Goal: Task Accomplishment & Management: Use online tool/utility

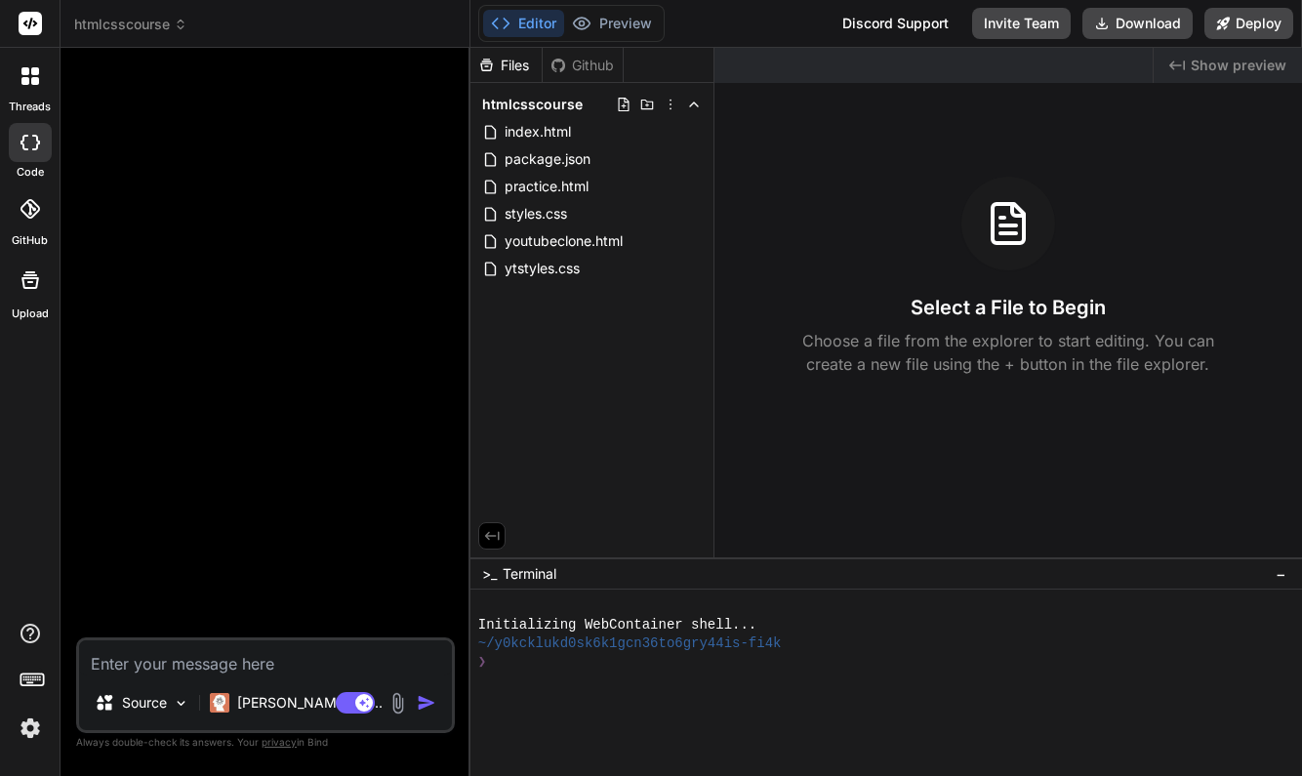
type textarea "x"
click at [569, 239] on span "youtubeclone.html" at bounding box center [564, 240] width 122 height 23
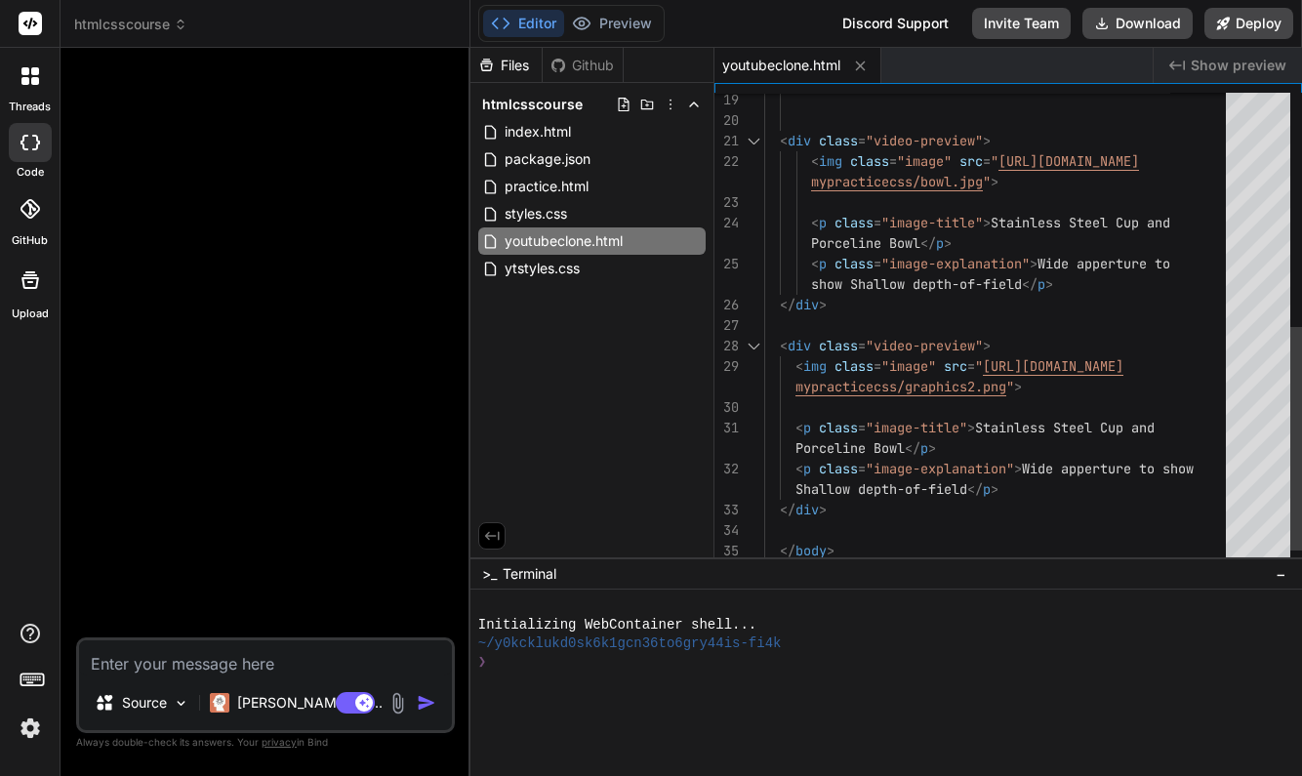
click at [1002, 139] on div "< div class = "video-preview" >" at bounding box center [1000, 141] width 473 height 20
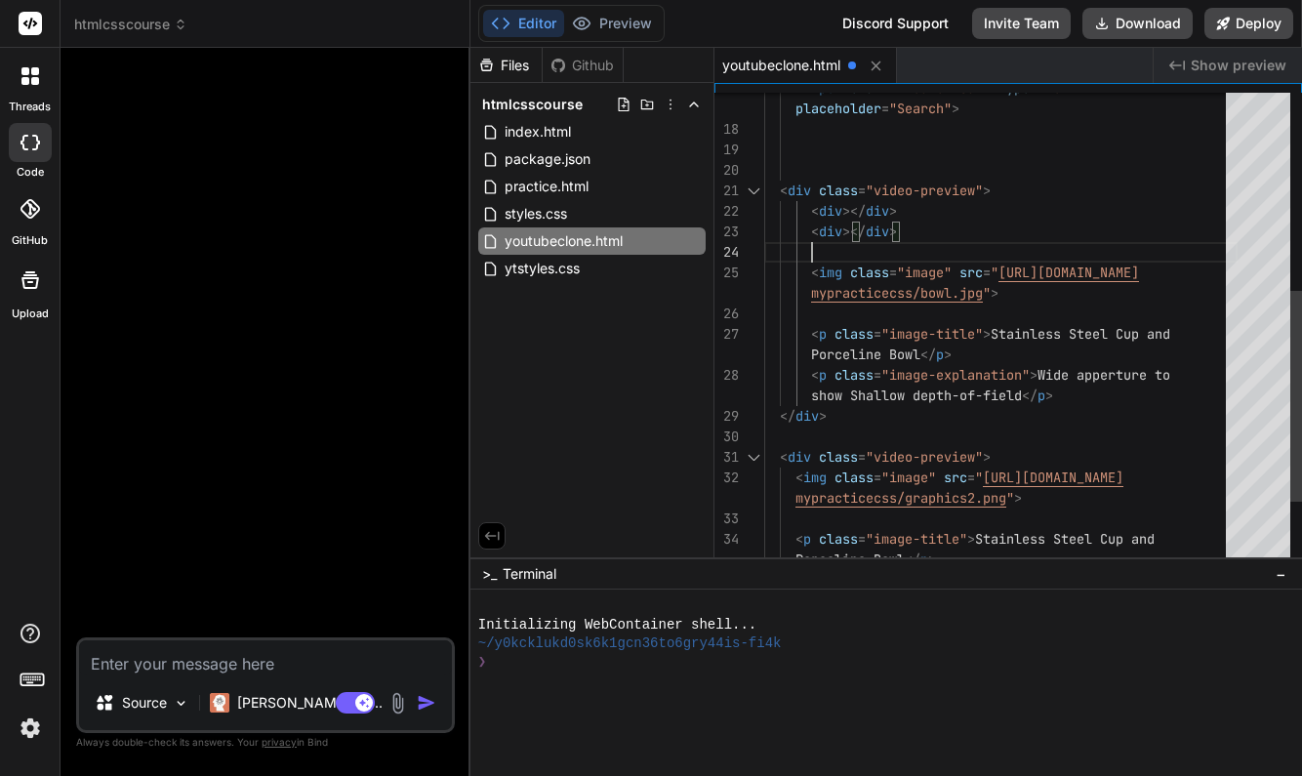
scroll to position [184, 0]
click at [906, 214] on div "< div ></ div >" at bounding box center [1000, 211] width 473 height 20
click at [897, 207] on span ">" at bounding box center [893, 211] width 8 height 18
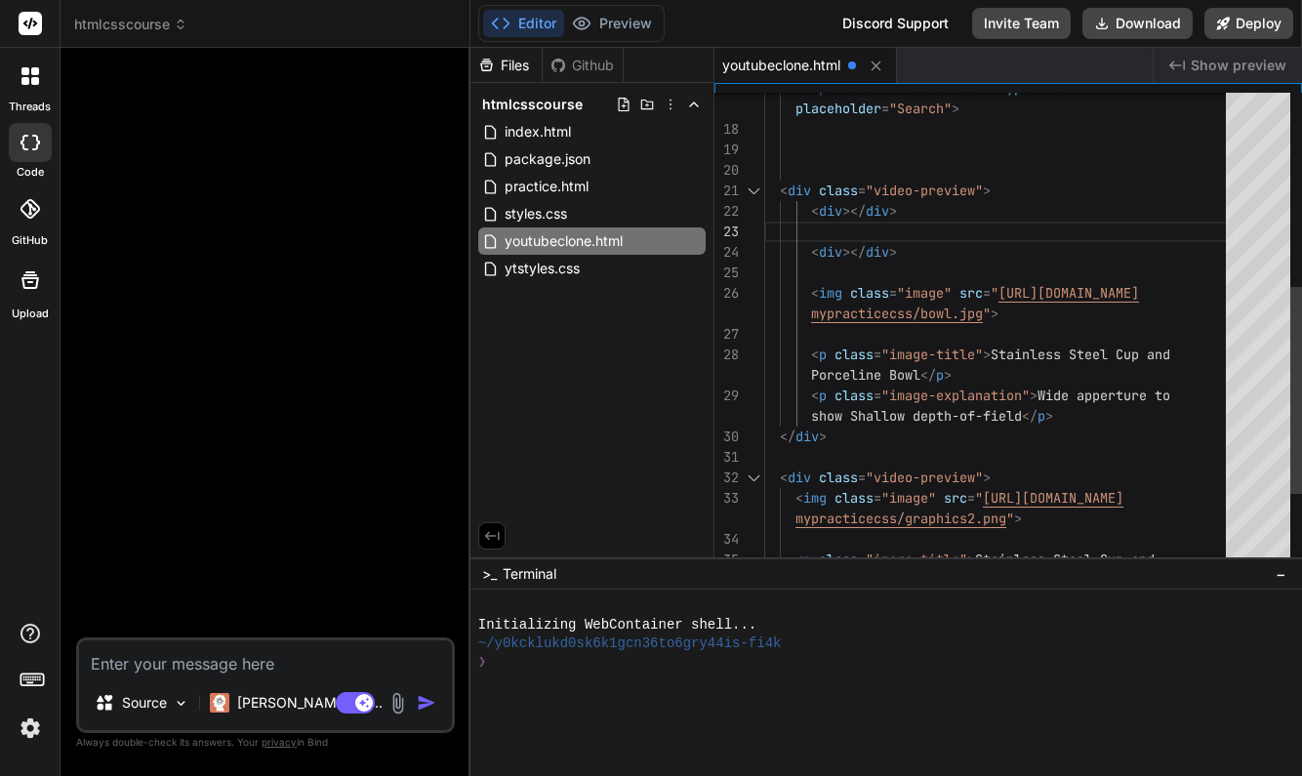
click at [853, 212] on span "></" at bounding box center [853, 211] width 23 height 18
click at [849, 212] on span "></" at bounding box center [853, 211] width 23 height 18
click at [854, 212] on span "></" at bounding box center [853, 211] width 23 height 18
click at [849, 213] on span "></" at bounding box center [853, 211] width 23 height 18
click at [854, 213] on span "></" at bounding box center [853, 211] width 23 height 18
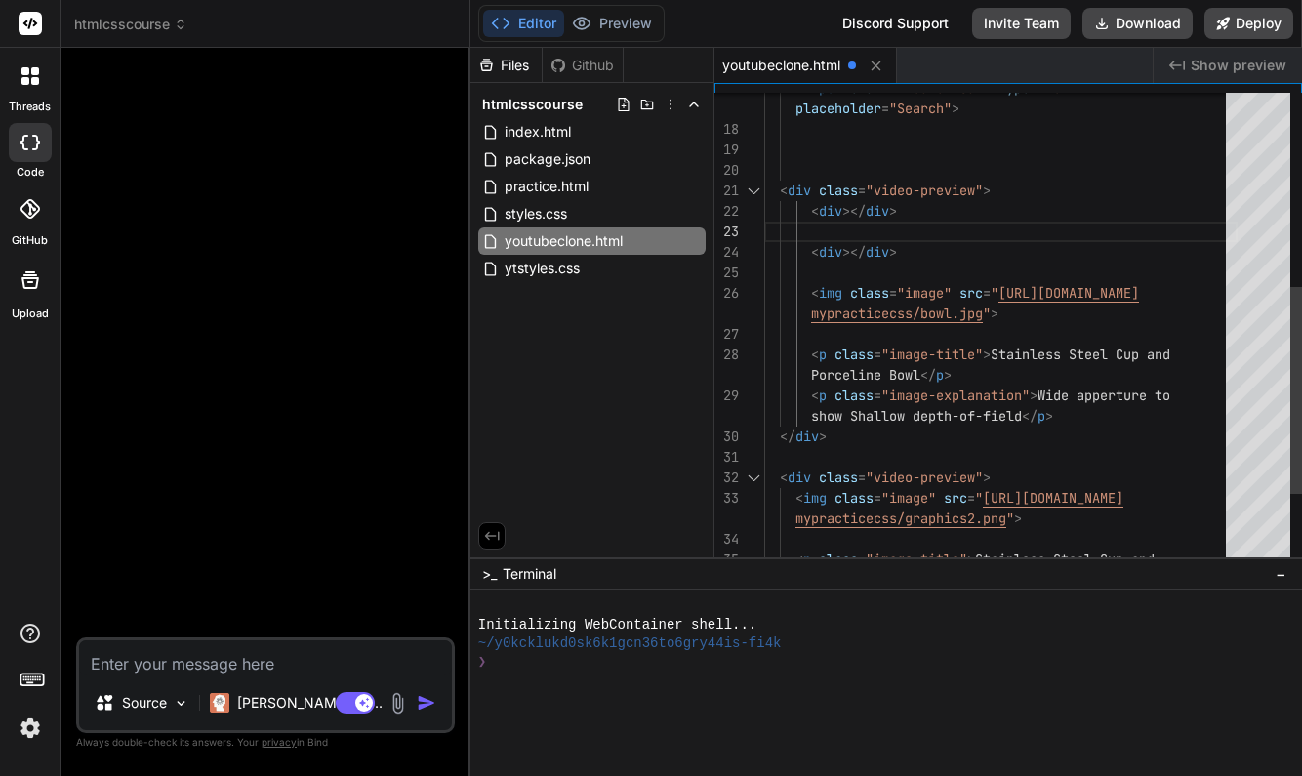
click at [849, 211] on span "></" at bounding box center [853, 211] width 23 height 18
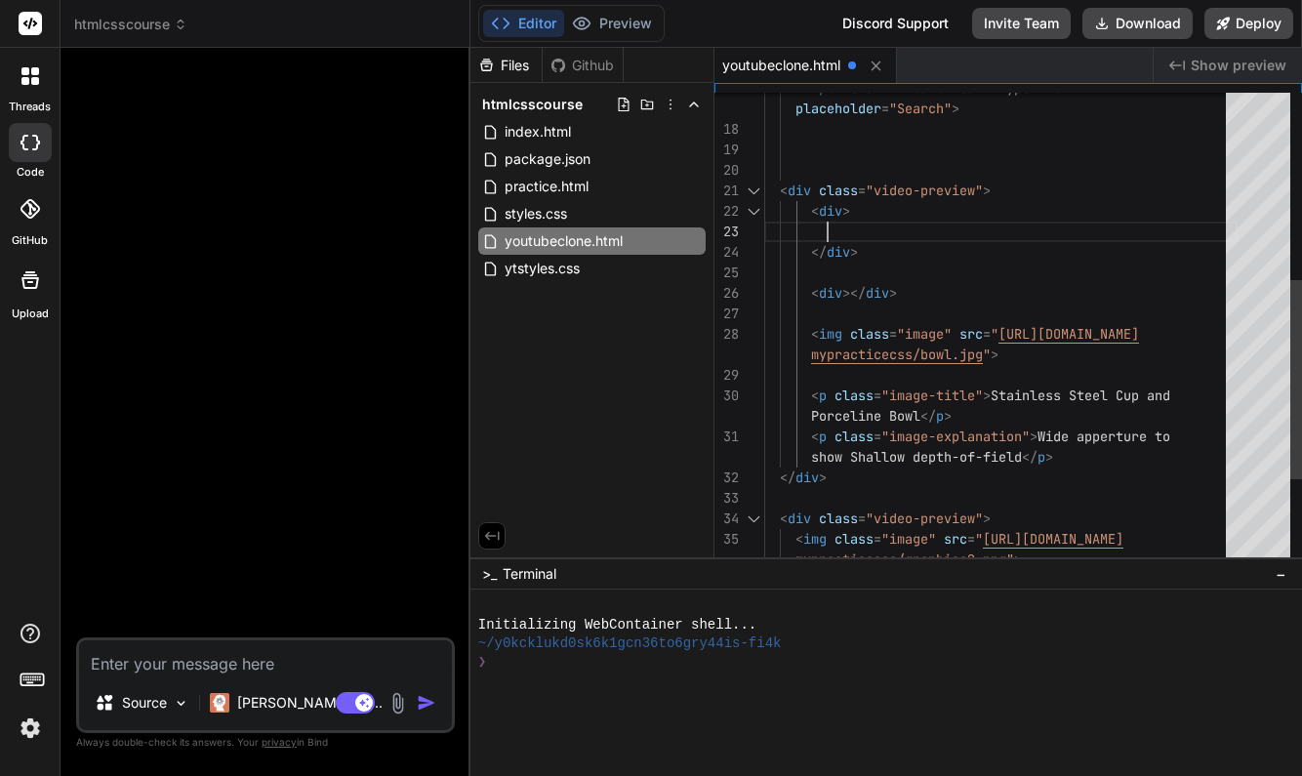
scroll to position [61, 0]
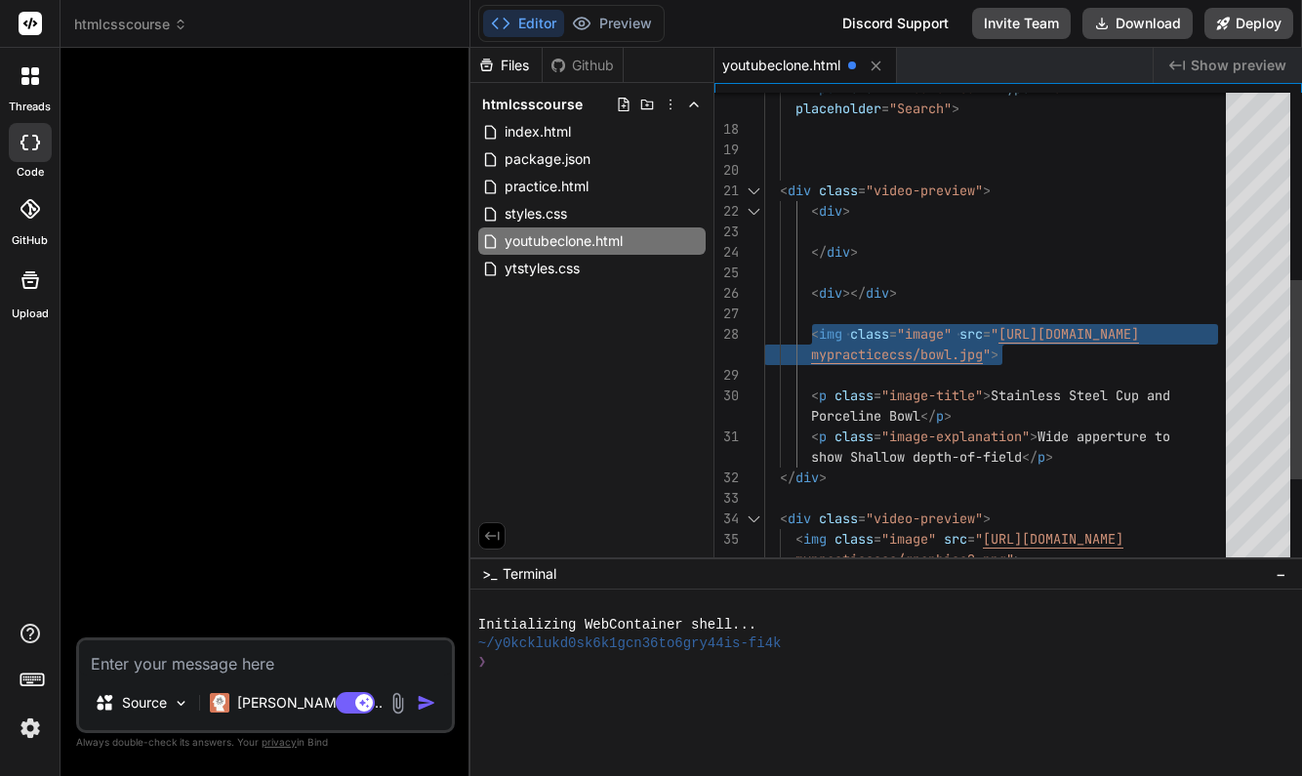
drag, startPoint x: 812, startPoint y: 334, endPoint x: 1007, endPoint y: 353, distance: 196.2
click at [1007, 353] on div "< div class = "video-preview" > < img class = "image" src = " [URL][DOMAIN_NAME…" at bounding box center [1000, 211] width 473 height 1127
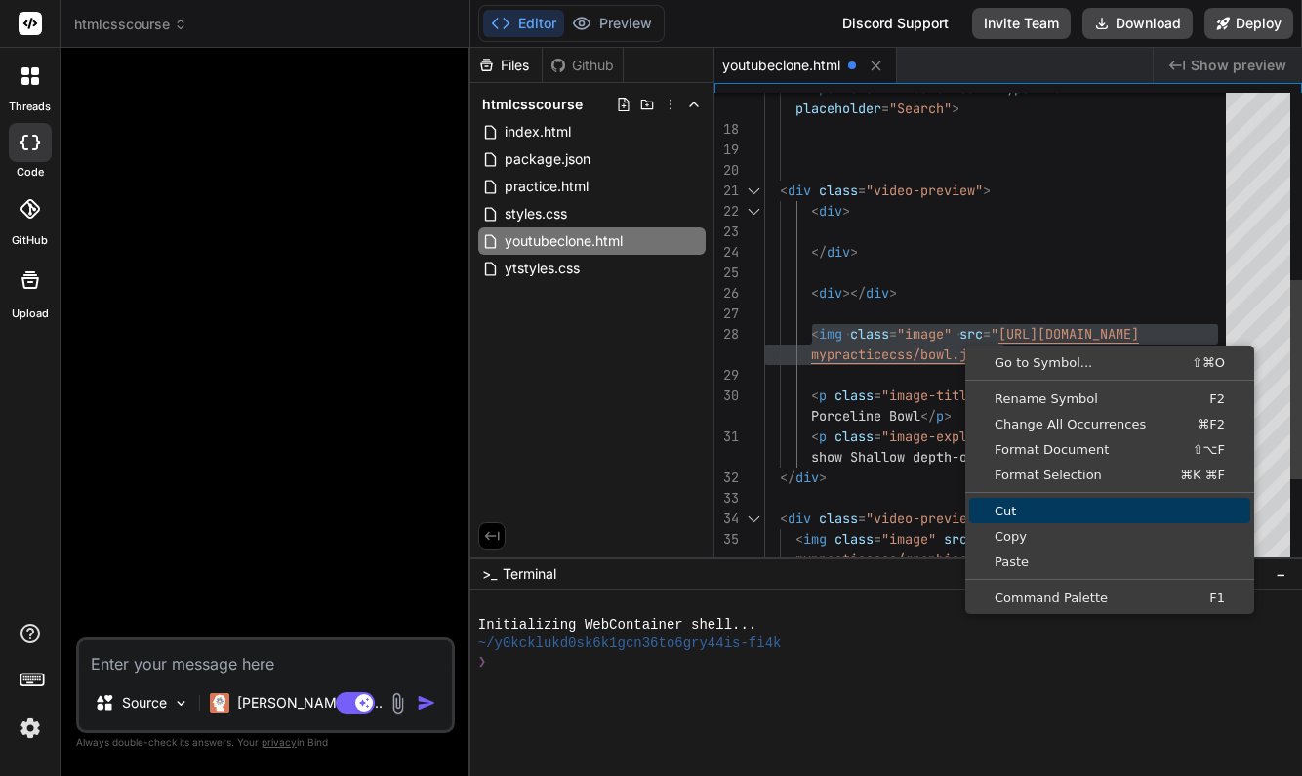
click at [1024, 508] on span "Cut" at bounding box center [1109, 511] width 281 height 13
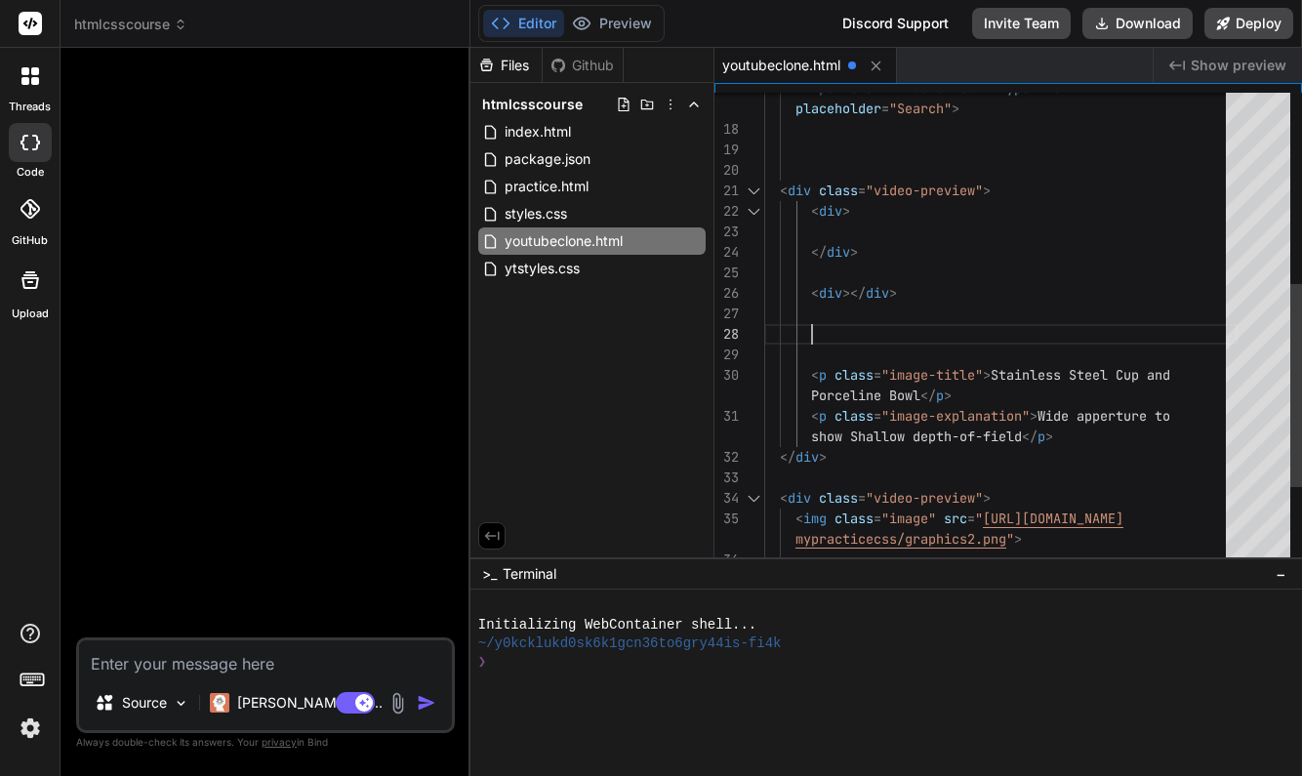
click at [833, 225] on div at bounding box center [1000, 232] width 473 height 20
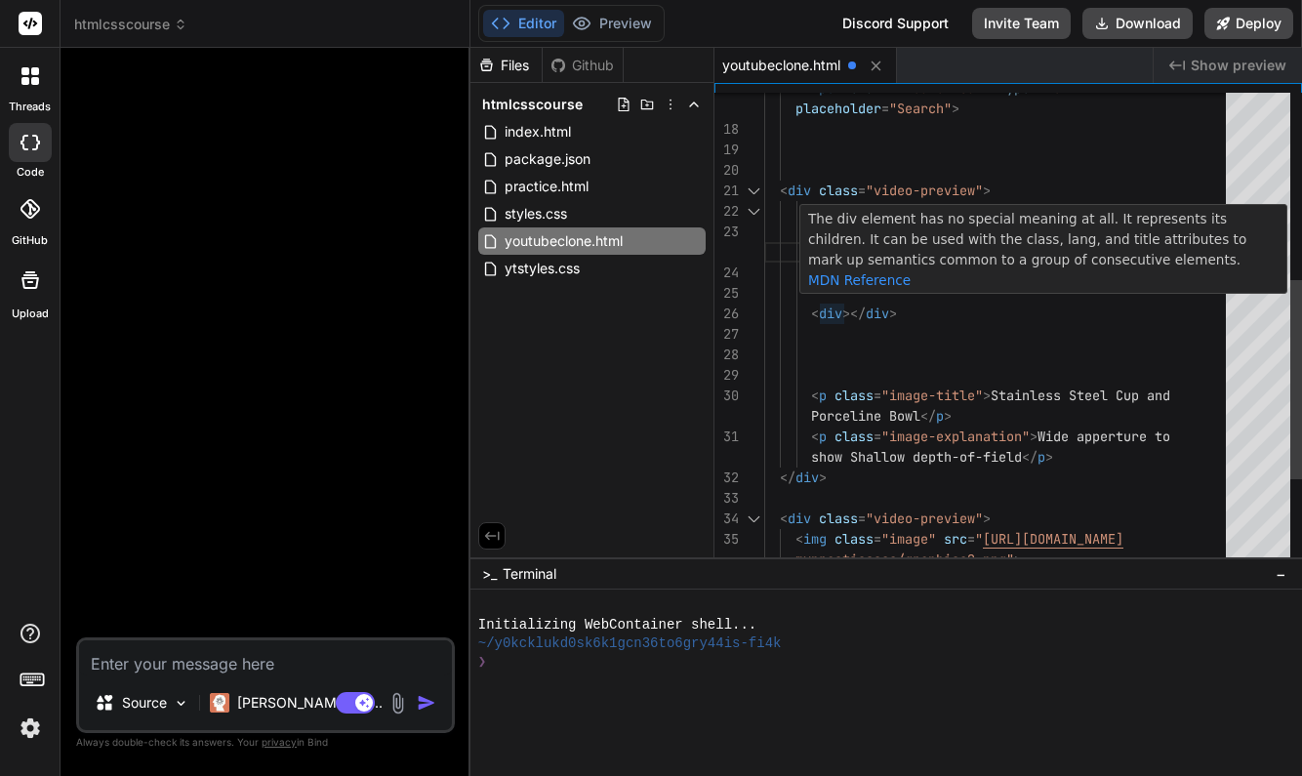
click at [849, 312] on span "></" at bounding box center [853, 314] width 23 height 18
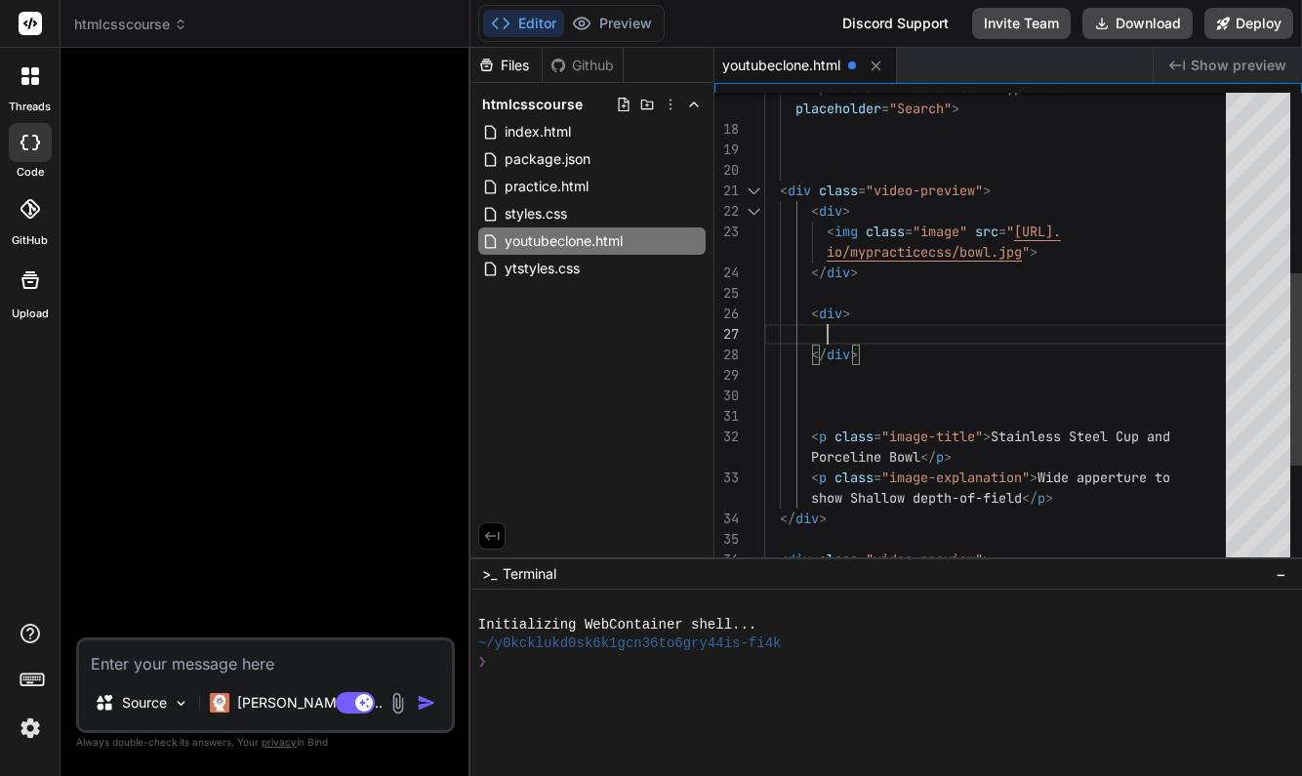
scroll to position [61, 0]
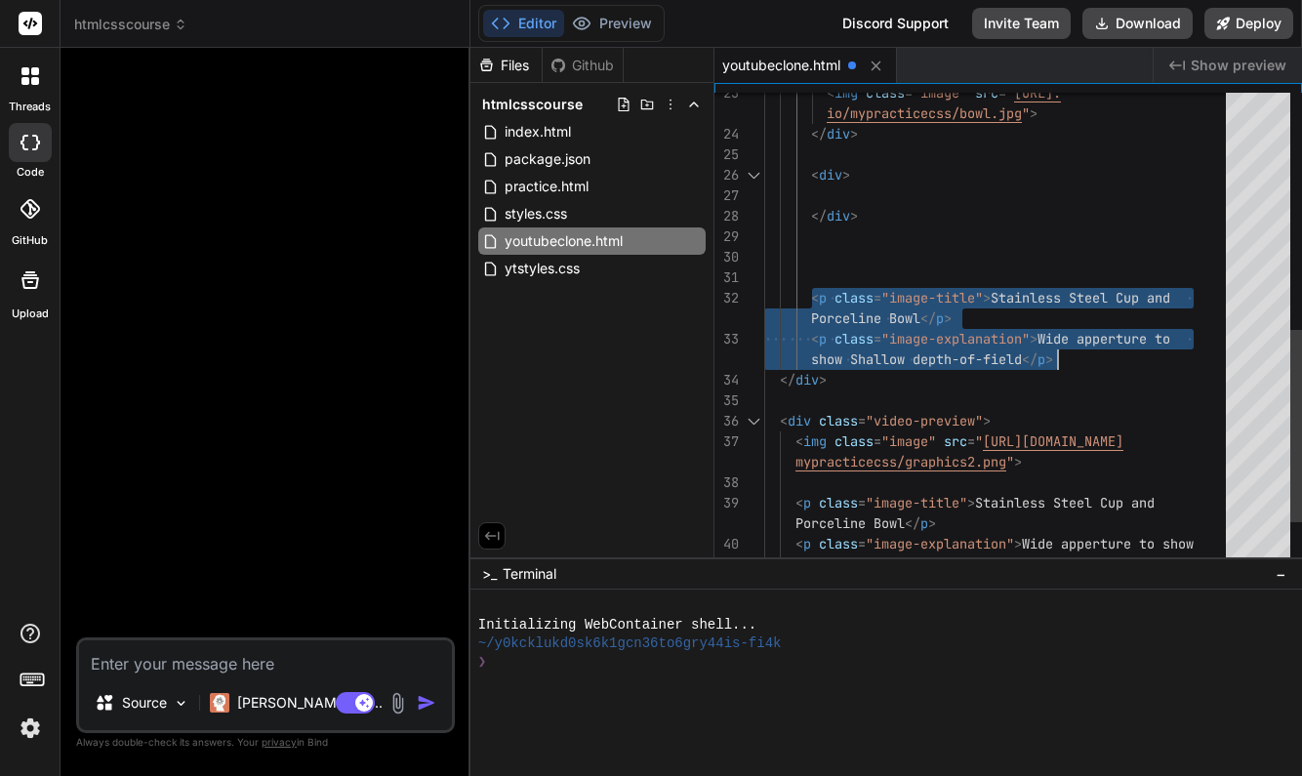
drag, startPoint x: 811, startPoint y: 295, endPoint x: 1061, endPoint y: 352, distance: 256.4
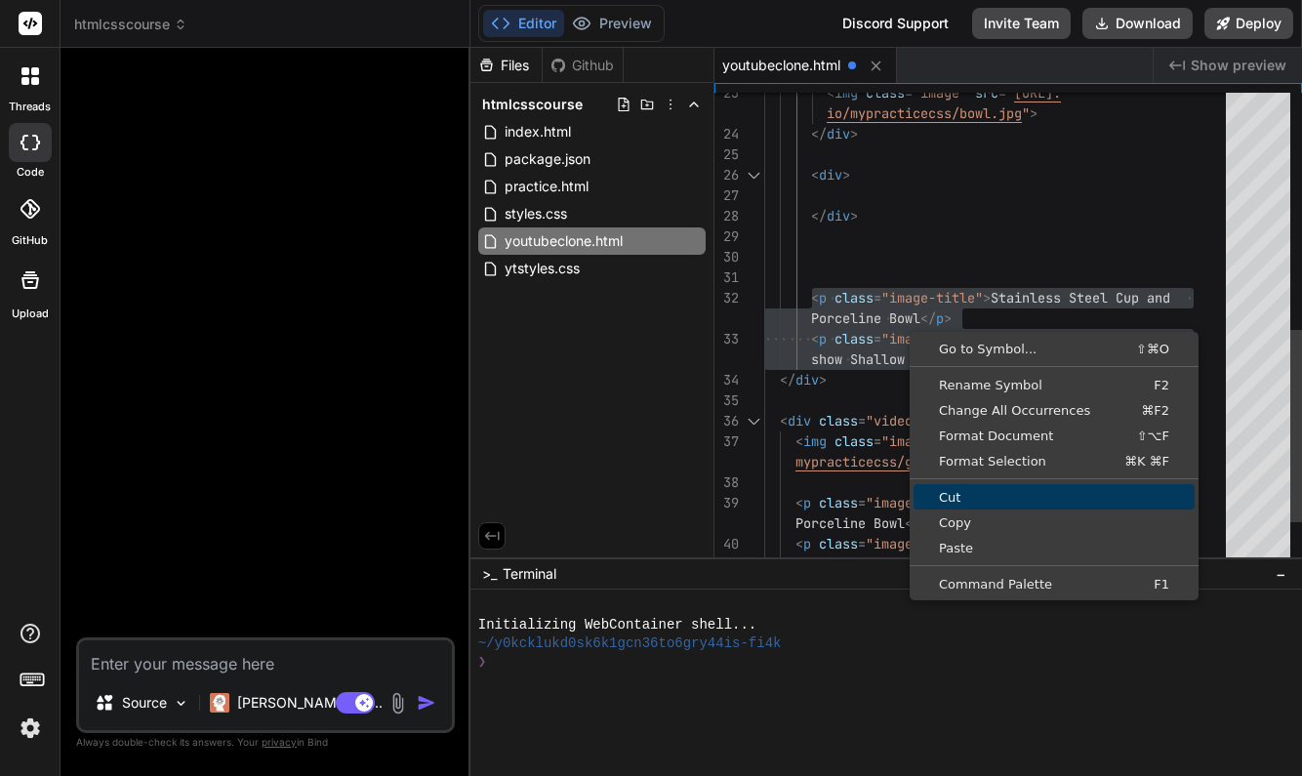
click at [970, 492] on span "Cut" at bounding box center [1054, 497] width 281 height 13
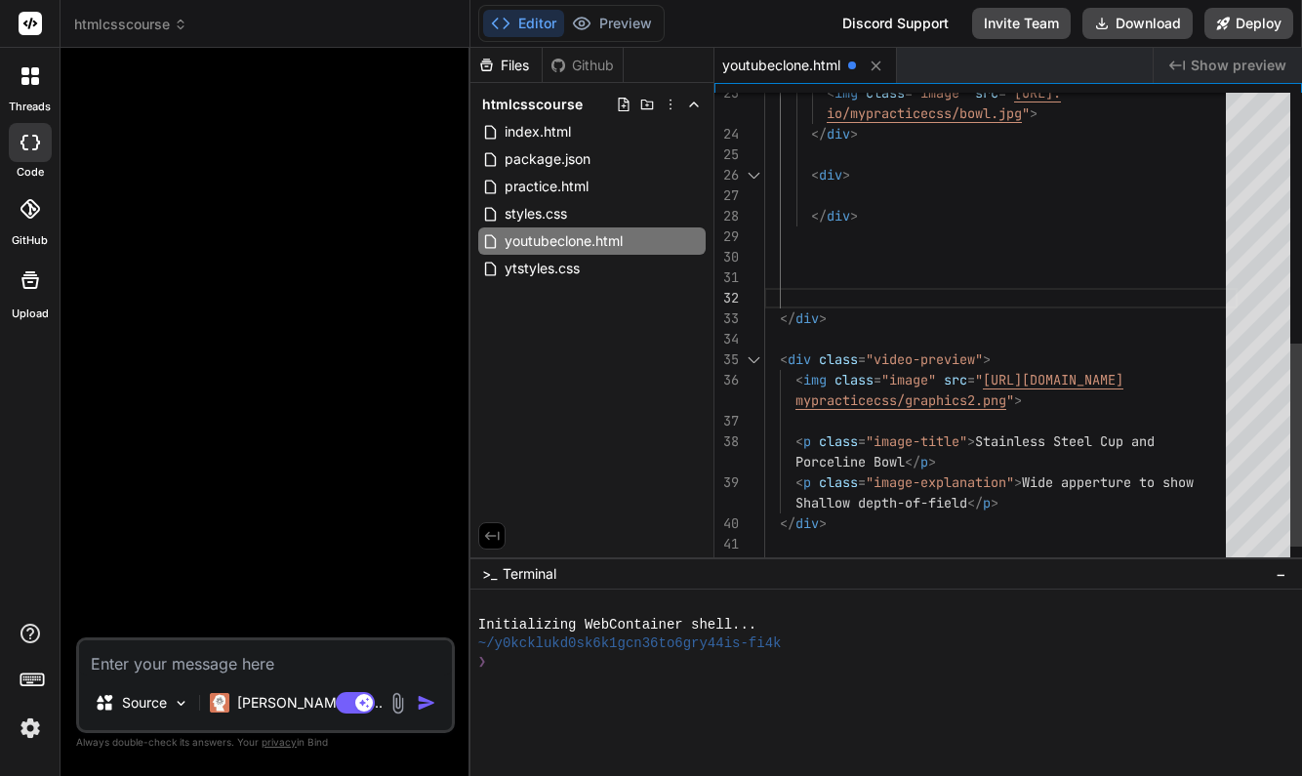
click at [830, 189] on div at bounding box center [1000, 195] width 473 height 20
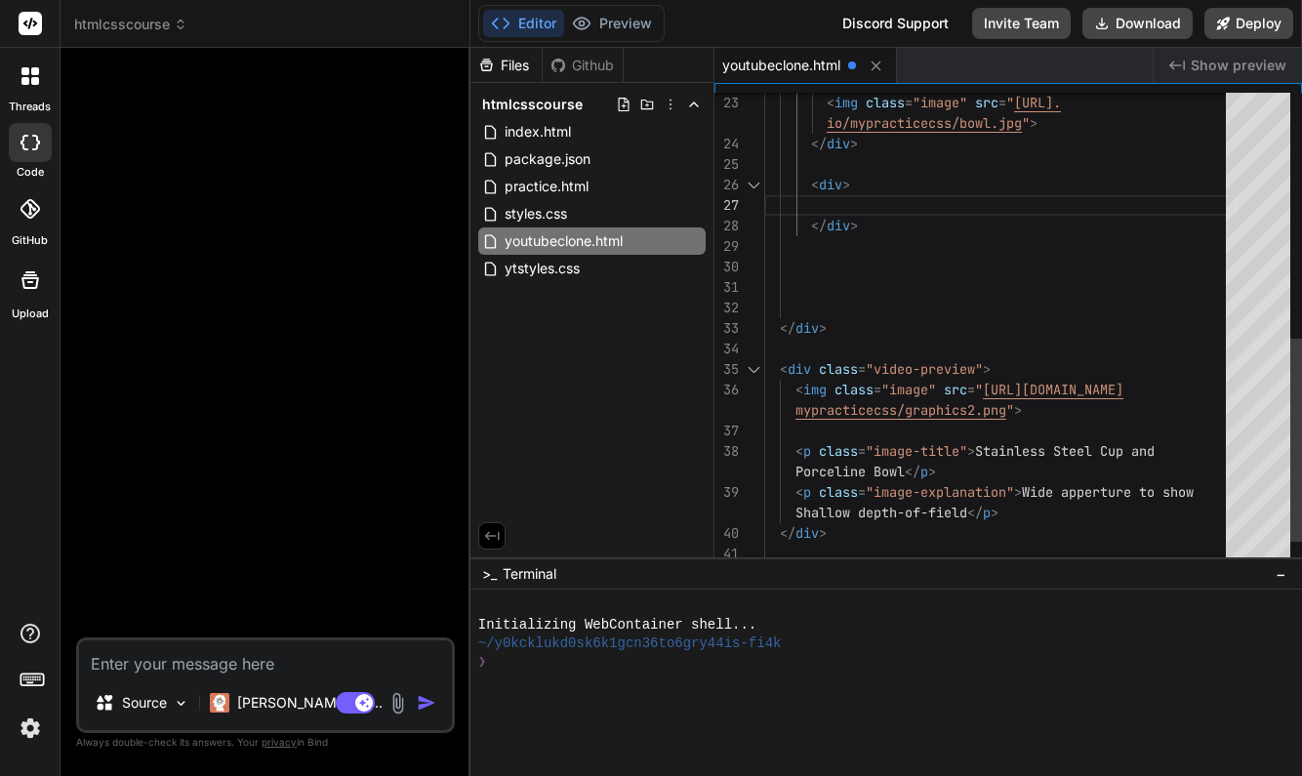
scroll to position [123, 0]
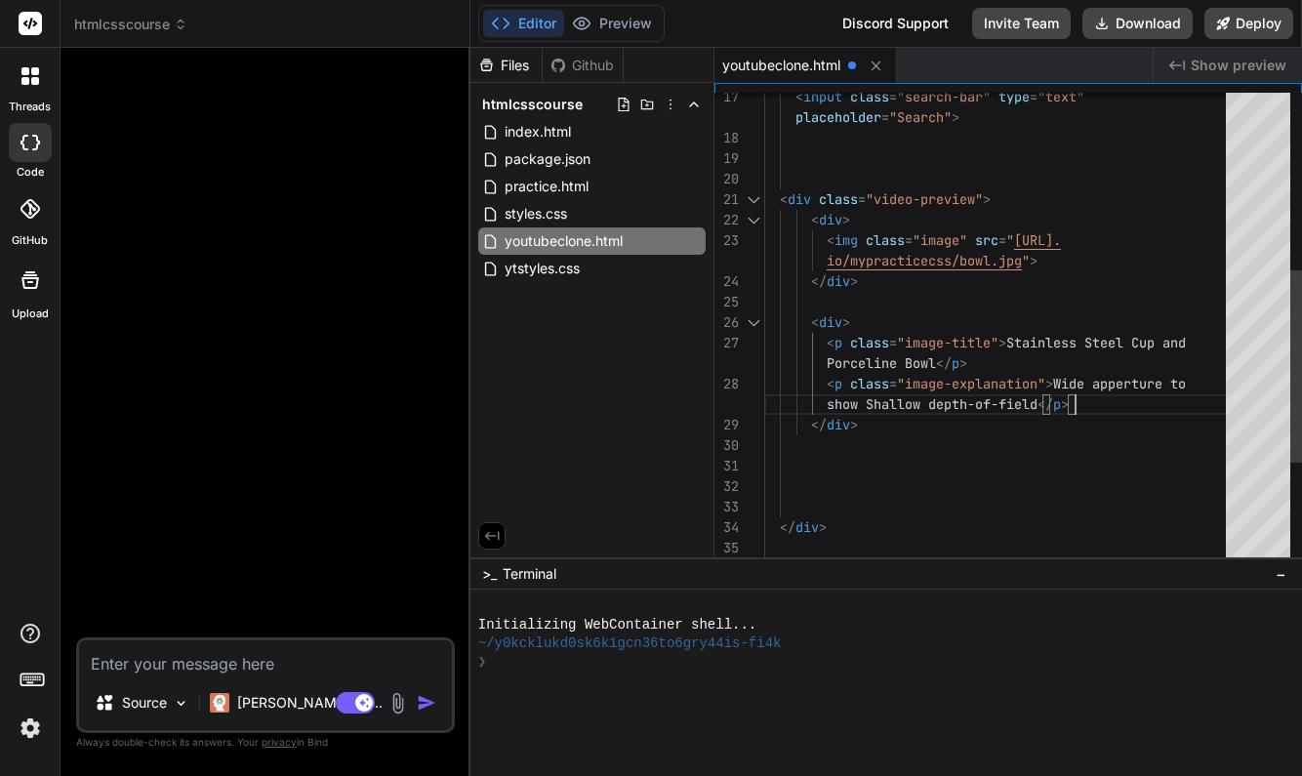
click at [785, 504] on span at bounding box center [787, 507] width 47 height 18
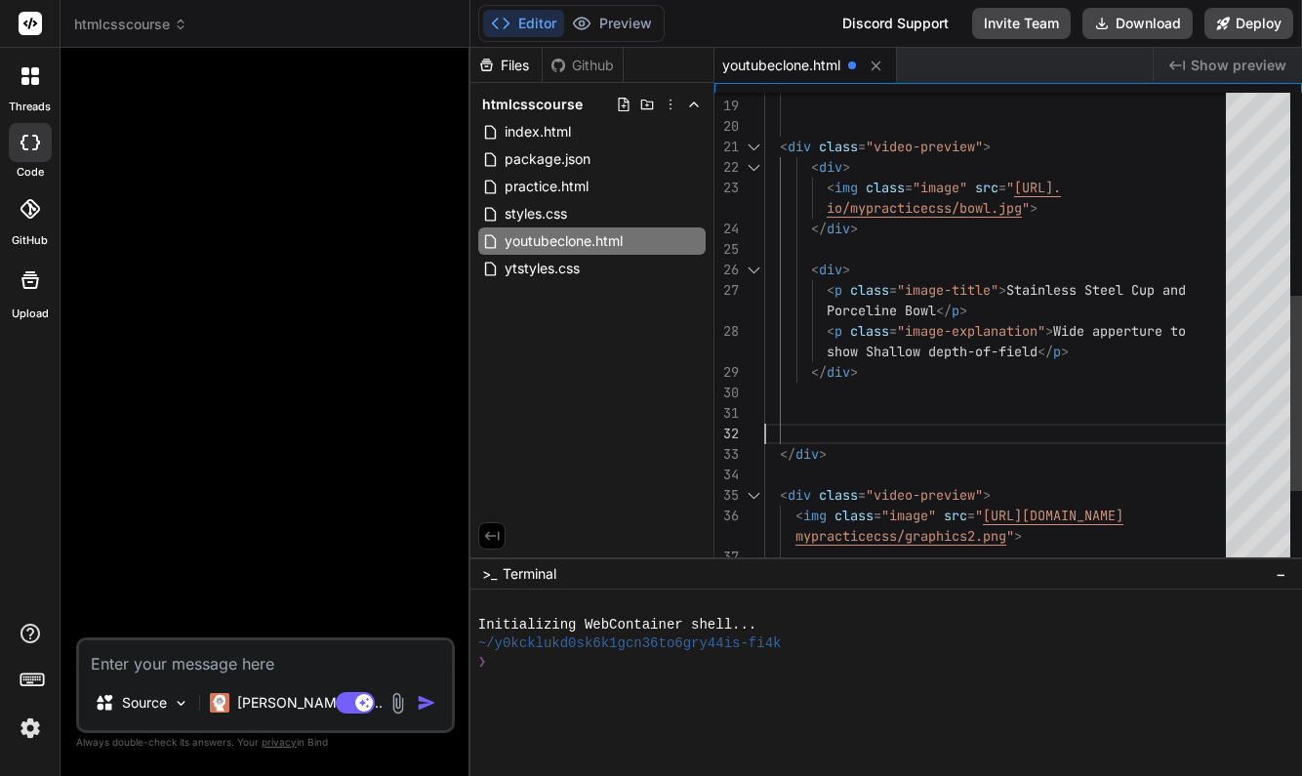
scroll to position [184, 0]
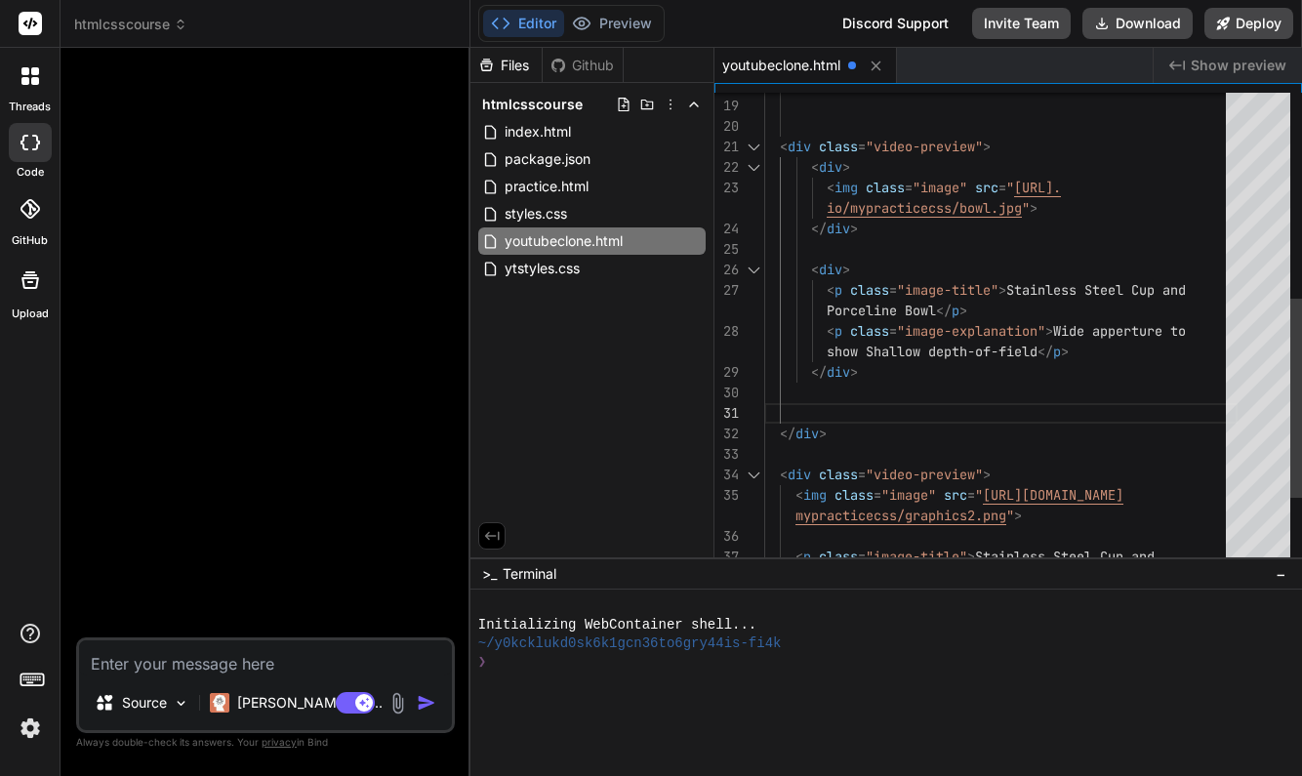
type textarea "</div> <div> <p class="image-title"> Stainless Steel Cup and Porceline Bowl</p>…"
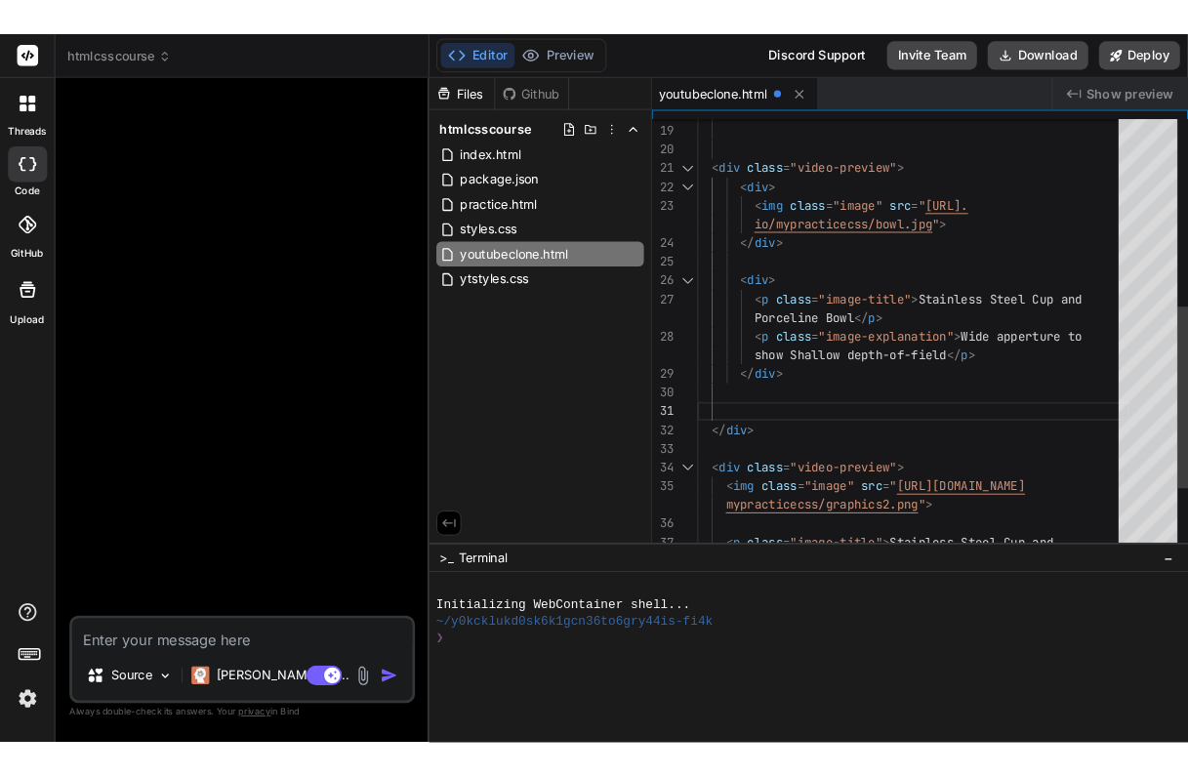
scroll to position [164, 0]
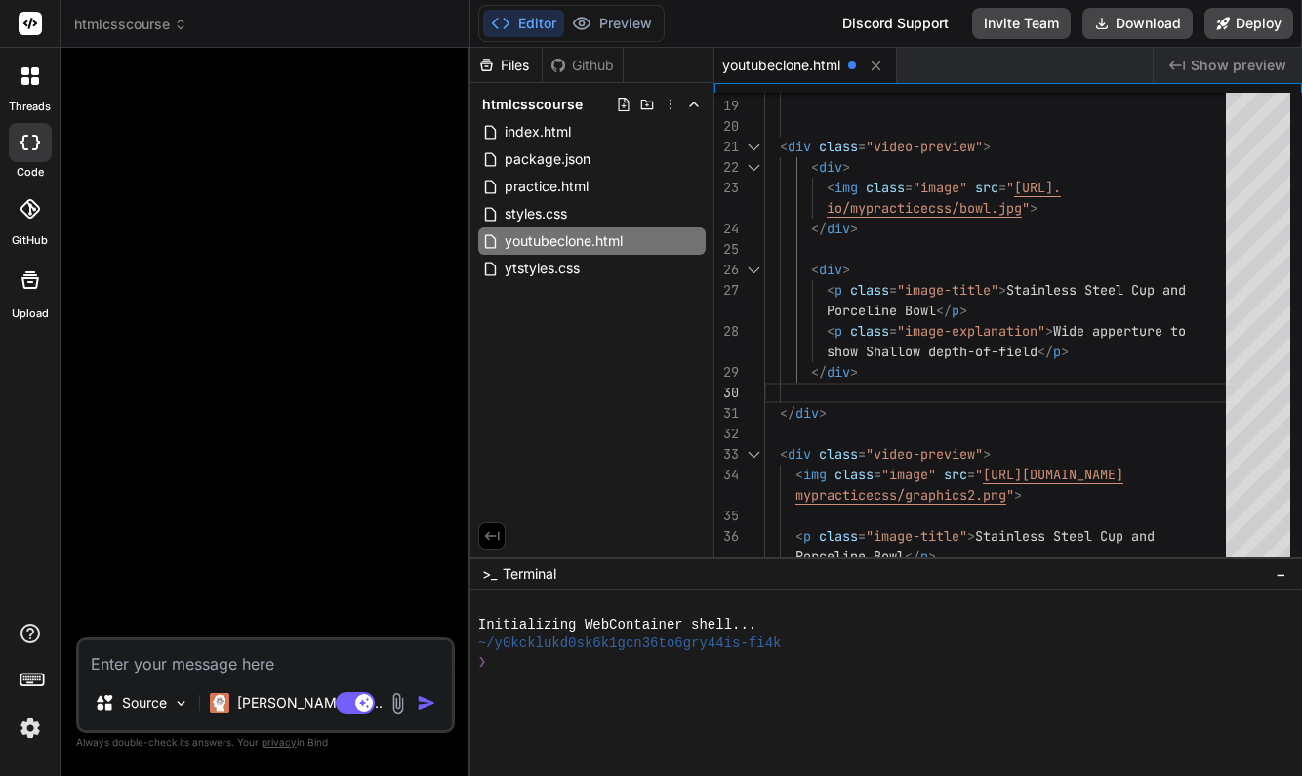
type textarea "x"
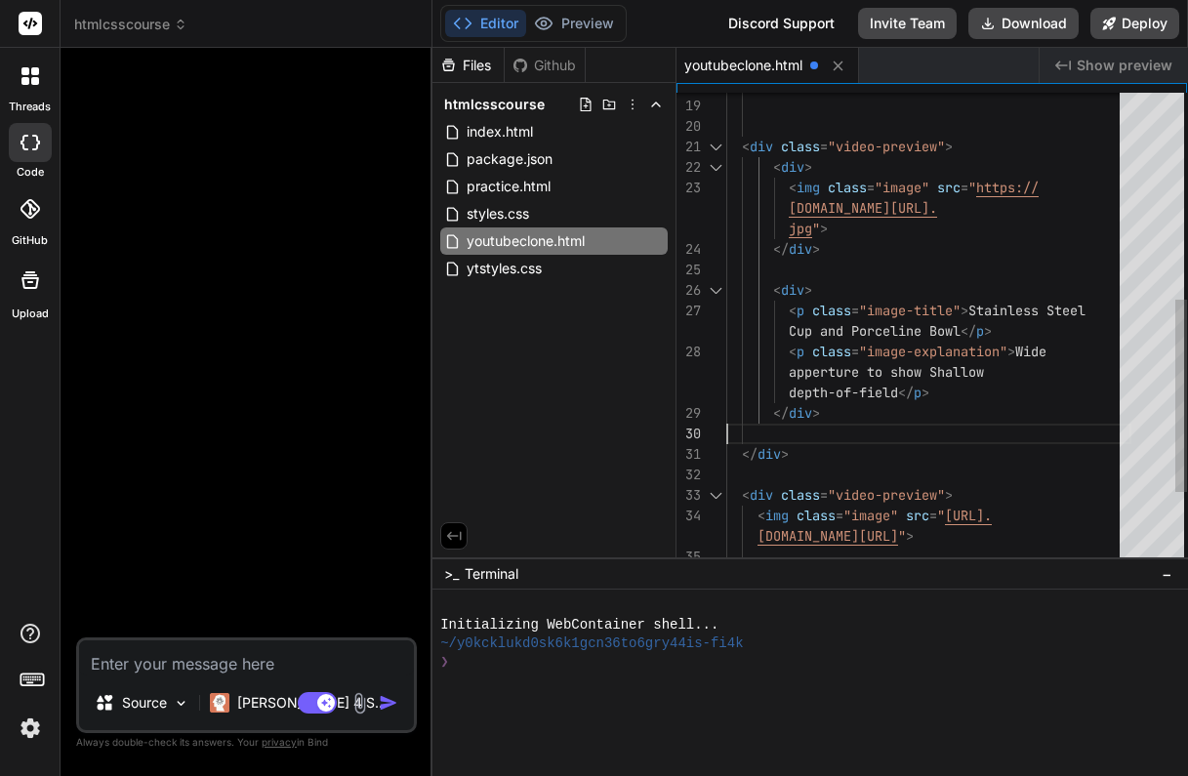
scroll to position [20, 0]
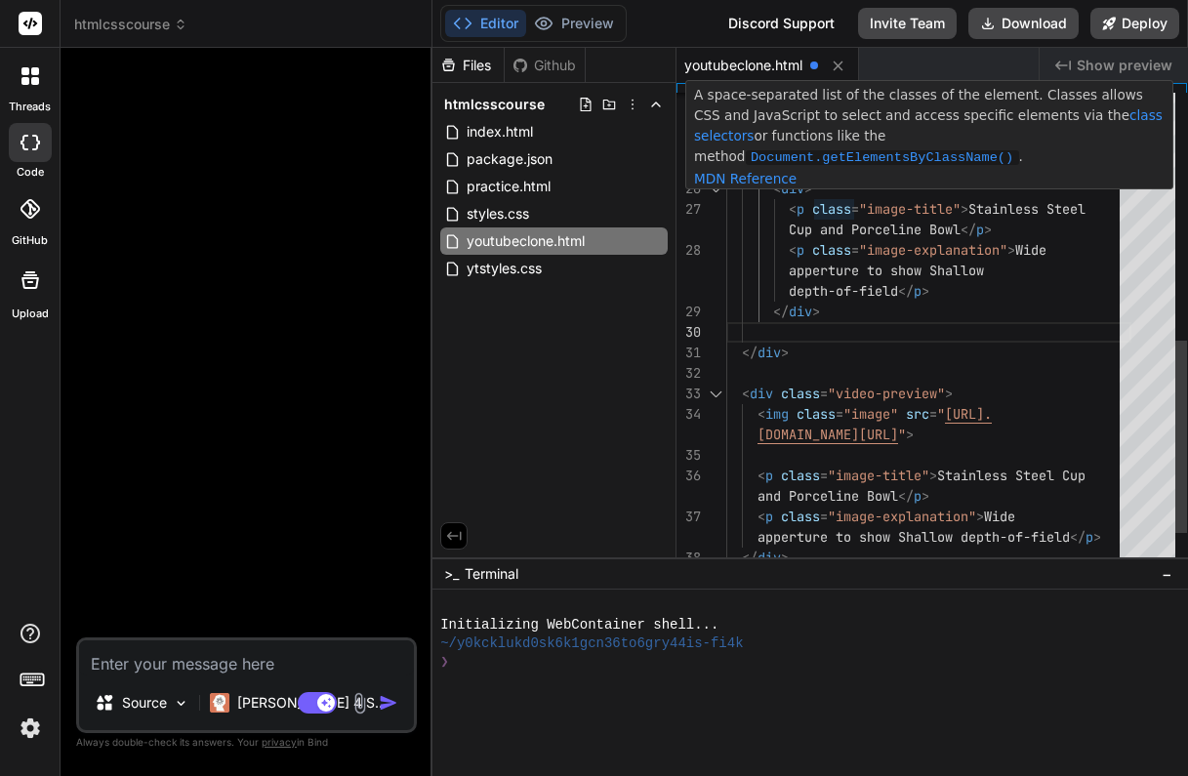
click at [833, 190] on div "< div >" at bounding box center [928, 189] width 405 height 20
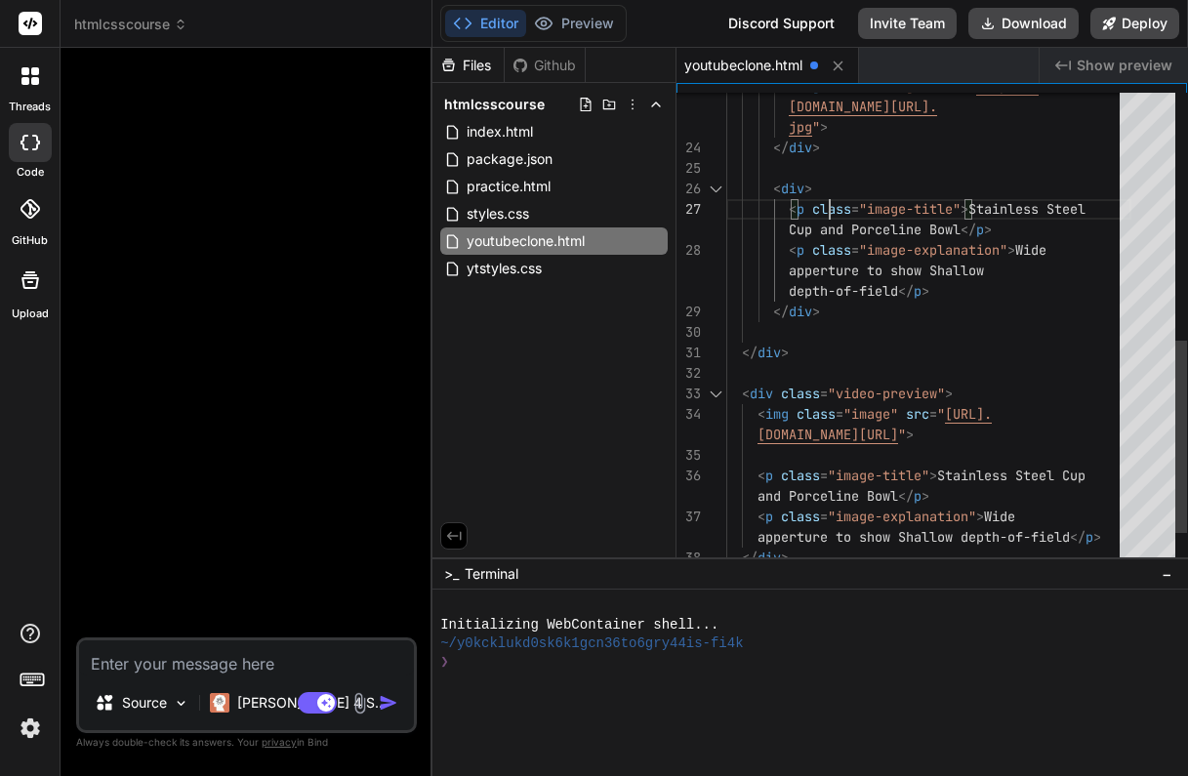
click at [819, 189] on div "< div >" at bounding box center [928, 189] width 405 height 20
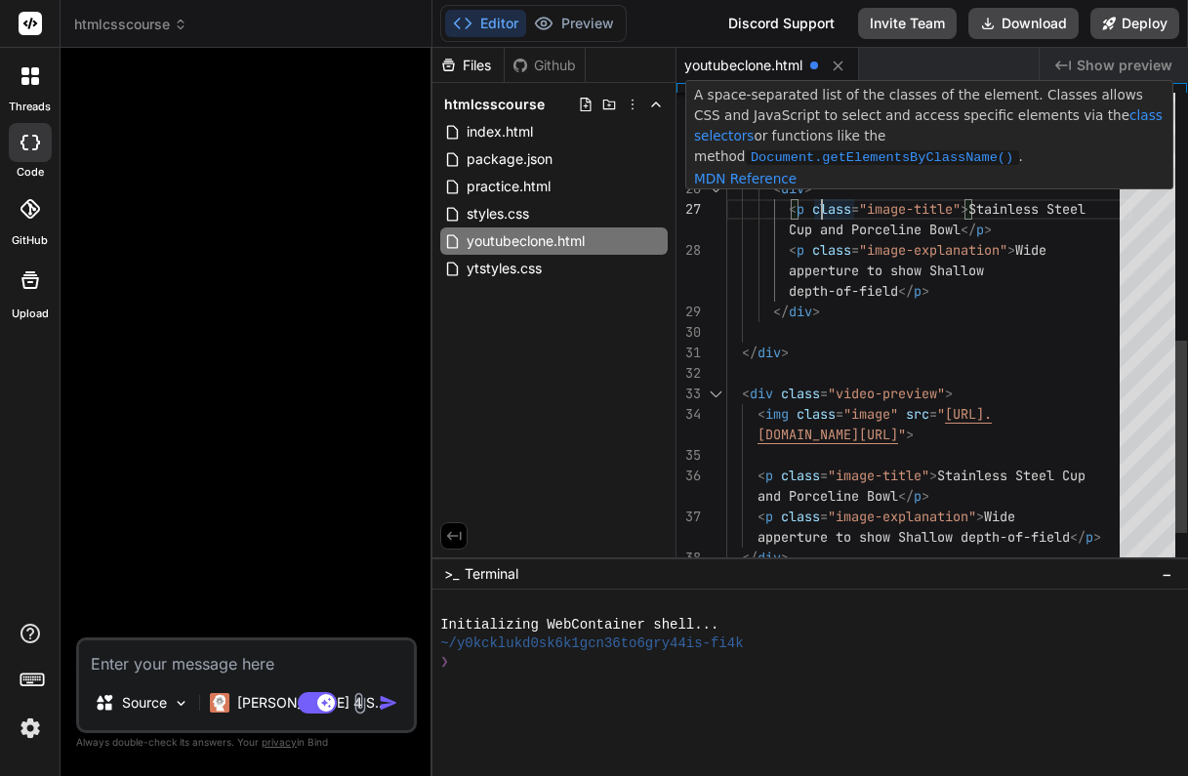
click at [840, 193] on div "< div >" at bounding box center [928, 189] width 405 height 20
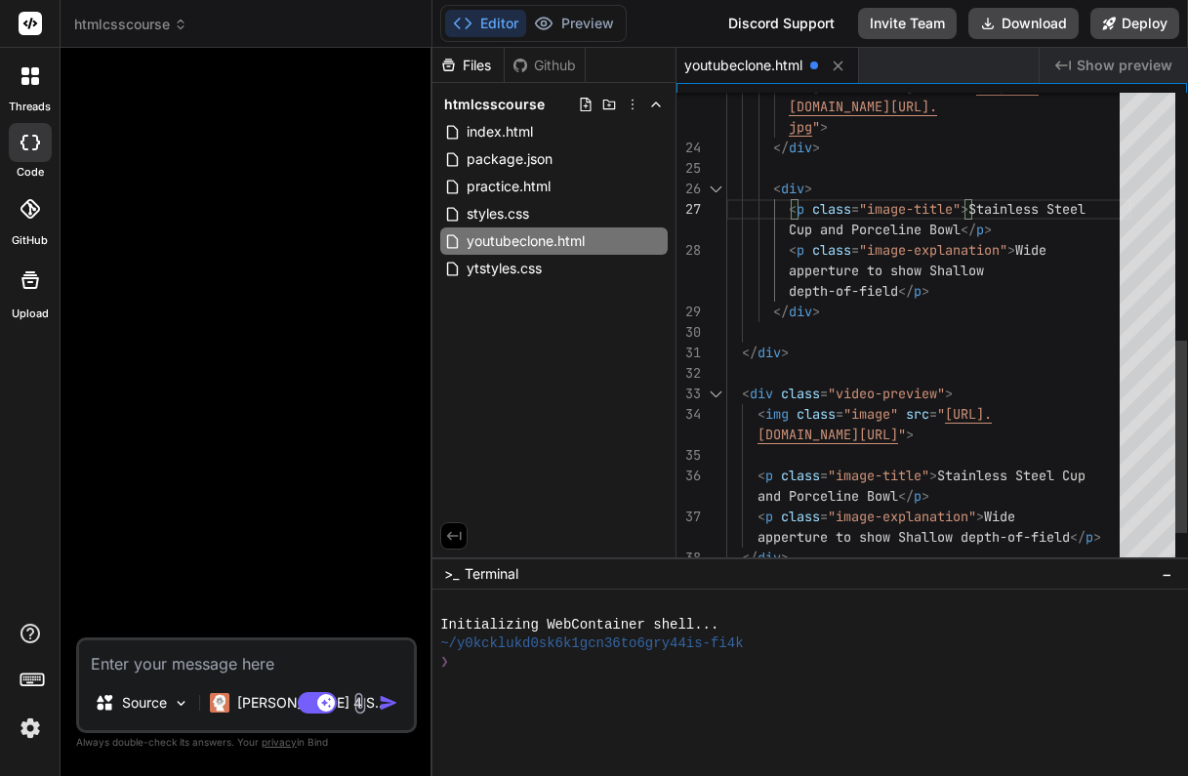
click at [815, 183] on div "< div >" at bounding box center [928, 189] width 405 height 20
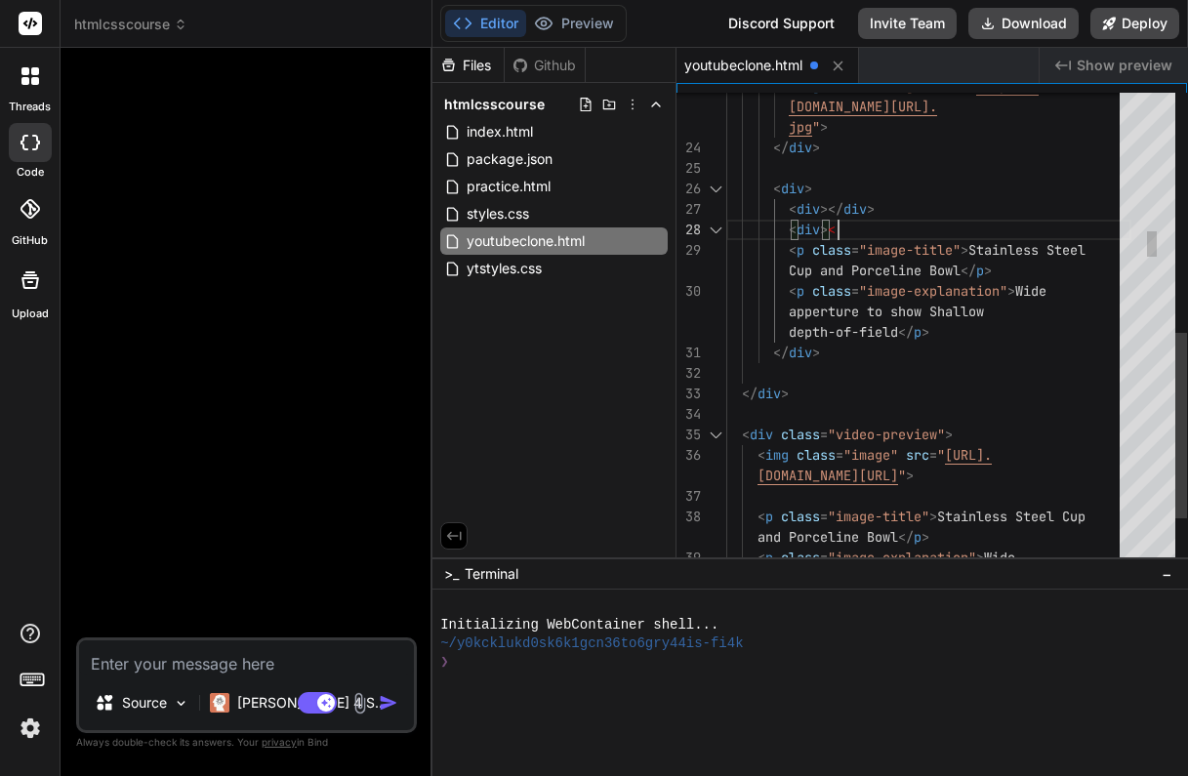
scroll to position [123, 0]
click at [961, 211] on div "< div ></ div >" at bounding box center [928, 209] width 405 height 20
click at [831, 205] on span "></" at bounding box center [831, 209] width 23 height 18
click at [830, 205] on span "></" at bounding box center [831, 209] width 23 height 18
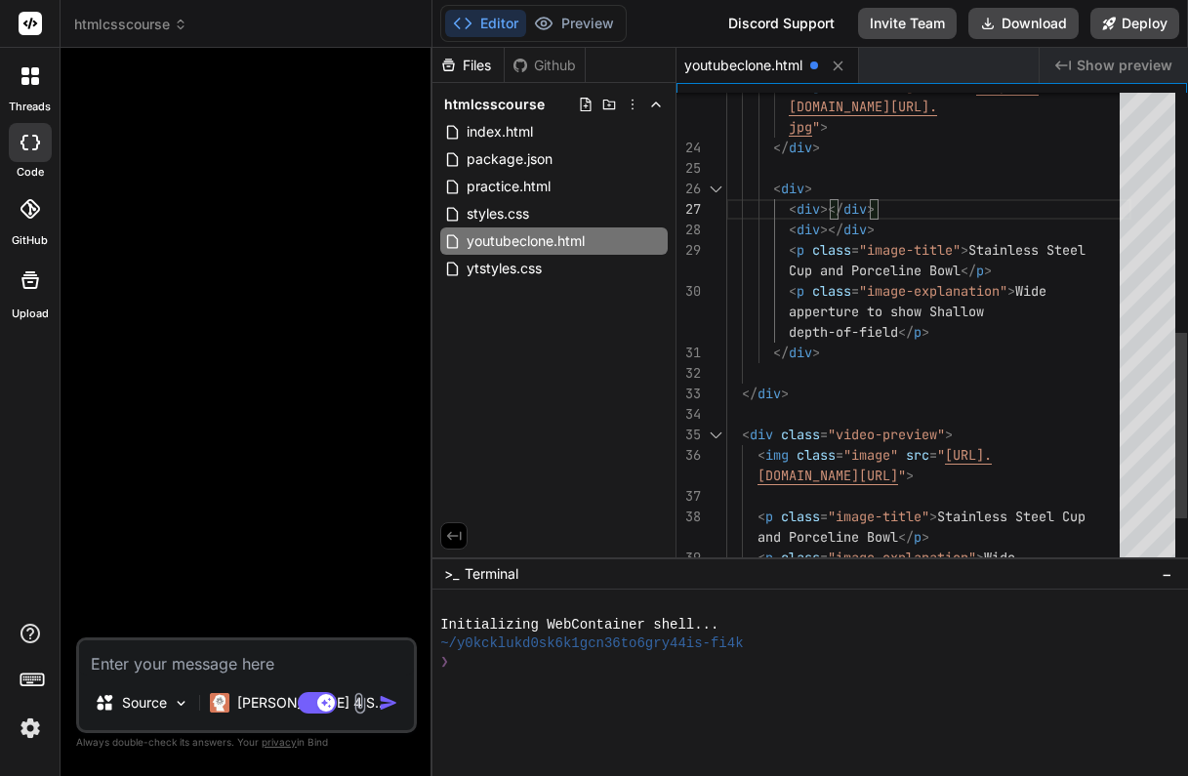
scroll to position [123, 0]
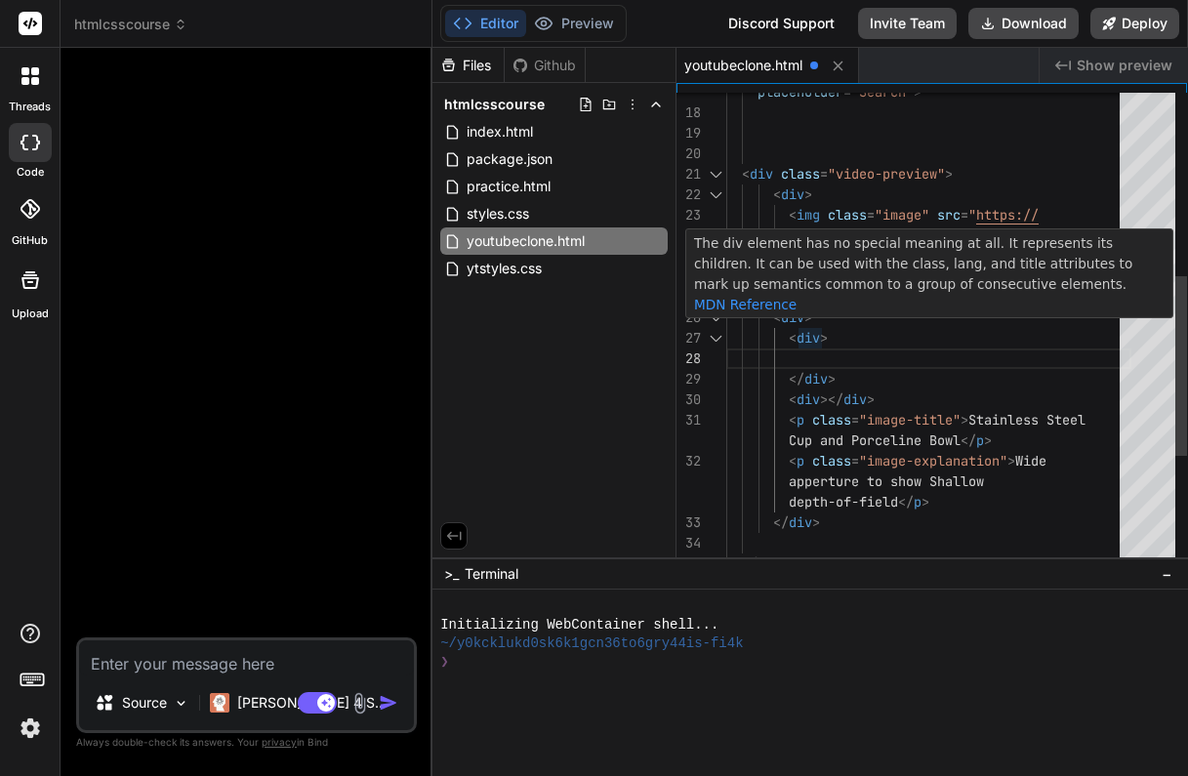
click at [824, 335] on span ">" at bounding box center [824, 338] width 8 height 18
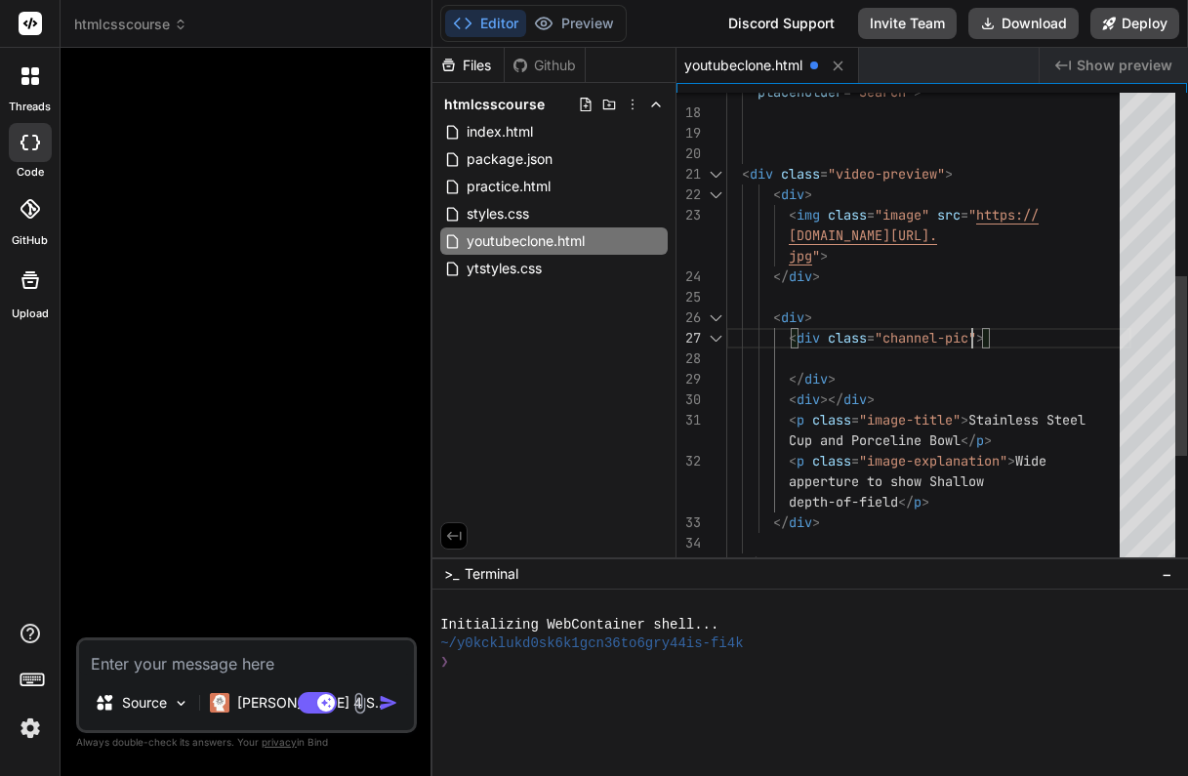
scroll to position [184, 0]
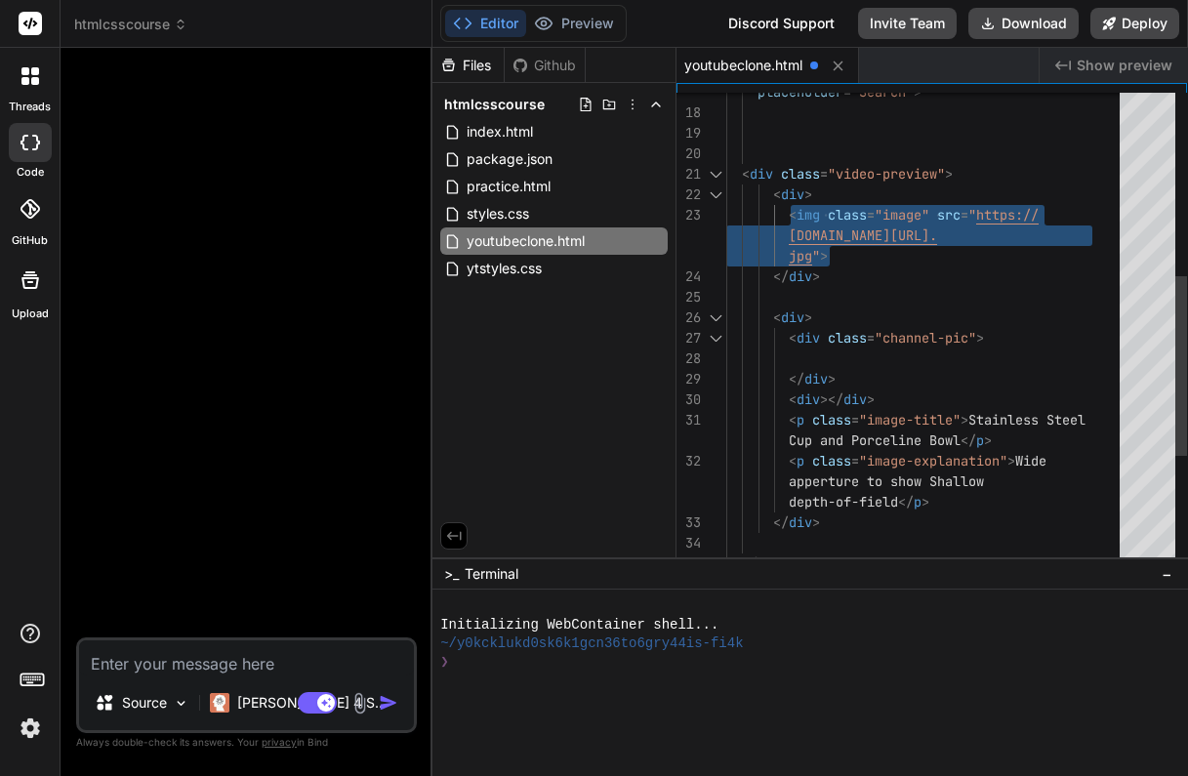
drag, startPoint x: 791, startPoint y: 214, endPoint x: 862, endPoint y: 251, distance: 80.3
click at [862, 251] on div "[DOMAIN_NAME][URL]. jpg " > </ div > < div > < p class = "image-title" > Stainl…" at bounding box center [928, 236] width 405 height 1250
click at [818, 351] on div at bounding box center [928, 358] width 405 height 20
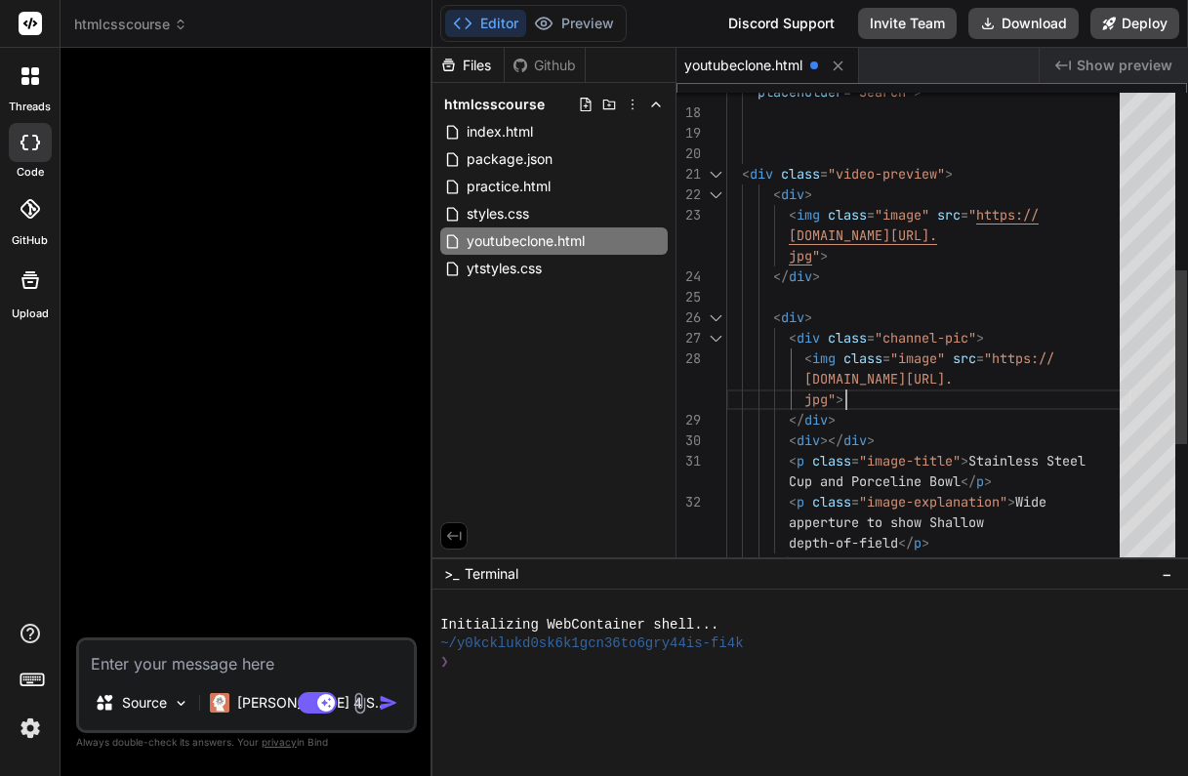
scroll to position [164, 0]
drag, startPoint x: 1072, startPoint y: 382, endPoint x: 1099, endPoint y: 383, distance: 27.3
click at [953, 383] on span "[DOMAIN_NAME][URL]." at bounding box center [878, 379] width 148 height 18
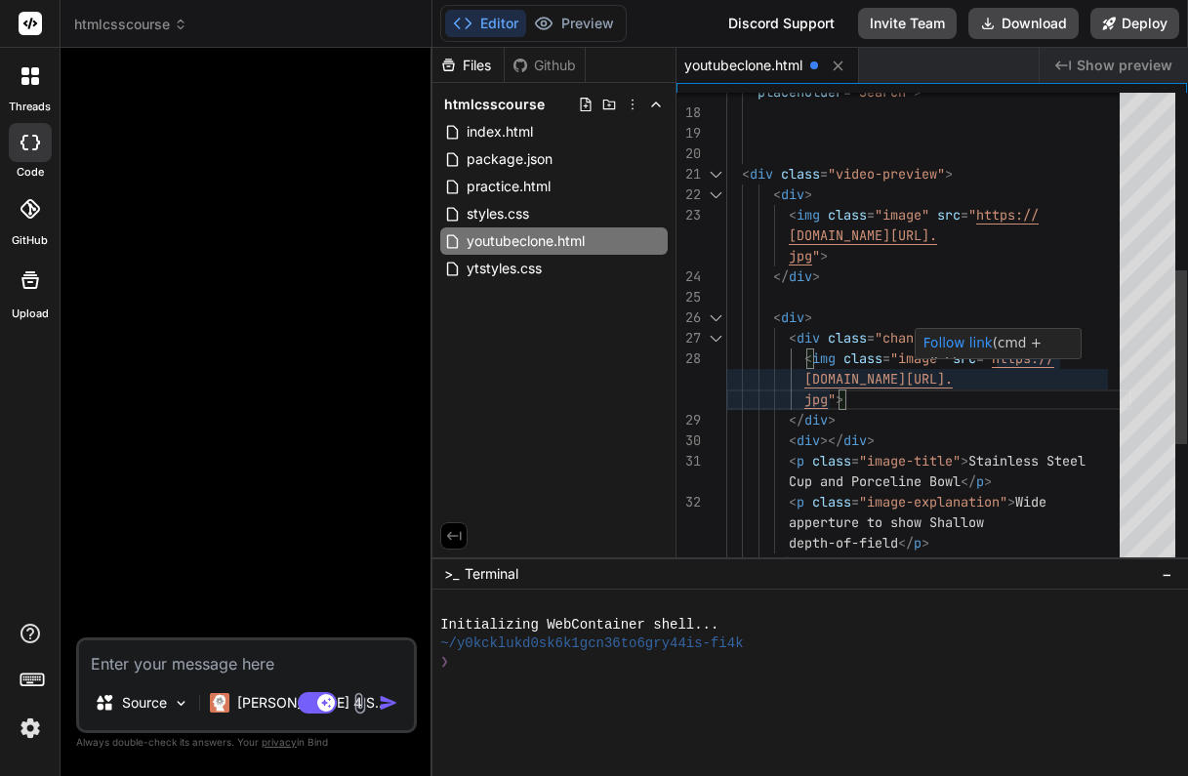
click at [953, 378] on span "[DOMAIN_NAME][URL]." at bounding box center [878, 379] width 148 height 18
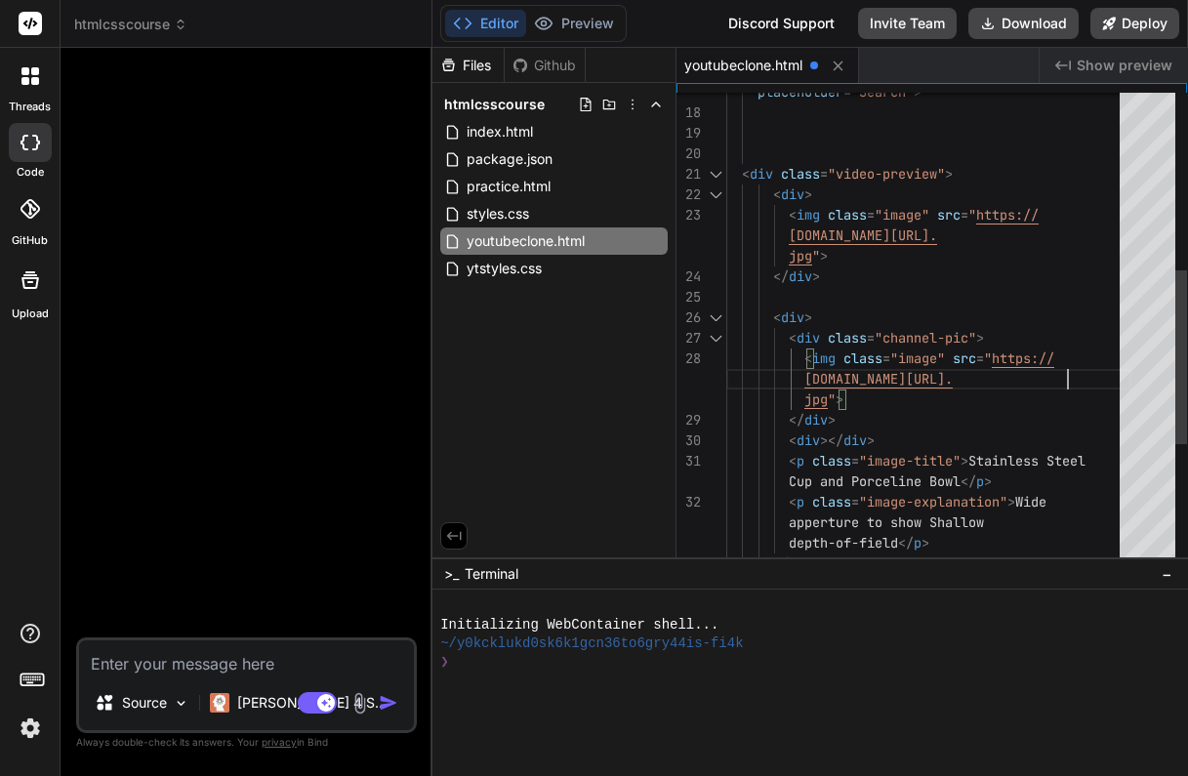
scroll to position [143, 0]
drag, startPoint x: 1071, startPoint y: 378, endPoint x: 830, endPoint y: 397, distance: 241.9
click at [830, 397] on div "[DOMAIN_NAME][URL]. jpg " > </ div > < div > < p class = "image-title" > Stainl…" at bounding box center [928, 256] width 405 height 1291
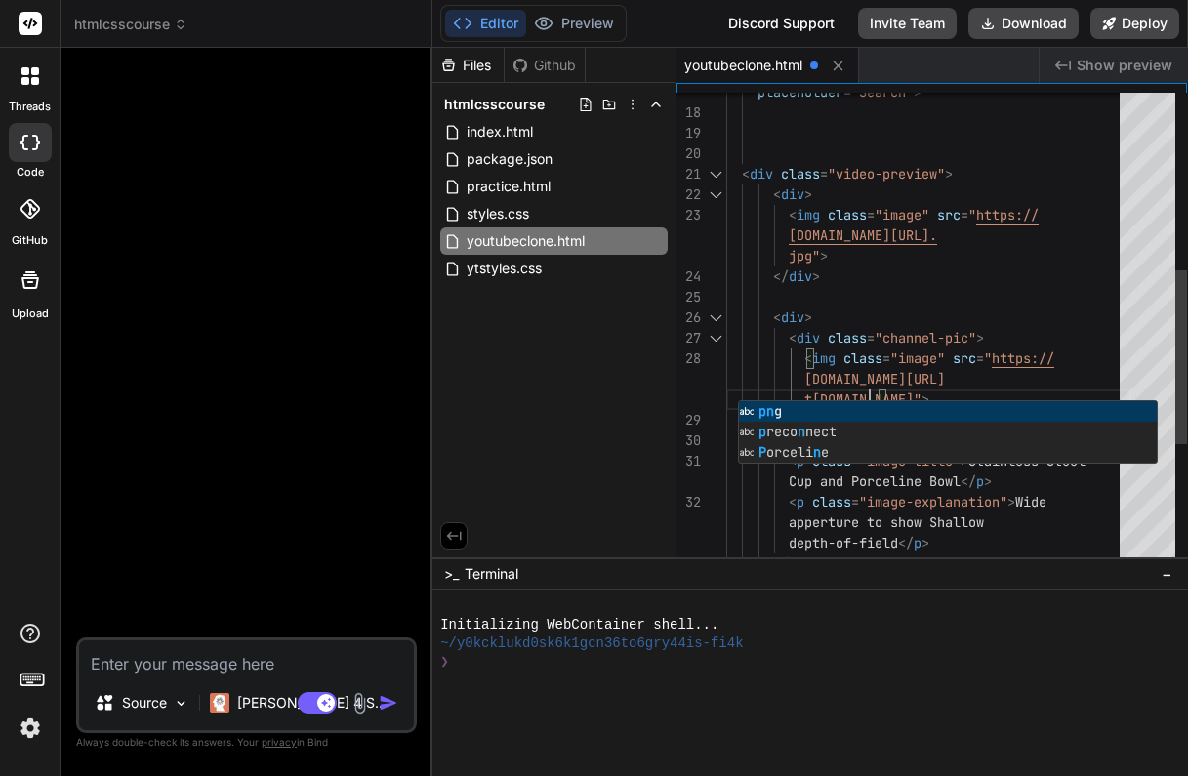
scroll to position [164, 0]
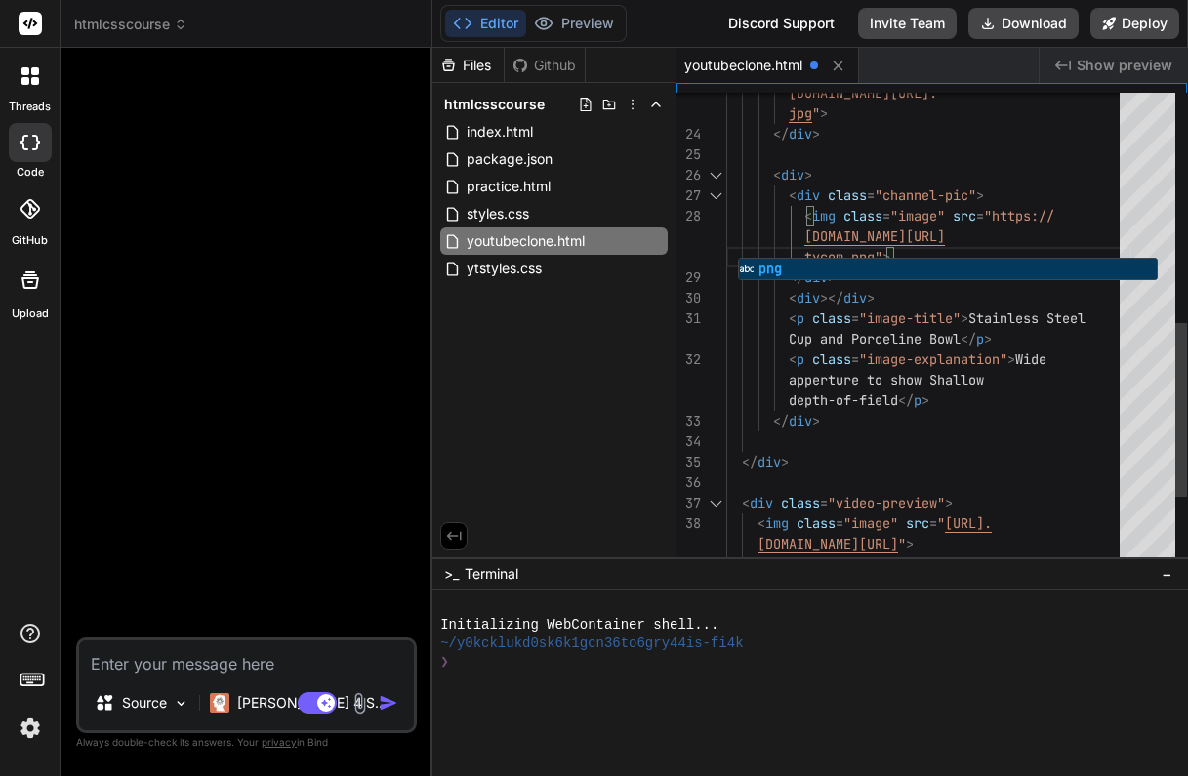
click at [1077, 166] on div "< div >" at bounding box center [928, 175] width 405 height 20
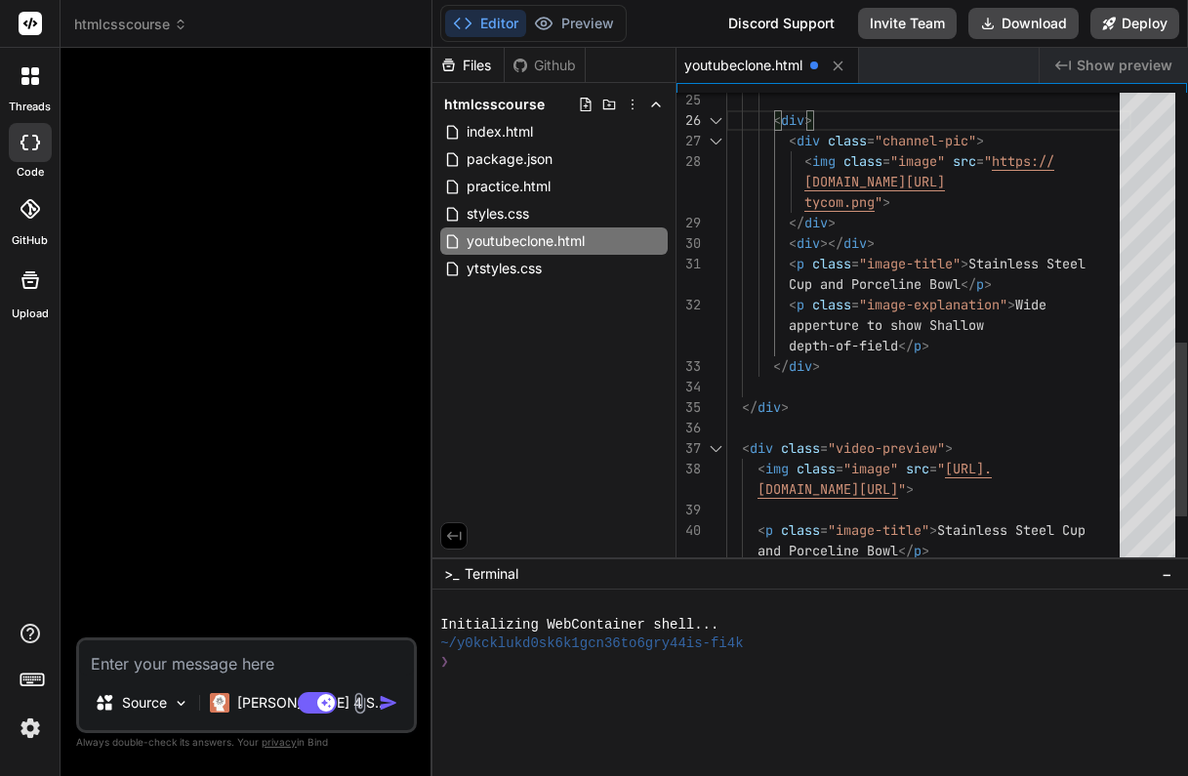
click at [830, 243] on span "></" at bounding box center [831, 243] width 23 height 18
click at [829, 243] on span "></" at bounding box center [831, 243] width 23 height 18
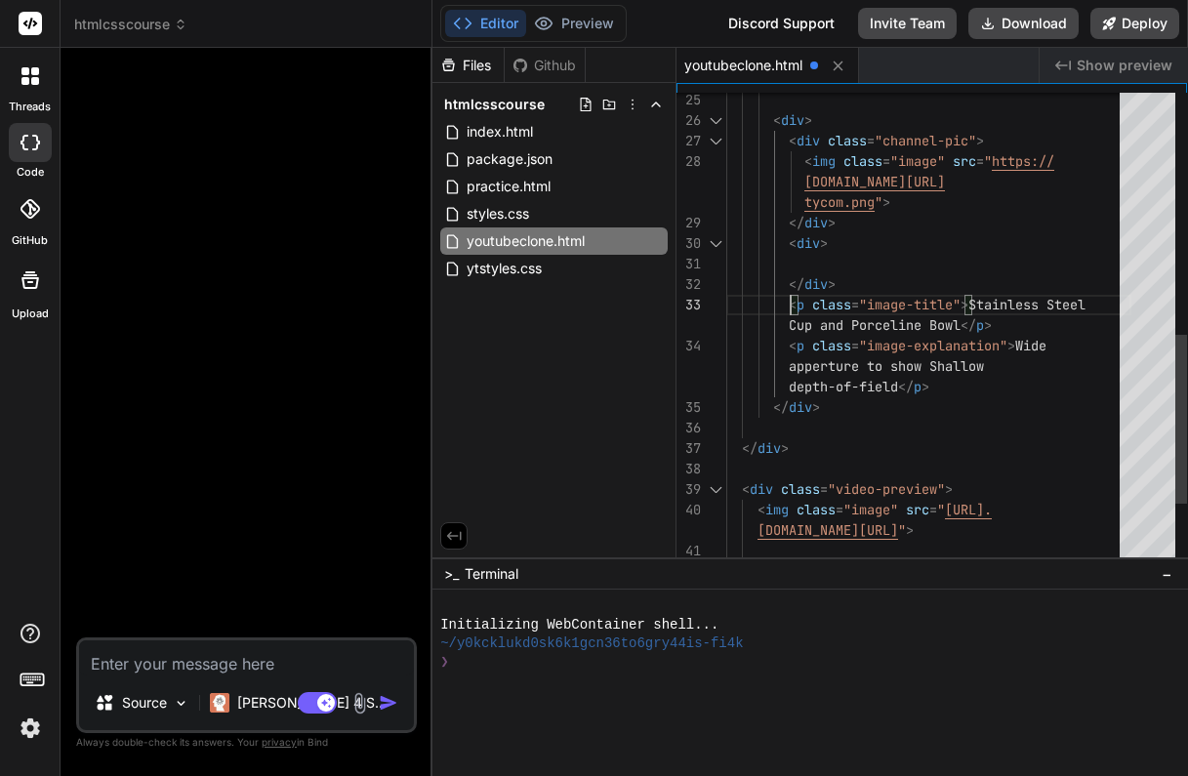
scroll to position [61, 0]
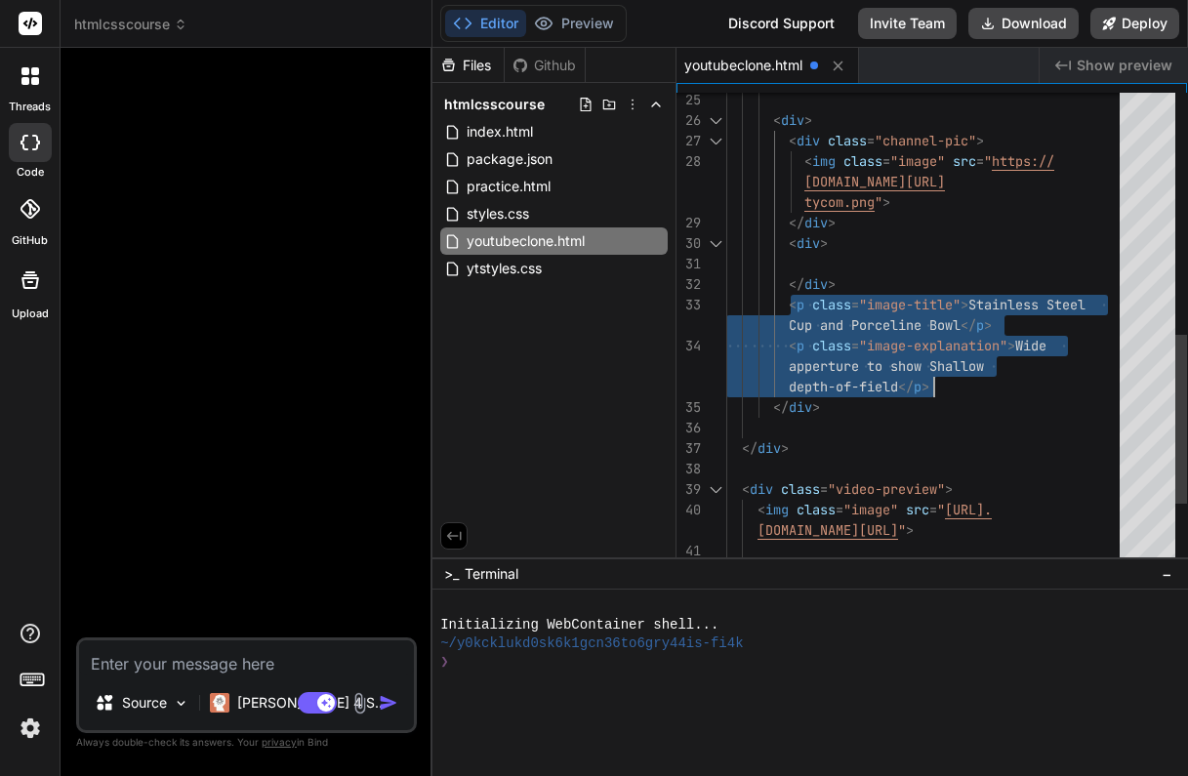
drag, startPoint x: 789, startPoint y: 305, endPoint x: 944, endPoint y: 379, distance: 172.0
click at [944, 379] on div "< p class = "image-title" > Stainless Steel Cup and Porceline Bowl </ p > < p c…" at bounding box center [928, 79] width 405 height 1332
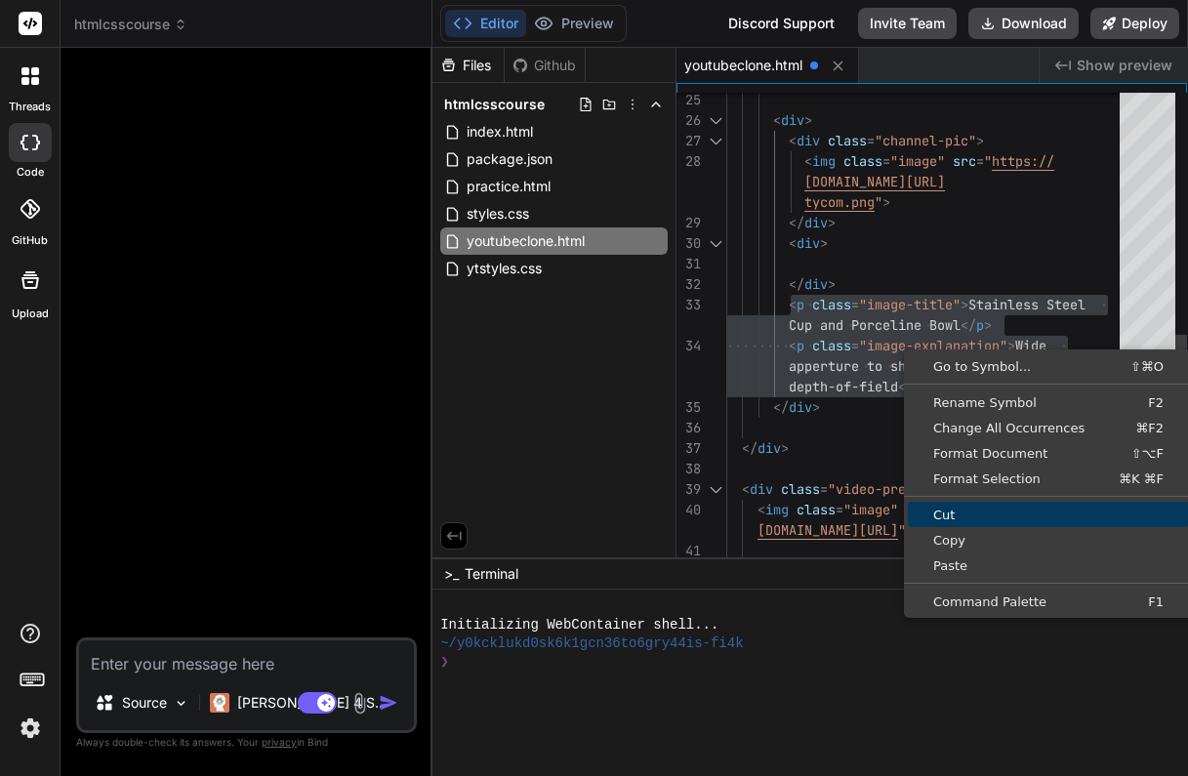
click at [950, 508] on span "Cut" at bounding box center [1048, 514] width 281 height 13
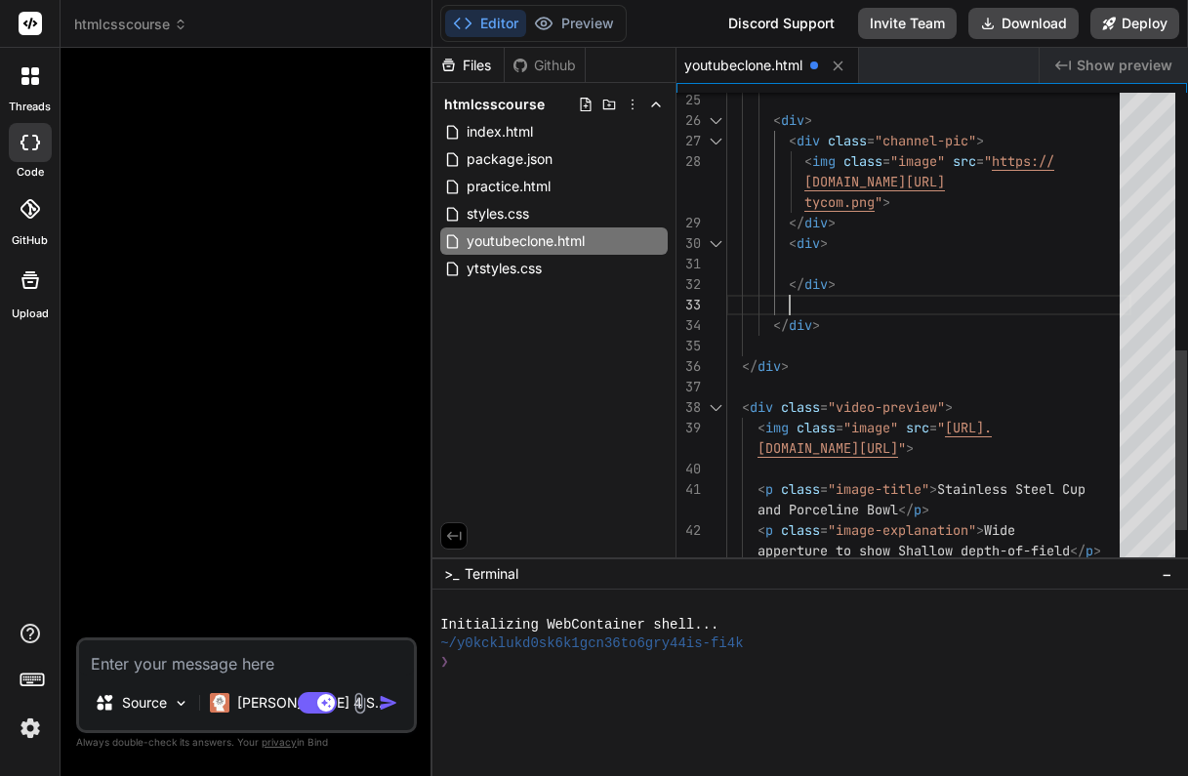
click at [815, 263] on div at bounding box center [928, 264] width 405 height 20
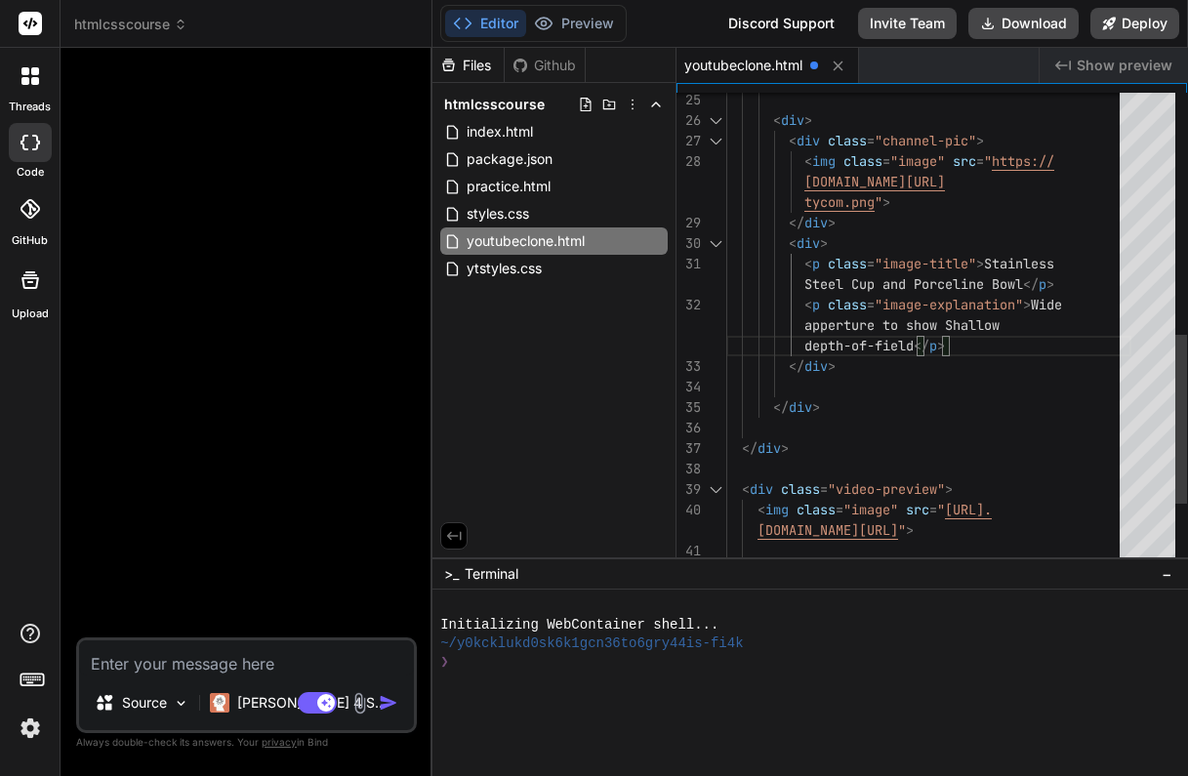
click at [1073, 397] on div "</ div >" at bounding box center [928, 407] width 405 height 20
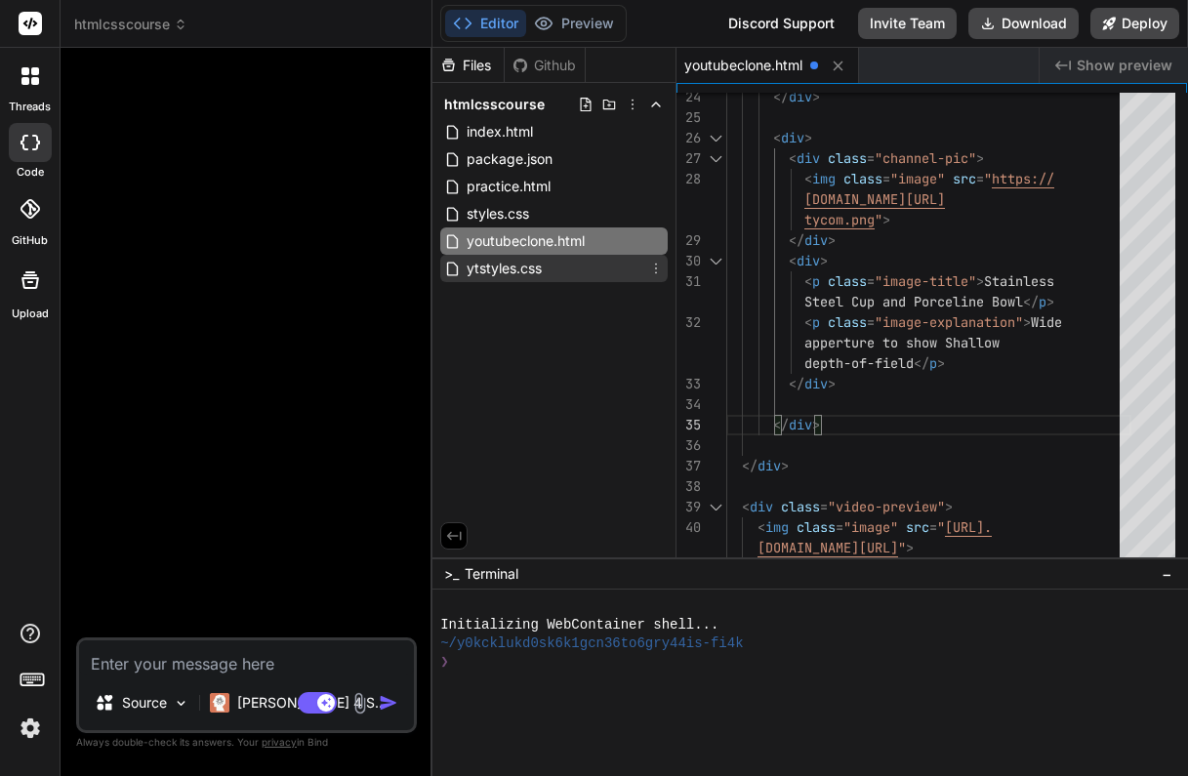
click at [523, 267] on span "ytstyles.css" at bounding box center [504, 268] width 79 height 23
type textarea "}"
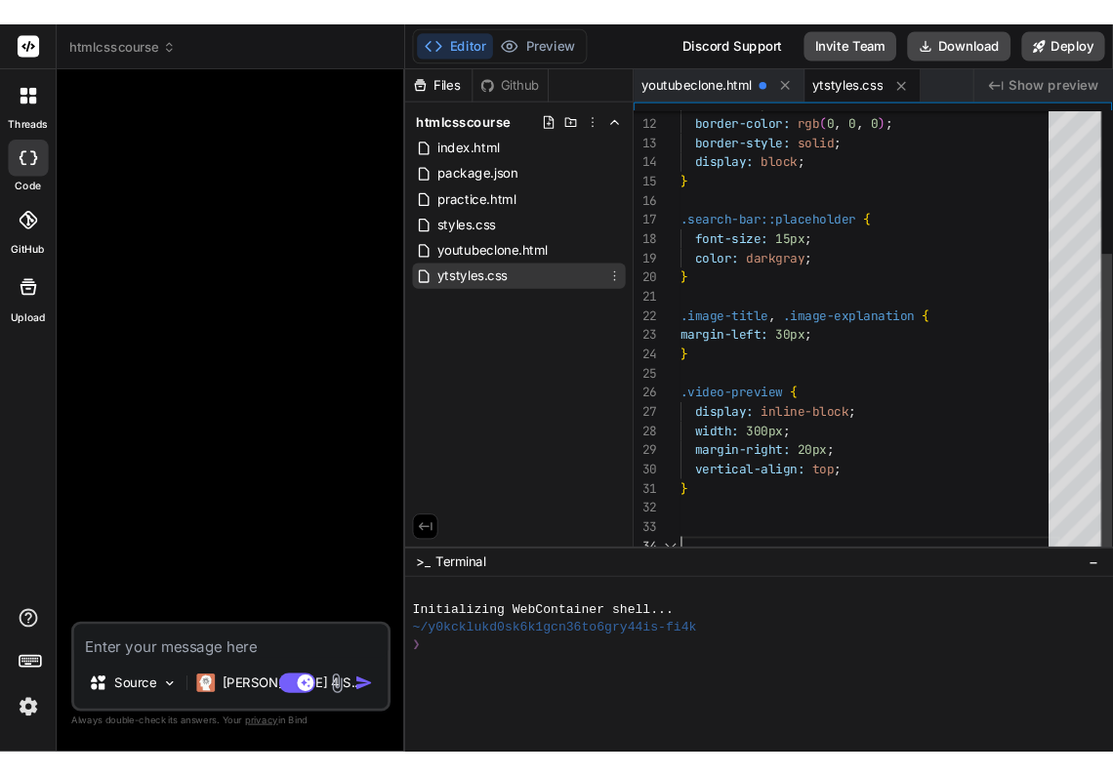
scroll to position [61, 0]
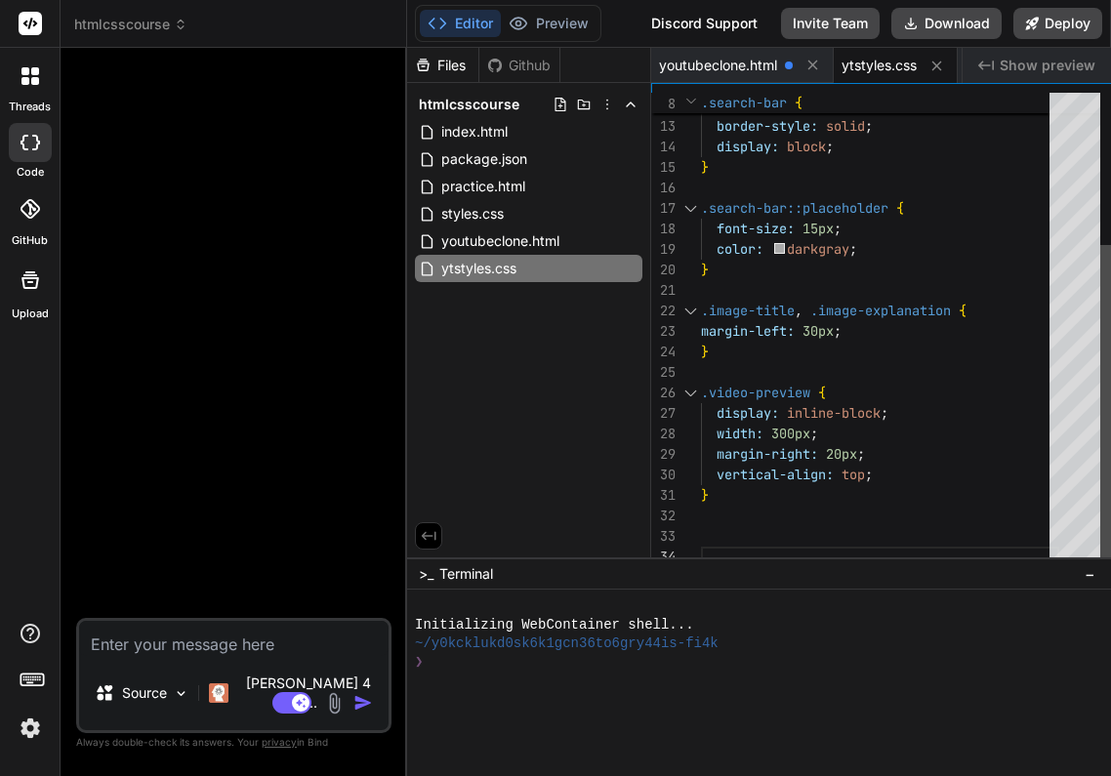
type textarea "x"
click at [731, 352] on div "}" at bounding box center [882, 352] width 360 height 20
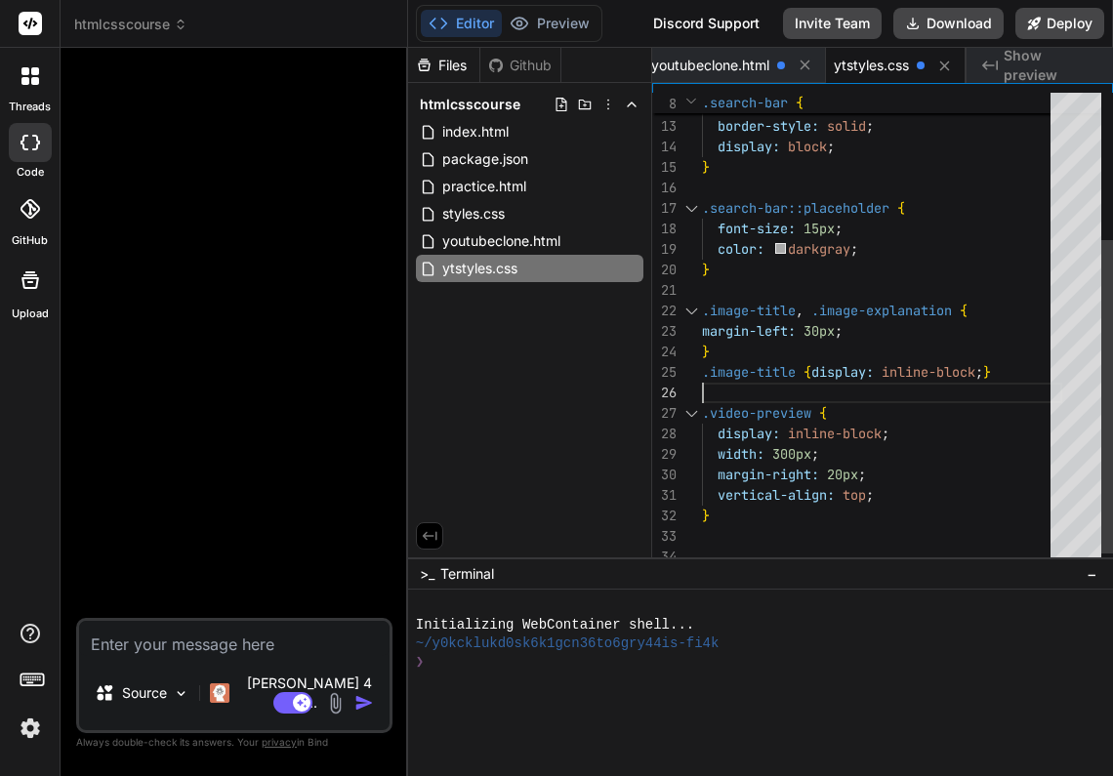
scroll to position [102, 0]
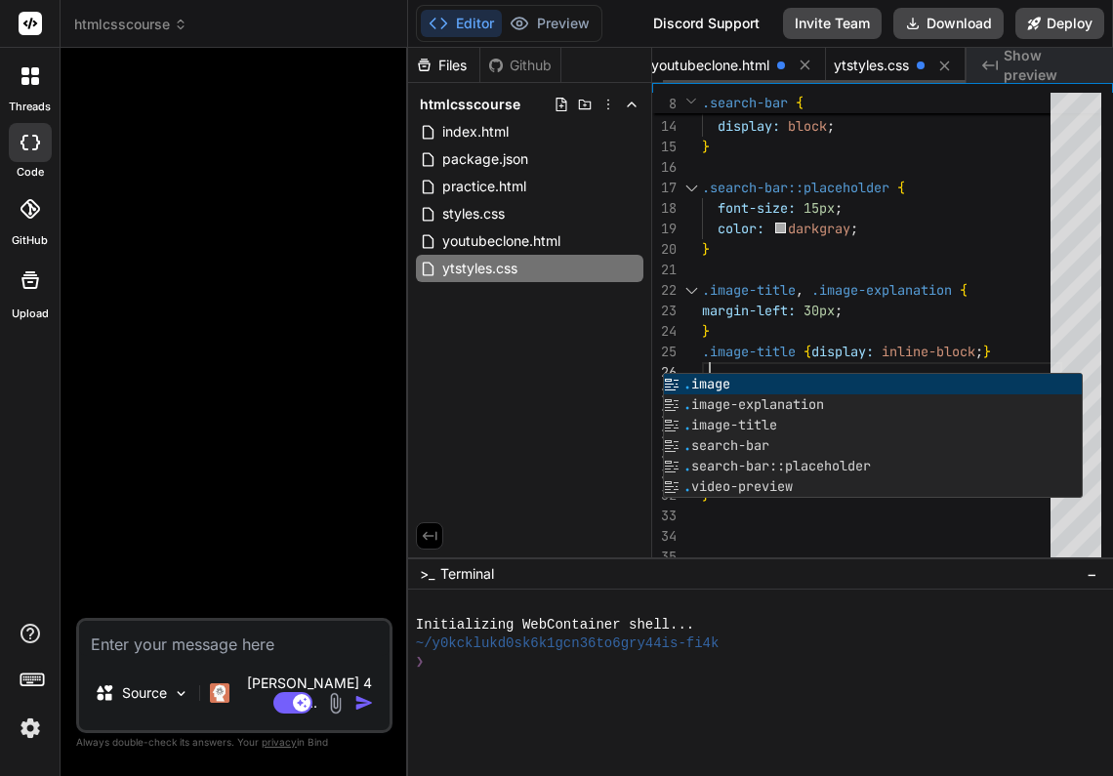
click at [722, 61] on span "youtubeclone.html" at bounding box center [710, 66] width 118 height 20
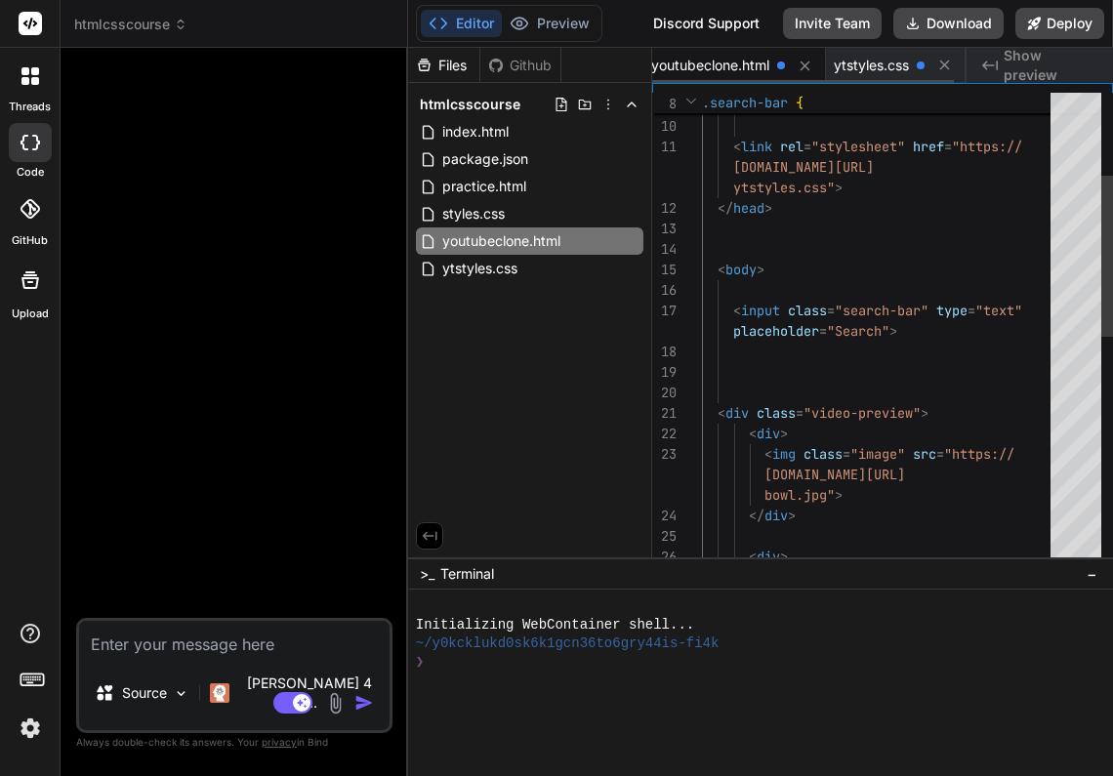
scroll to position [0, 0]
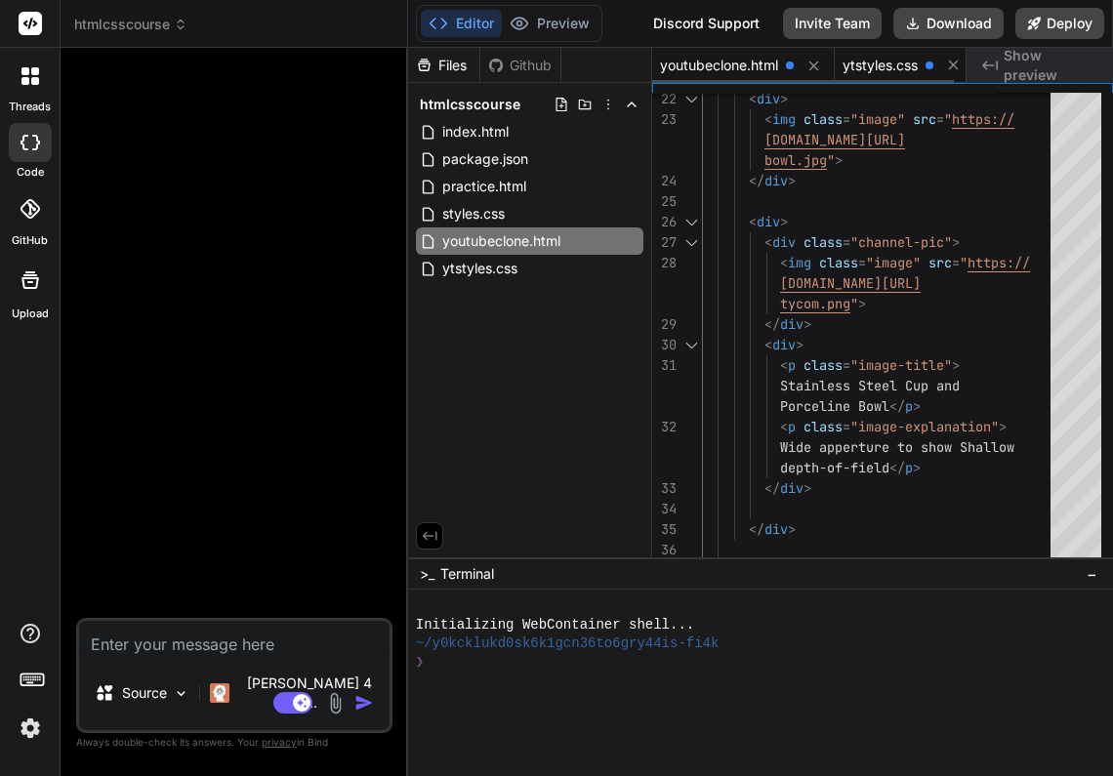
click at [898, 68] on span "ytstyles.css" at bounding box center [879, 66] width 75 height 20
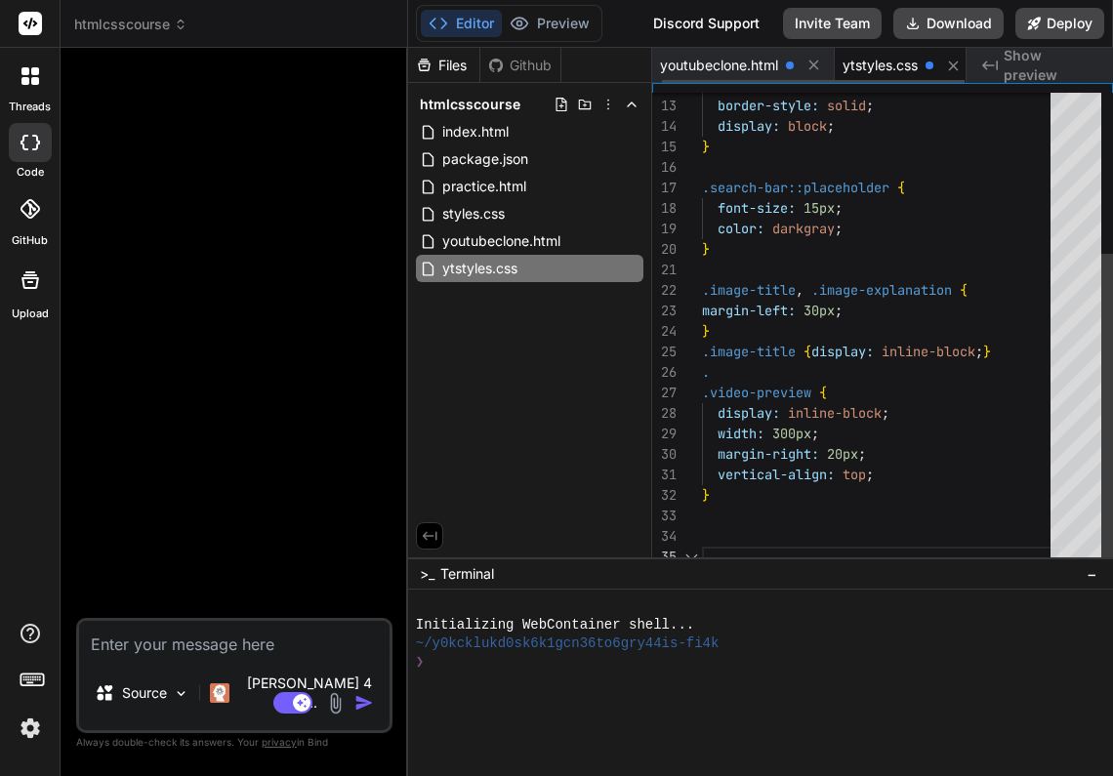
scroll to position [82, 0]
click at [719, 372] on div "." at bounding box center [882, 372] width 360 height 20
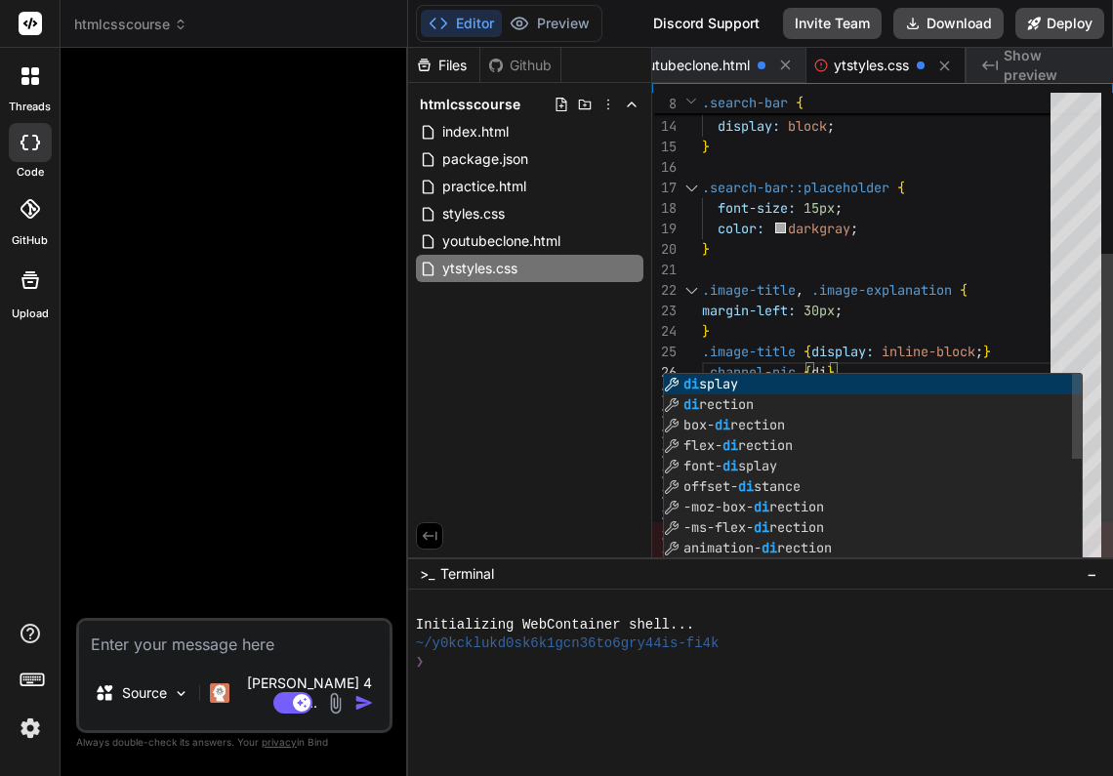
scroll to position [102, 0]
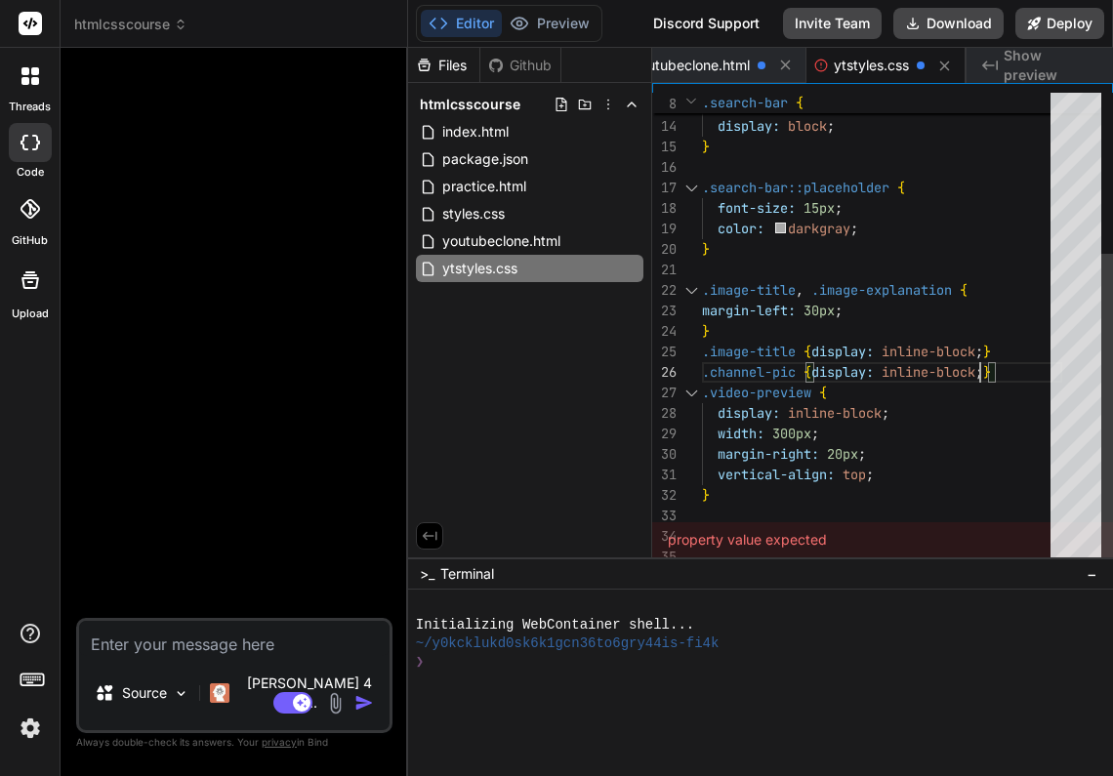
click at [1032, 434] on div "width: 300px ;" at bounding box center [882, 434] width 360 height 20
drag, startPoint x: 703, startPoint y: 354, endPoint x: 697, endPoint y: 344, distance: 12.2
drag, startPoint x: 702, startPoint y: 349, endPoint x: 1048, endPoint y: 365, distance: 346.8
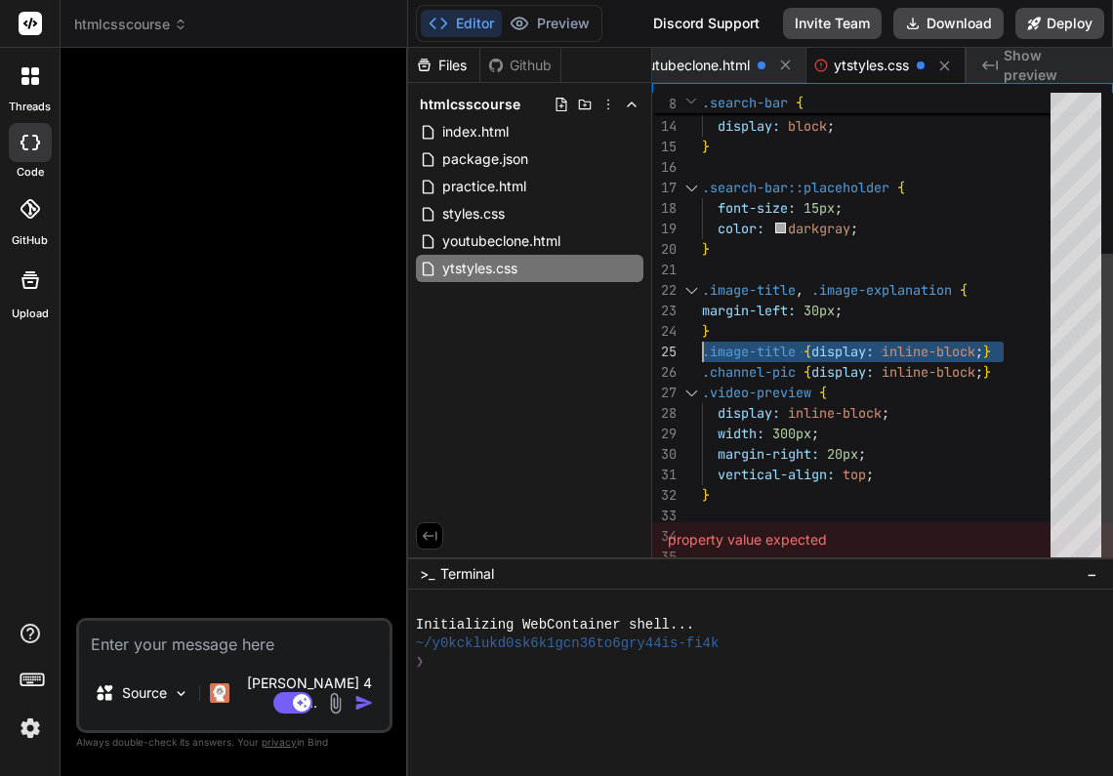
click at [1048, 365] on div ".channel-pic { display: inline-block ; }" at bounding box center [882, 372] width 360 height 20
click at [705, 354] on span ".image-title" at bounding box center [749, 352] width 94 height 18
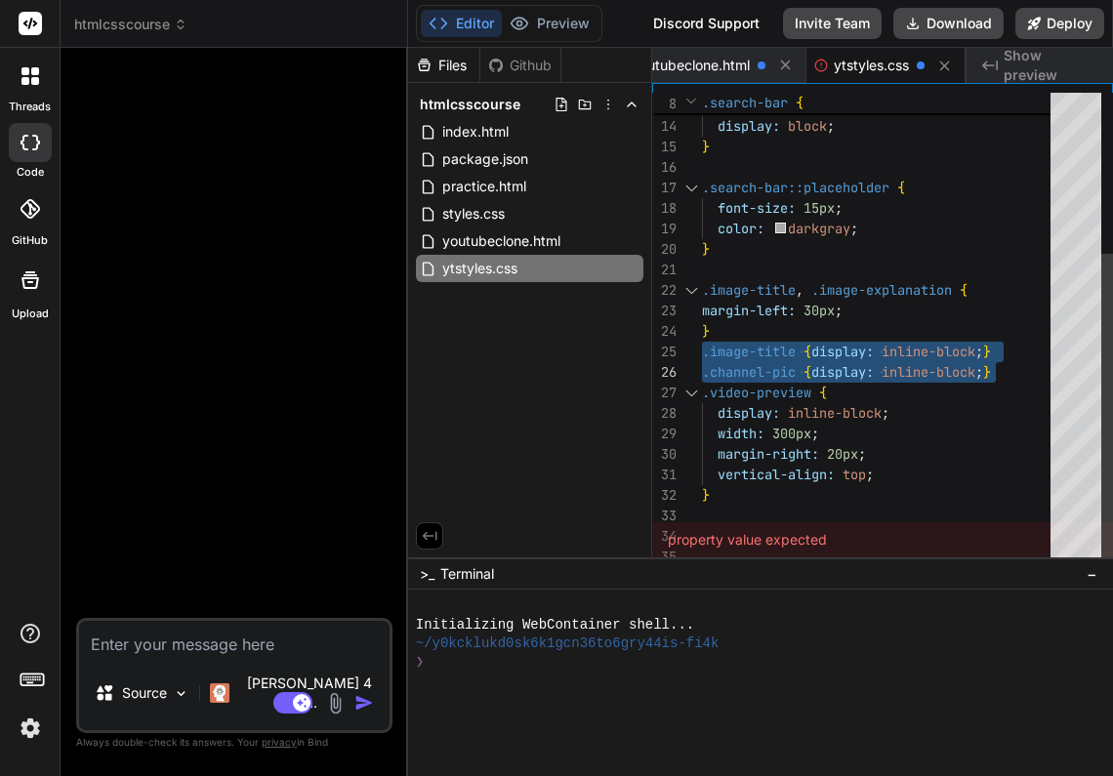
drag, startPoint x: 703, startPoint y: 347, endPoint x: 1008, endPoint y: 364, distance: 305.9
click at [1008, 365] on div "} margin-left: 30px ; .image-title , .image-explanation { border-color: rgb ( 0…" at bounding box center [882, 208] width 360 height 717
click at [1042, 303] on div "margin-left: 30px ;" at bounding box center [882, 311] width 360 height 20
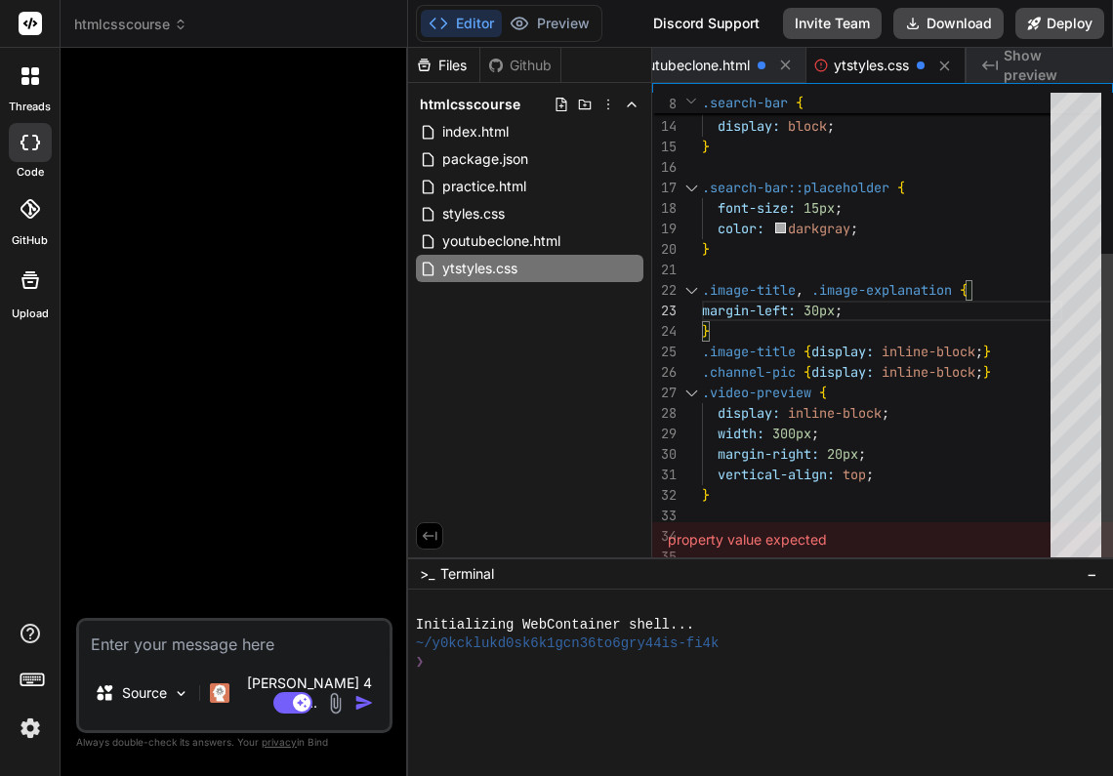
click at [752, 513] on div at bounding box center [882, 516] width 360 height 20
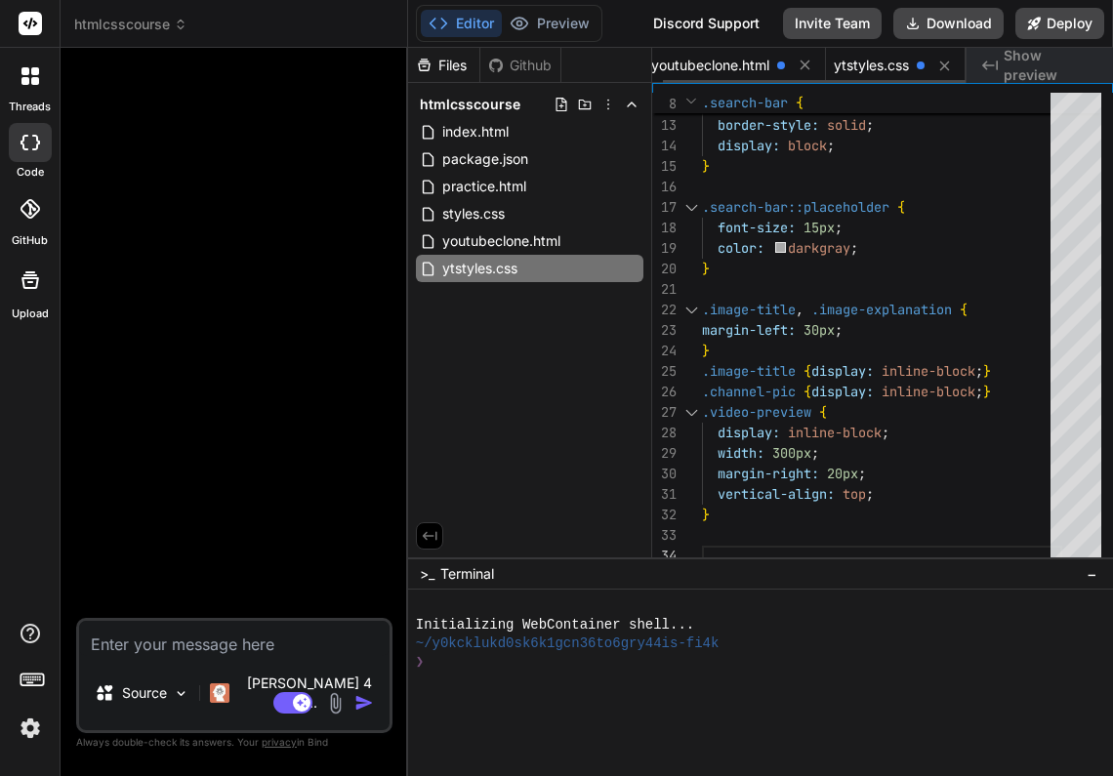
click at [726, 60] on span "youtubeclone.html" at bounding box center [710, 66] width 118 height 20
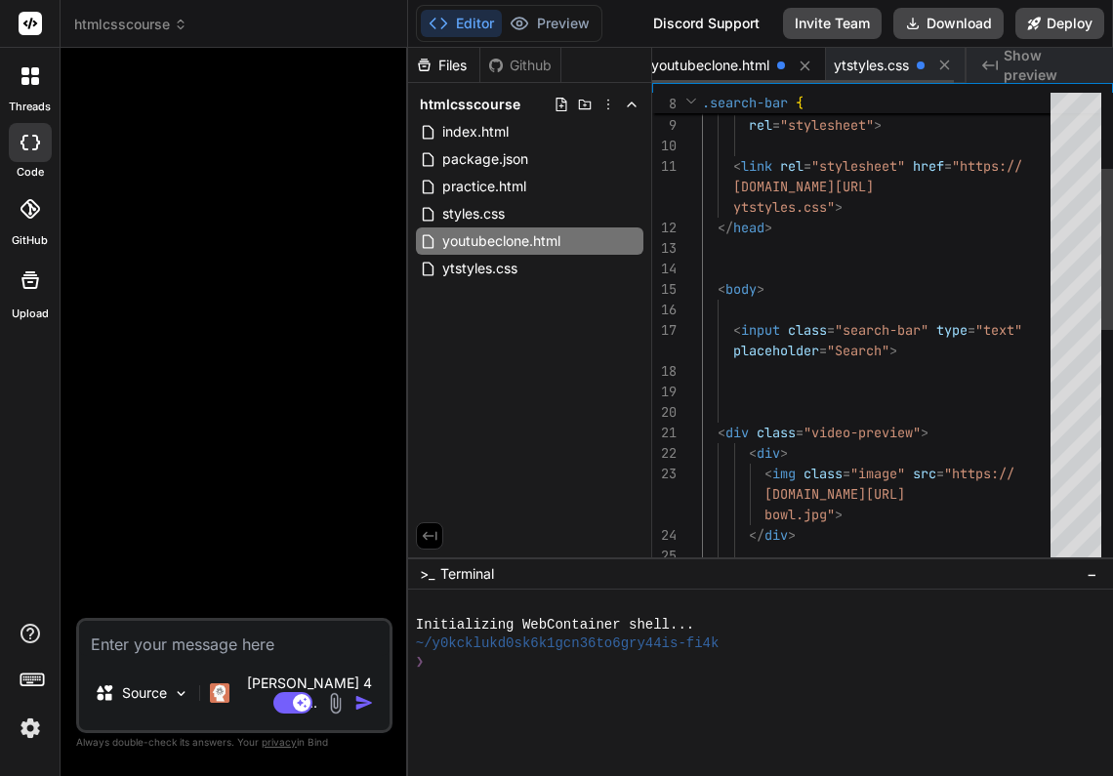
scroll to position [0, 0]
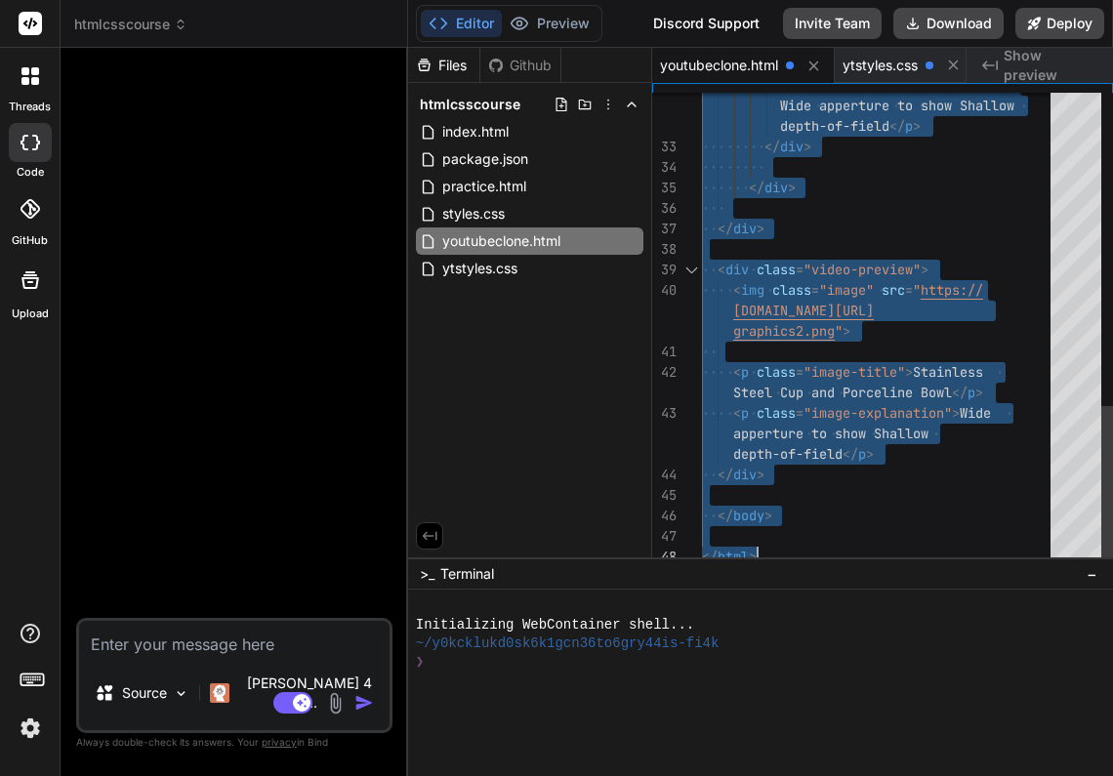
drag, startPoint x: 704, startPoint y: 101, endPoint x: 950, endPoint y: 629, distance: 582.5
click at [939, 192] on div "</ div >" at bounding box center [882, 188] width 360 height 20
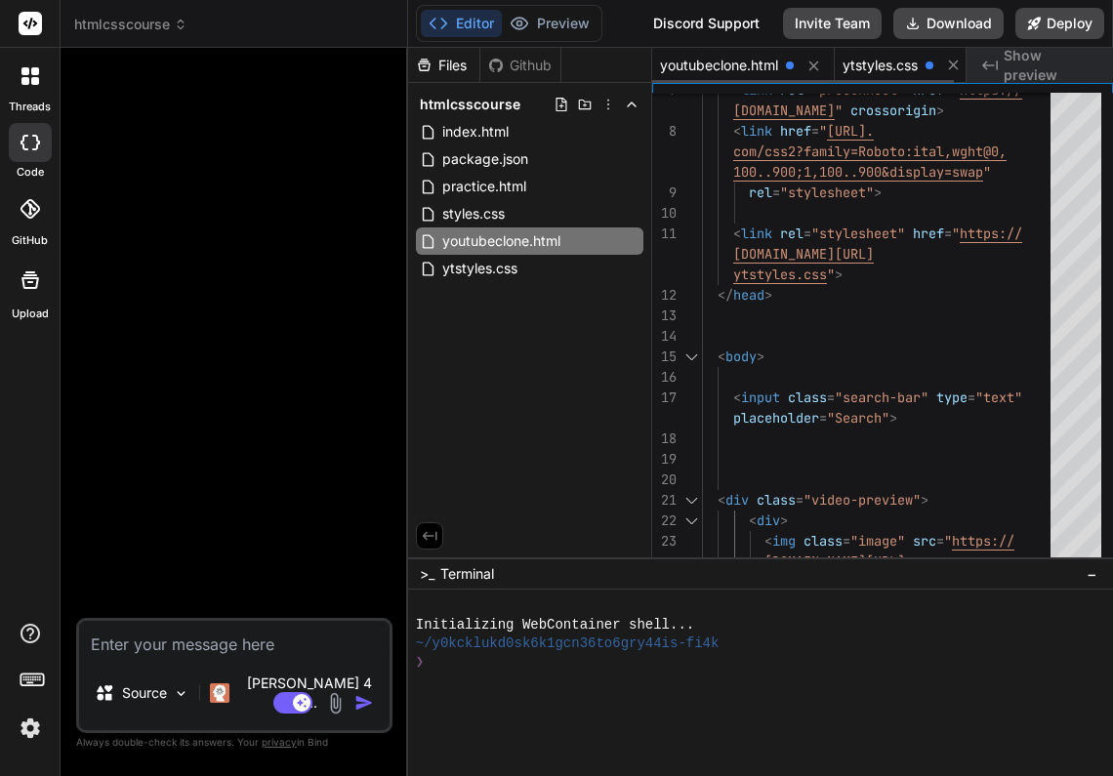
click at [900, 64] on span "ytstyles.css" at bounding box center [879, 66] width 75 height 20
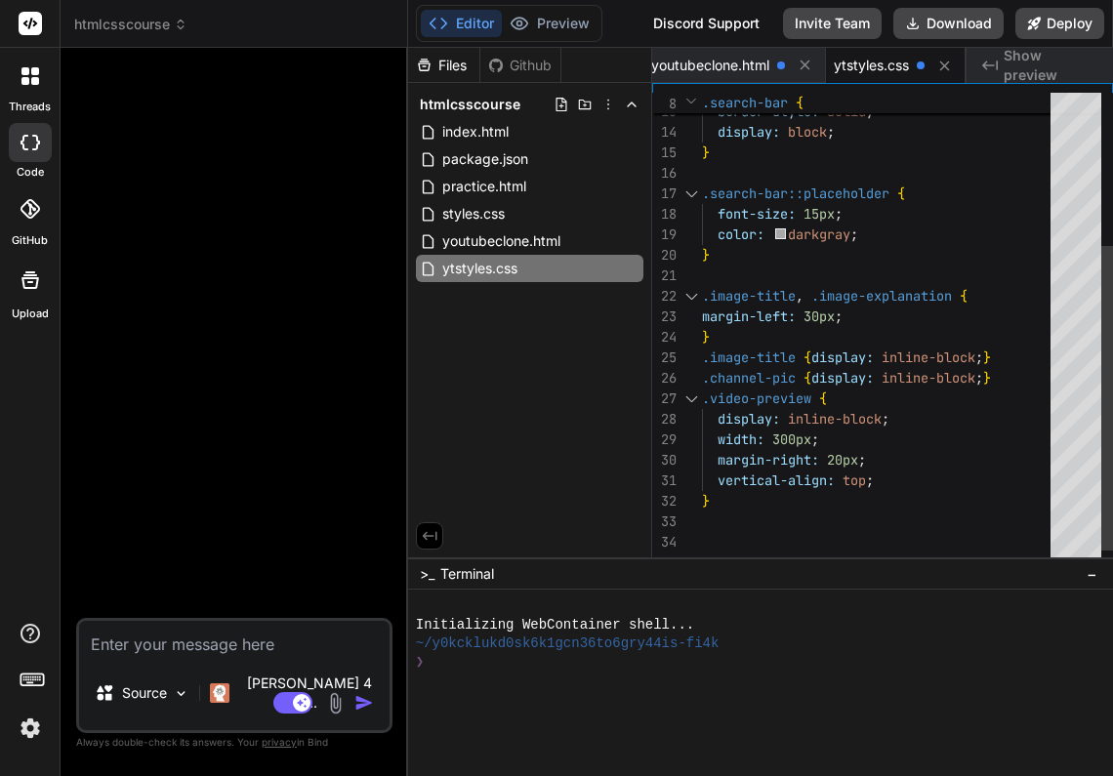
scroll to position [102, 0]
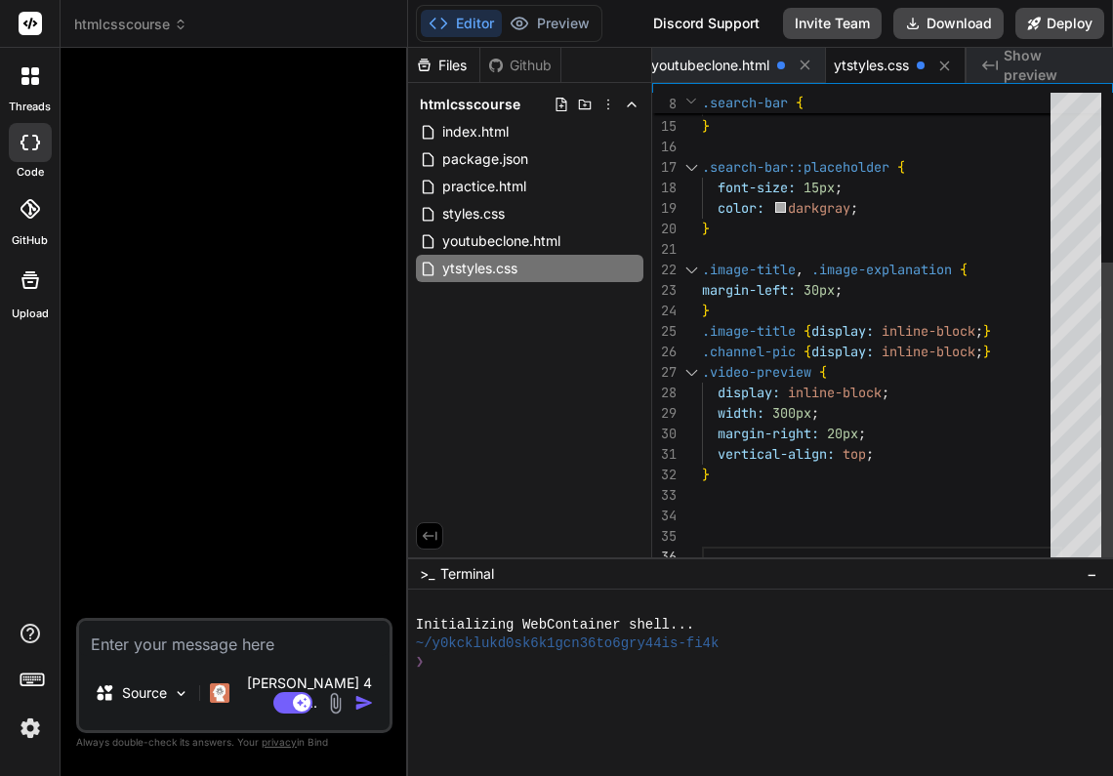
click at [990, 330] on span "}" at bounding box center [987, 331] width 8 height 18
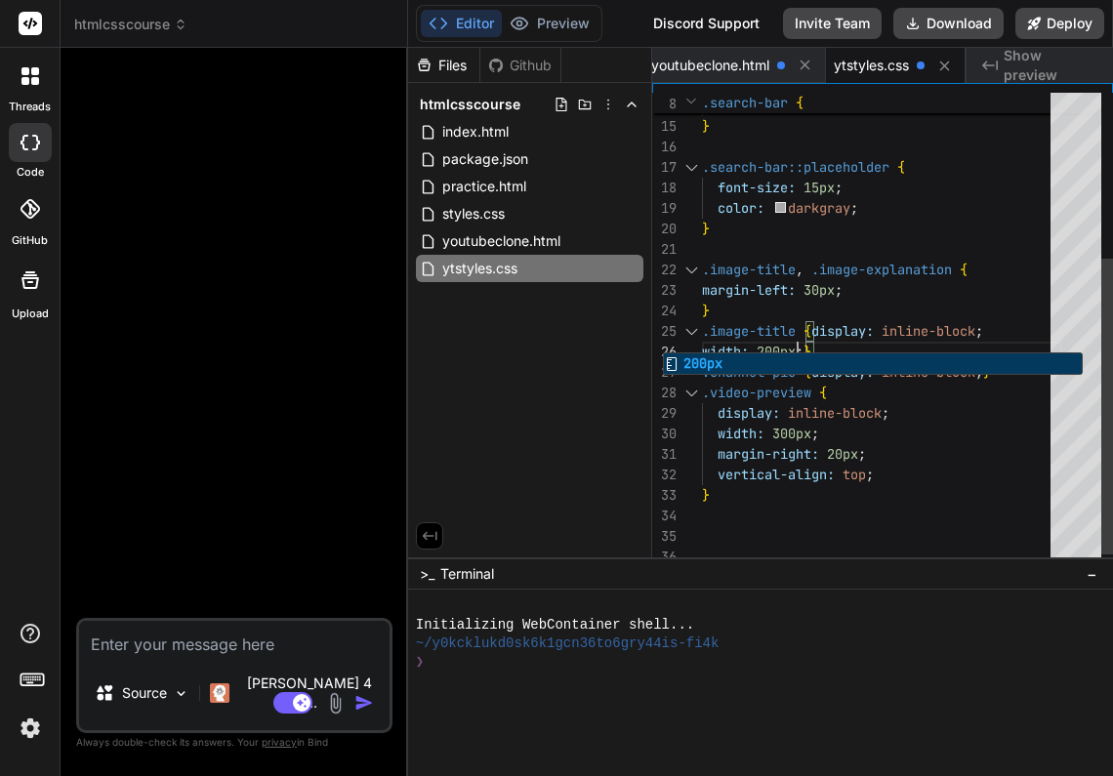
click at [1047, 464] on div "margin-right: 20px ;" at bounding box center [882, 454] width 360 height 20
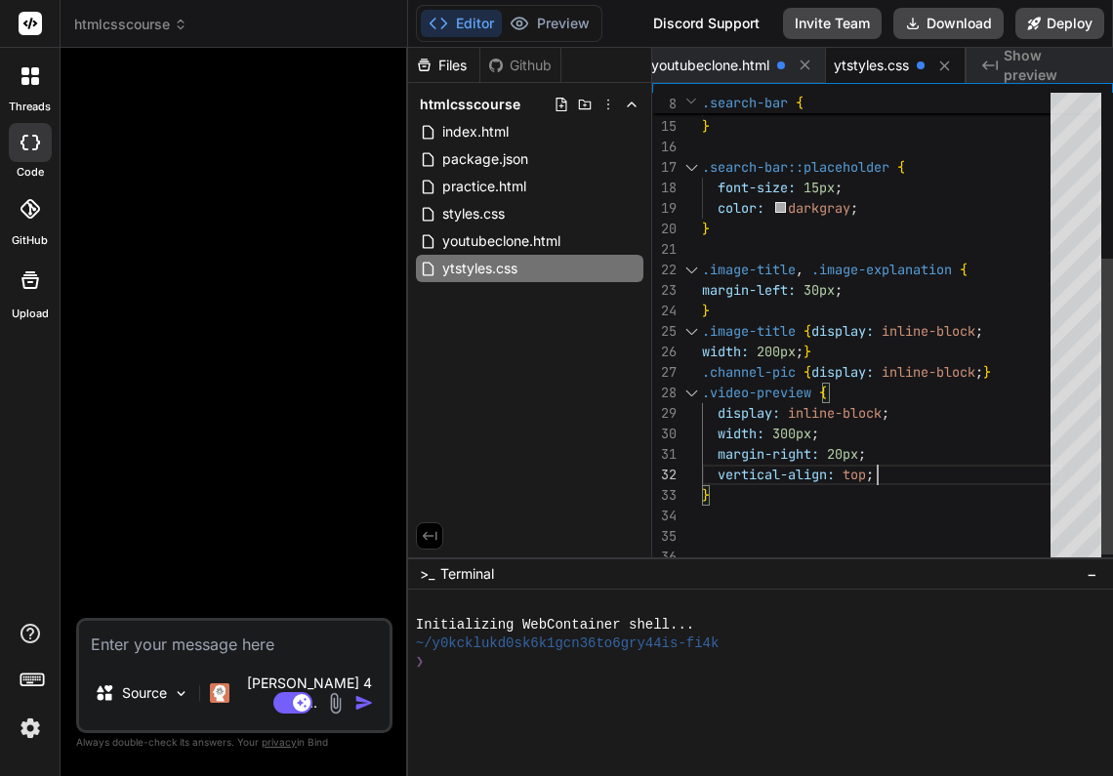
scroll to position [20, 0]
click at [983, 373] on span ";" at bounding box center [979, 372] width 8 height 18
click at [990, 373] on span "}" at bounding box center [987, 372] width 8 height 18
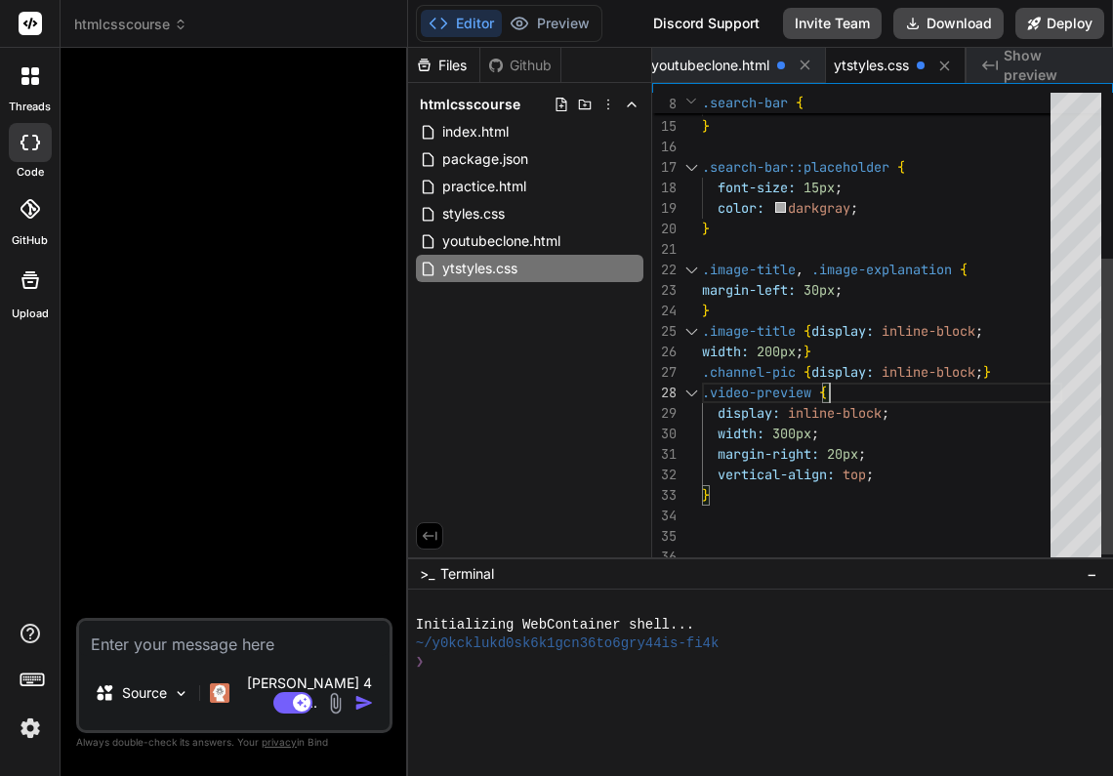
click at [989, 366] on span "}" at bounding box center [987, 372] width 8 height 18
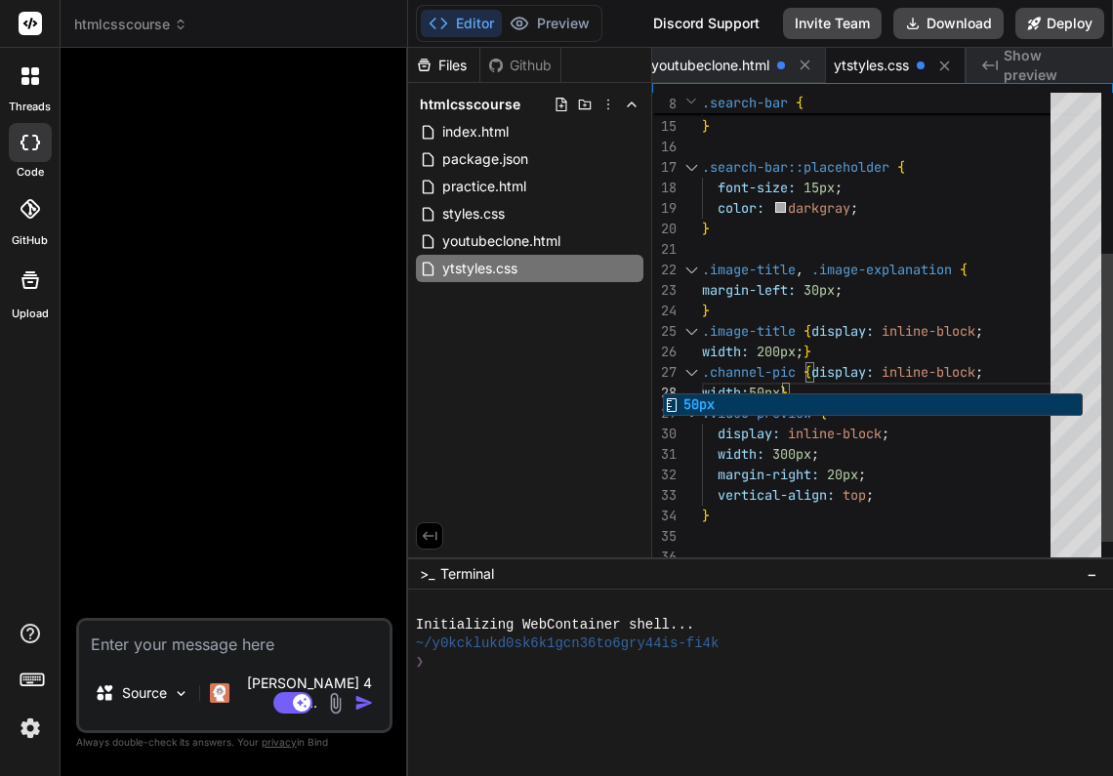
click at [1049, 505] on div "vertical-align: top ;" at bounding box center [882, 495] width 360 height 20
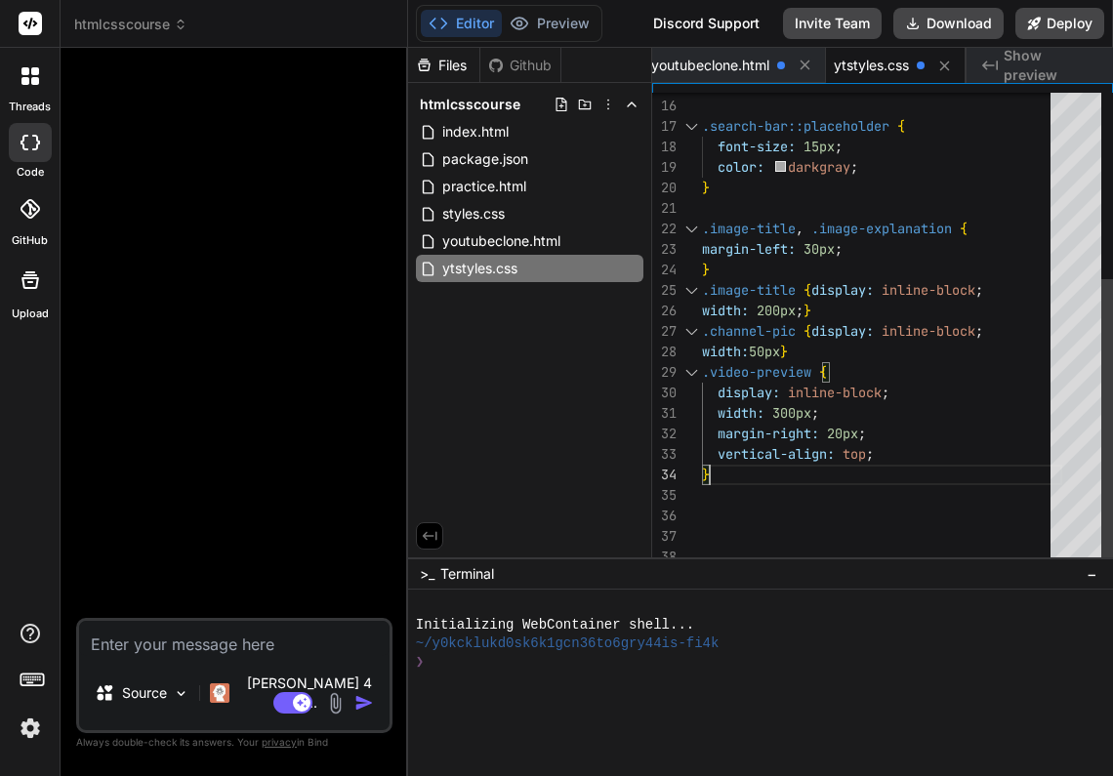
click at [794, 349] on div "width: 50px }" at bounding box center [882, 352] width 360 height 20
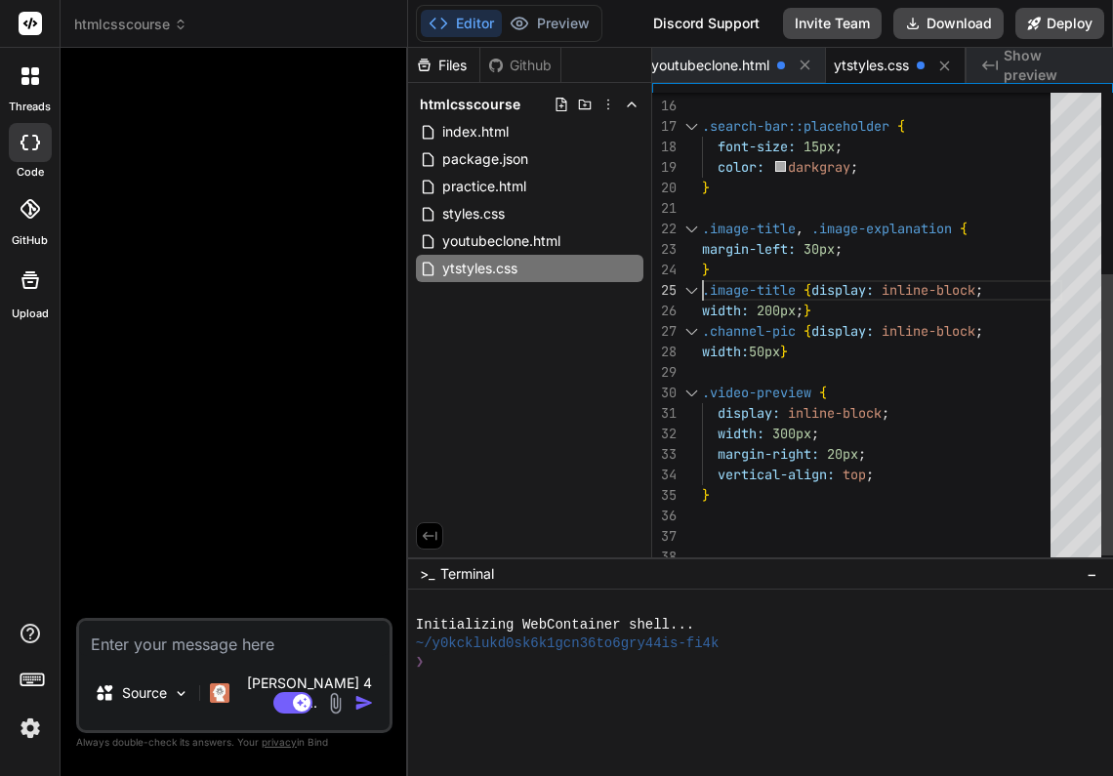
scroll to position [82, 0]
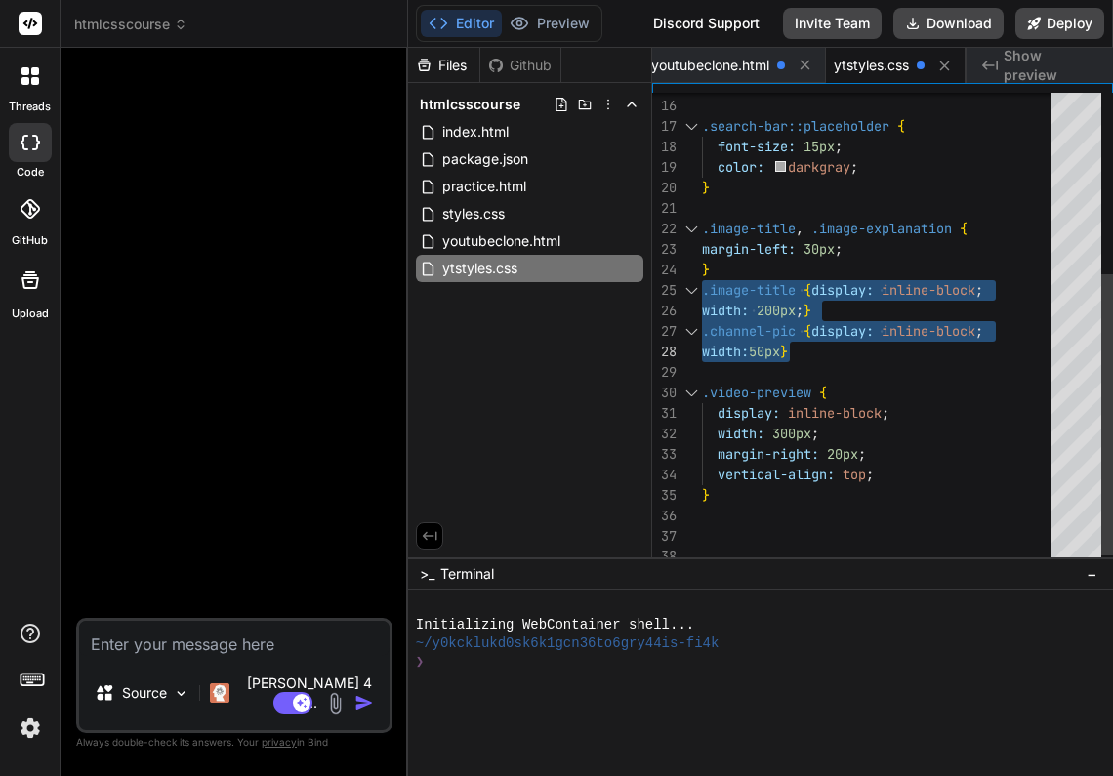
drag, startPoint x: 702, startPoint y: 290, endPoint x: 810, endPoint y: 339, distance: 118.8
click at [809, 339] on div "margin-left: 30px ; .image-title , .image-explanation { color: darkgray ; } fon…" at bounding box center [882, 187] width 360 height 799
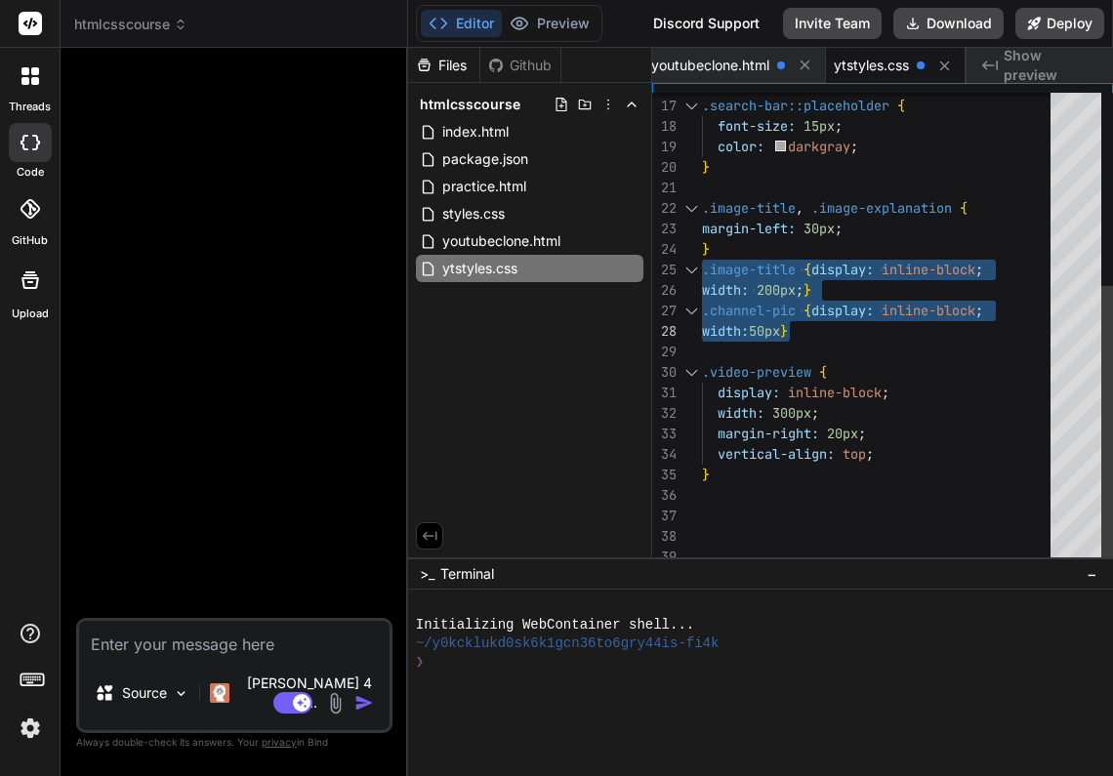
click at [806, 290] on span "}" at bounding box center [807, 290] width 8 height 18
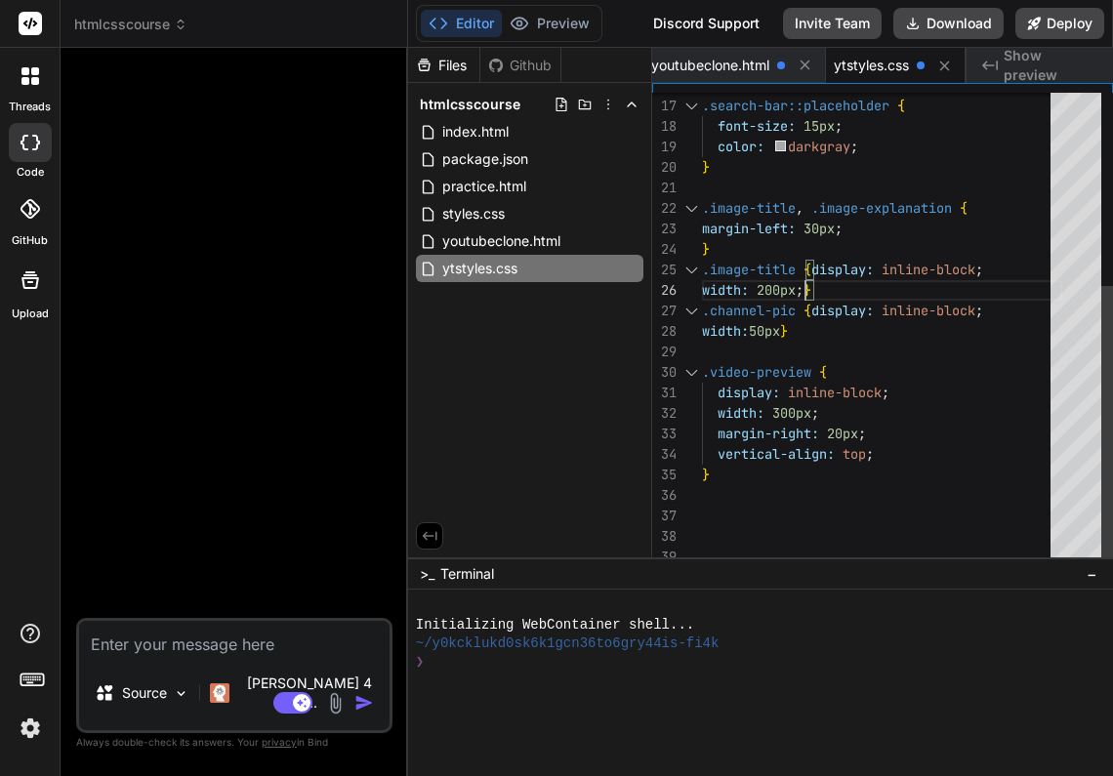
scroll to position [102, 0]
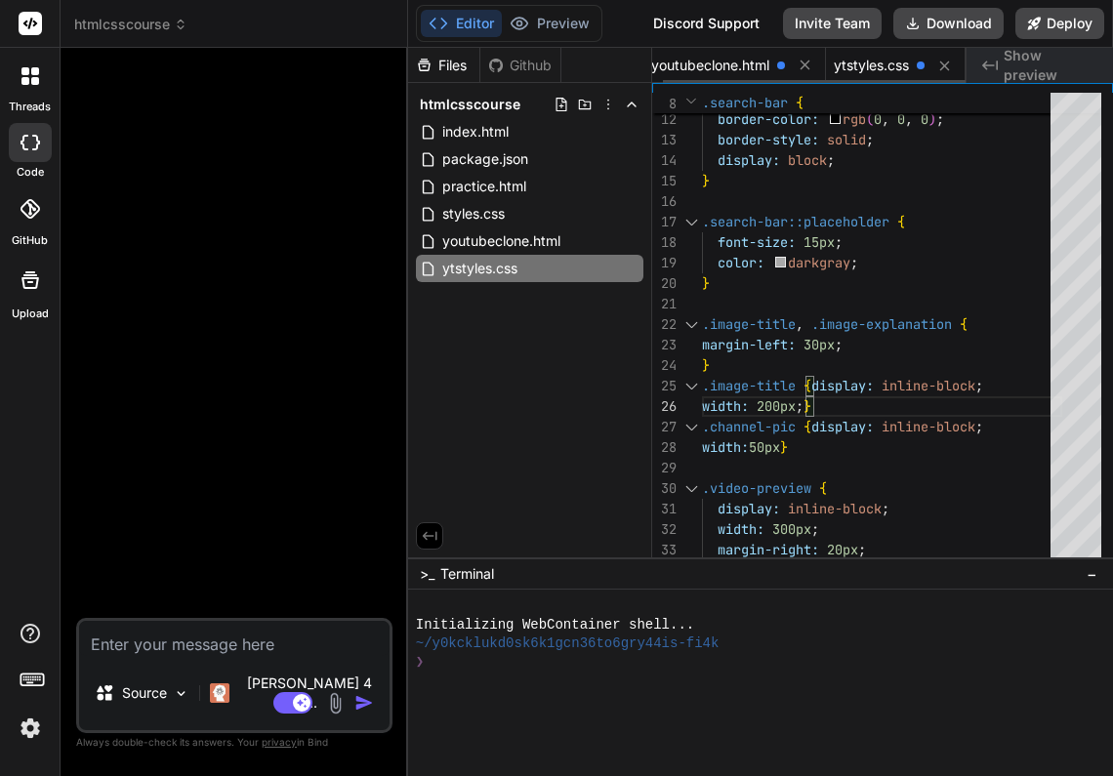
click at [746, 67] on span "youtubeclone.html" at bounding box center [710, 66] width 118 height 20
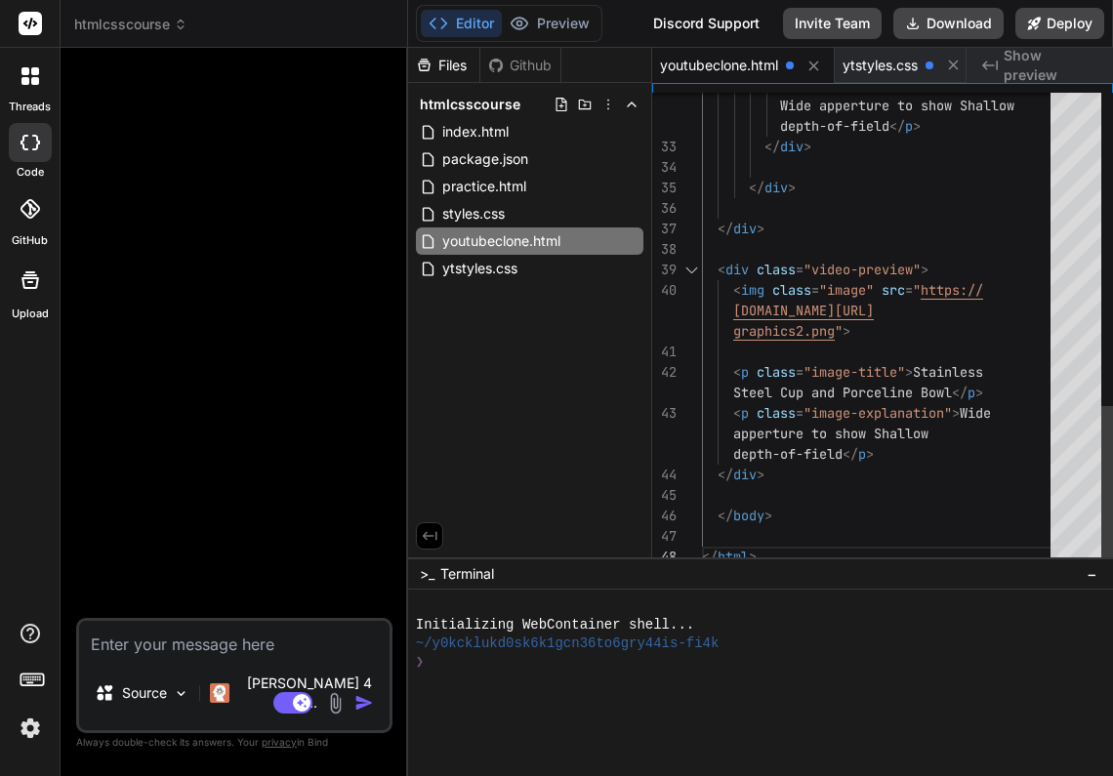
scroll to position [143, 0]
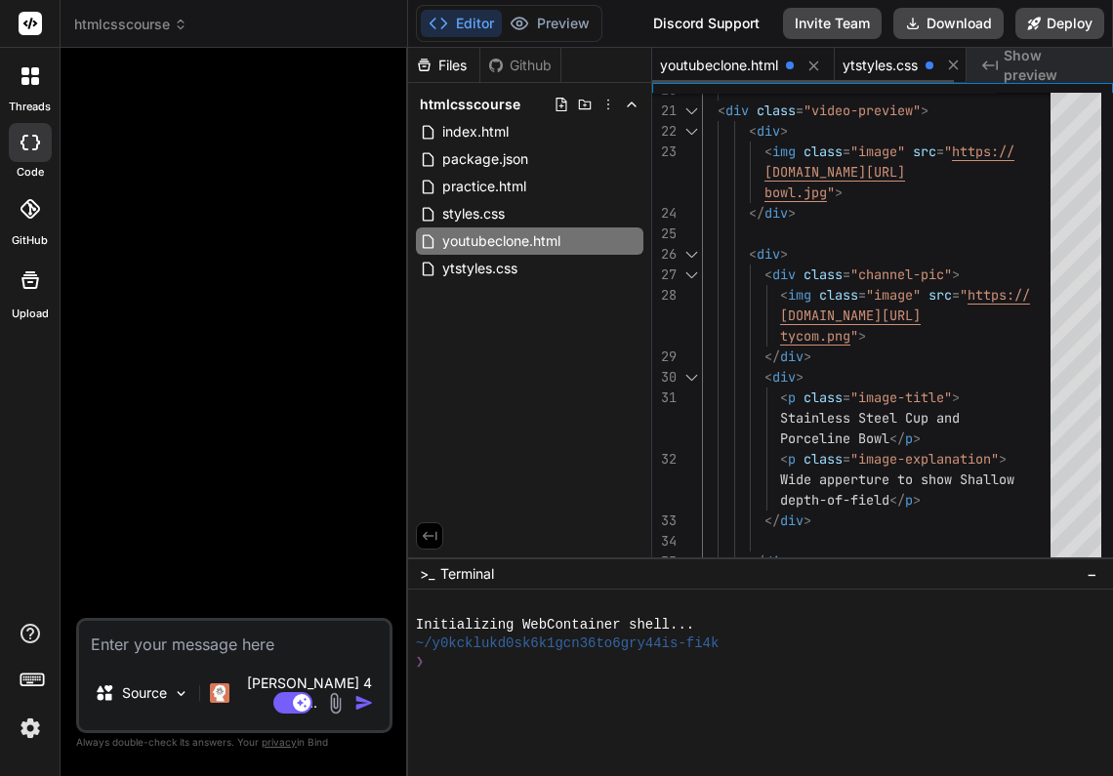
click at [903, 63] on span "ytstyles.css" at bounding box center [879, 66] width 75 height 20
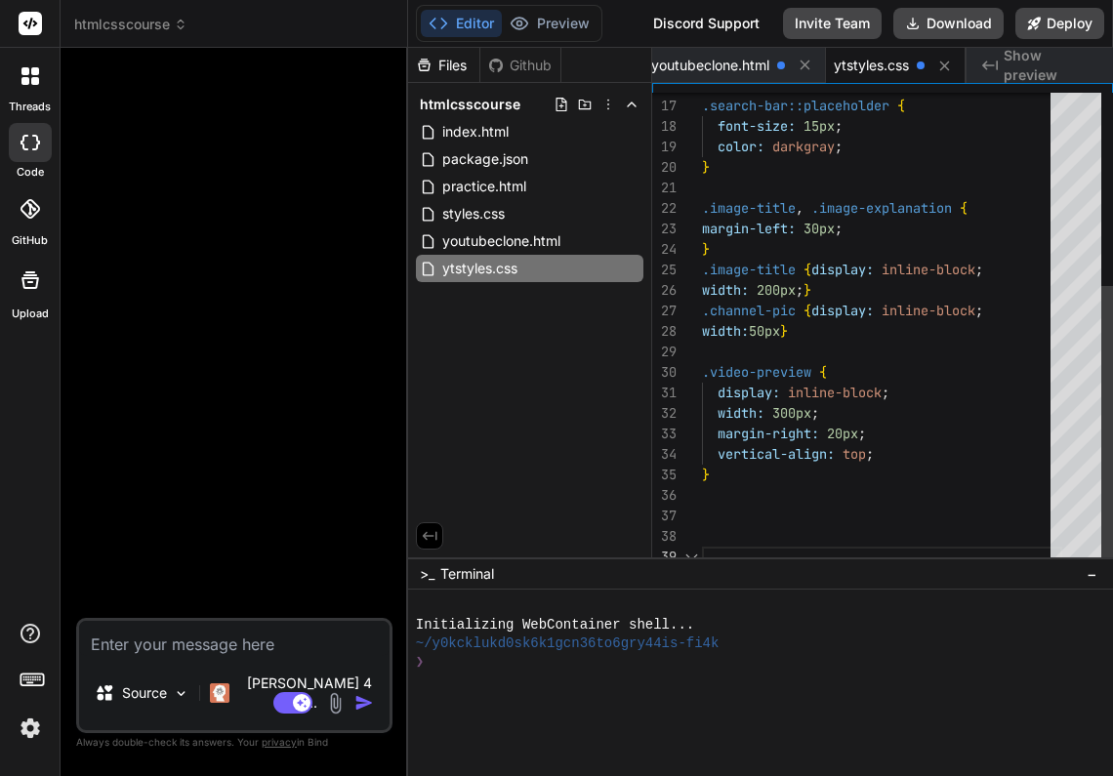
scroll to position [164, 0]
click at [747, 57] on span "youtubeclone.html" at bounding box center [710, 66] width 118 height 20
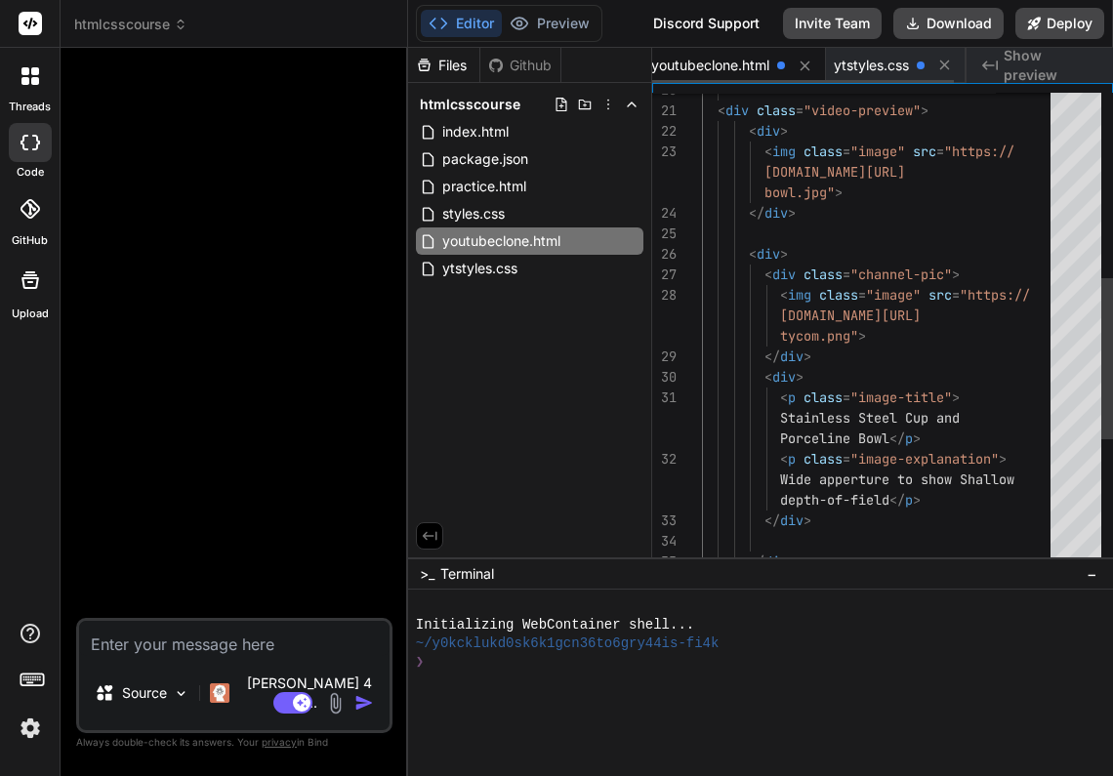
scroll to position [143, 0]
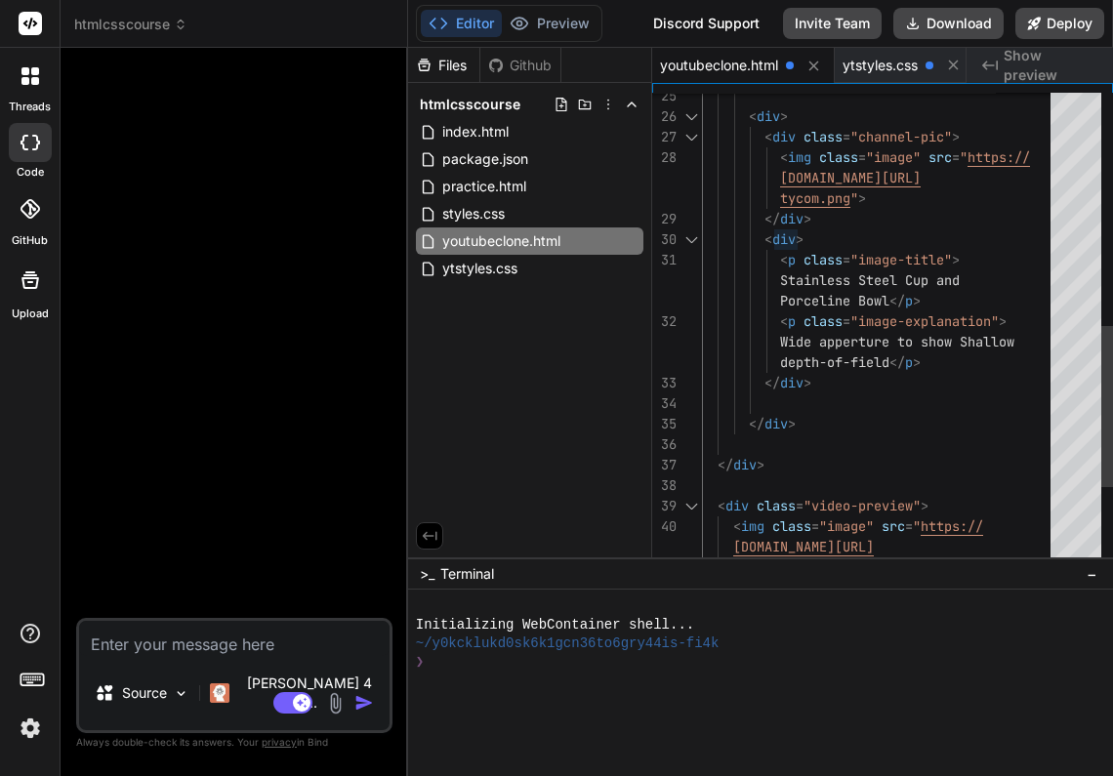
click at [799, 238] on span ">" at bounding box center [799, 239] width 8 height 18
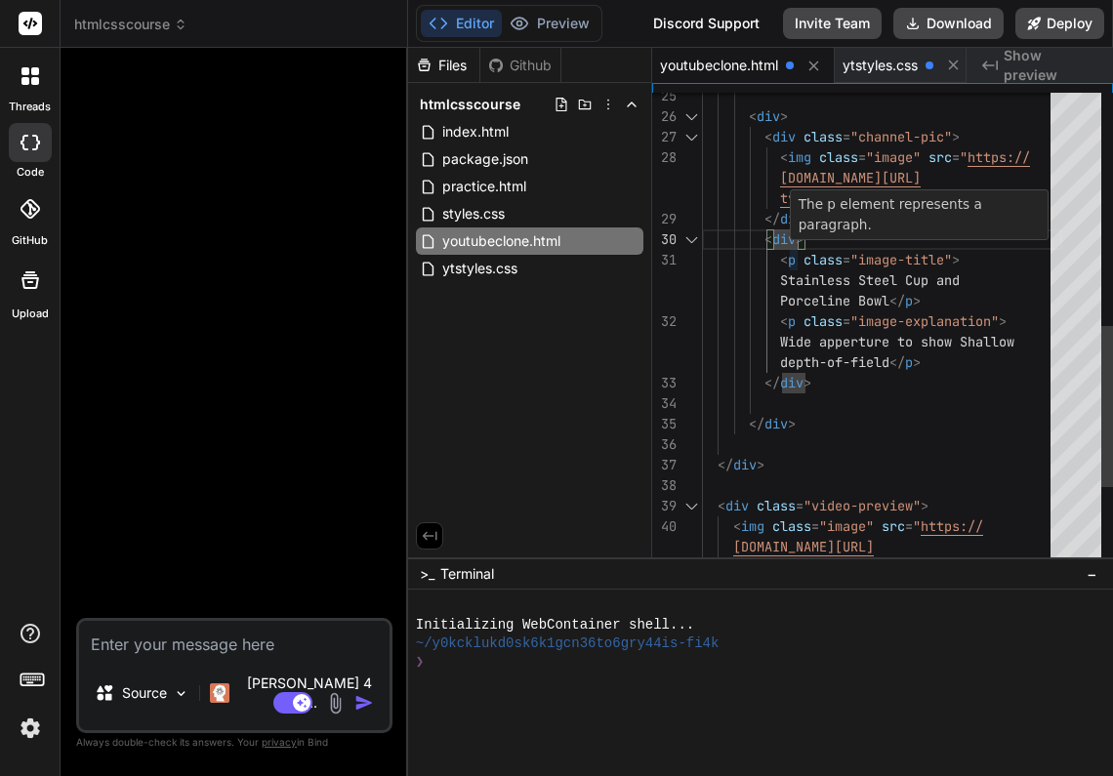
click at [799, 240] on span ">" at bounding box center [799, 239] width 8 height 18
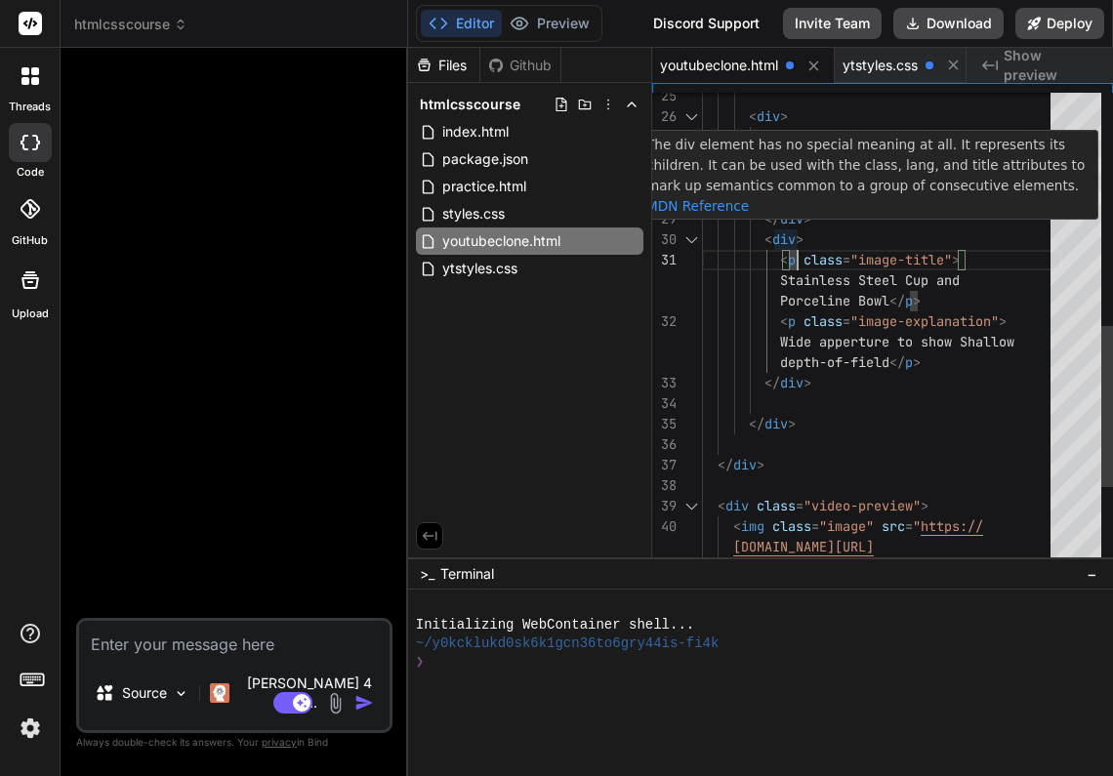
click at [797, 237] on span ">" at bounding box center [799, 239] width 8 height 18
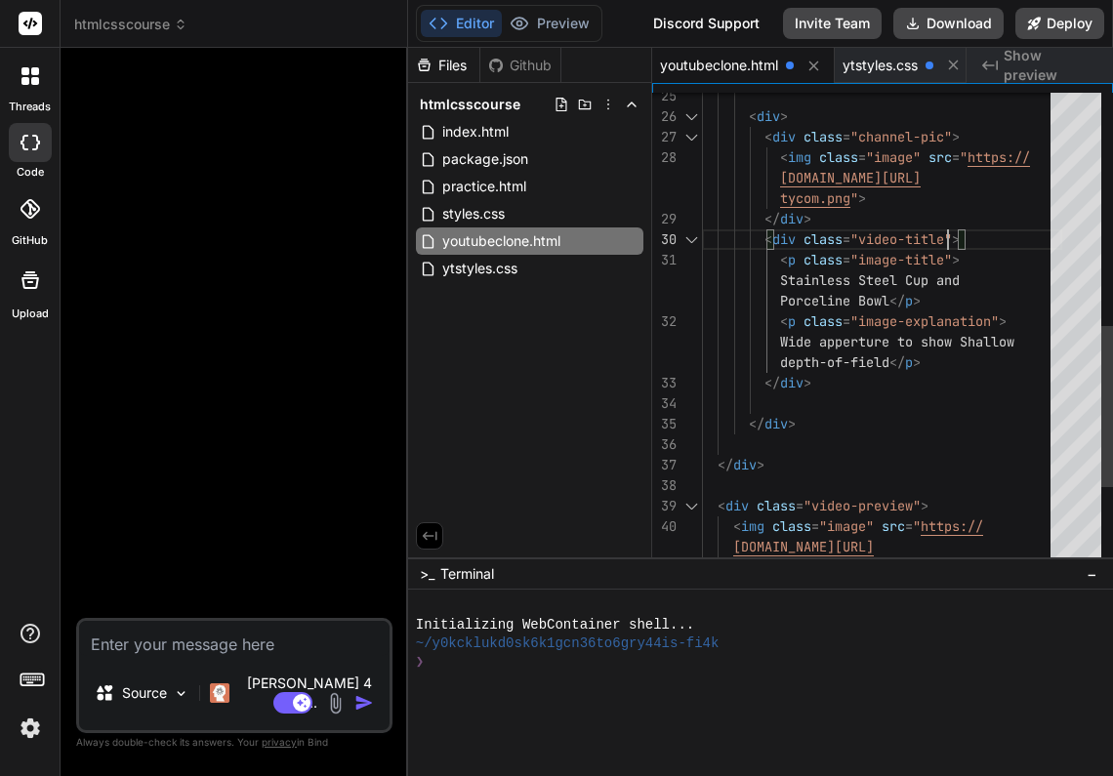
click at [1036, 275] on div "Stainless Steel Cup and" at bounding box center [882, 280] width 360 height 20
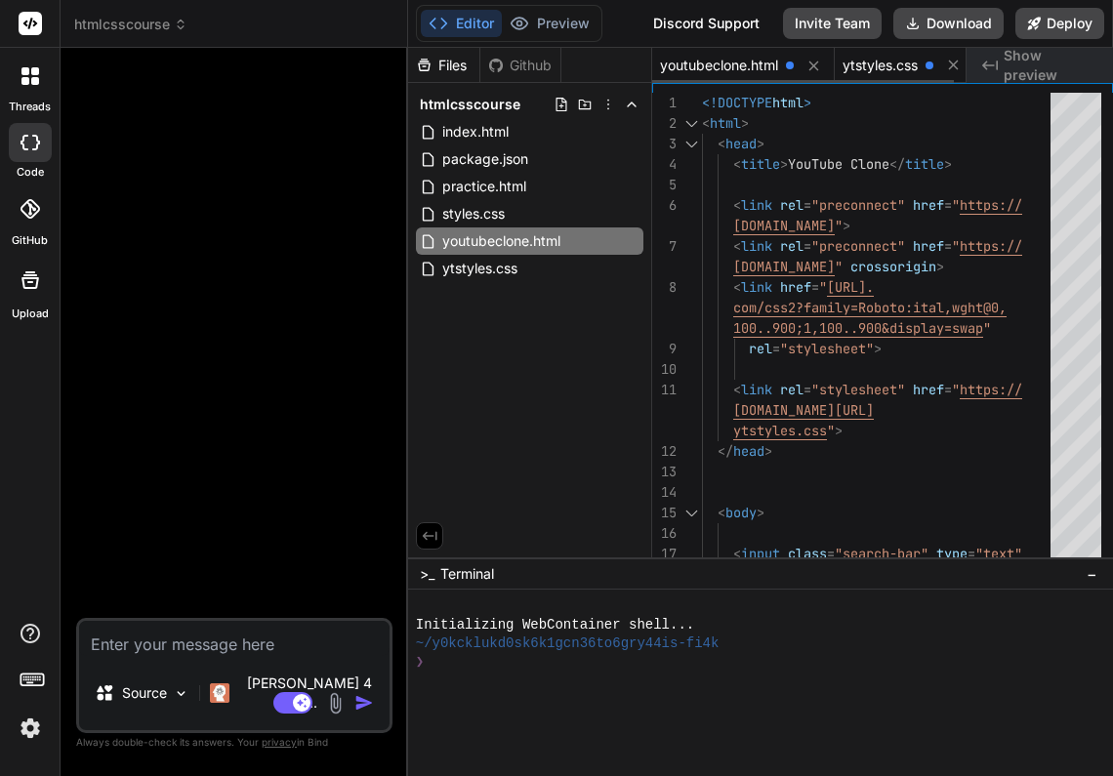
click at [883, 64] on span "ytstyles.css" at bounding box center [879, 66] width 75 height 20
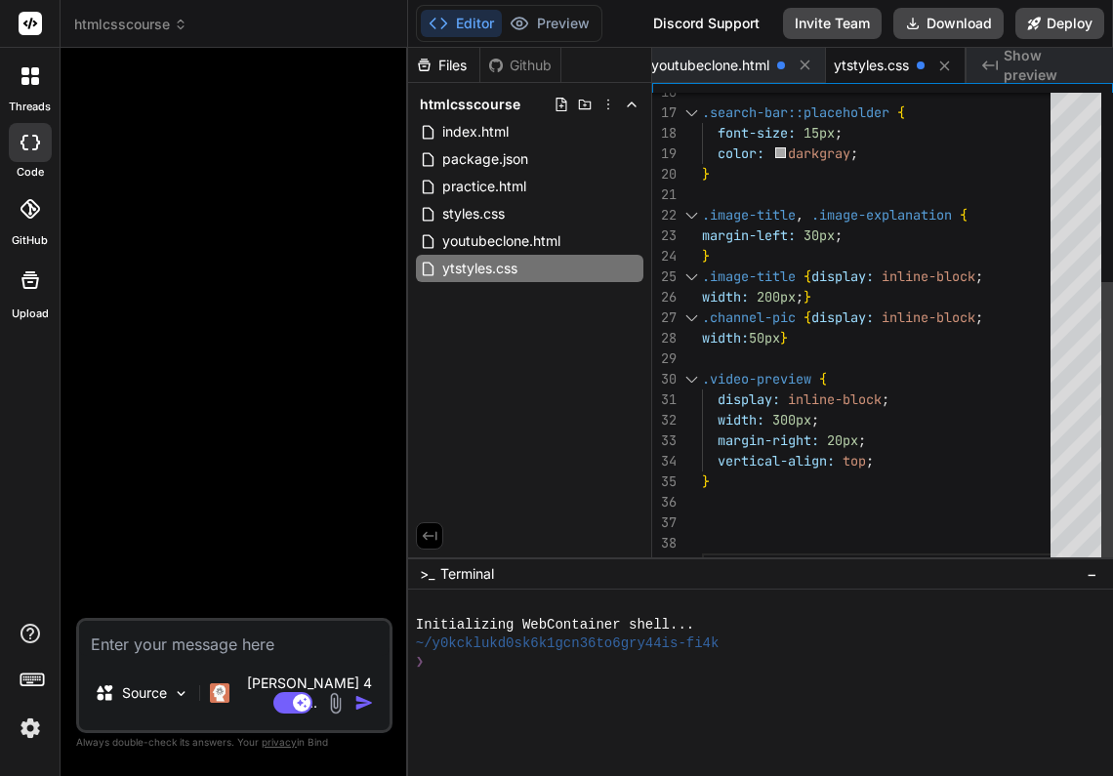
scroll to position [164, 0]
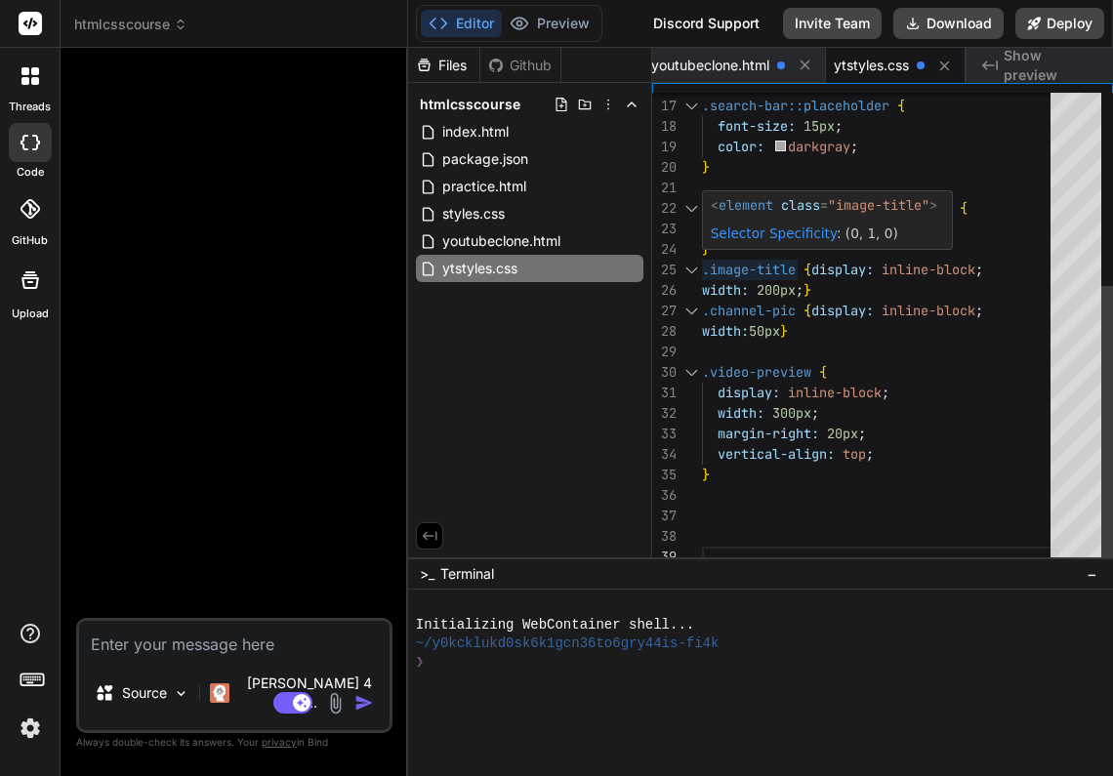
click at [752, 265] on span ".image-title" at bounding box center [749, 270] width 94 height 18
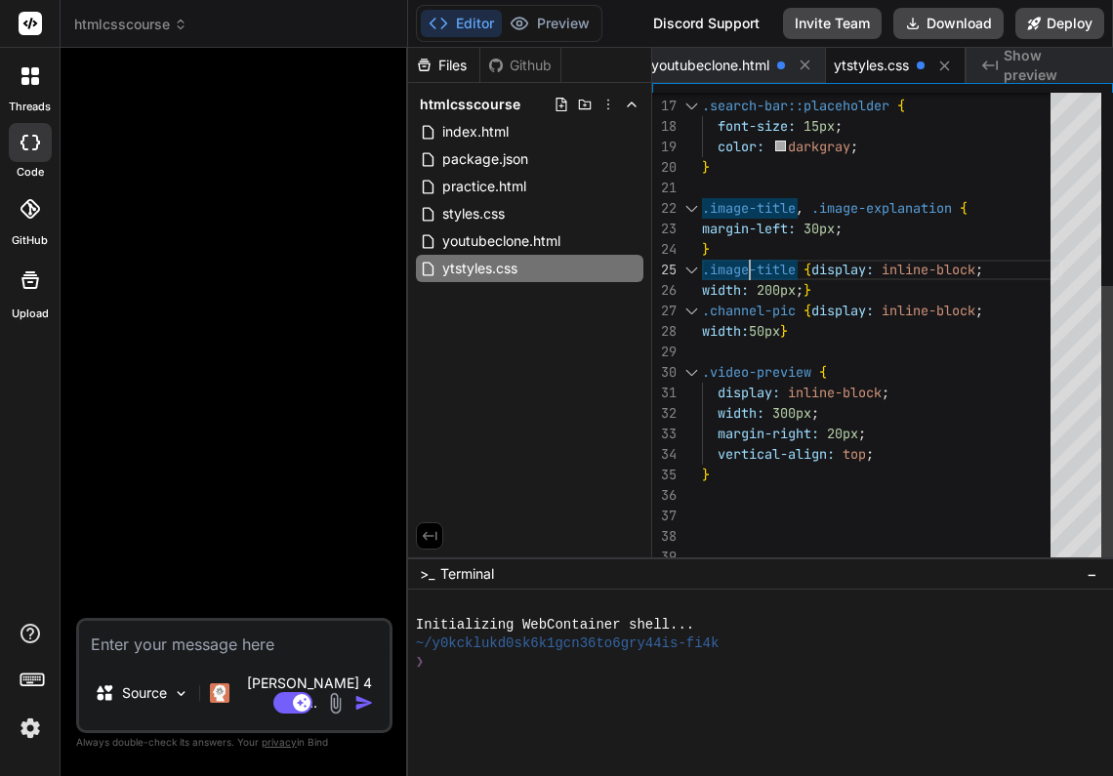
click at [752, 265] on span ".image-title" at bounding box center [749, 270] width 94 height 18
click at [914, 345] on div at bounding box center [882, 352] width 360 height 20
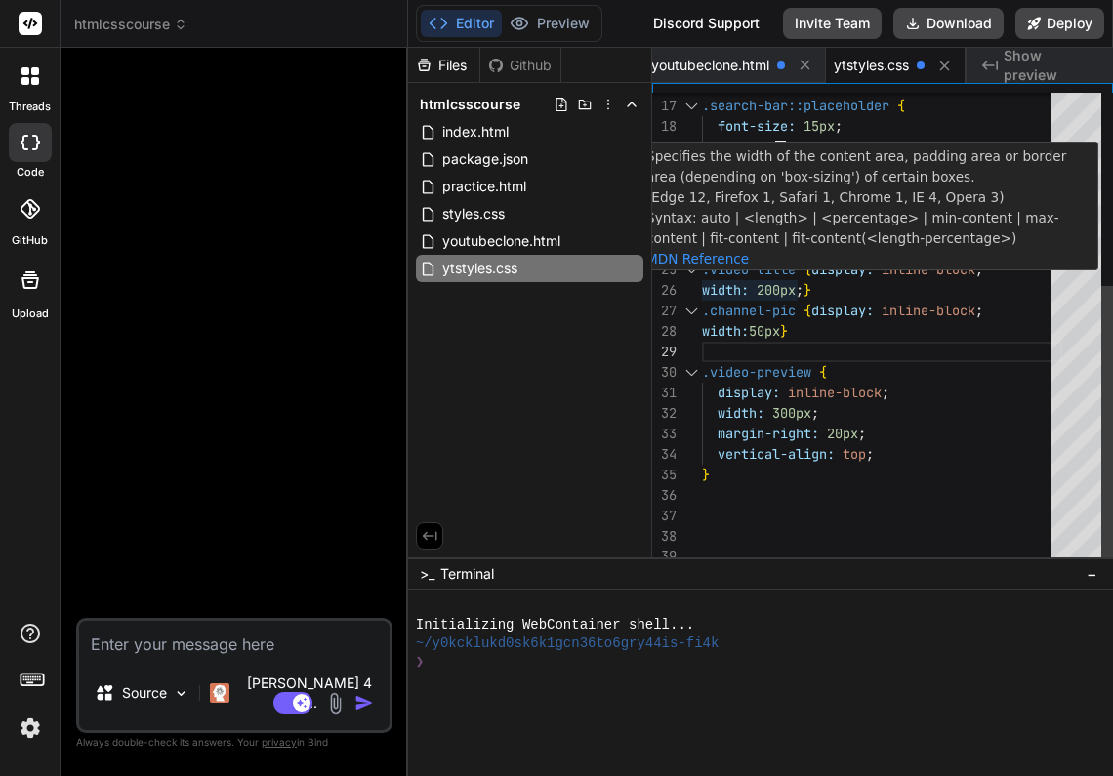
click at [704, 273] on span ".video-title" at bounding box center [749, 270] width 94 height 18
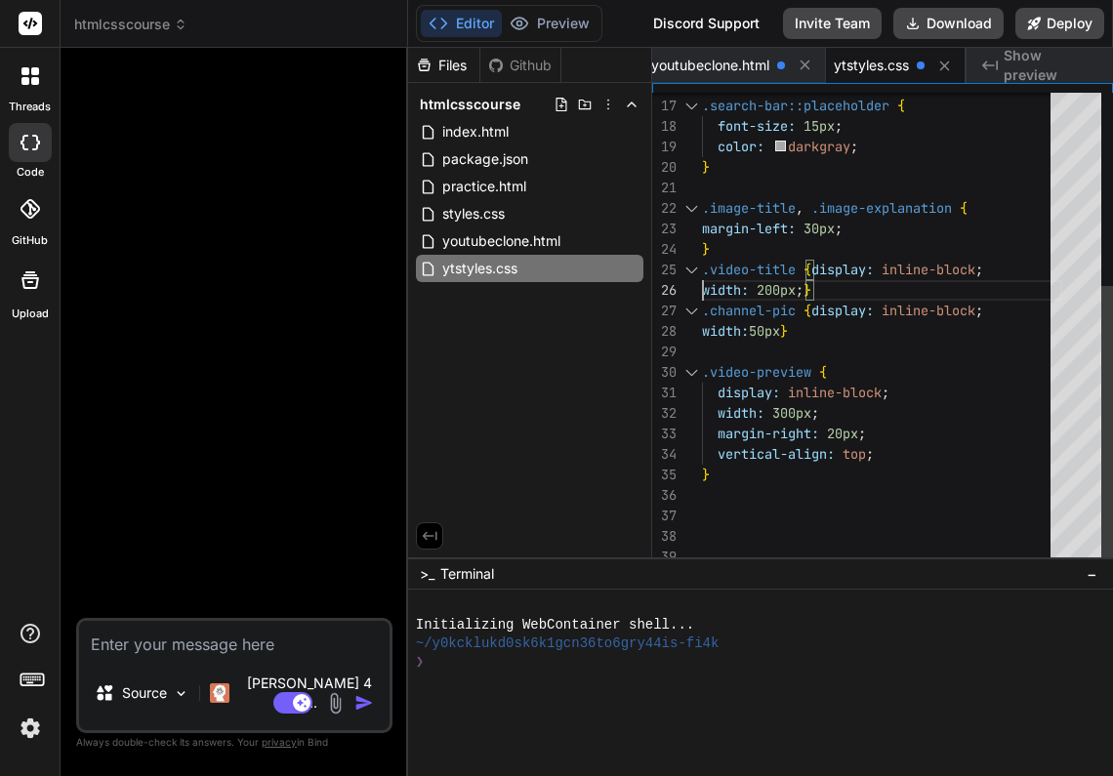
scroll to position [102, 0]
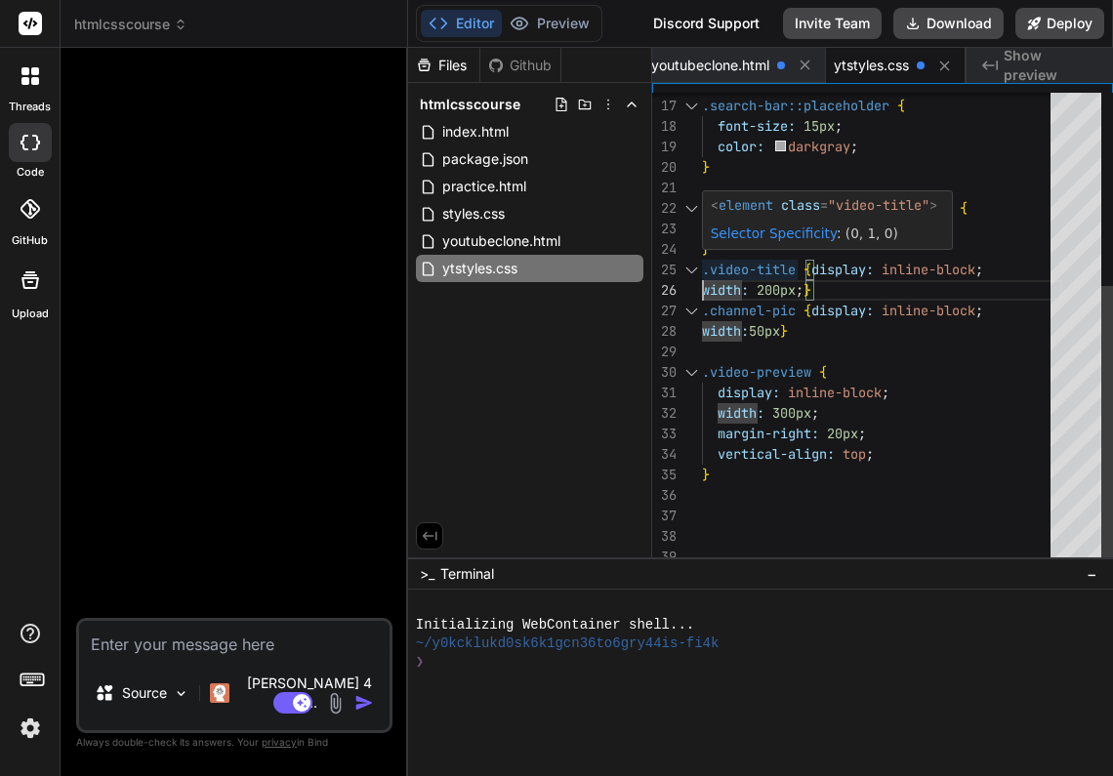
click at [706, 267] on span ".video-title" at bounding box center [749, 270] width 94 height 18
click at [704, 267] on span ".video-title" at bounding box center [749, 270] width 94 height 18
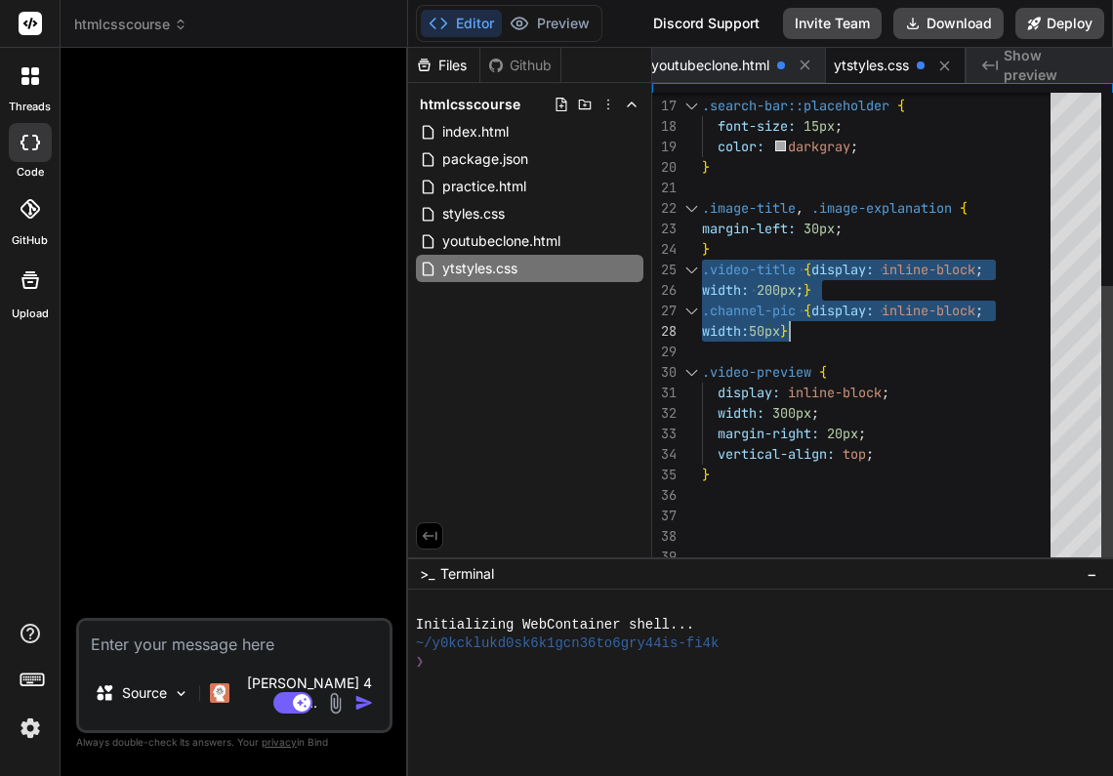
drag, startPoint x: 704, startPoint y: 267, endPoint x: 855, endPoint y: 312, distance: 157.8
click at [855, 312] on div ".search-bar::placeholder { font-size: 15px ; color: darkgray ; } .image-title ,…" at bounding box center [882, 167] width 360 height 799
click at [732, 64] on span "youtubeclone.html" at bounding box center [710, 66] width 118 height 20
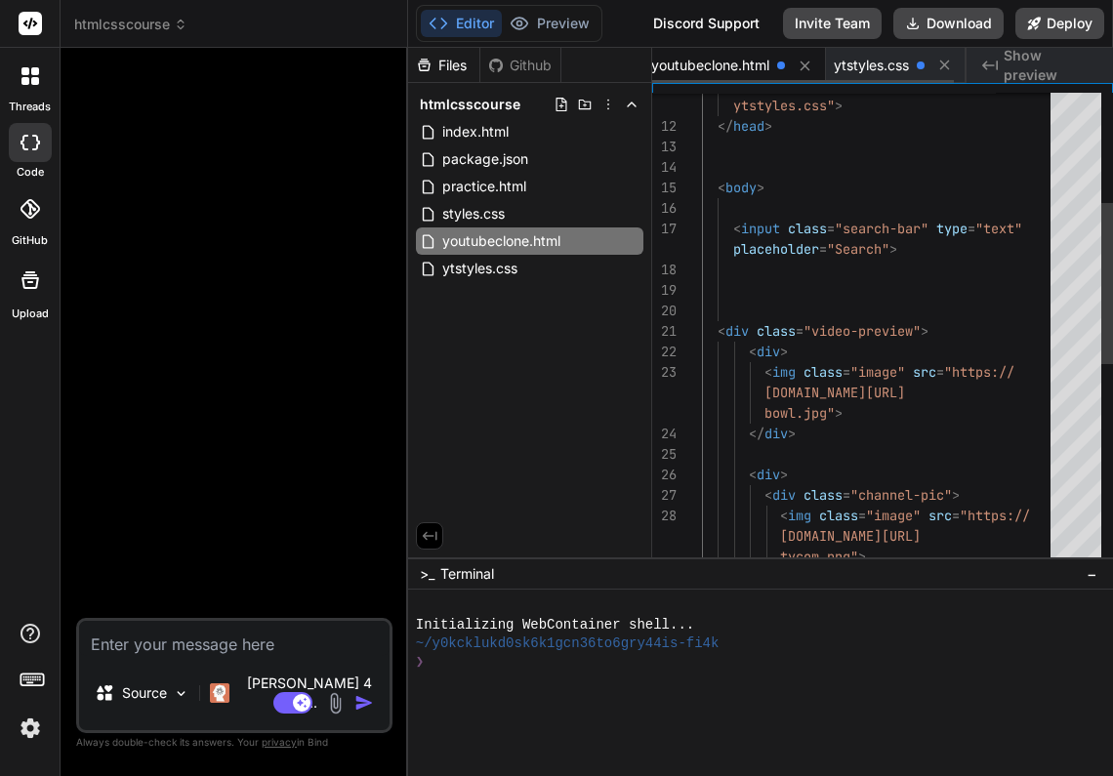
scroll to position [0, 0]
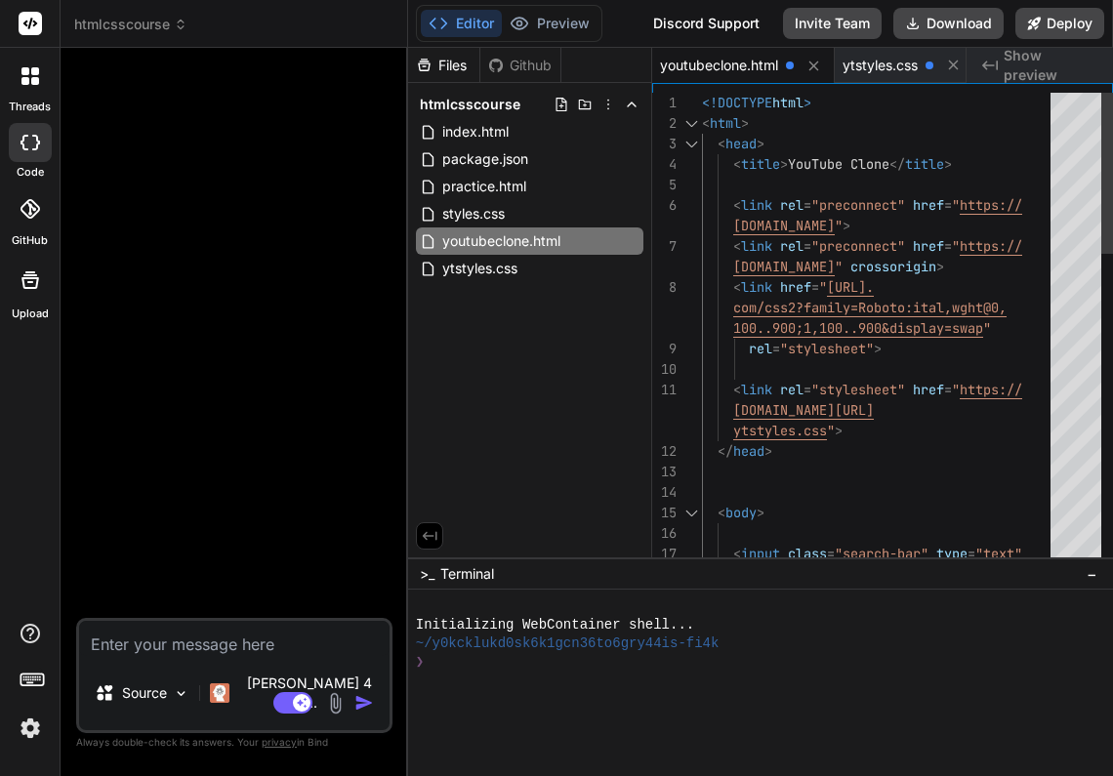
click at [704, 103] on span "<!DOCTYPE" at bounding box center [737, 103] width 70 height 18
click at [703, 104] on span "<!DOCTYPE" at bounding box center [737, 103] width 70 height 18
click at [703, 102] on span "<!DOCTYPE" at bounding box center [737, 103] width 70 height 18
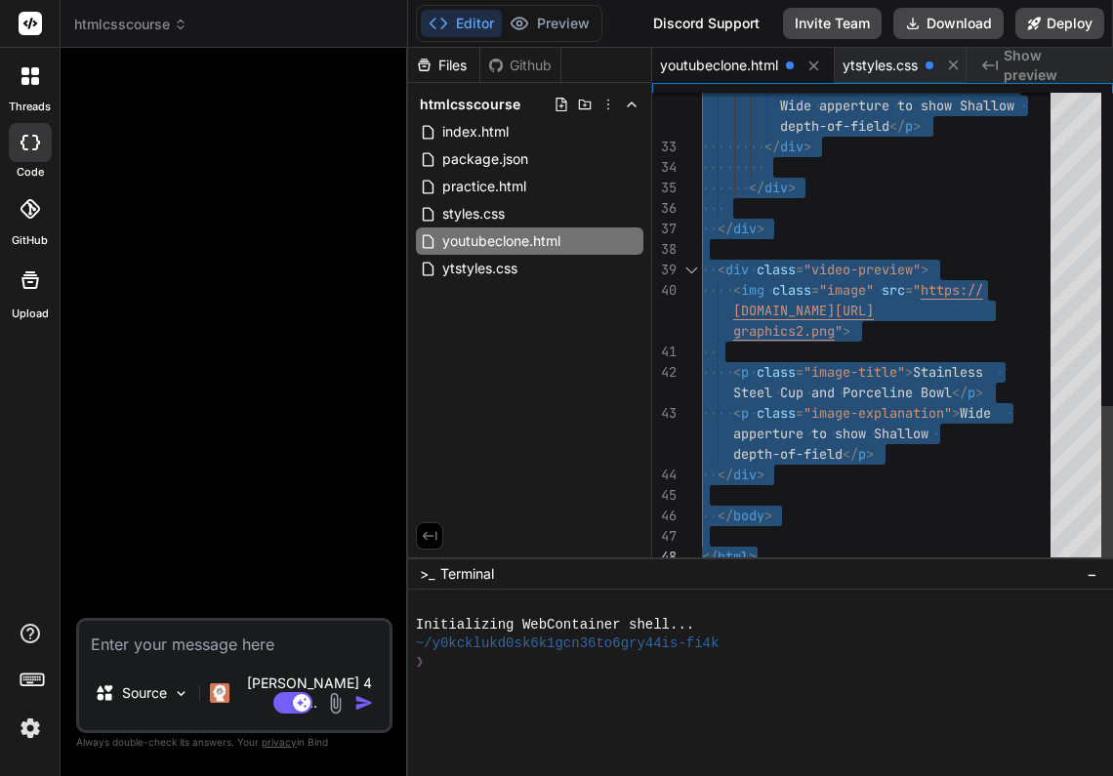
drag, startPoint x: 703, startPoint y: 102, endPoint x: 939, endPoint y: 671, distance: 616.1
click at [939, 671] on div "Files Github htmlcsscourse index.html package.json practice.html styles.css you…" at bounding box center [760, 412] width 705 height 728
click at [979, 213] on div at bounding box center [882, 208] width 360 height 20
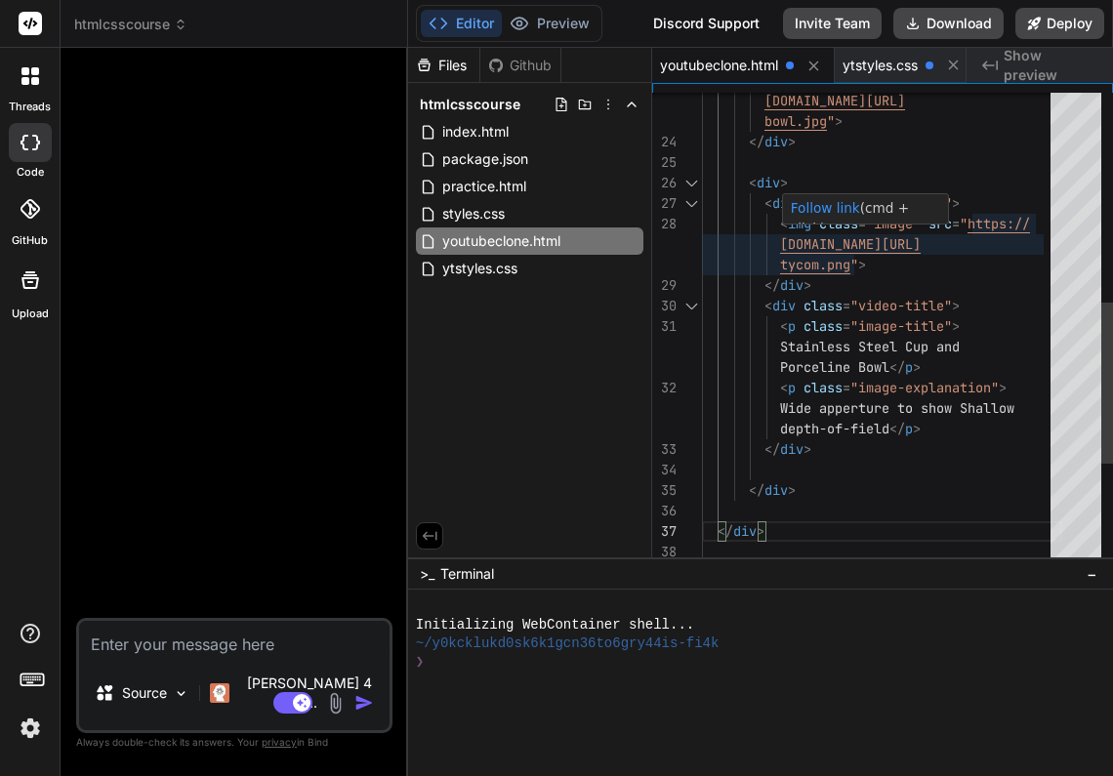
click at [915, 224] on span ""image"" at bounding box center [893, 224] width 55 height 18
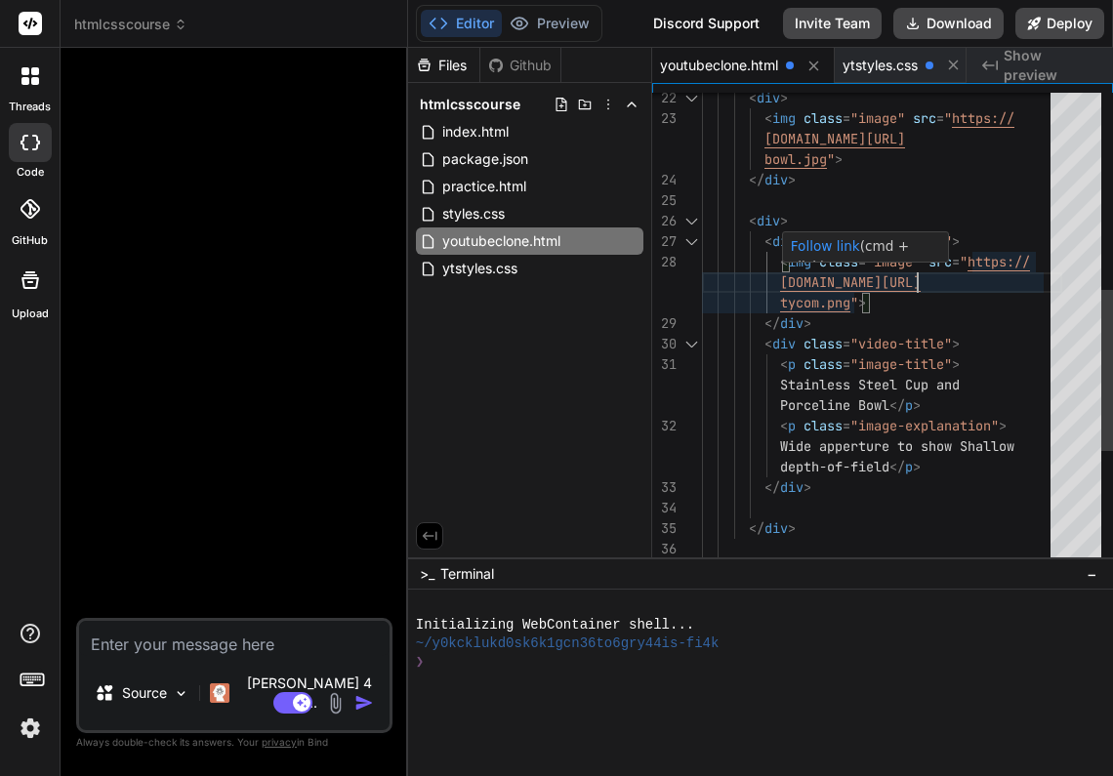
click at [915, 264] on span ""image"" at bounding box center [893, 262] width 55 height 18
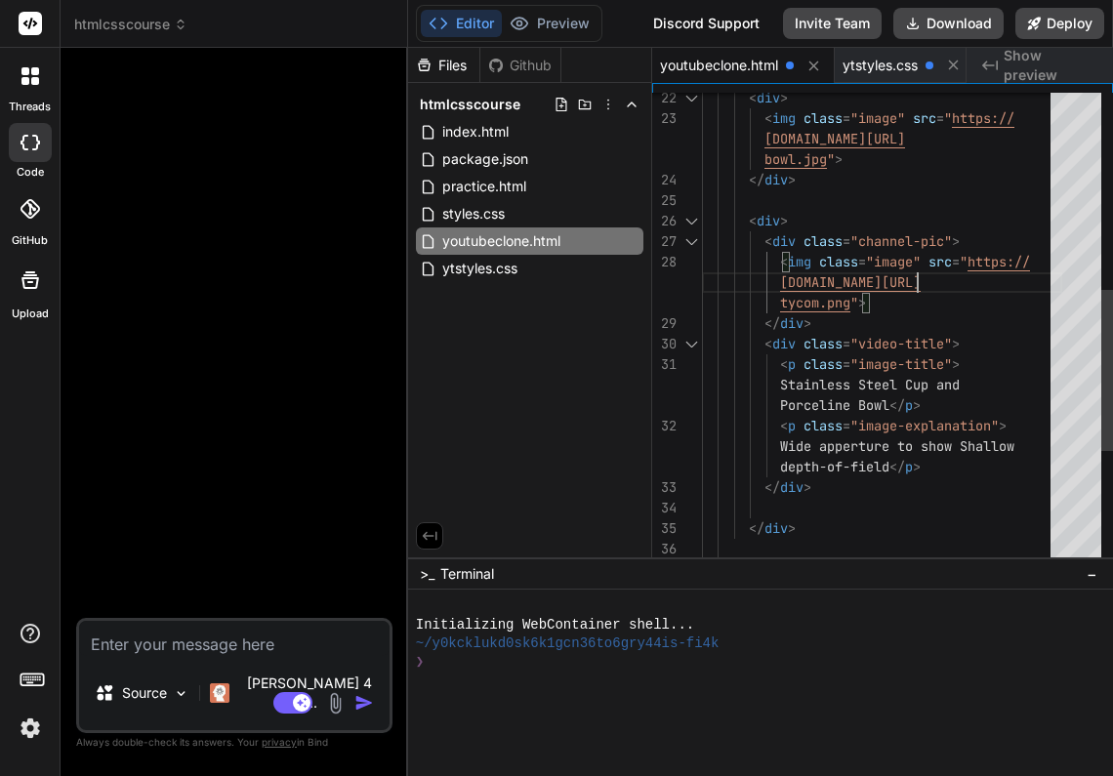
click at [915, 264] on span ""image"" at bounding box center [893, 262] width 55 height 18
click at [915, 259] on span ""image"" at bounding box center [893, 262] width 55 height 18
click at [1040, 339] on div "< div class = "video-title" >" at bounding box center [882, 344] width 360 height 20
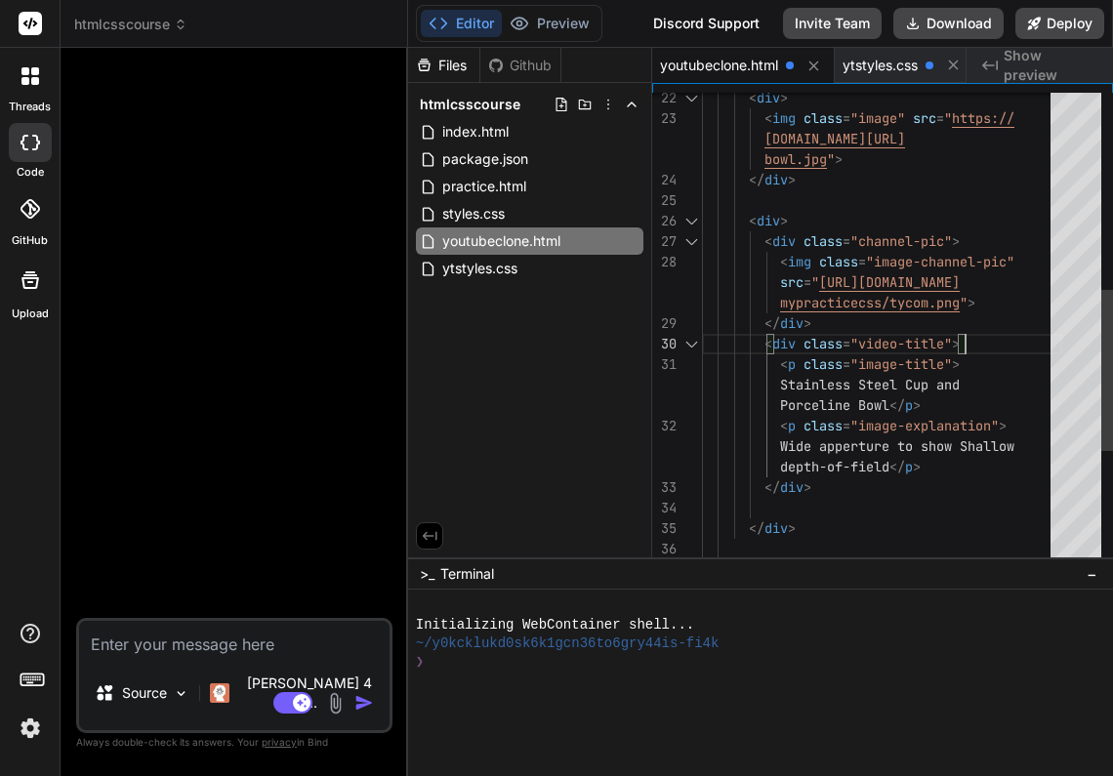
scroll to position [0, 0]
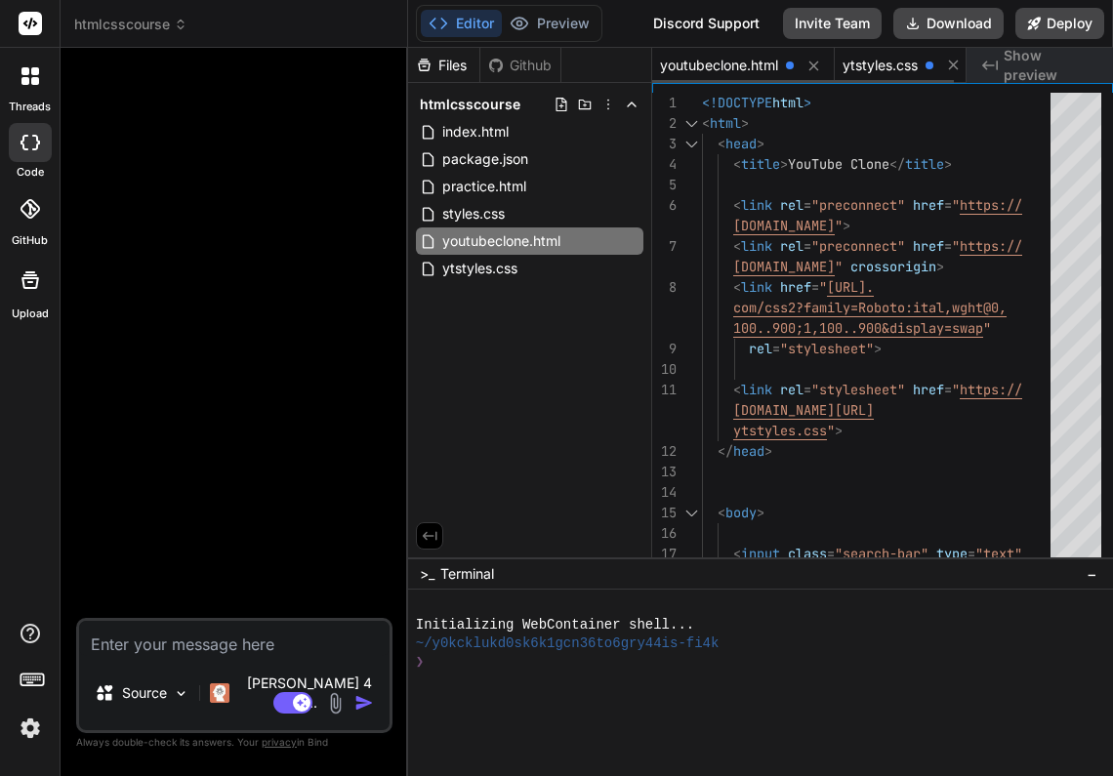
click at [876, 62] on span "ytstyles.css" at bounding box center [879, 66] width 75 height 20
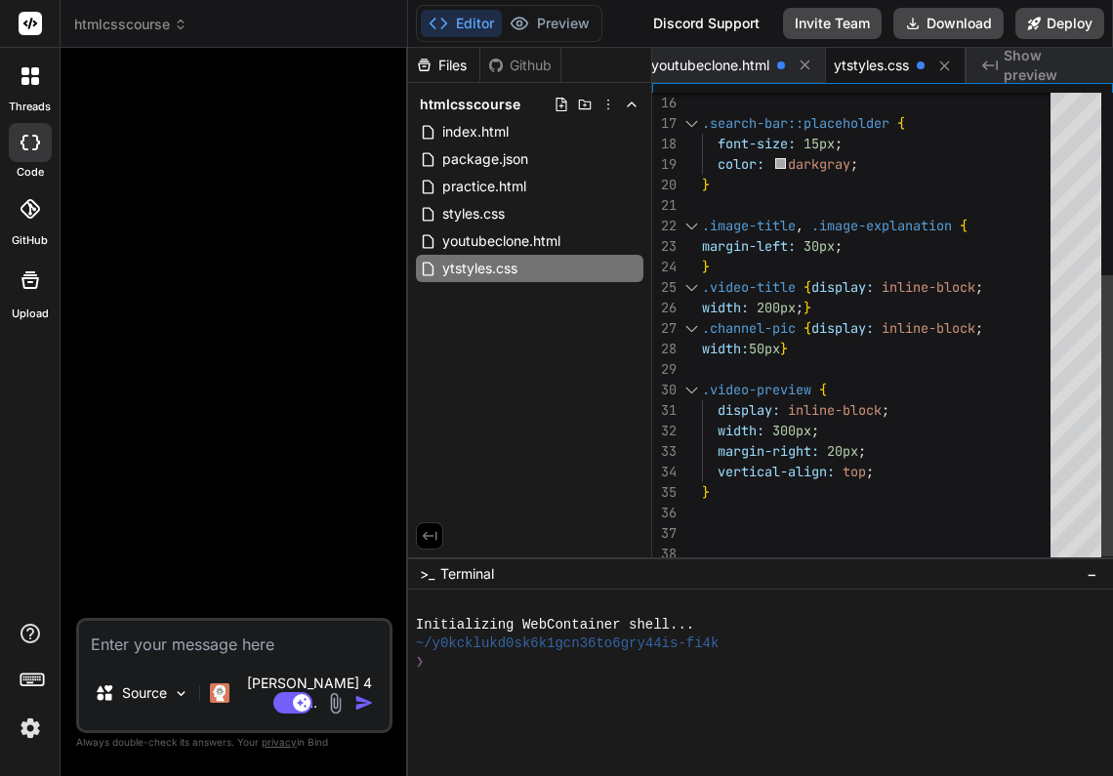
scroll to position [164, 0]
click at [819, 354] on div "width: 50px }" at bounding box center [882, 351] width 360 height 20
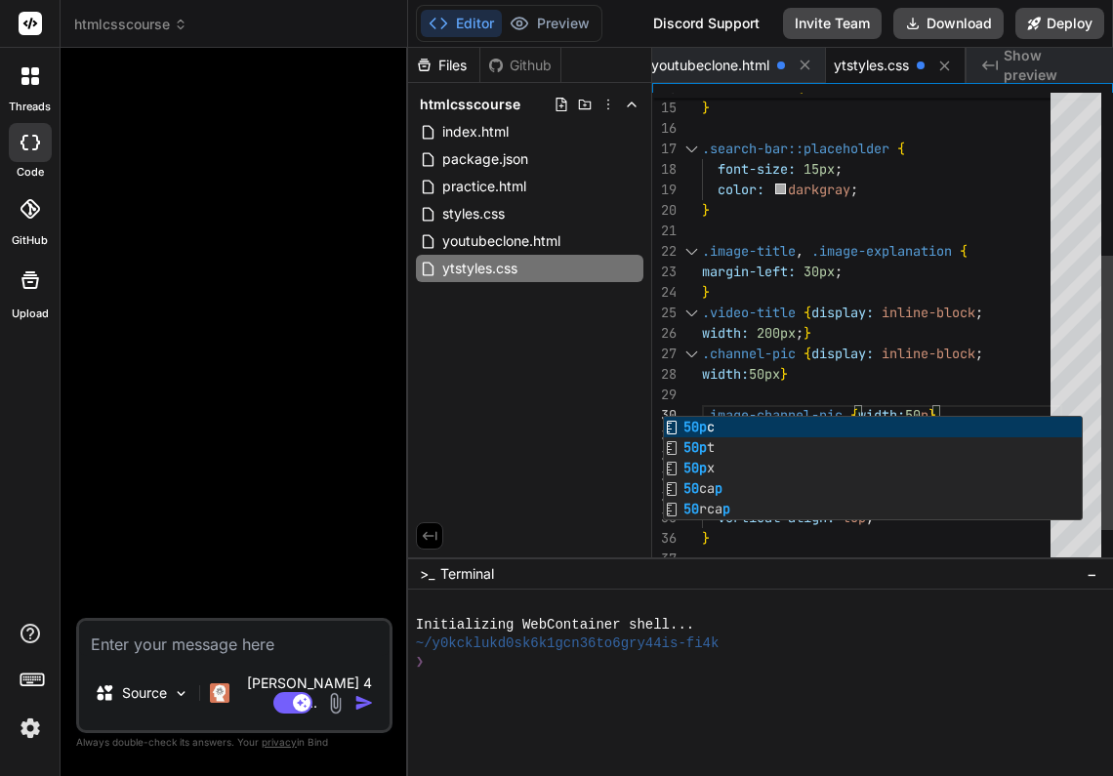
scroll to position [184, 0]
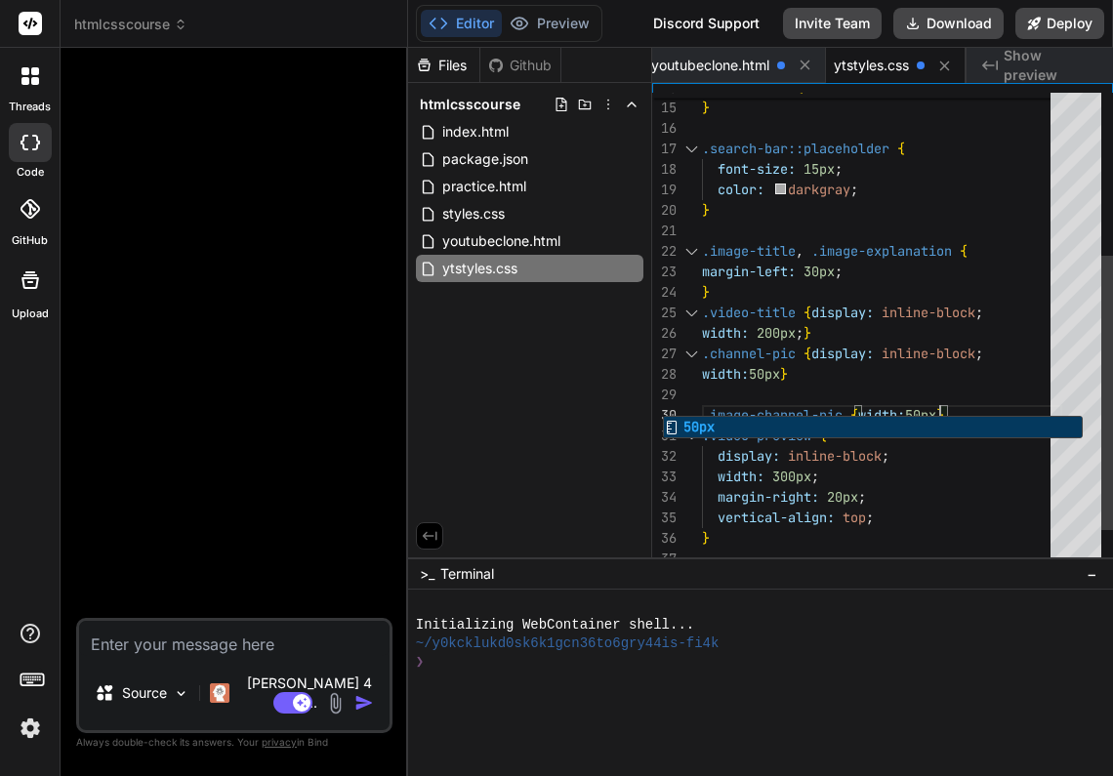
click at [1035, 508] on div "vertical-align: top ;" at bounding box center [882, 518] width 360 height 20
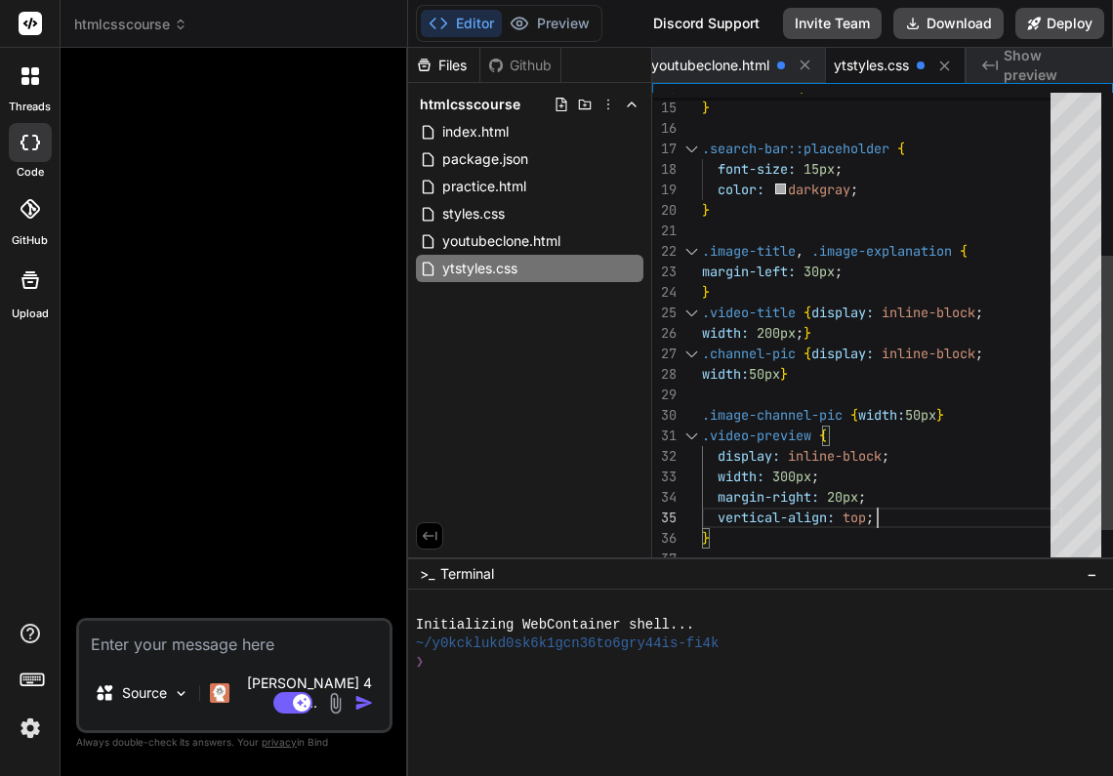
scroll to position [82, 0]
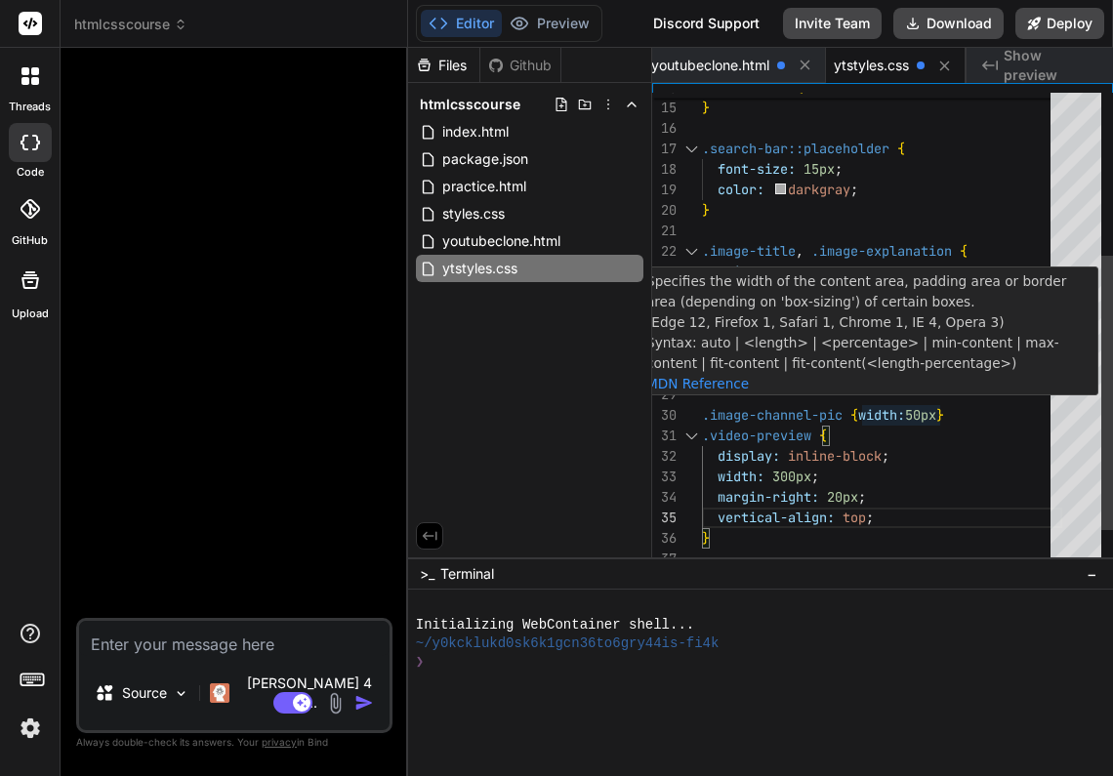
click at [940, 415] on span "}" at bounding box center [940, 415] width 8 height 18
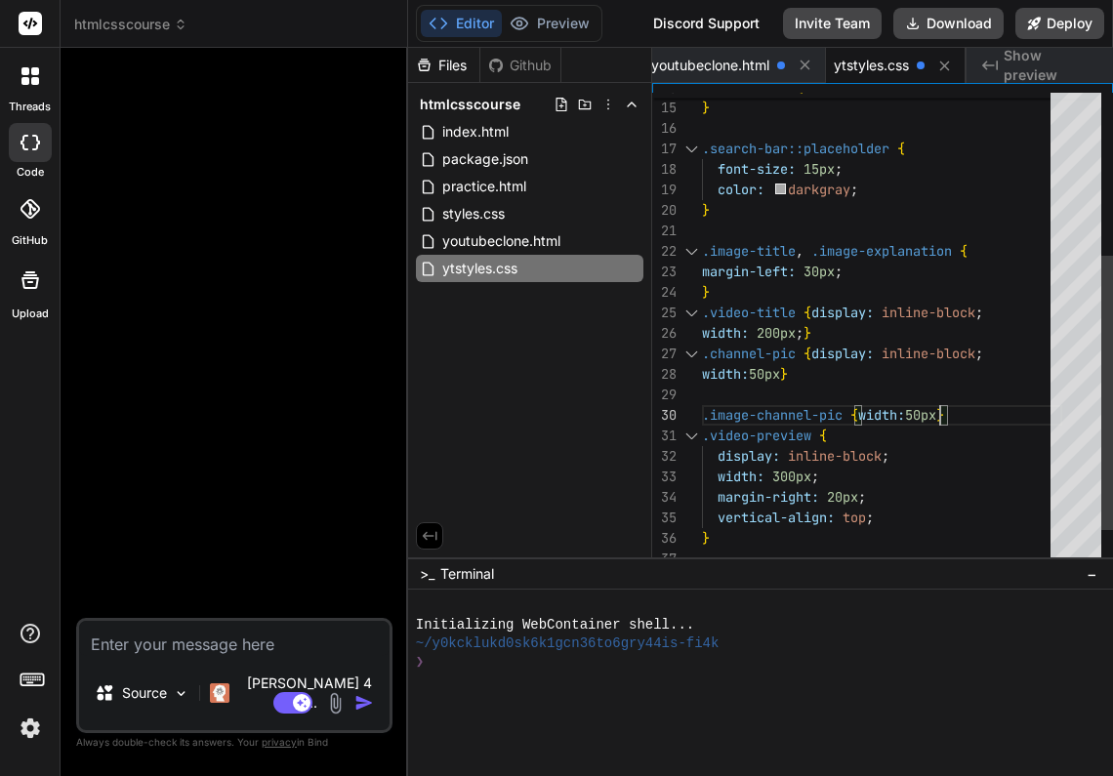
click at [940, 415] on div at bounding box center [940, 415] width 2 height 20
click at [940, 415] on span "}" at bounding box center [940, 415] width 8 height 18
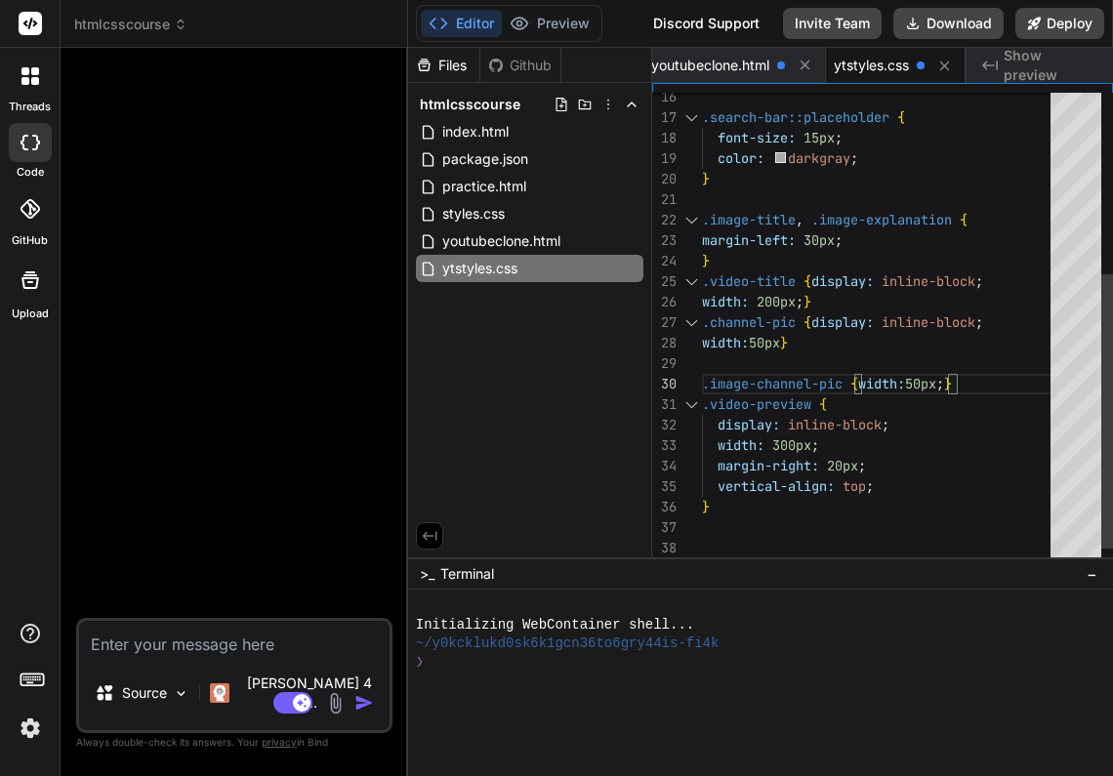
click at [986, 382] on div ".image-channel-pic { width: 50px ; }" at bounding box center [882, 384] width 360 height 20
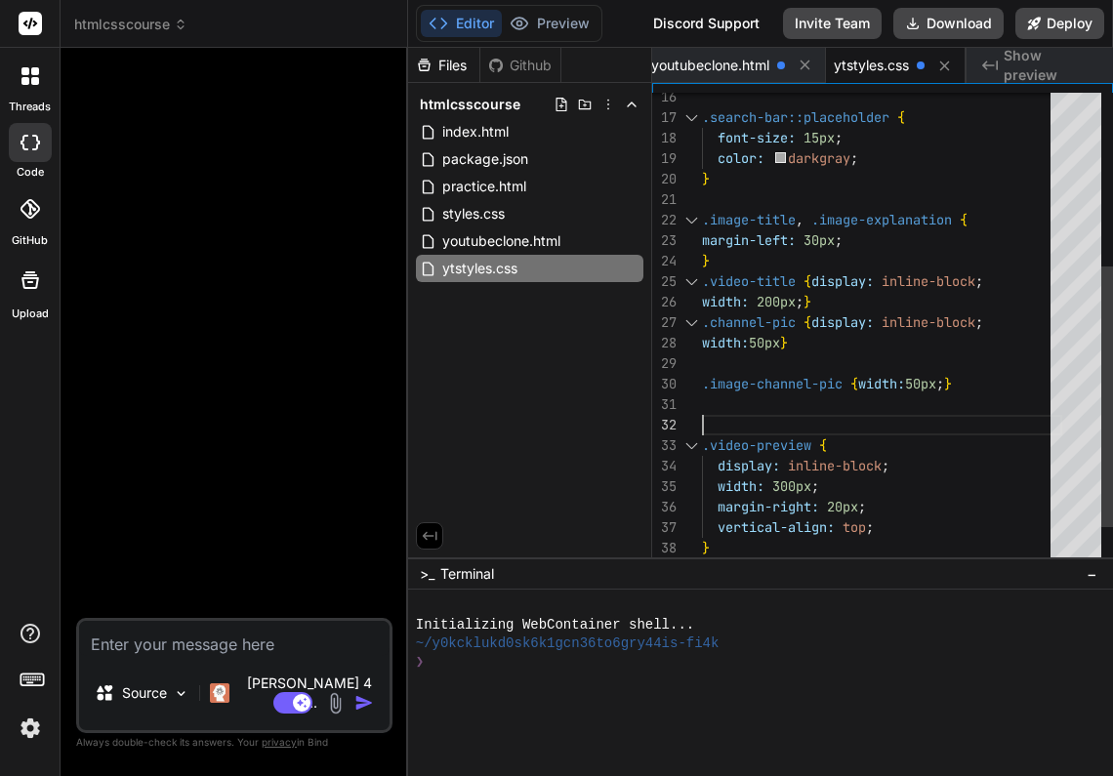
scroll to position [20, 0]
click at [1003, 375] on div ".image-channel-pic { width: 50px ; }" at bounding box center [882, 384] width 360 height 20
click at [1005, 374] on div ".image-channel-pic { width: 50px ; }" at bounding box center [882, 384] width 360 height 20
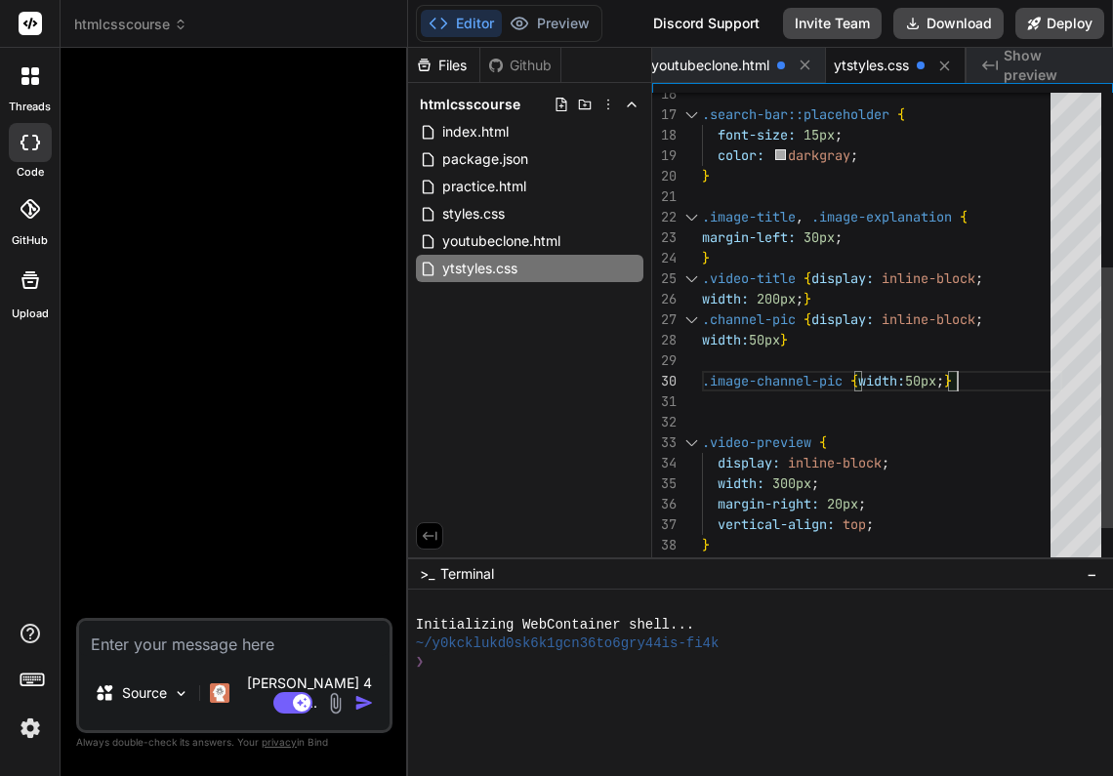
click at [702, 384] on span ".image-channel-pic" at bounding box center [772, 381] width 141 height 18
drag, startPoint x: 702, startPoint y: 384, endPoint x: 710, endPoint y: 369, distance: 16.6
click at [726, 369] on div "font-size: 15px ; color: darkgray ; } .image-title , .image-explanation { margi…" at bounding box center [882, 206] width 360 height 861
click at [707, 382] on span ".image-channel-pic" at bounding box center [772, 381] width 141 height 18
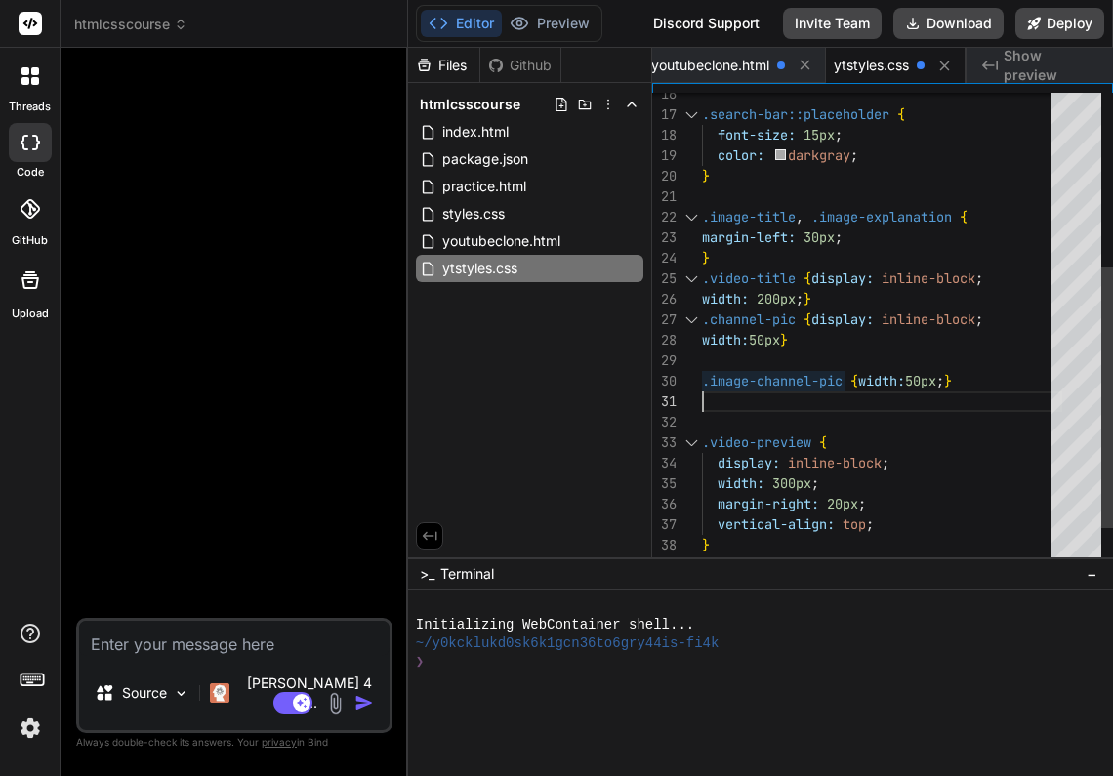
click at [706, 374] on span ".image-channel-pic" at bounding box center [772, 381] width 141 height 18
click at [700, 374] on div at bounding box center [677, 381] width 50 height 20
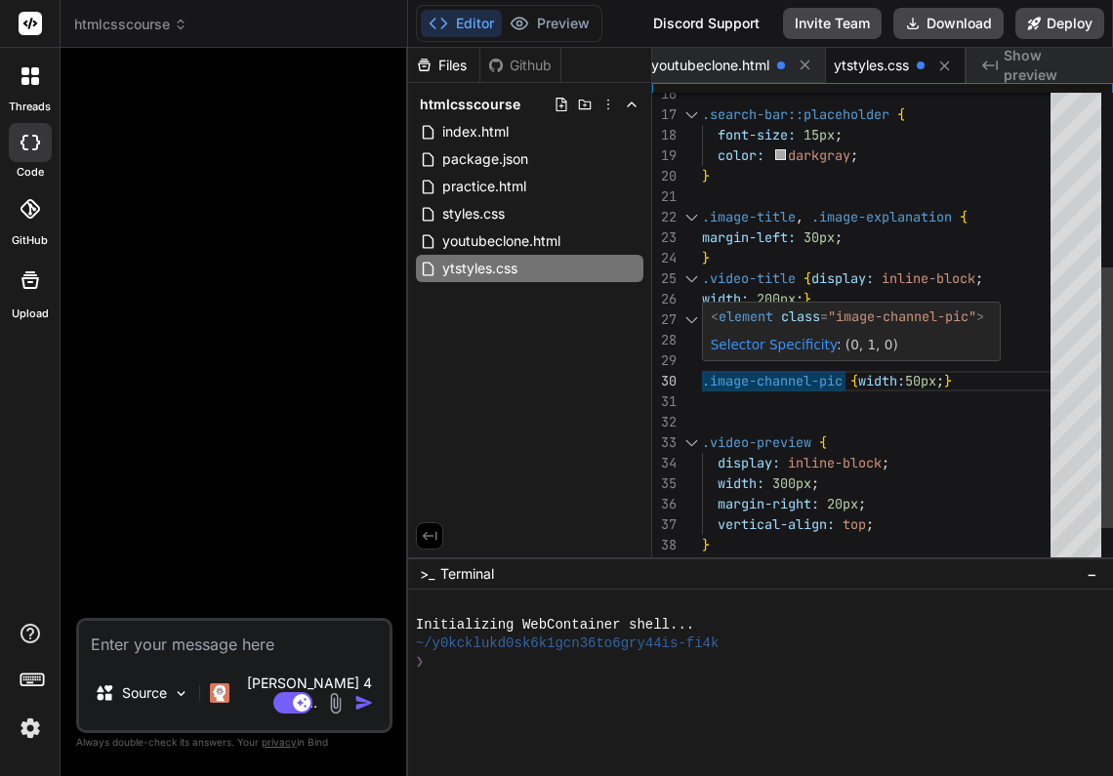
click at [702, 380] on span ".image-channel-pic" at bounding box center [772, 381] width 141 height 18
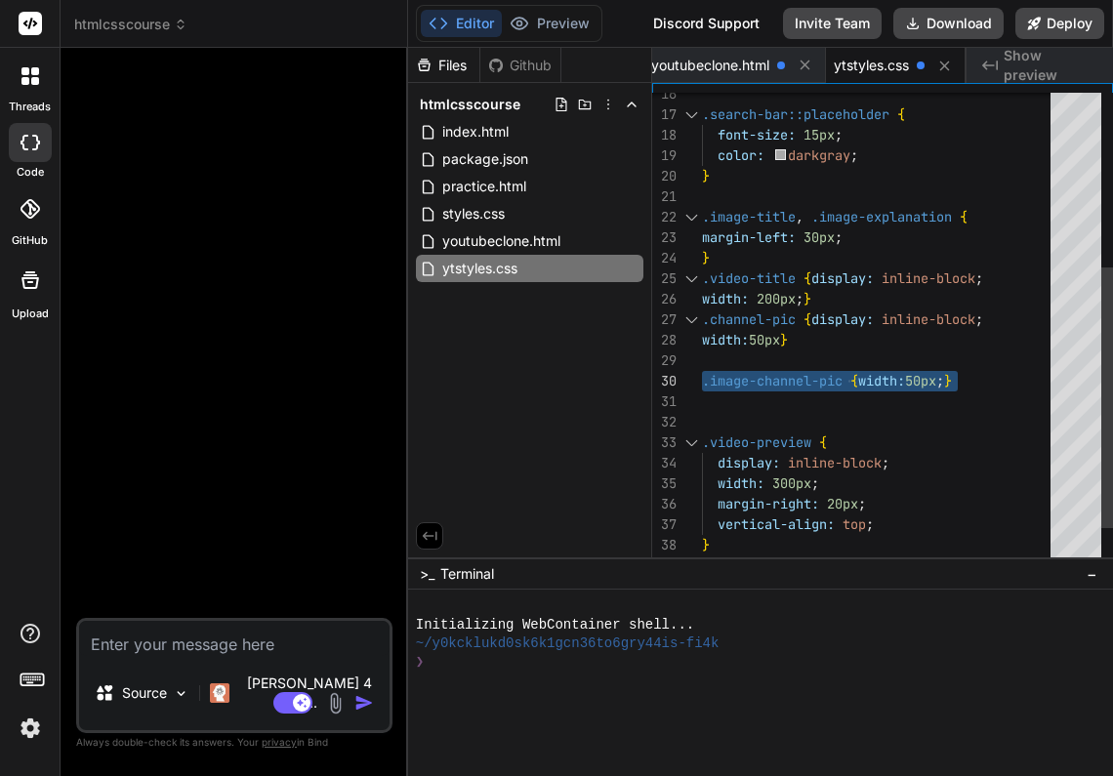
drag, startPoint x: 702, startPoint y: 380, endPoint x: 982, endPoint y: 378, distance: 280.1
click at [982, 378] on div ".image-channel-pic { width: 50px ; }" at bounding box center [882, 381] width 360 height 20
click at [738, 62] on span "youtubeclone.html" at bounding box center [710, 66] width 118 height 20
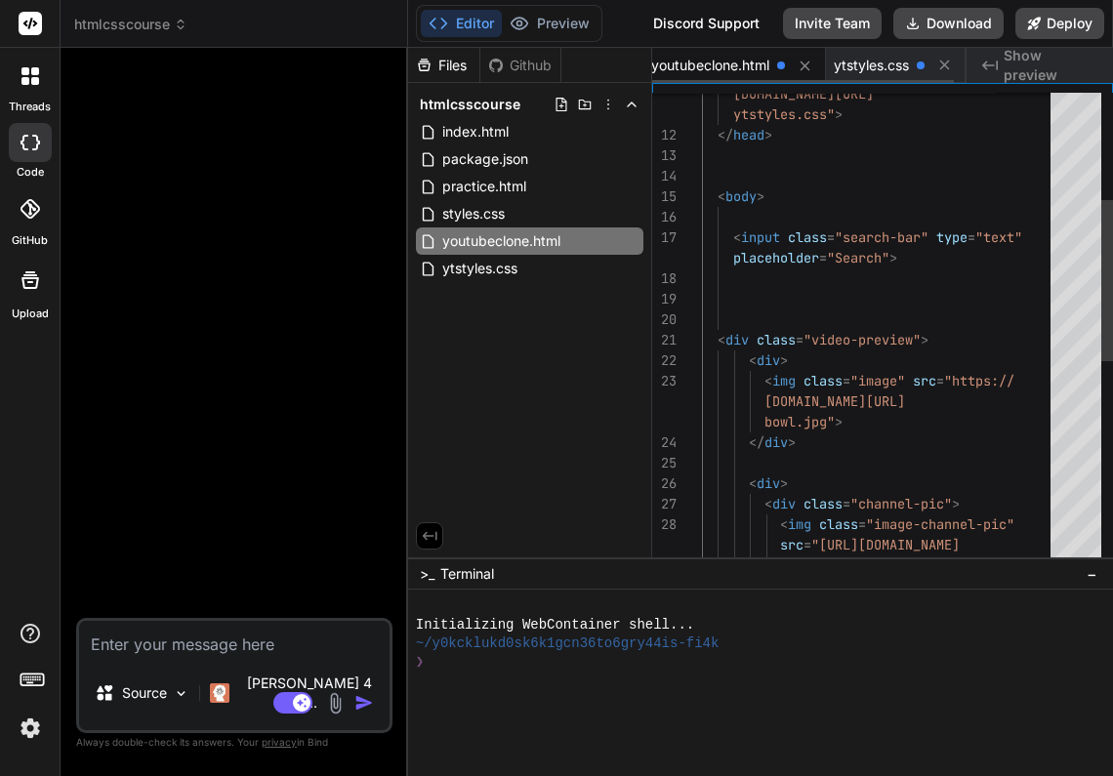
scroll to position [143, 0]
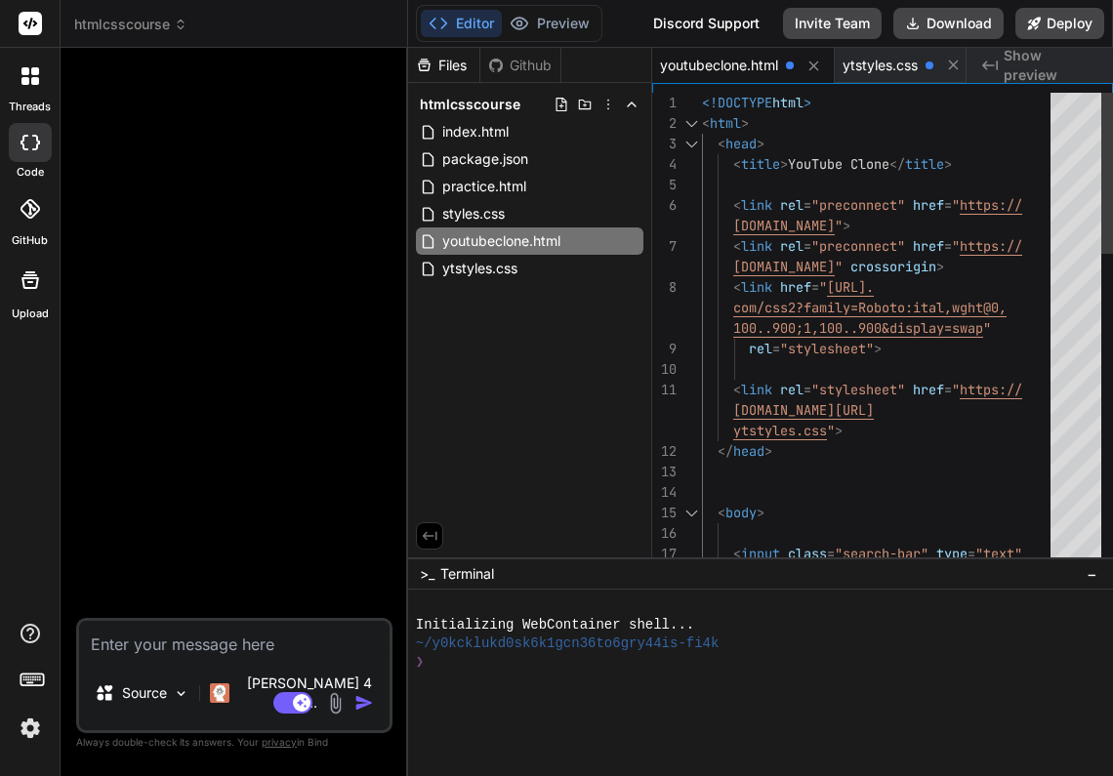
click at [702, 102] on span "<!DOCTYPE" at bounding box center [737, 103] width 70 height 18
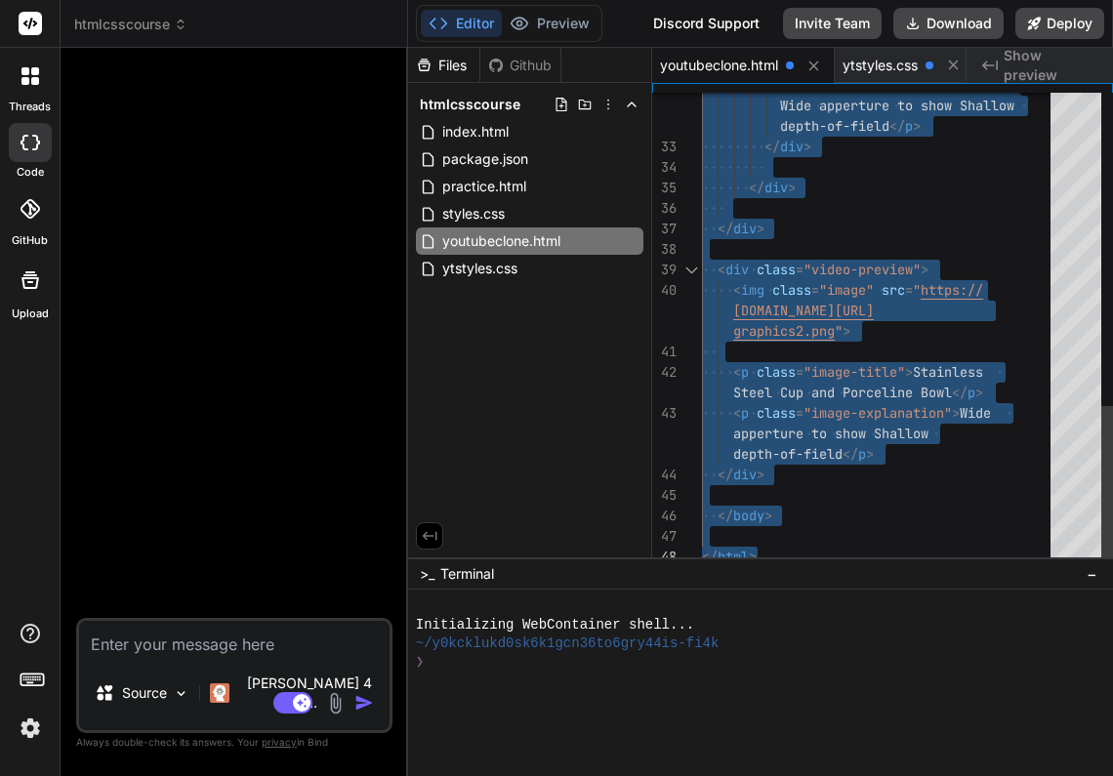
drag, startPoint x: 702, startPoint y: 102, endPoint x: 857, endPoint y: 670, distance: 588.8
type textarea "<p class="image-explanation"> Wide apperture to show Shallow depth-of-field</p>…"
click at [1030, 532] on div at bounding box center [882, 536] width 360 height 20
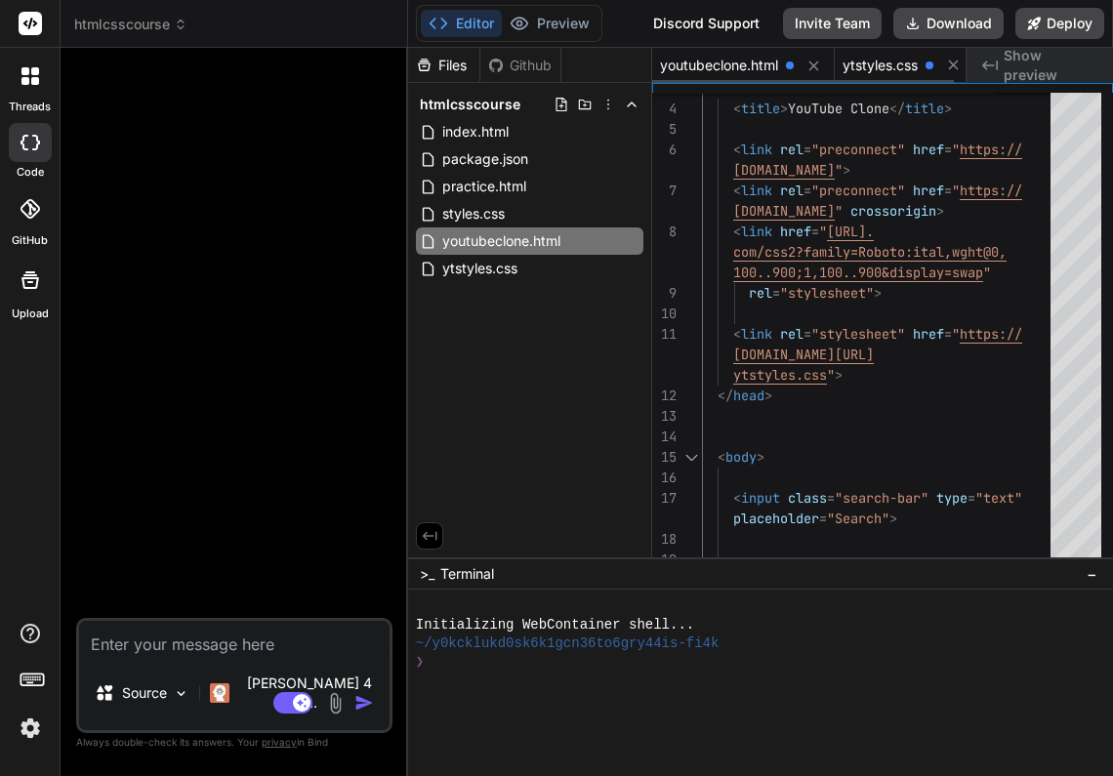
click at [890, 69] on span "ytstyles.css" at bounding box center [879, 66] width 75 height 20
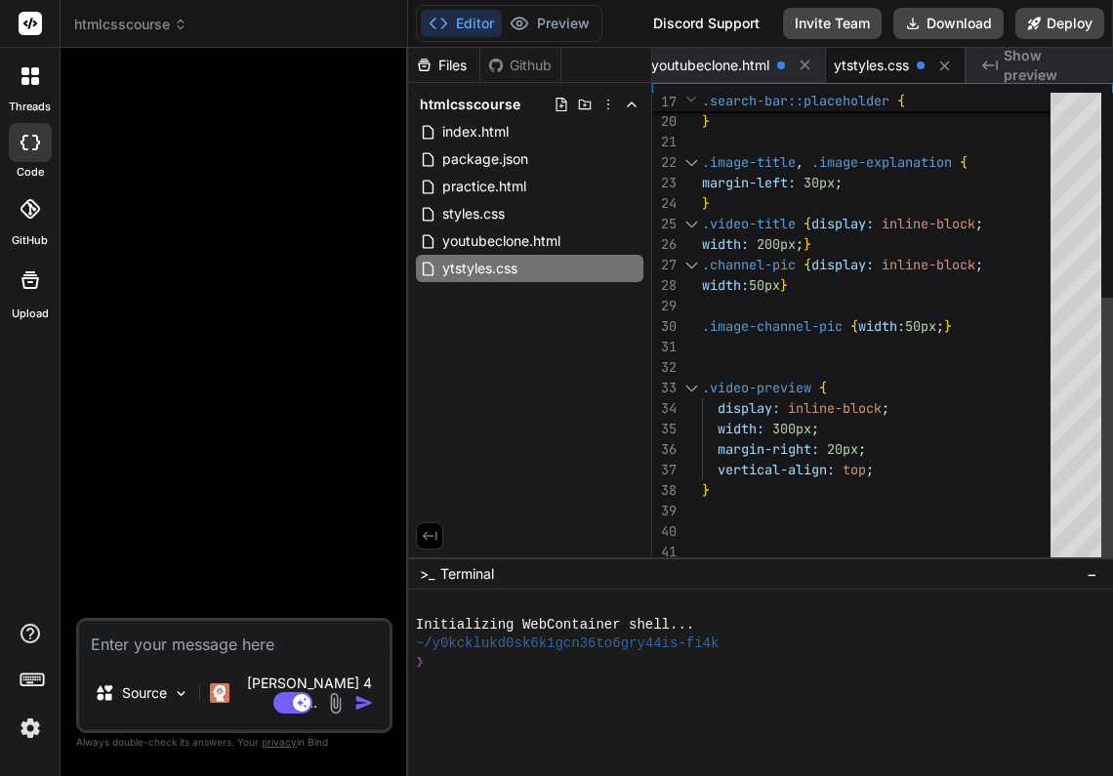
scroll to position [20, 0]
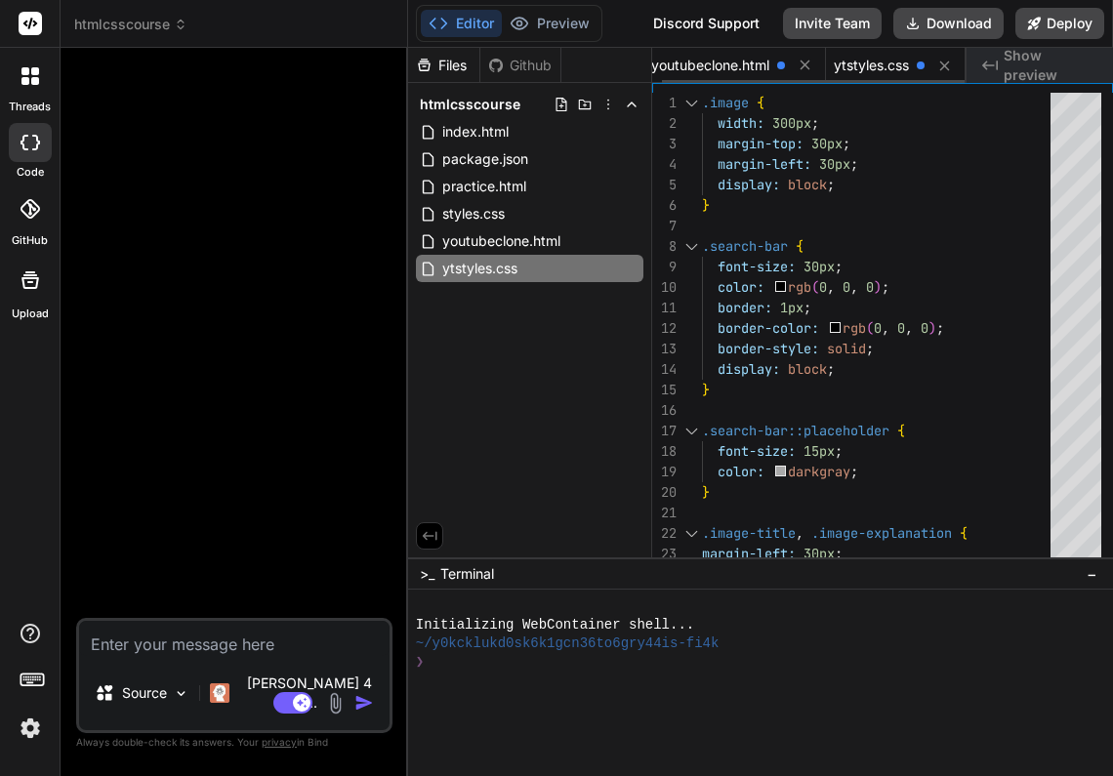
click at [736, 61] on span "youtubeclone.html" at bounding box center [710, 66] width 118 height 20
type textarea "<p class="image-explanation"> Wide apperture to show Shallow depth-of-field</p>…"
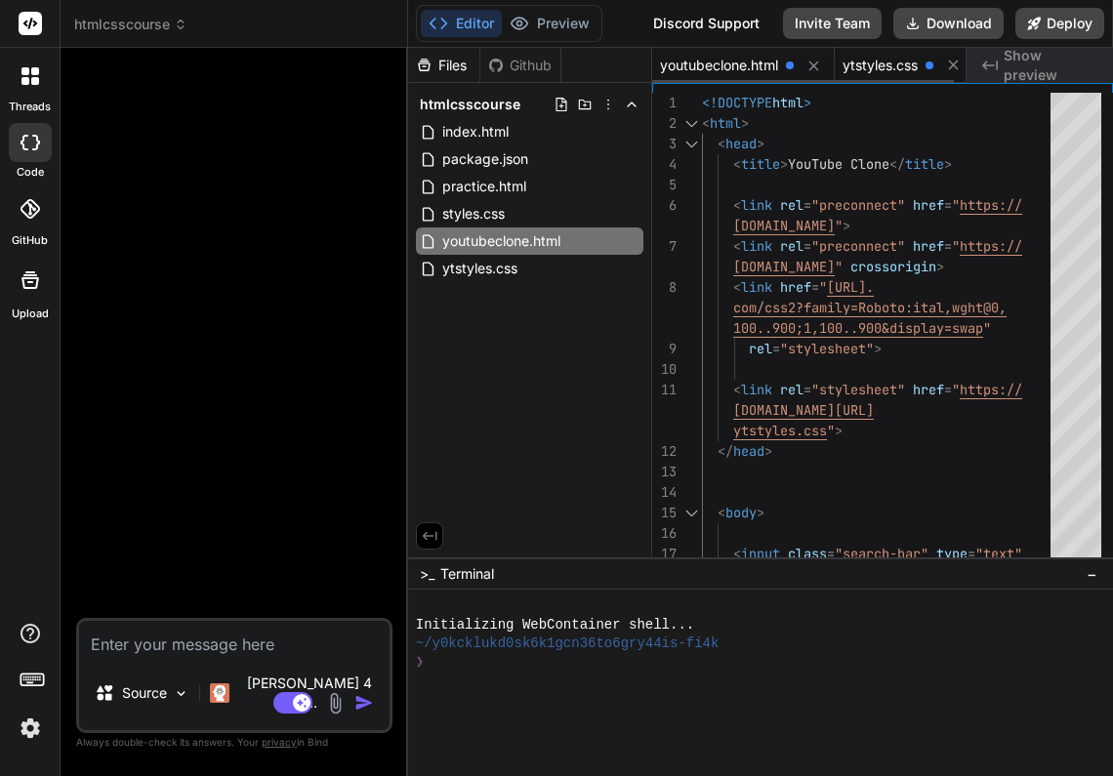
click at [885, 63] on span "ytstyles.css" at bounding box center [879, 66] width 75 height 20
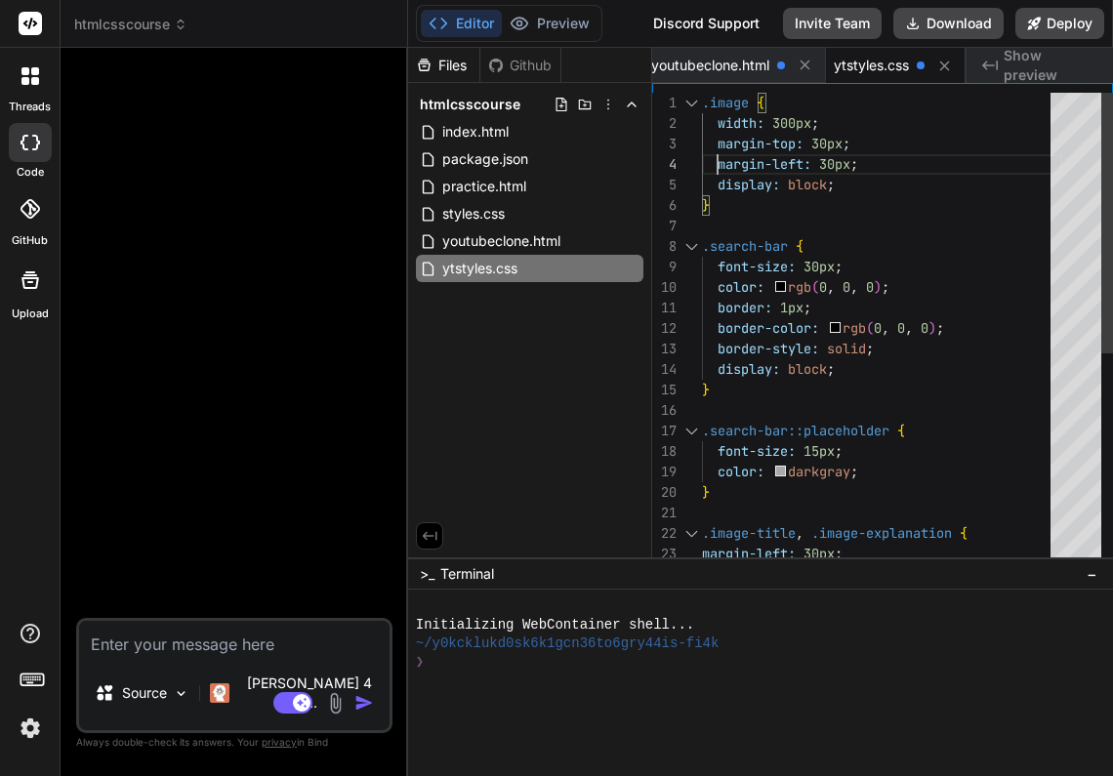
scroll to position [61, 0]
drag, startPoint x: 716, startPoint y: 162, endPoint x: 866, endPoint y: 162, distance: 149.3
click at [866, 162] on div "margin-left: 30px ;" at bounding box center [882, 164] width 360 height 20
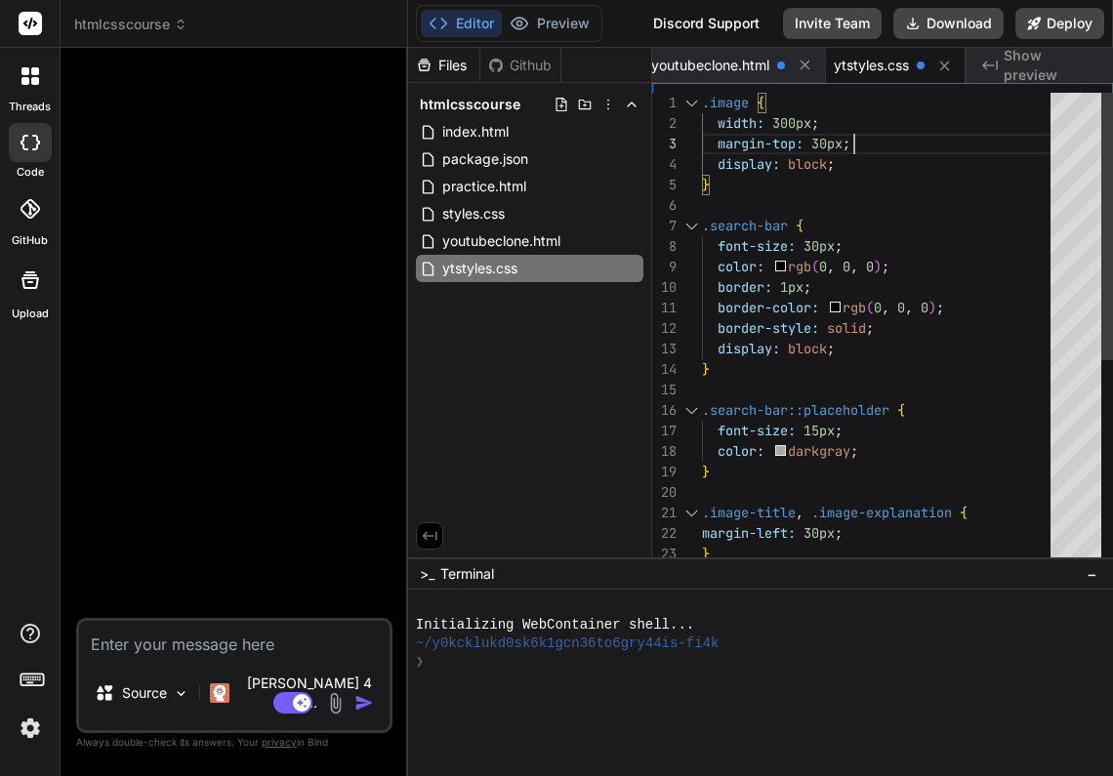
scroll to position [41, 0]
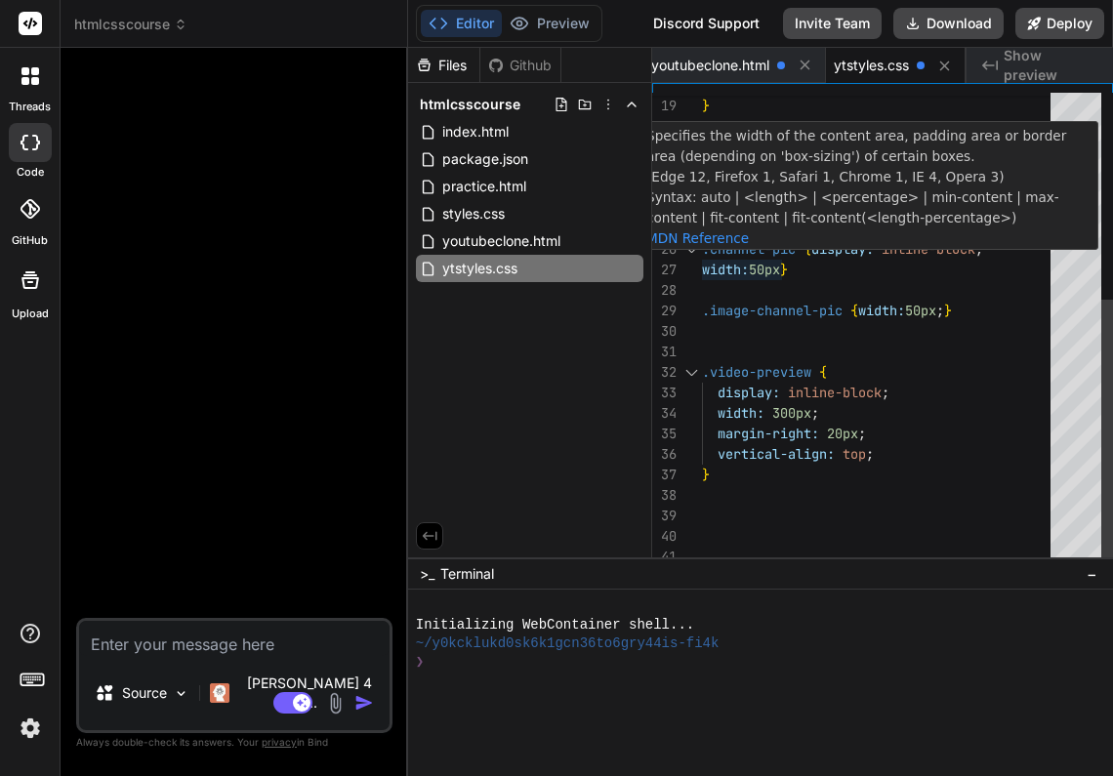
click at [783, 269] on span "}" at bounding box center [784, 270] width 8 height 18
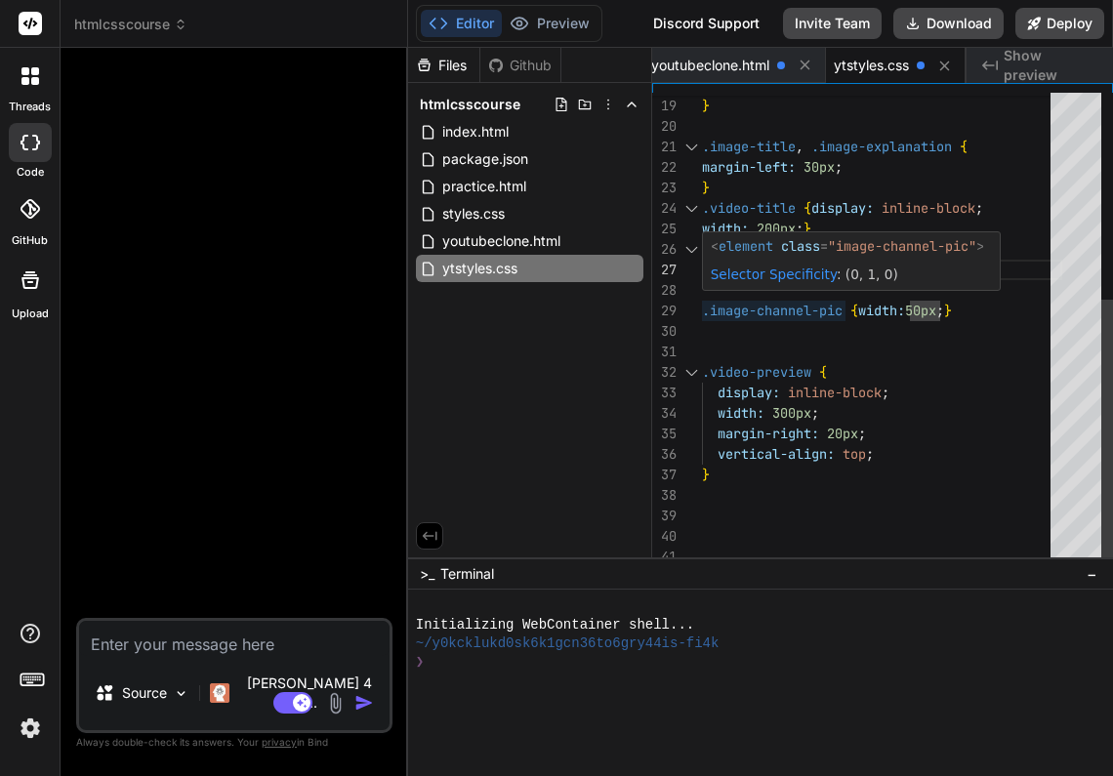
click at [1000, 318] on div ".image-channel-pic { width: 50px ; }" at bounding box center [882, 311] width 360 height 20
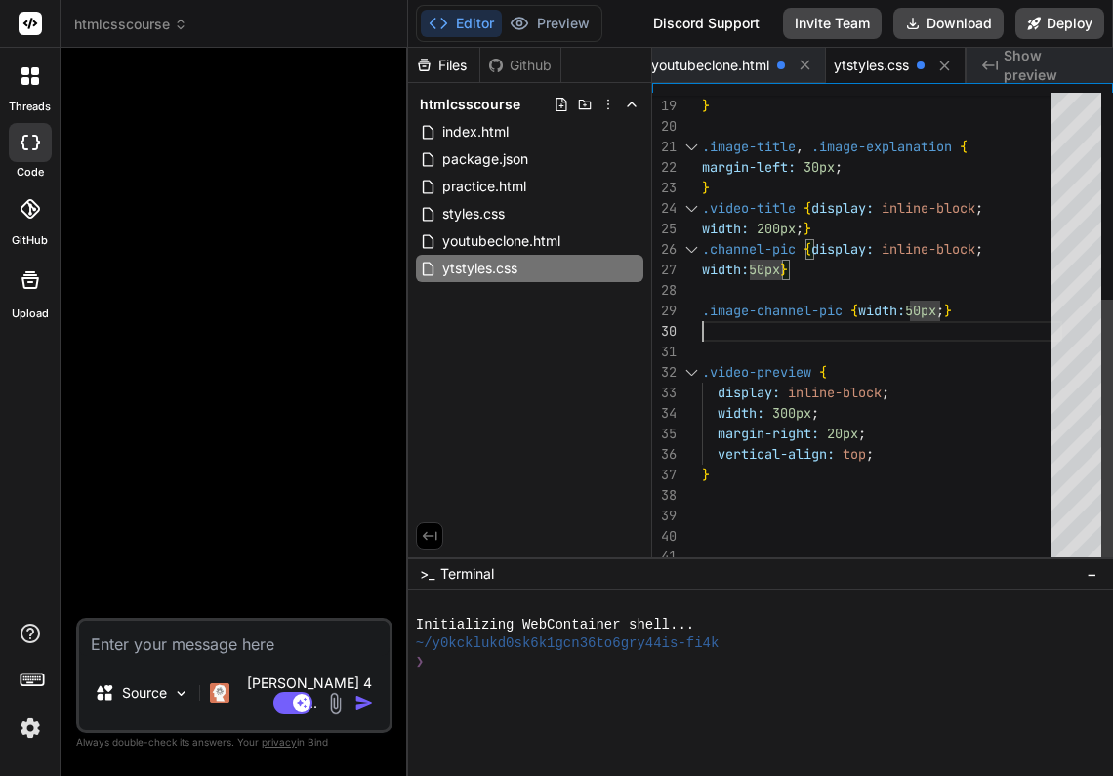
scroll to position [184, 0]
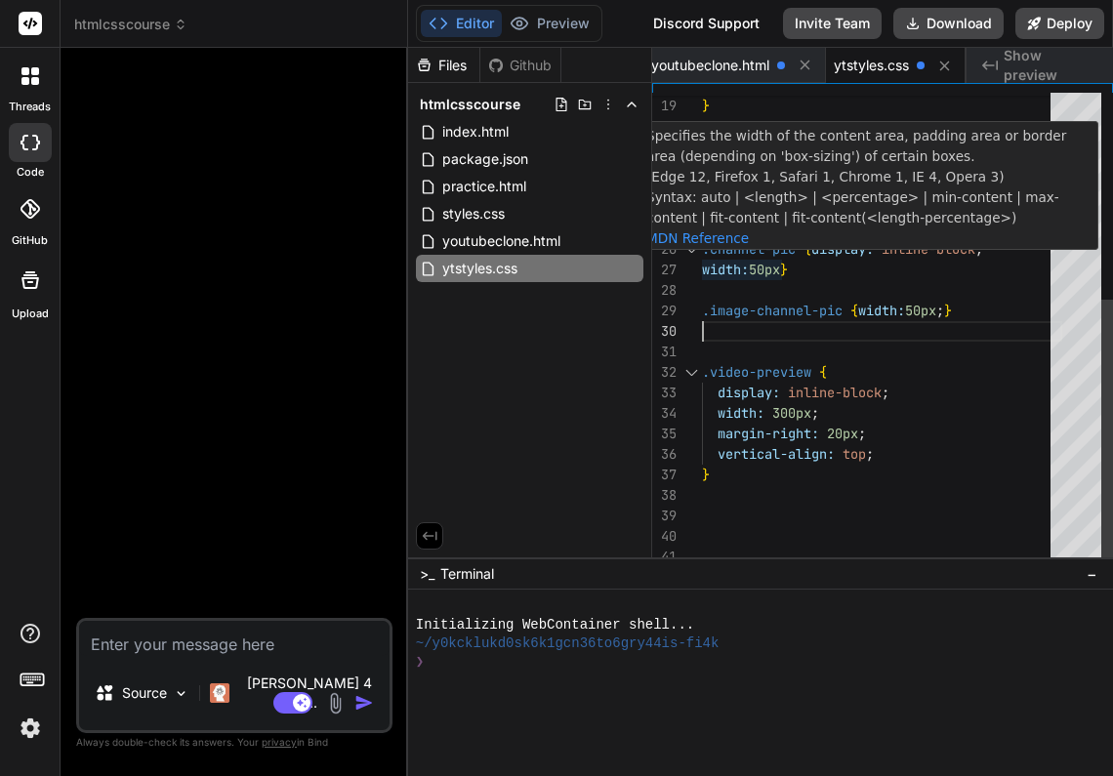
click at [782, 268] on span "}" at bounding box center [784, 270] width 8 height 18
click at [782, 268] on div at bounding box center [782, 270] width 2 height 20
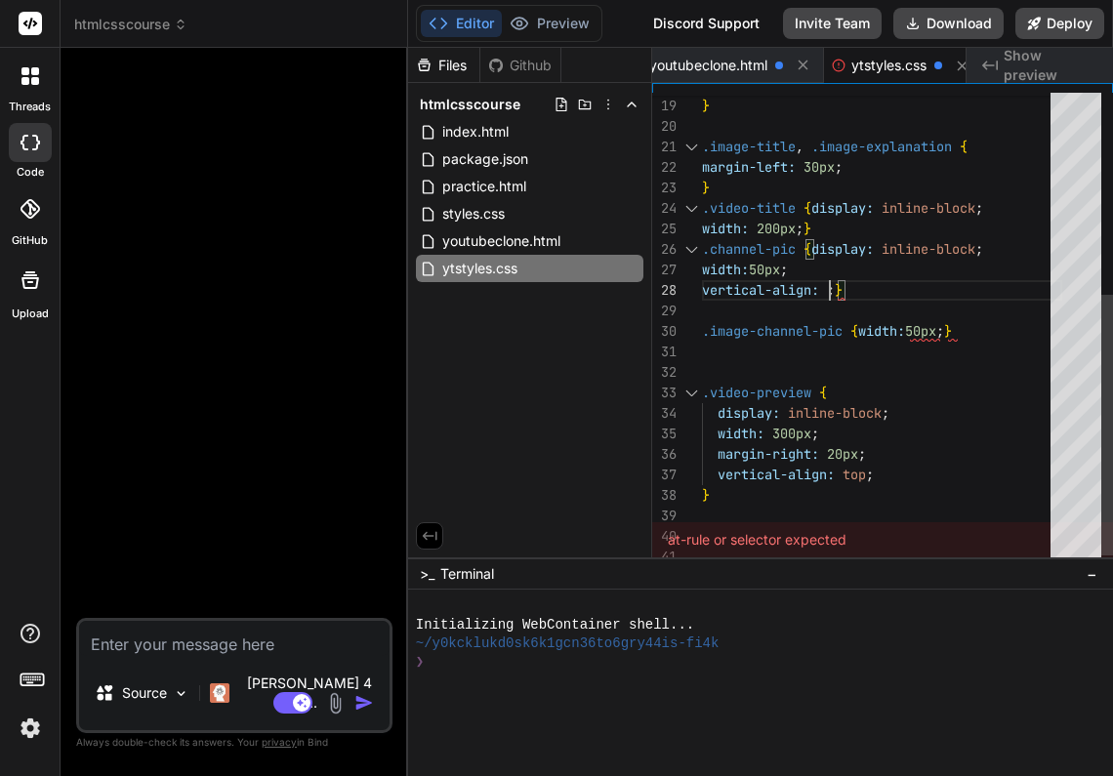
scroll to position [0, 30]
click at [979, 297] on div "vertical-align: top ; }" at bounding box center [882, 290] width 360 height 20
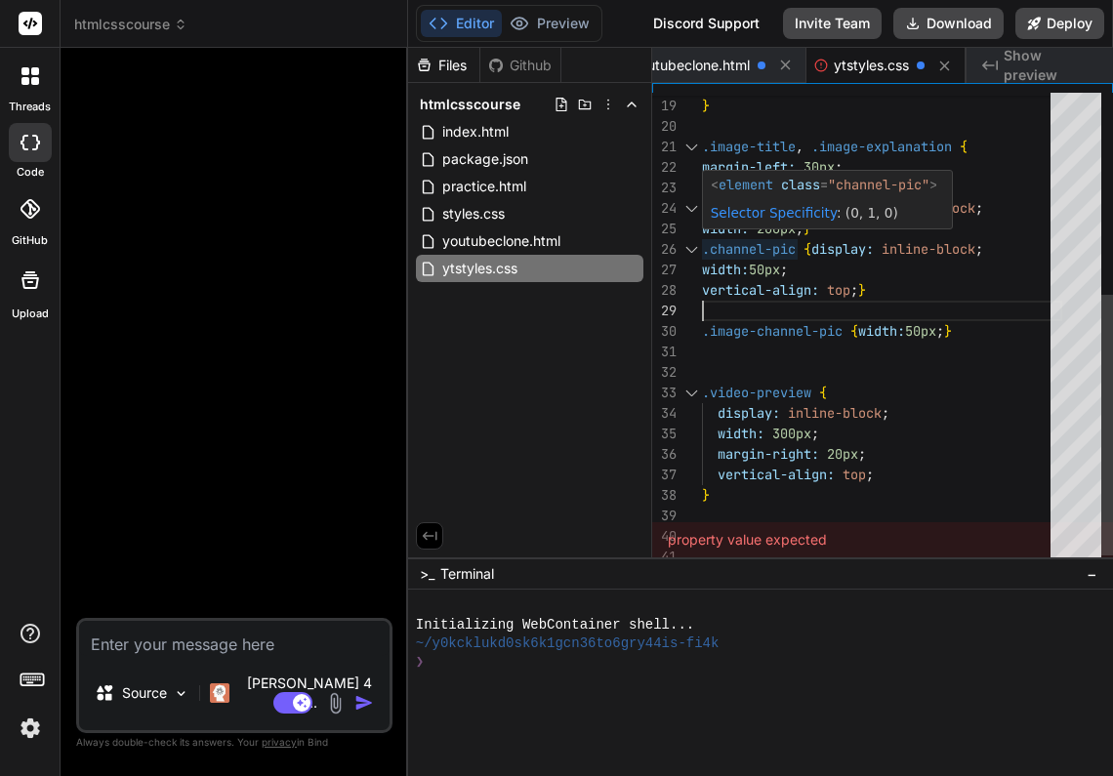
scroll to position [102, 0]
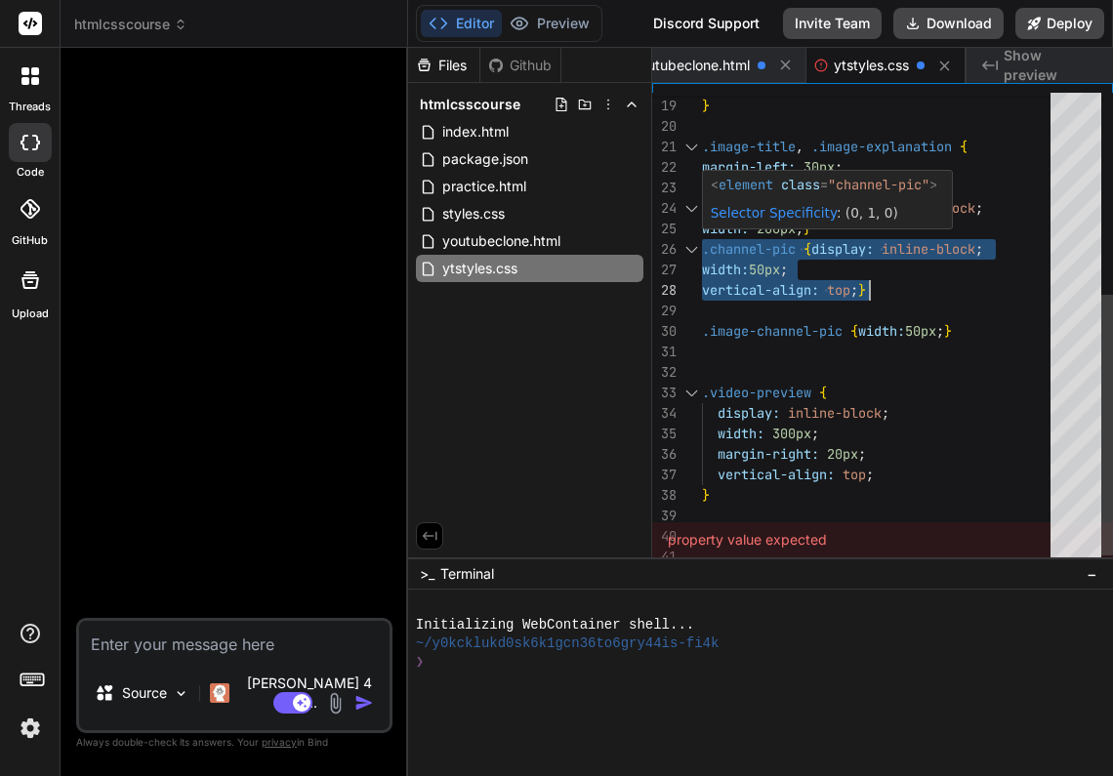
drag, startPoint x: 703, startPoint y: 249, endPoint x: 879, endPoint y: 290, distance: 181.3
click at [879, 290] on div "color: darkgray ; } .image-title , .image-explanation { margin-left: 30px ; } .…" at bounding box center [882, 157] width 360 height 861
click at [731, 509] on div at bounding box center [882, 516] width 360 height 20
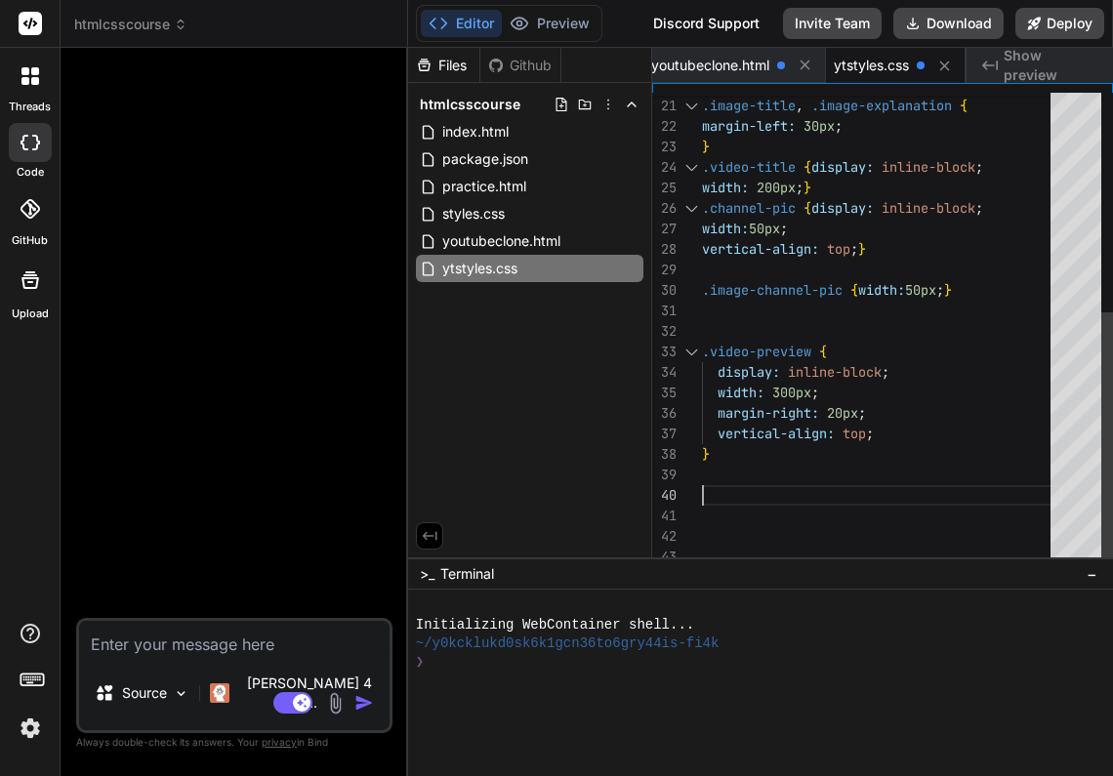
scroll to position [184, 0]
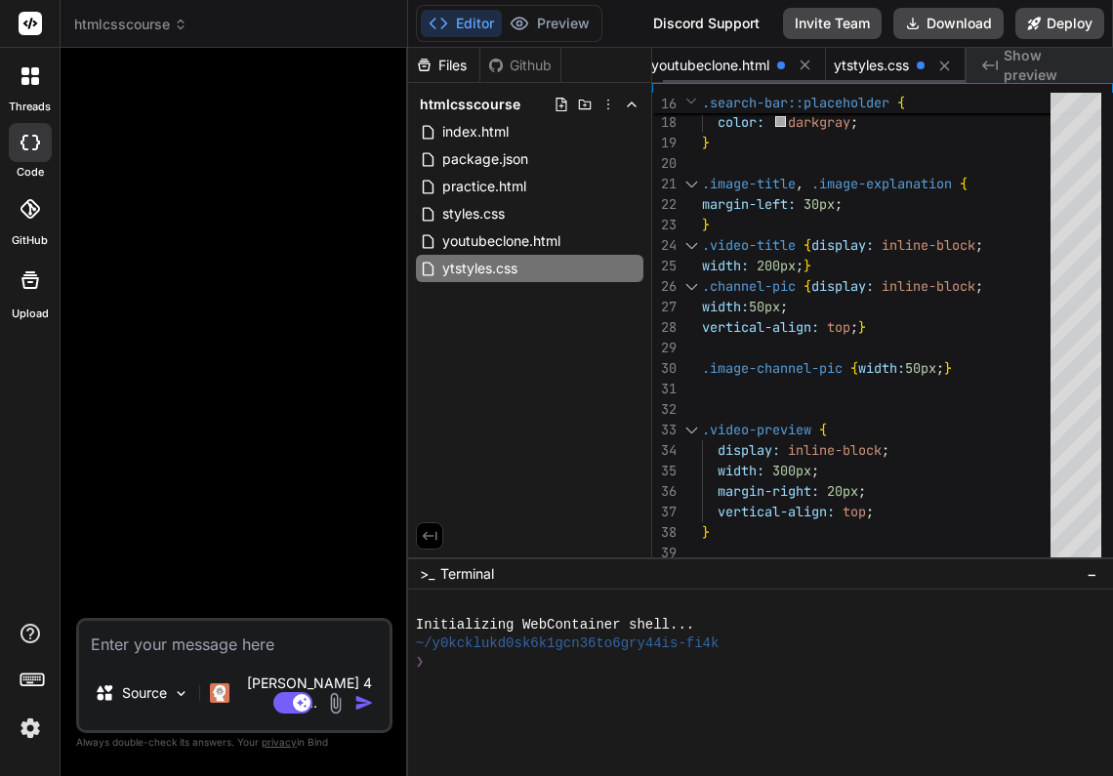
click at [733, 67] on span "youtubeclone.html" at bounding box center [710, 66] width 118 height 20
type textarea "<p class="image-explanation"> Wide apperture to show Shallow depth-of-field</p>…"
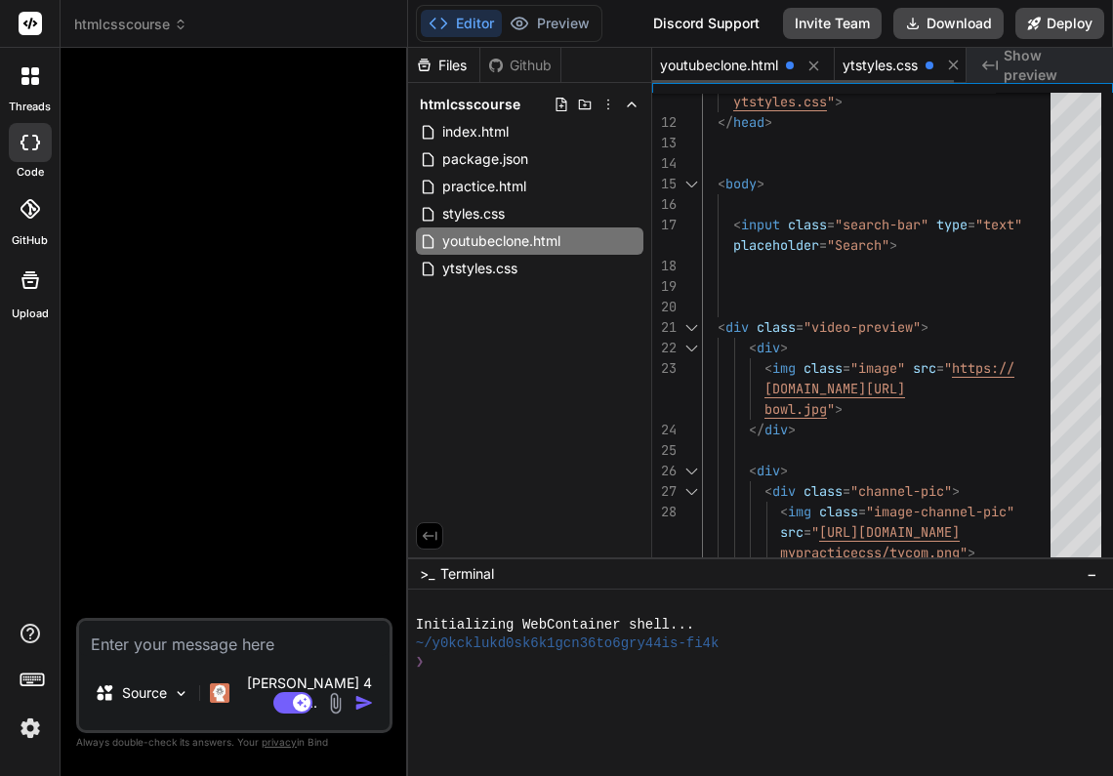
click at [867, 61] on span "ytstyles.css" at bounding box center [879, 66] width 75 height 20
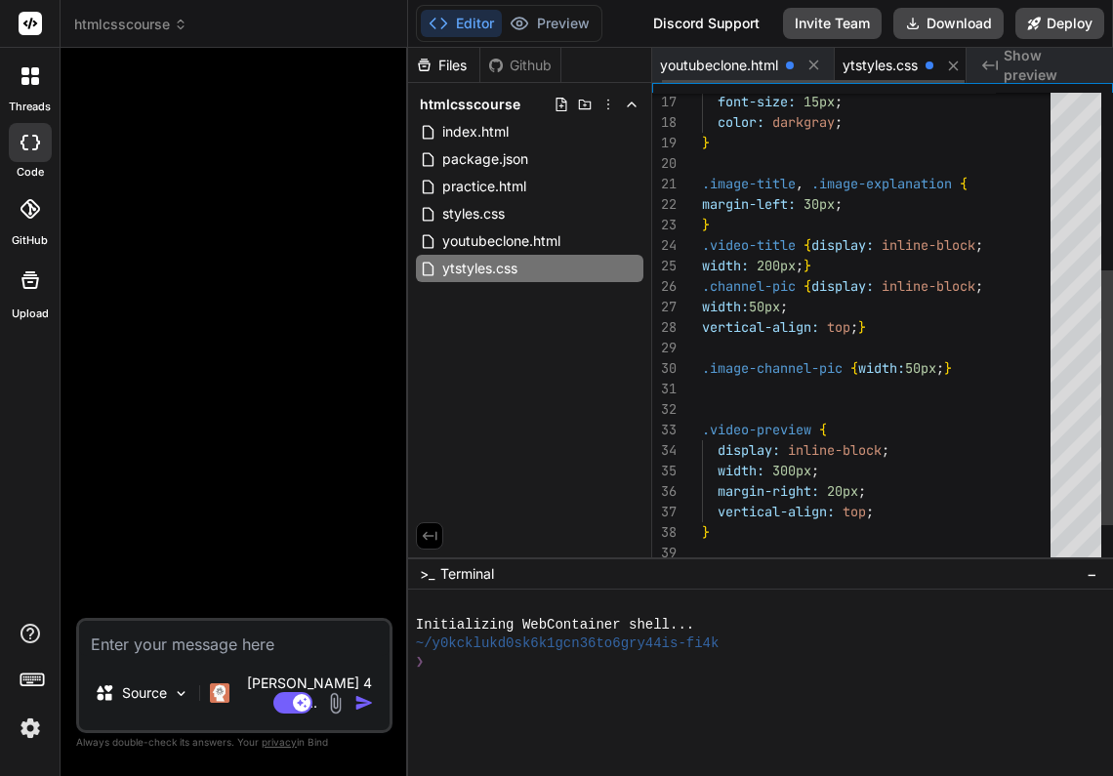
scroll to position [61, 0]
click at [867, 65] on span "ytstyles.css" at bounding box center [870, 66] width 75 height 20
click at [856, 61] on span "ytstyles.css" at bounding box center [870, 66] width 75 height 20
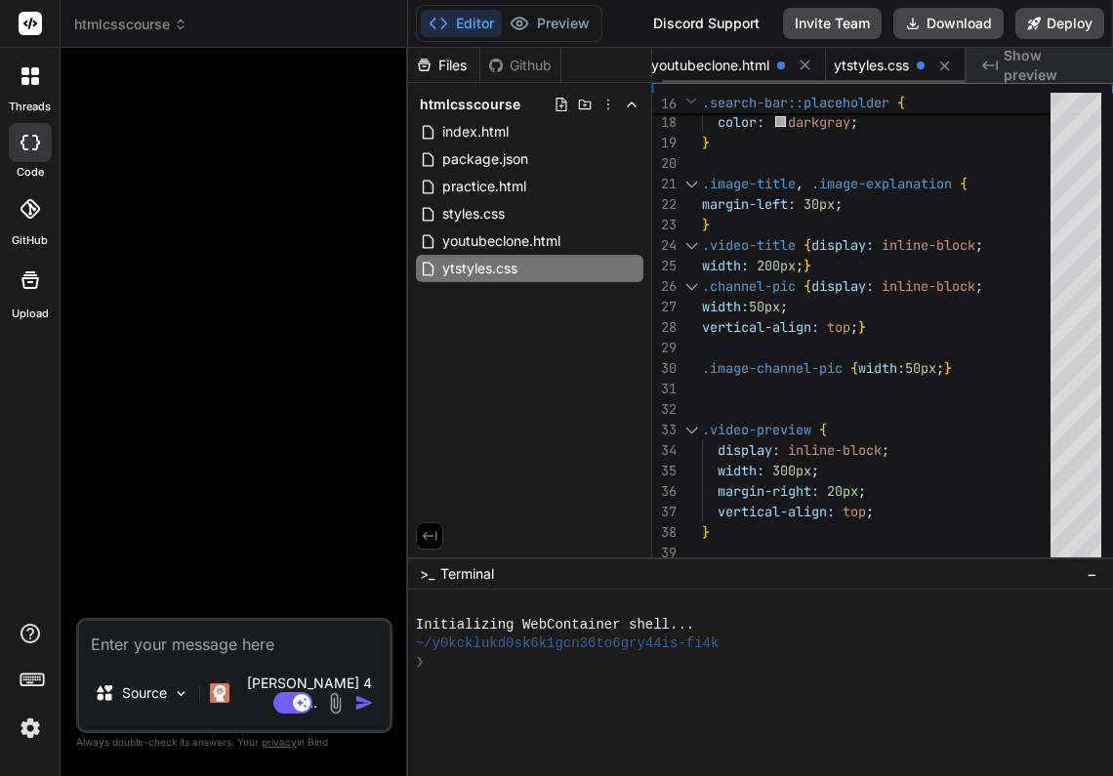
click at [731, 65] on span "youtubeclone.html" at bounding box center [710, 66] width 118 height 20
type textarea "<p class="image-explanation"> Wide apperture to show Shallow depth-of-field</p>…"
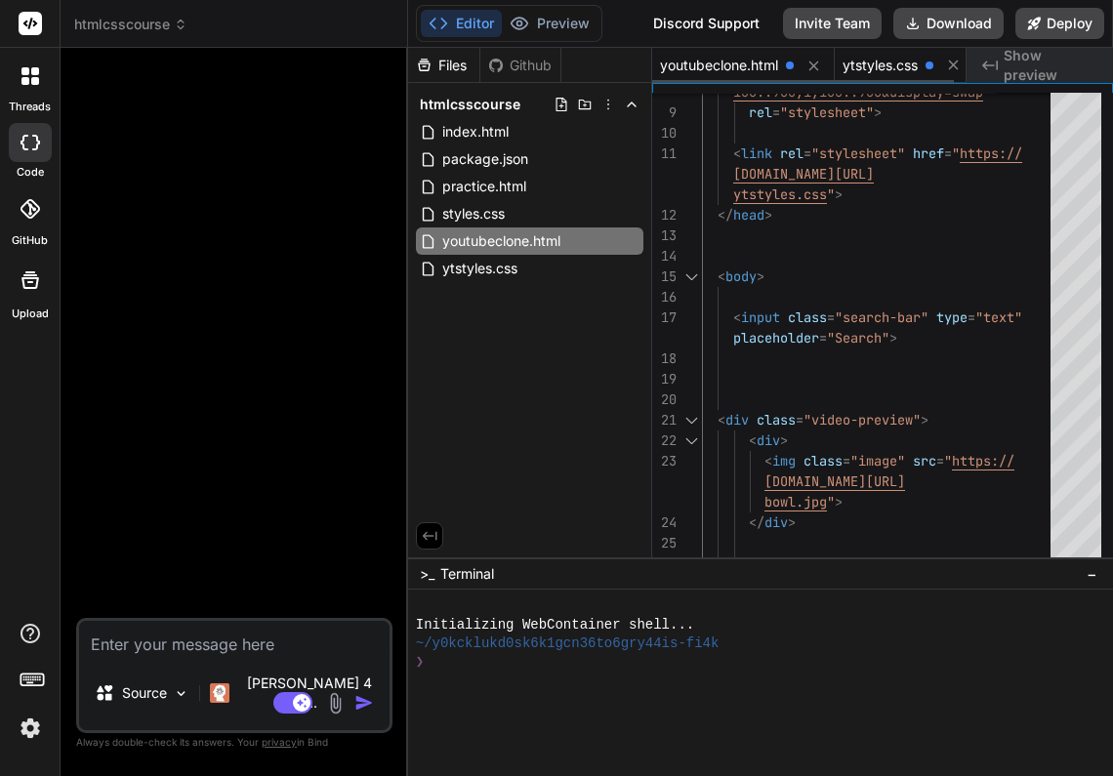
click at [863, 65] on span "ytstyles.css" at bounding box center [879, 66] width 75 height 20
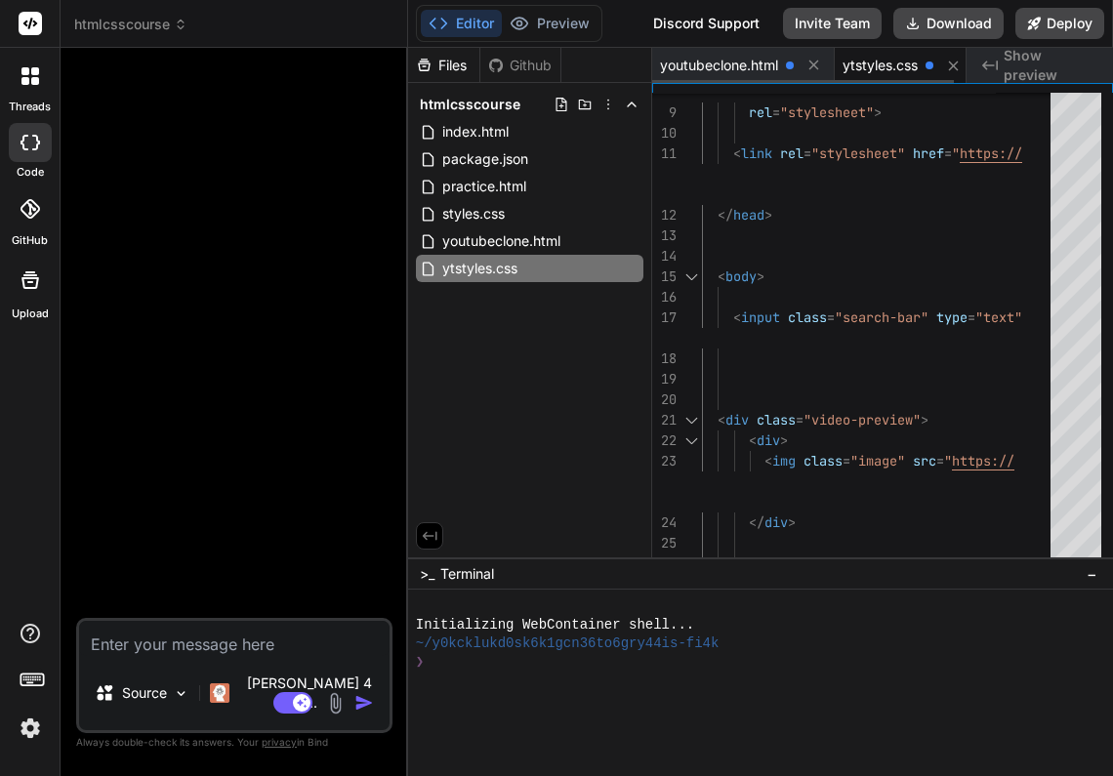
scroll to position [0, 11]
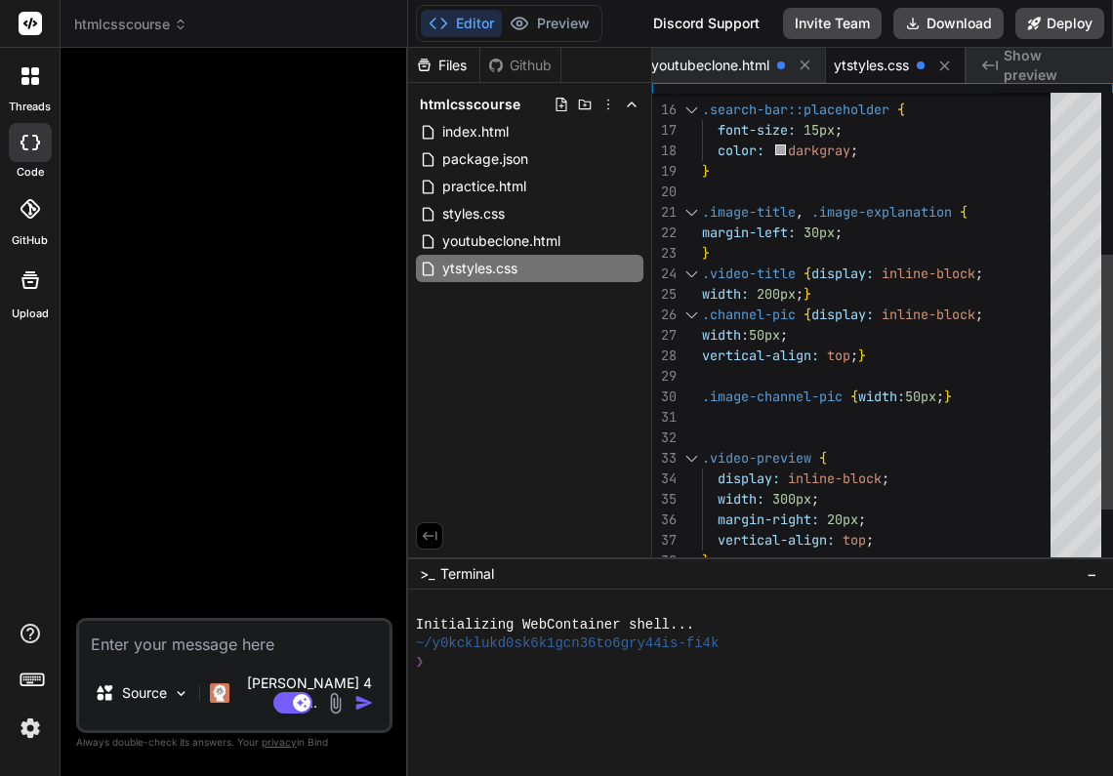
click at [850, 231] on div "margin-left: 30px ;" at bounding box center [882, 233] width 360 height 20
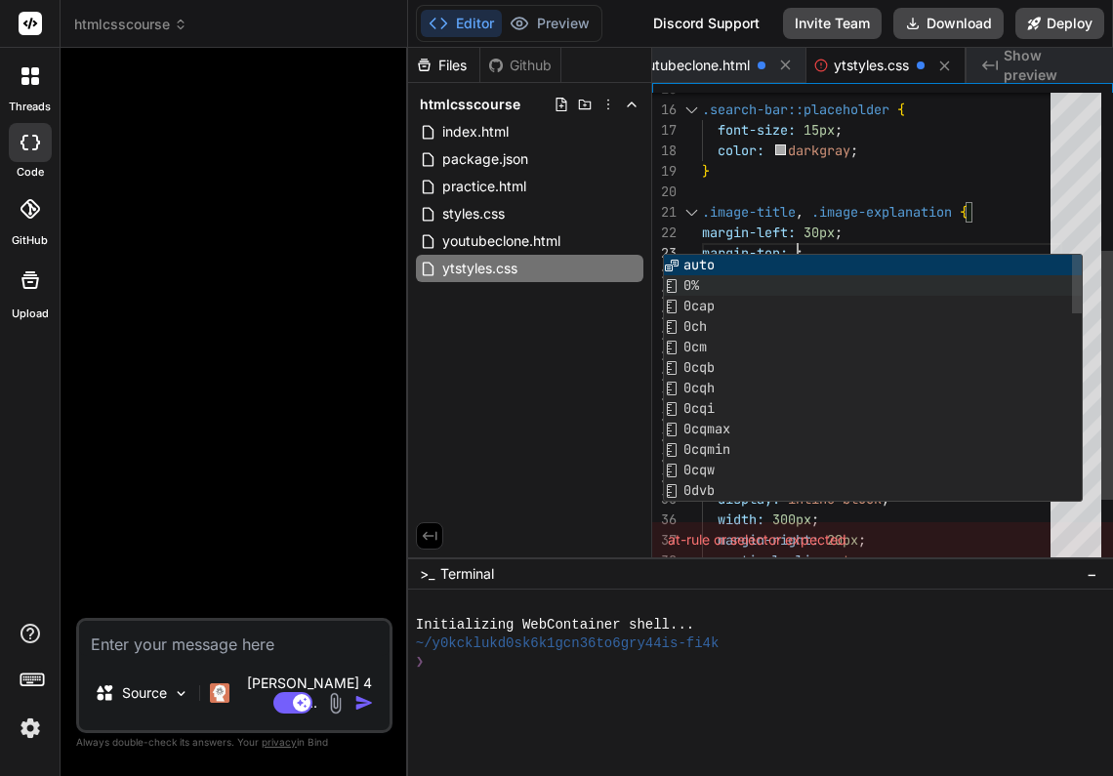
scroll to position [41, 0]
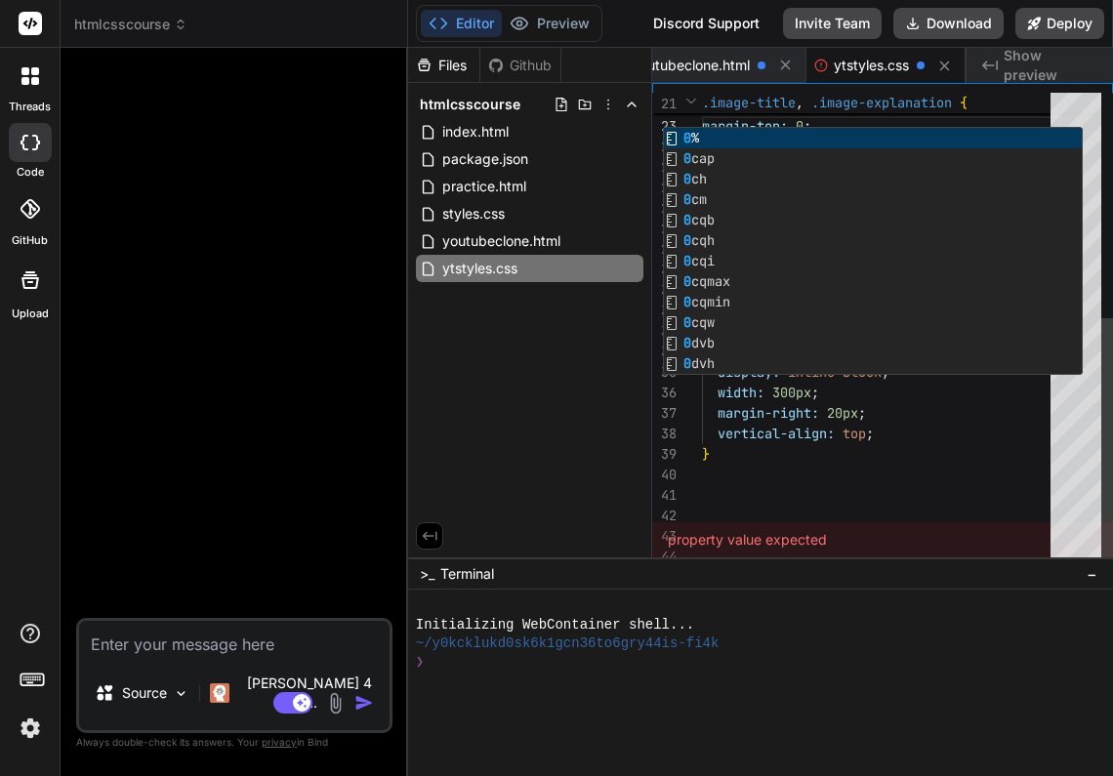
click at [1008, 439] on div "vertical-align: top ;" at bounding box center [882, 434] width 360 height 20
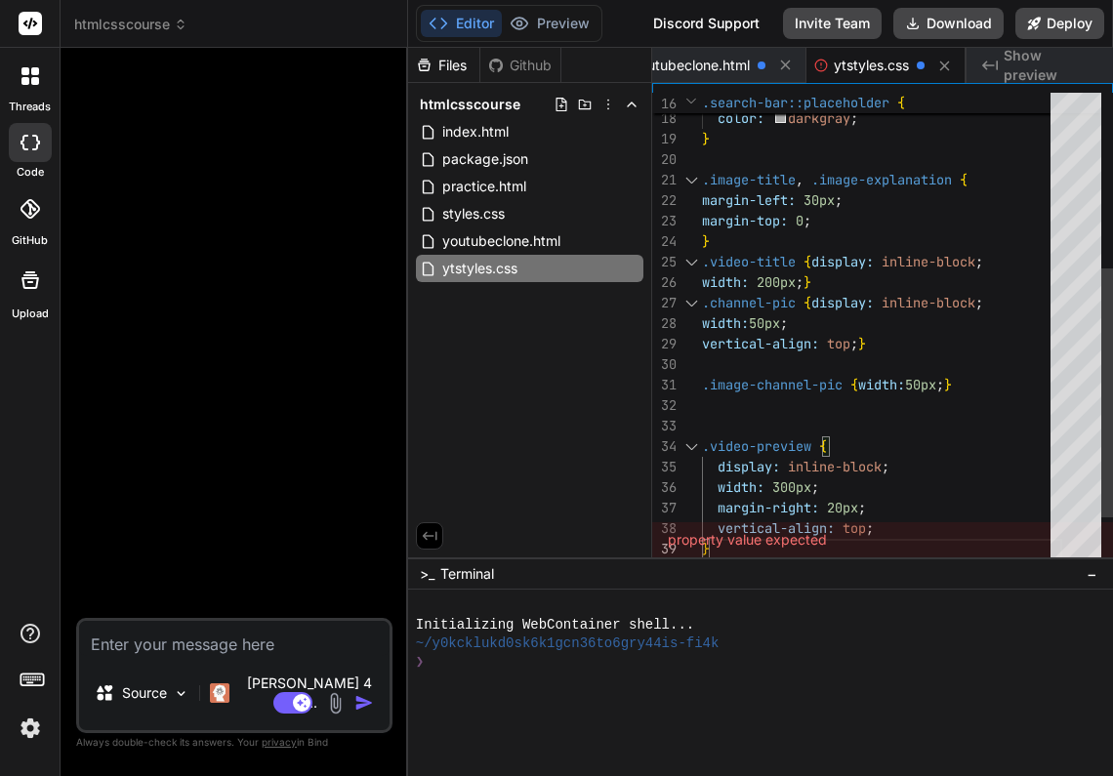
type textarea ".image-title, .image-explanation { margin-left: 30px; margin-top: 0; } .video-t…"
drag, startPoint x: 702, startPoint y: 222, endPoint x: 738, endPoint y: 220, distance: 36.2
click at [829, 220] on div "margin-top: 0 ;" at bounding box center [882, 221] width 360 height 20
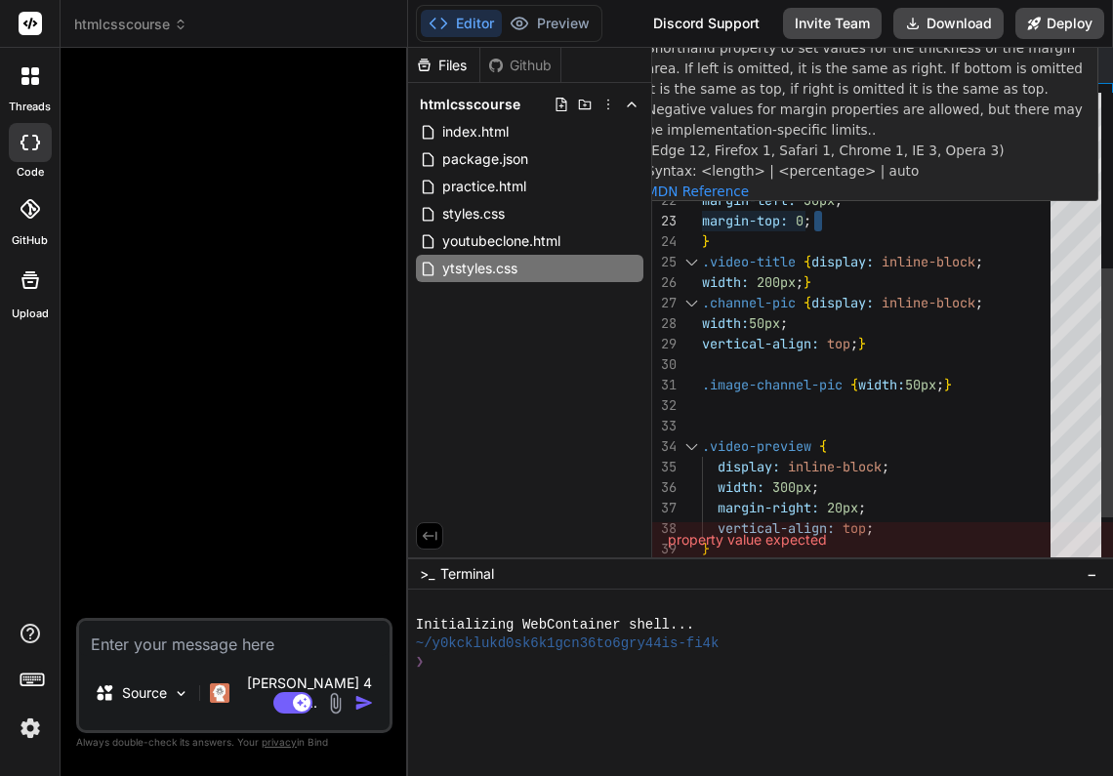
drag, startPoint x: 703, startPoint y: 220, endPoint x: 820, endPoint y: 219, distance: 117.1
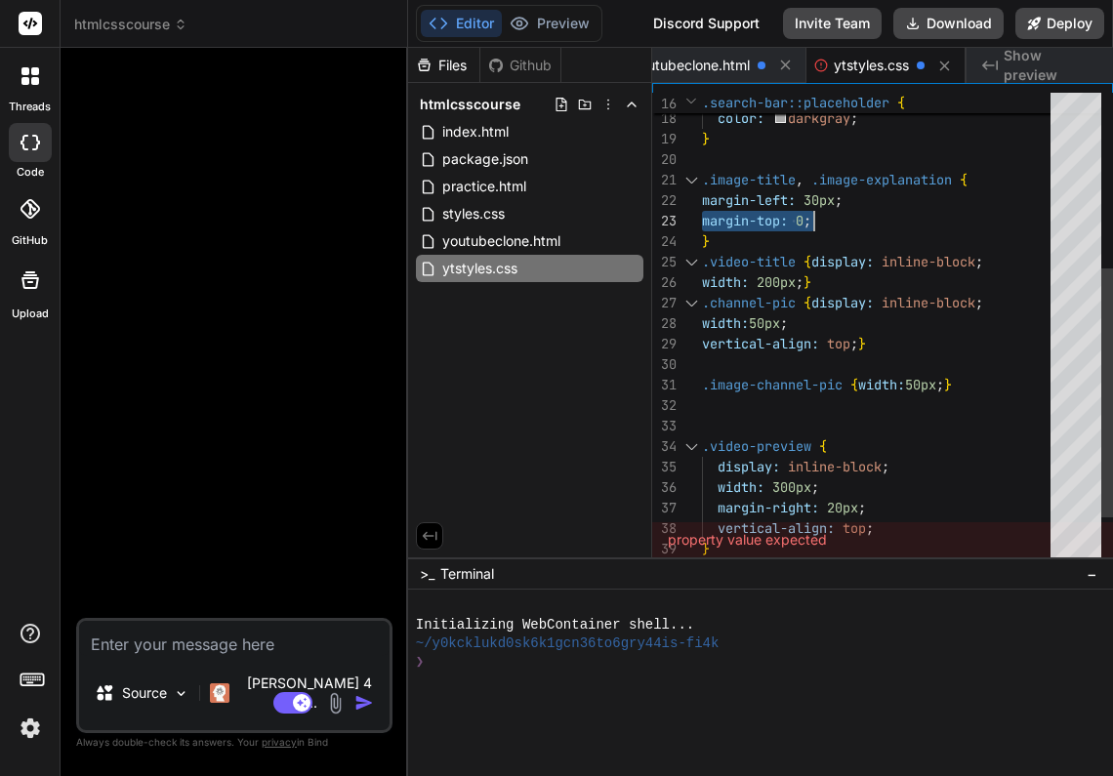
click at [1043, 248] on div "}" at bounding box center [882, 241] width 360 height 20
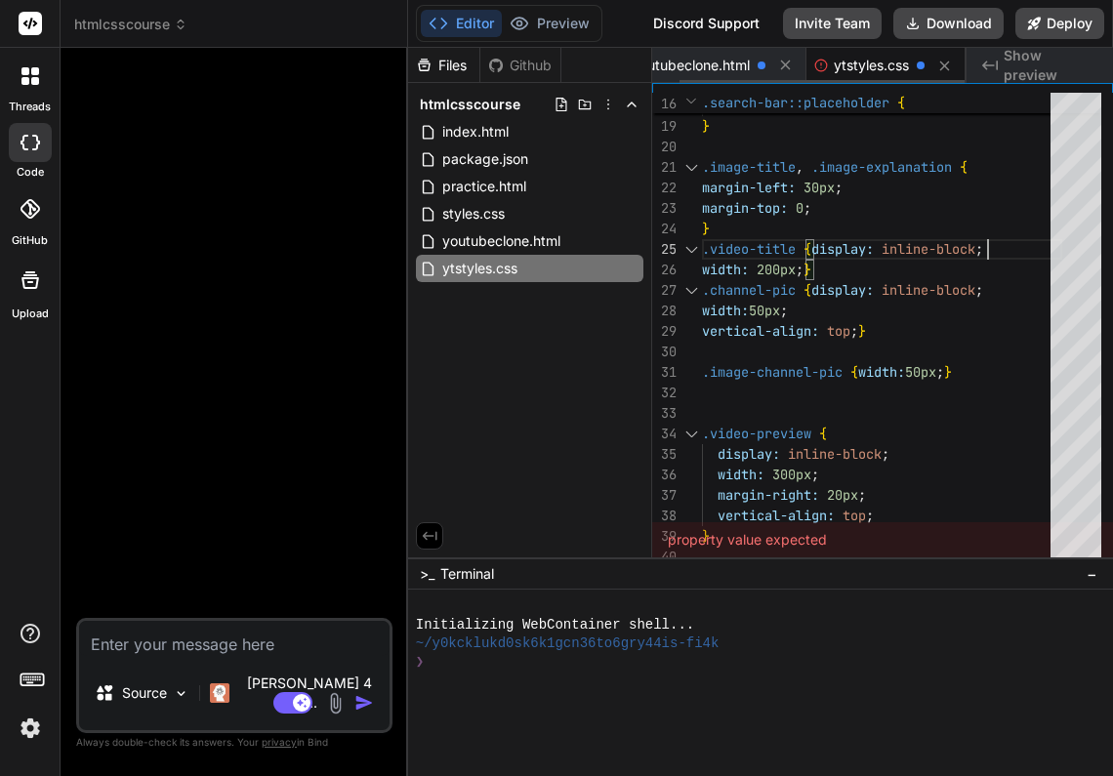
click at [876, 70] on span "ytstyles.css" at bounding box center [870, 66] width 75 height 20
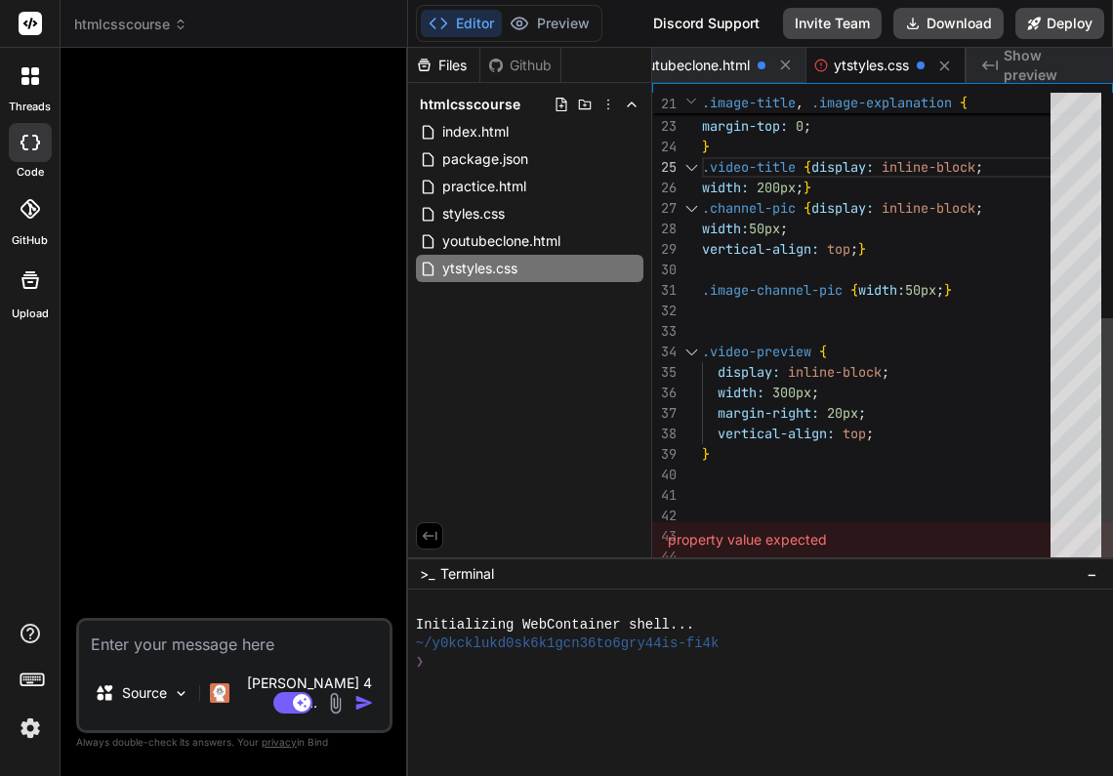
click at [708, 482] on div at bounding box center [882, 475] width 360 height 20
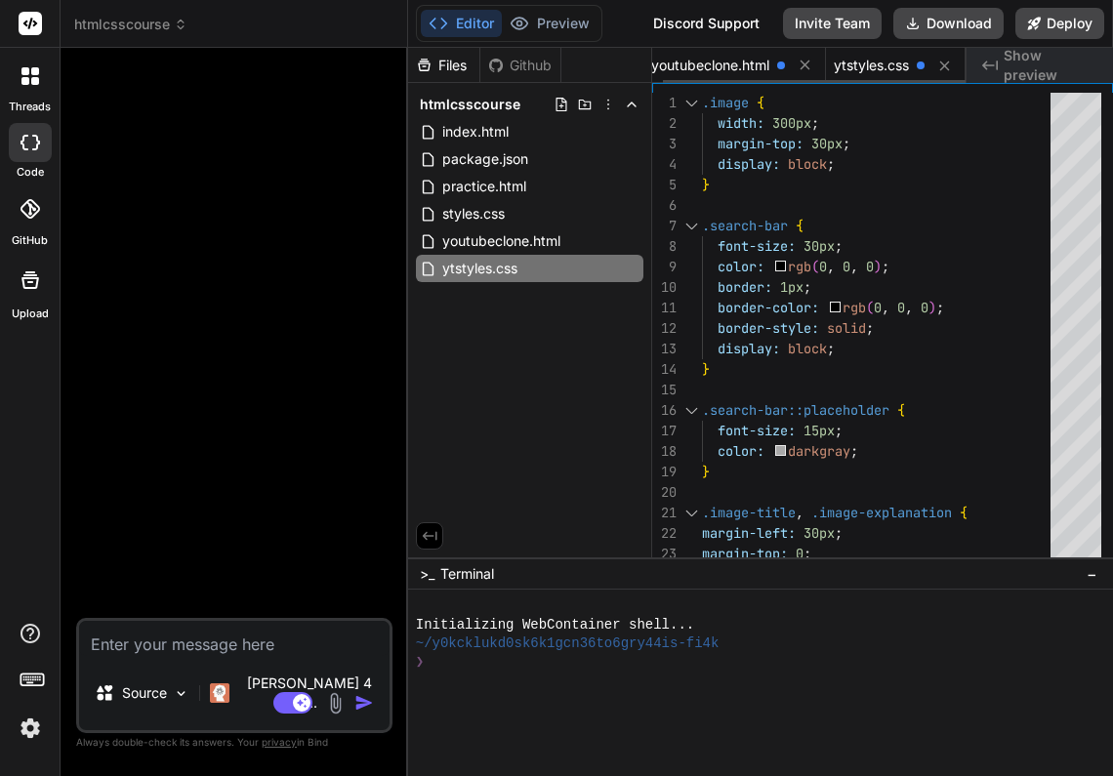
click at [729, 62] on span "youtubeclone.html" at bounding box center [710, 66] width 118 height 20
type textarea "<p class="image-explanation"> Wide apperture to show Shallow depth-of-field</p>…"
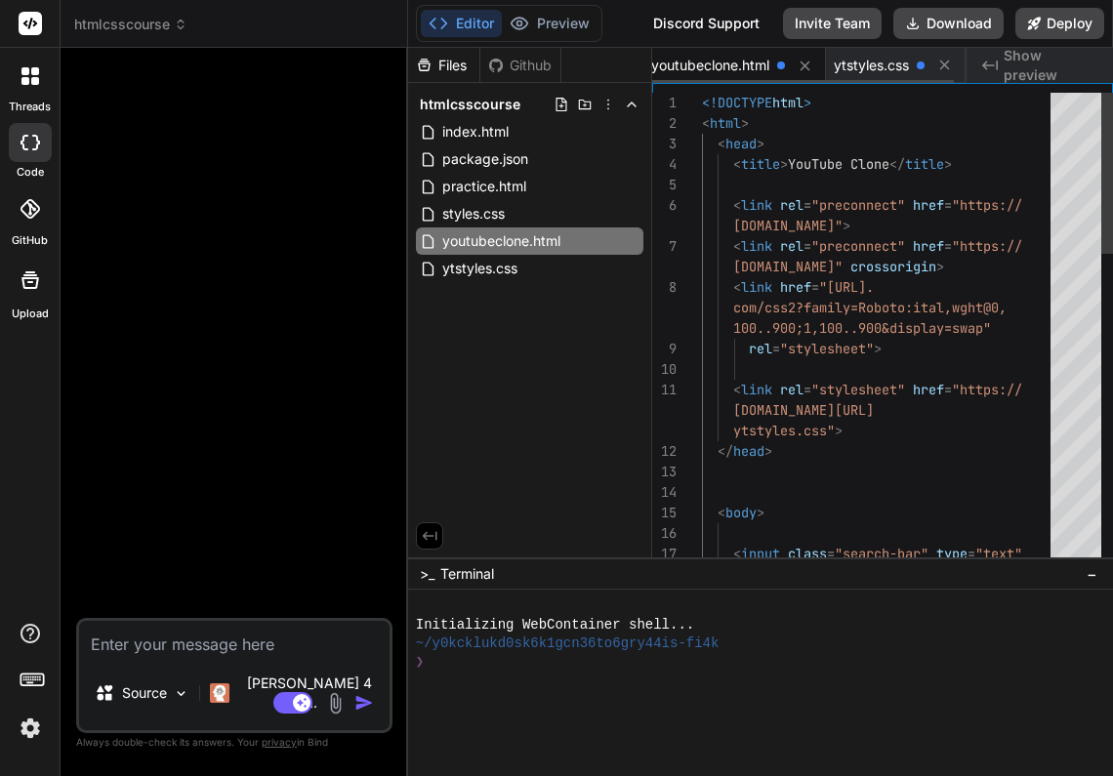
scroll to position [163, 0]
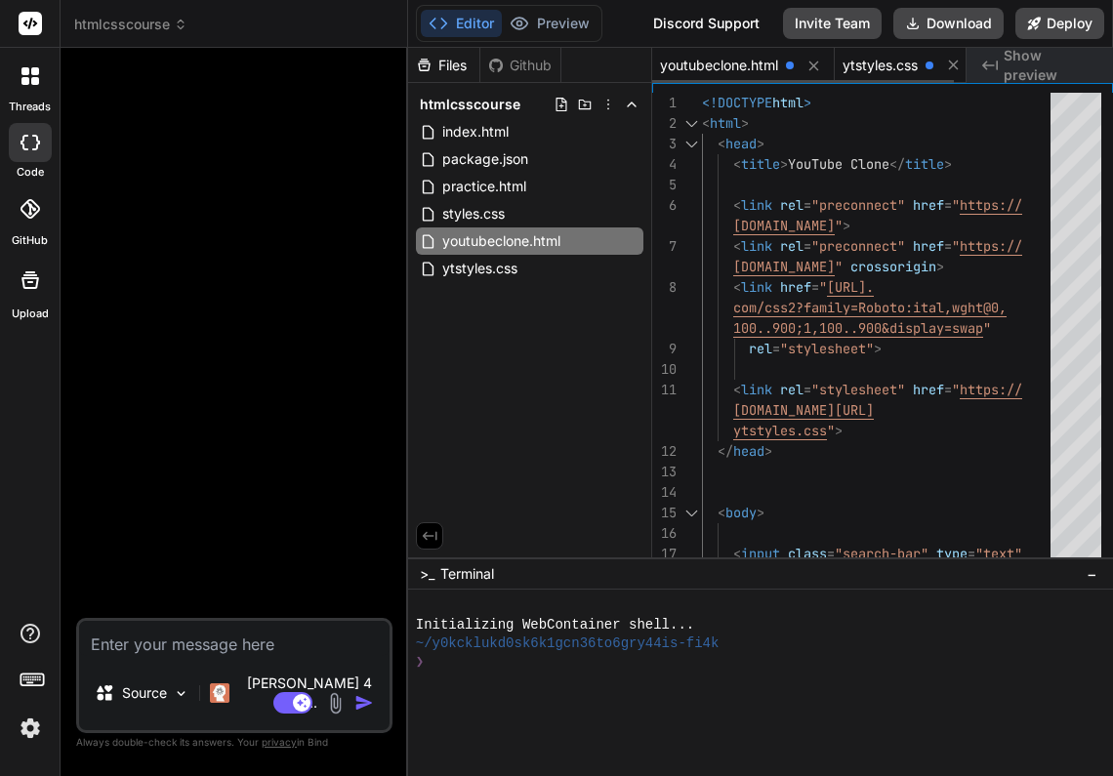
click at [896, 68] on span "ytstyles.css" at bounding box center [879, 66] width 75 height 20
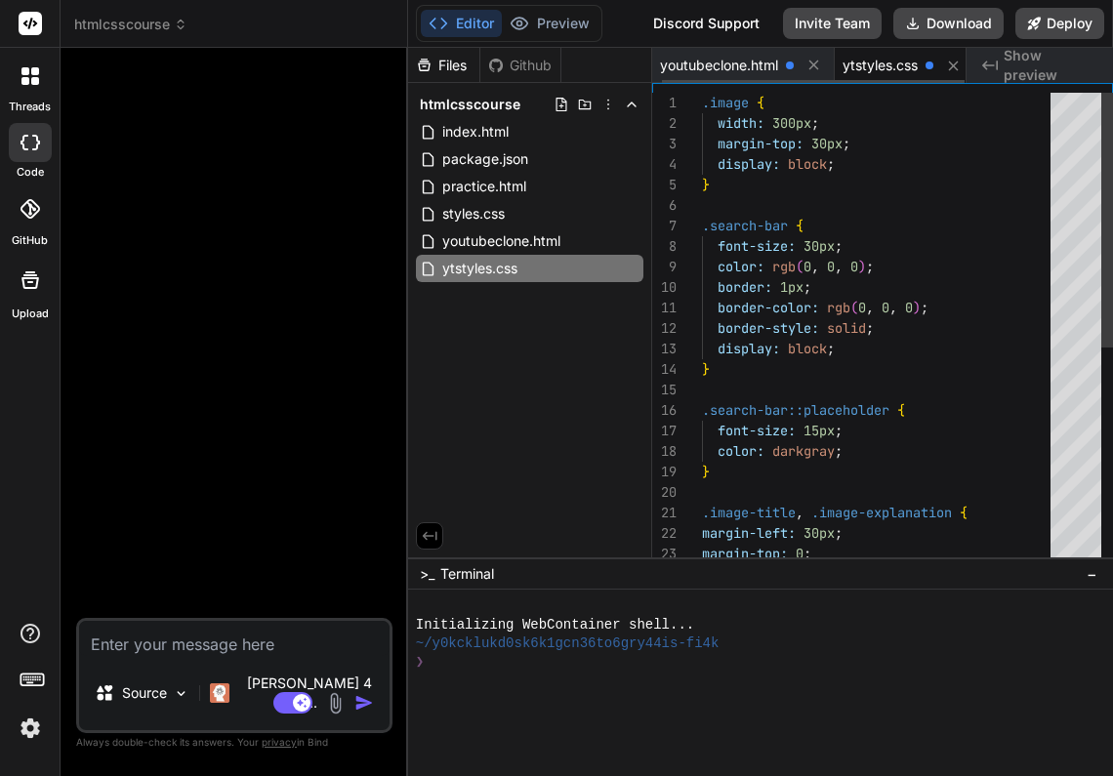
scroll to position [61, 0]
click at [863, 147] on div "margin-top: 30px ;" at bounding box center [882, 144] width 360 height 20
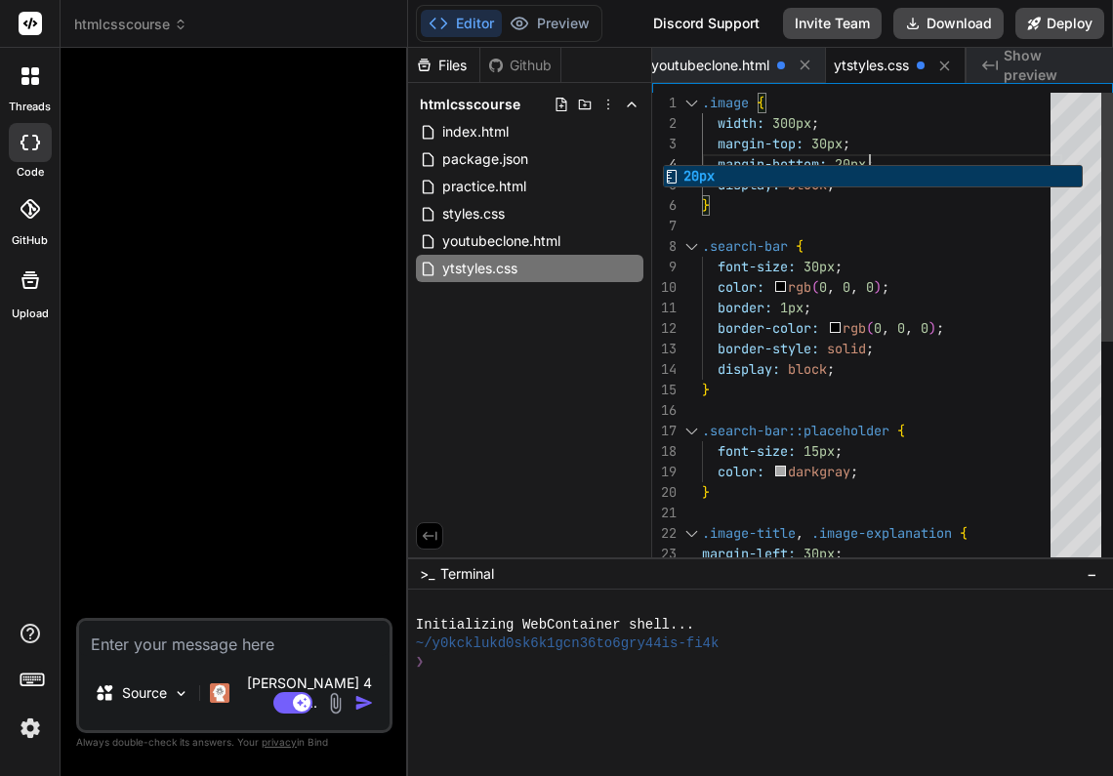
click at [959, 242] on div ".search-bar {" at bounding box center [882, 246] width 360 height 20
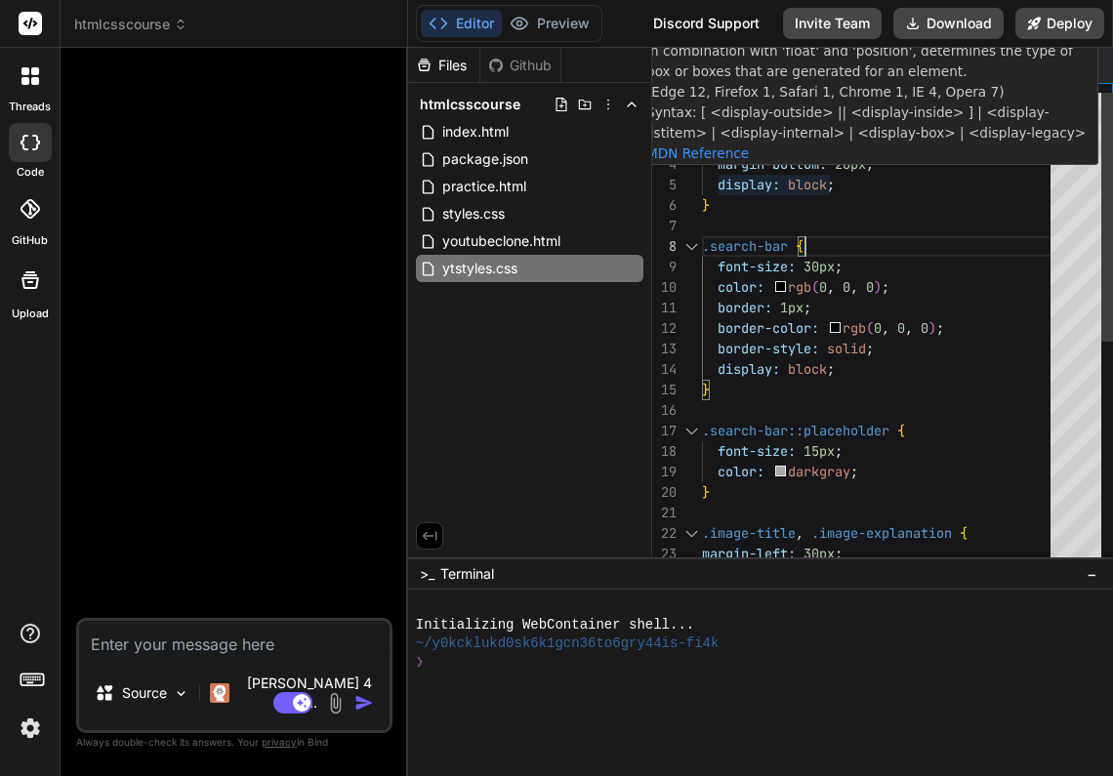
click at [712, 166] on span at bounding box center [710, 164] width 16 height 18
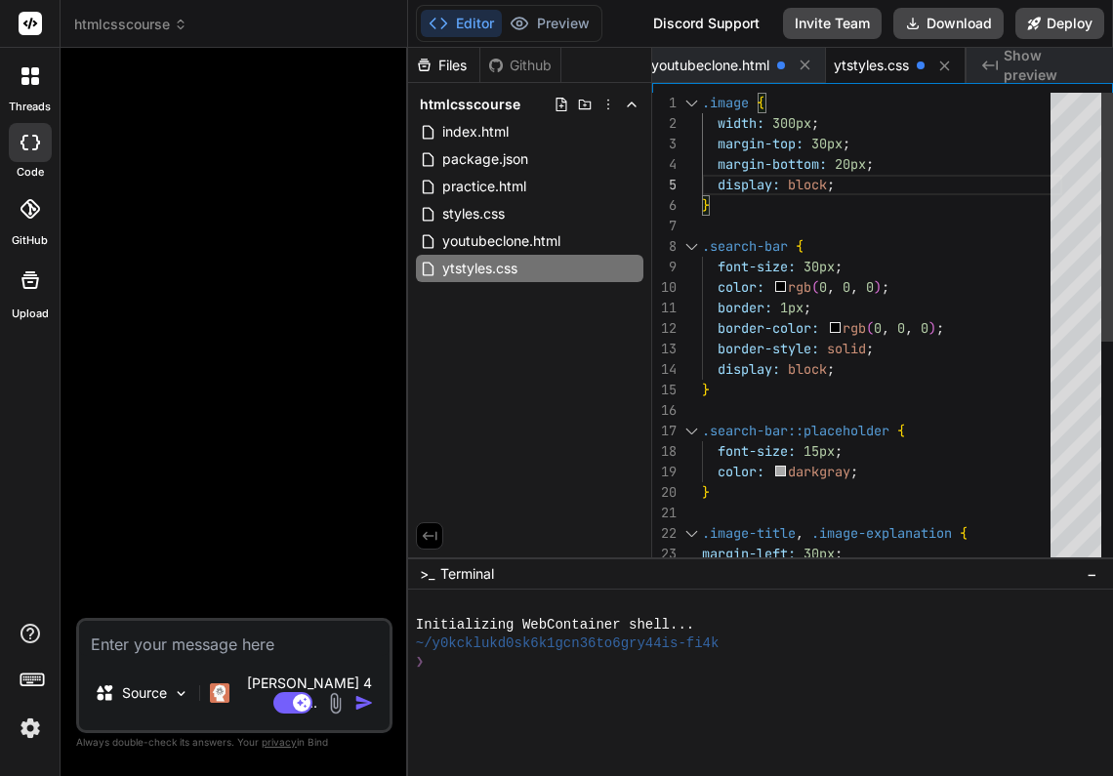
click at [712, 166] on span at bounding box center [710, 164] width 16 height 18
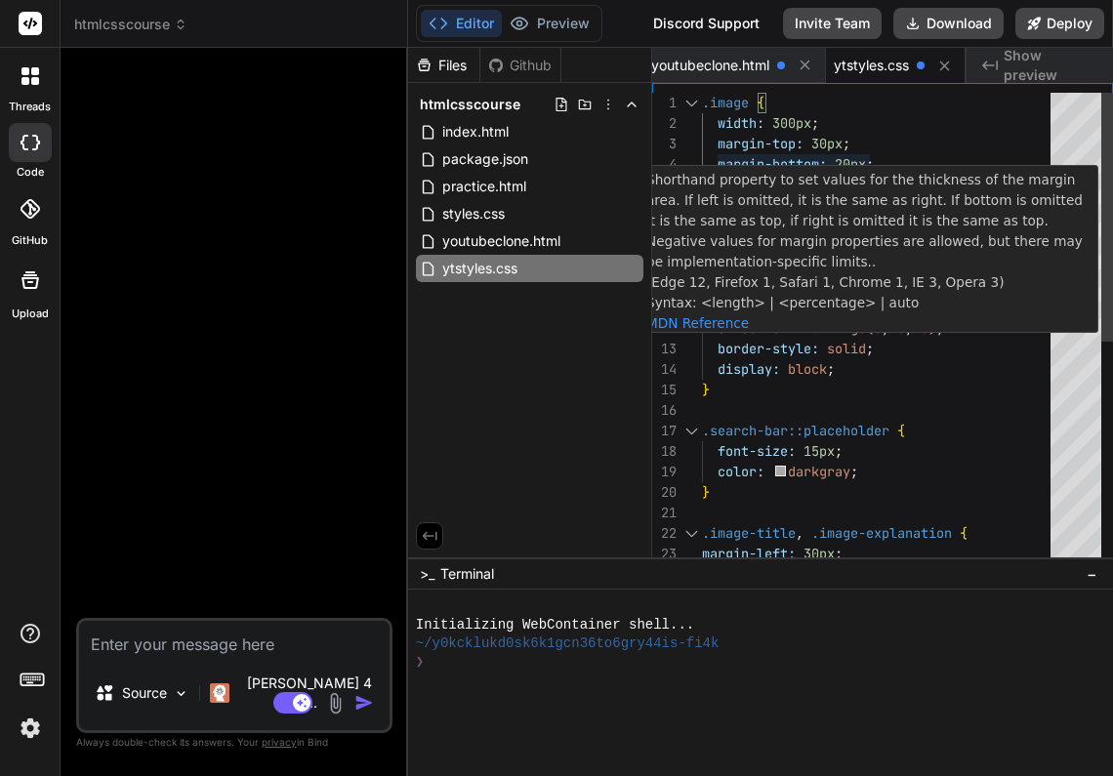
click at [717, 161] on span "margin-bottom:" at bounding box center [771, 164] width 109 height 18
drag, startPoint x: 717, startPoint y: 164, endPoint x: 875, endPoint y: 163, distance: 158.1
click at [874, 163] on span "margin-bottom: 20px ;" at bounding box center [788, 164] width 172 height 20
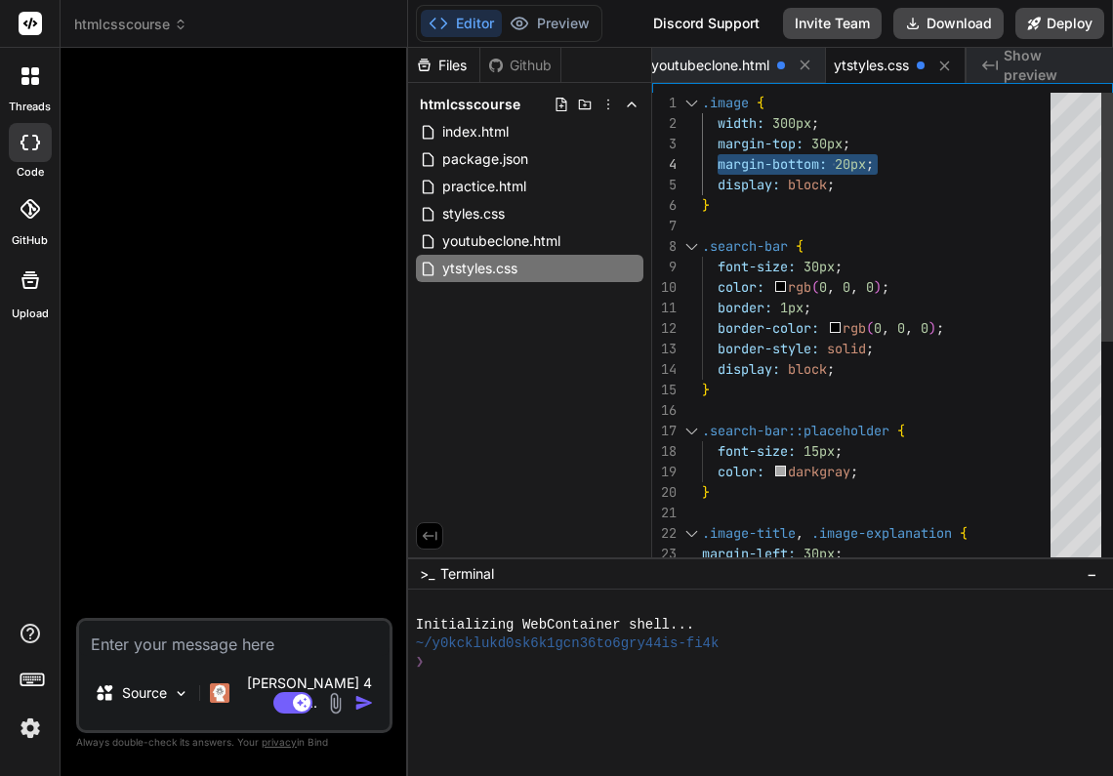
click at [945, 242] on div ".search-bar {" at bounding box center [882, 246] width 360 height 20
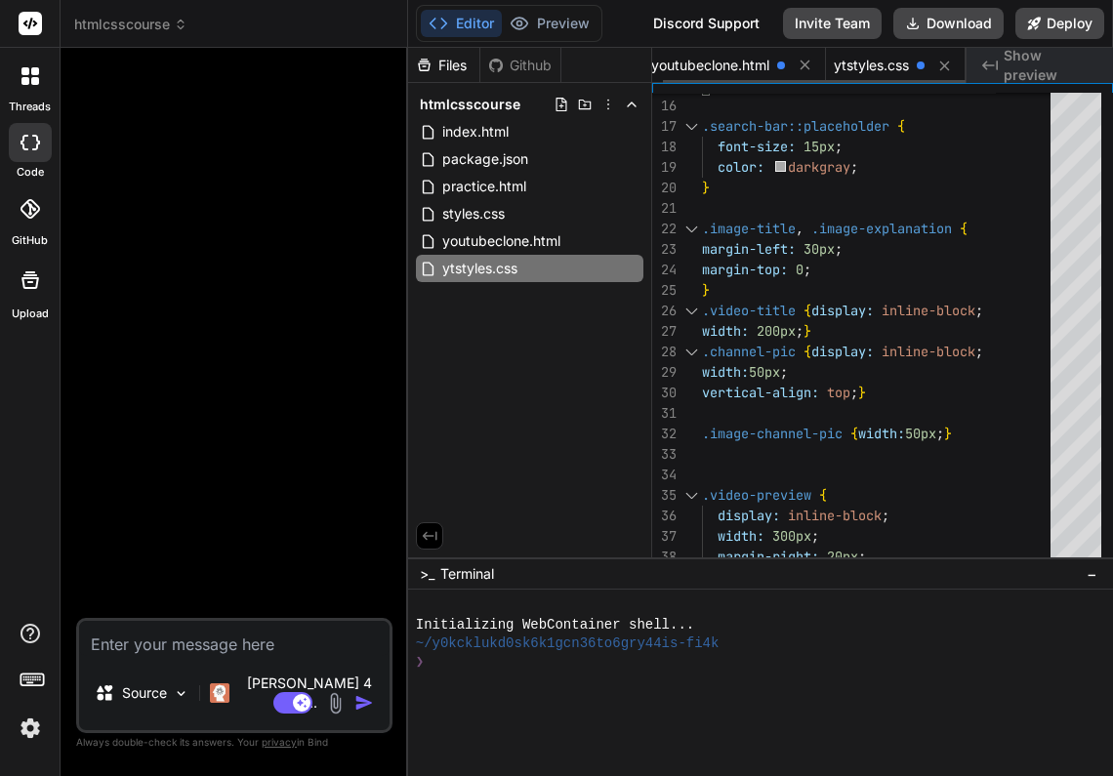
click at [671, 68] on span "youtubeclone.html" at bounding box center [710, 66] width 118 height 20
type textarea "<p class="image-explanation"> Wide apperture to show Shallow depth-of-field</p>…"
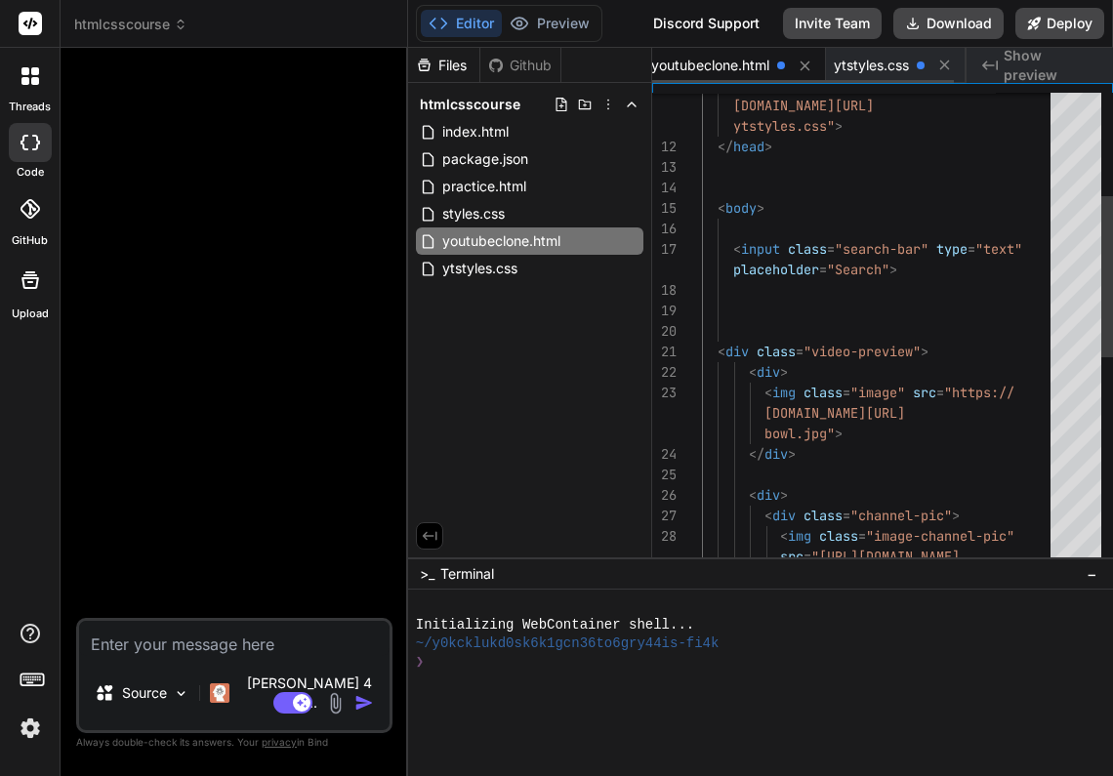
scroll to position [0, 0]
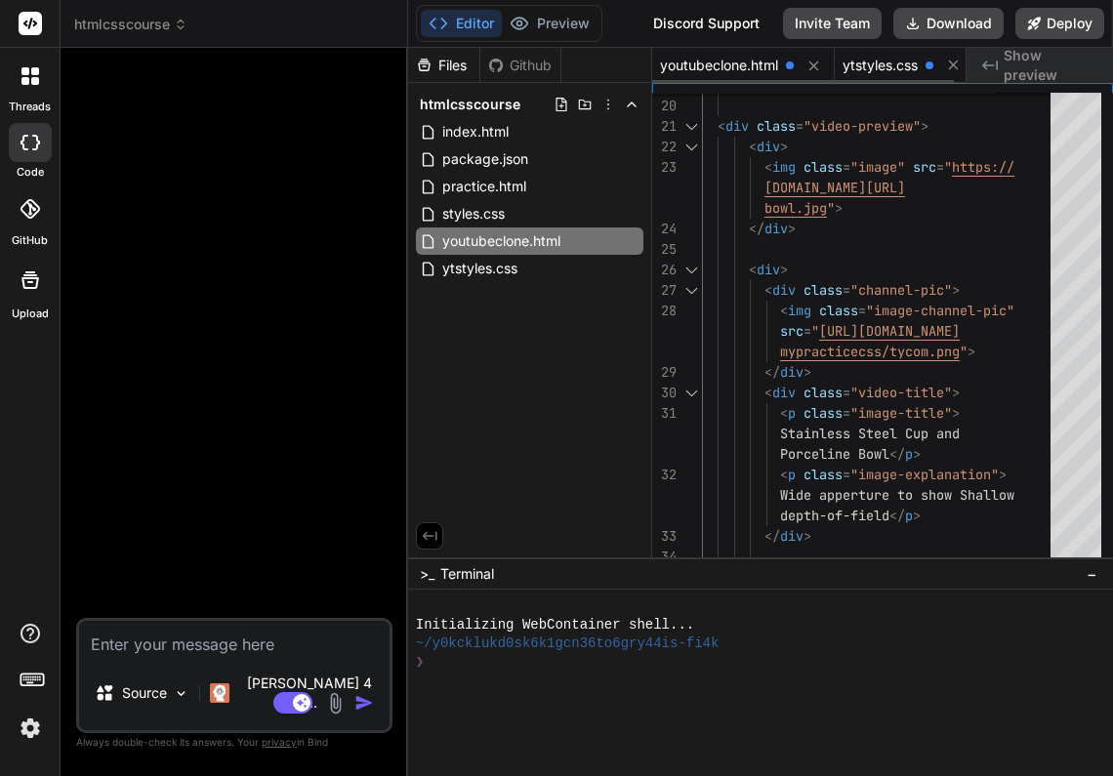
click at [884, 73] on span "ytstyles.css" at bounding box center [879, 66] width 75 height 20
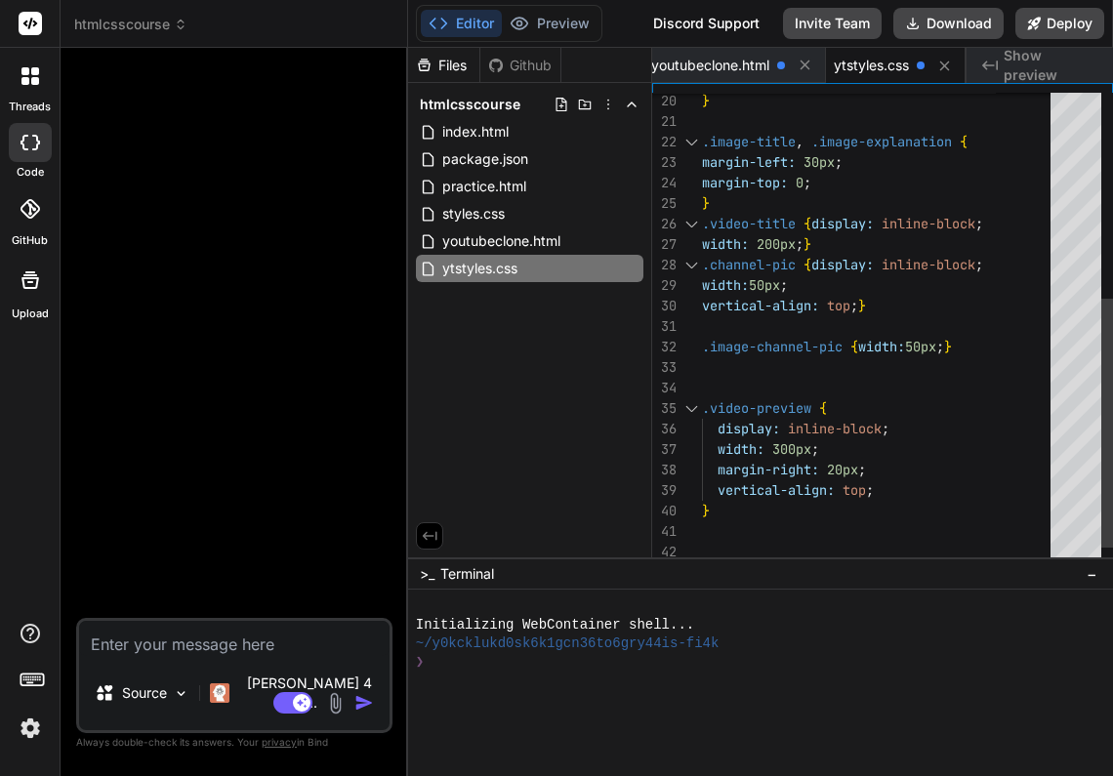
click at [823, 181] on div "margin-top: 0 ;" at bounding box center [882, 183] width 360 height 20
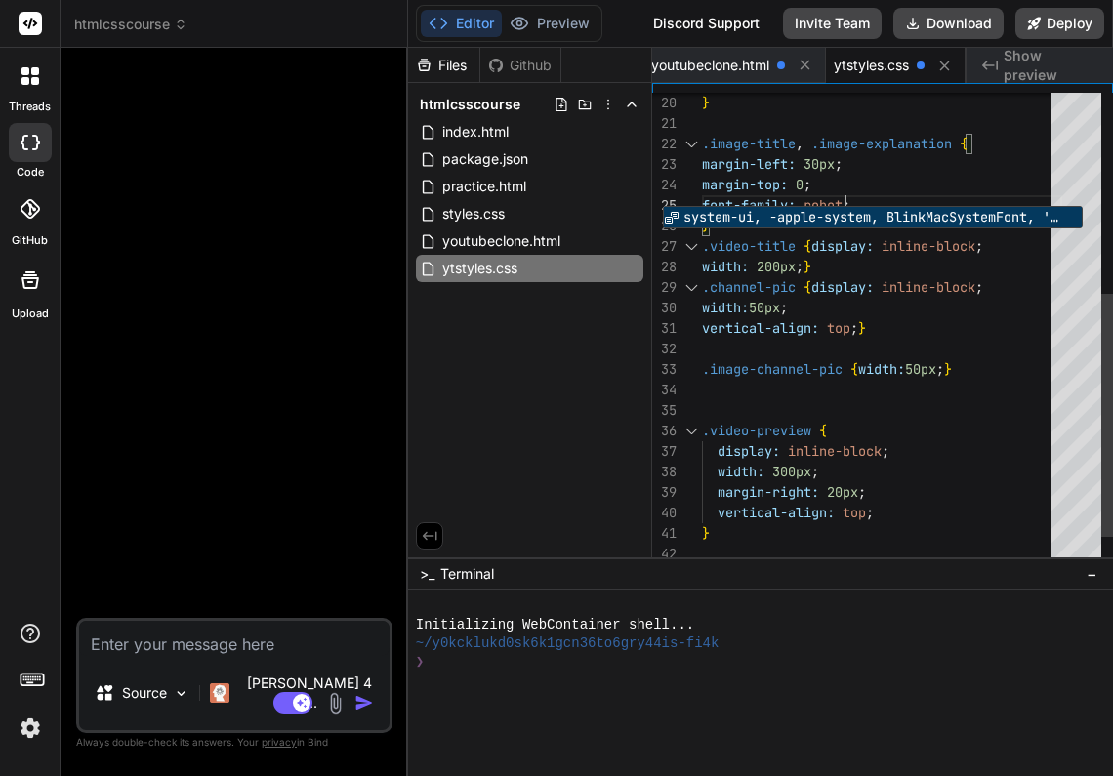
scroll to position [82, 0]
click at [950, 178] on div "margin-top: 0 ;" at bounding box center [882, 185] width 360 height 20
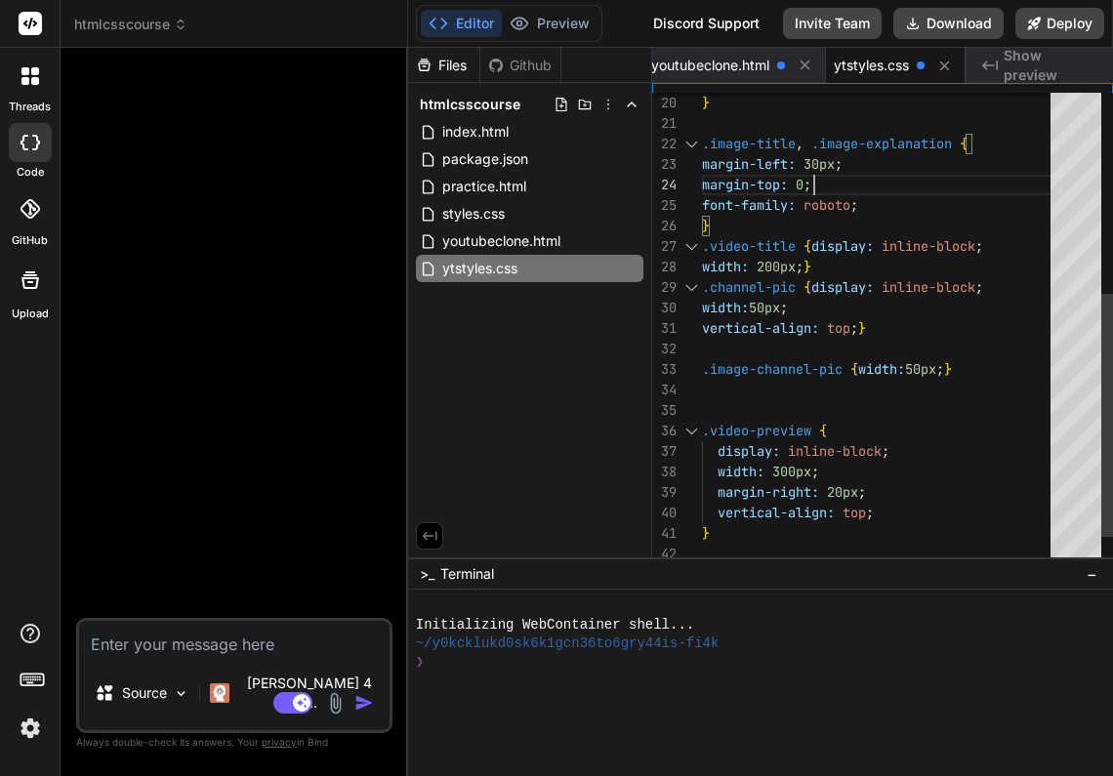
click at [879, 206] on div "font-family: roboto ;" at bounding box center [882, 205] width 360 height 20
click at [868, 206] on div "font-family: roboto ;" at bounding box center [882, 205] width 360 height 20
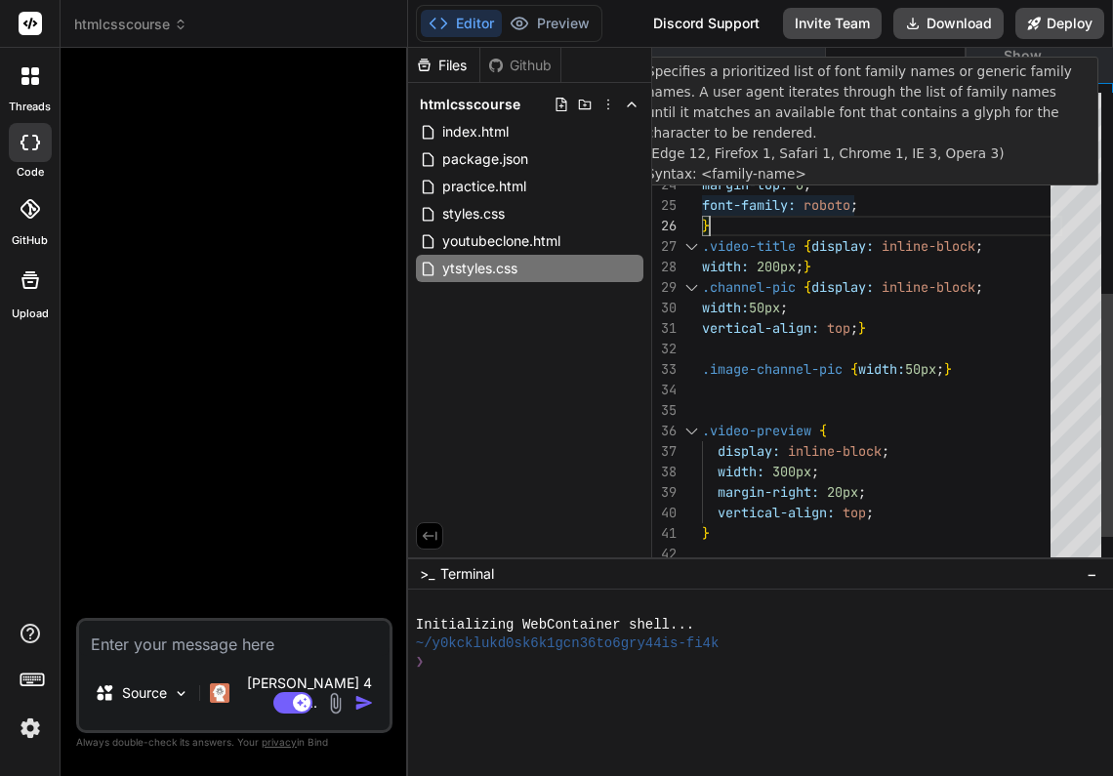
click at [858, 205] on span ";" at bounding box center [854, 205] width 8 height 18
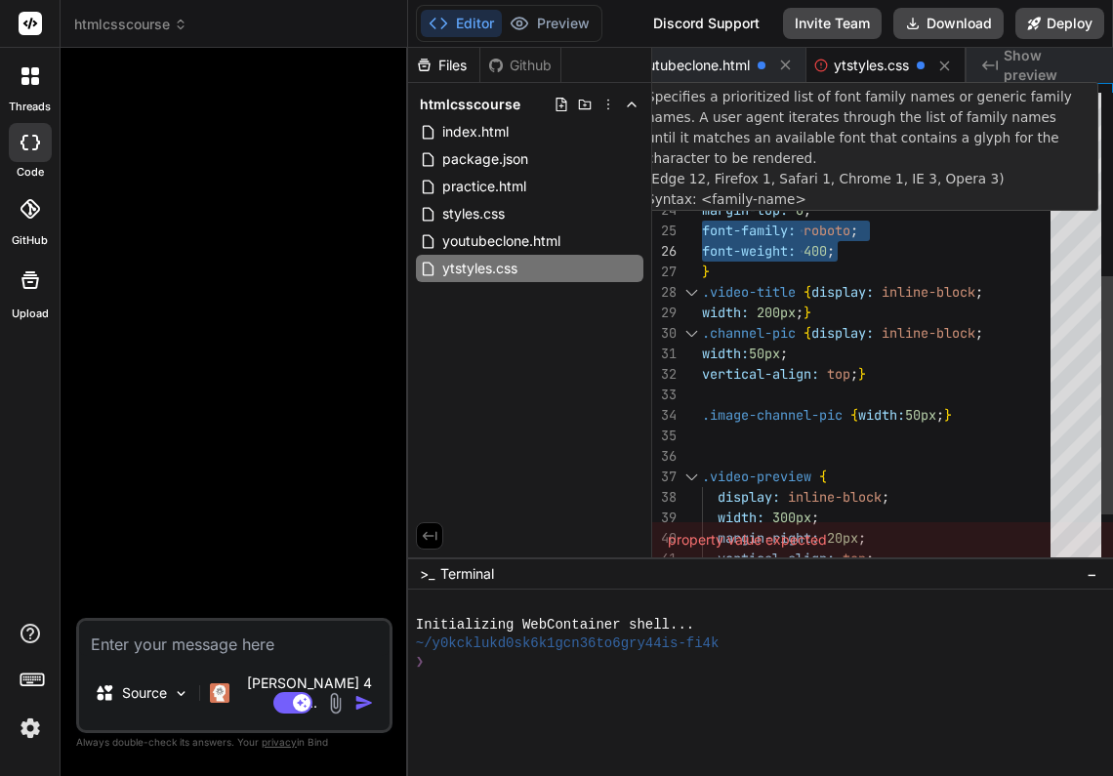
drag, startPoint x: 702, startPoint y: 226, endPoint x: 840, endPoint y: 238, distance: 139.1
click at [839, 238] on span "font-family: roboto ;" at bounding box center [780, 231] width 156 height 20
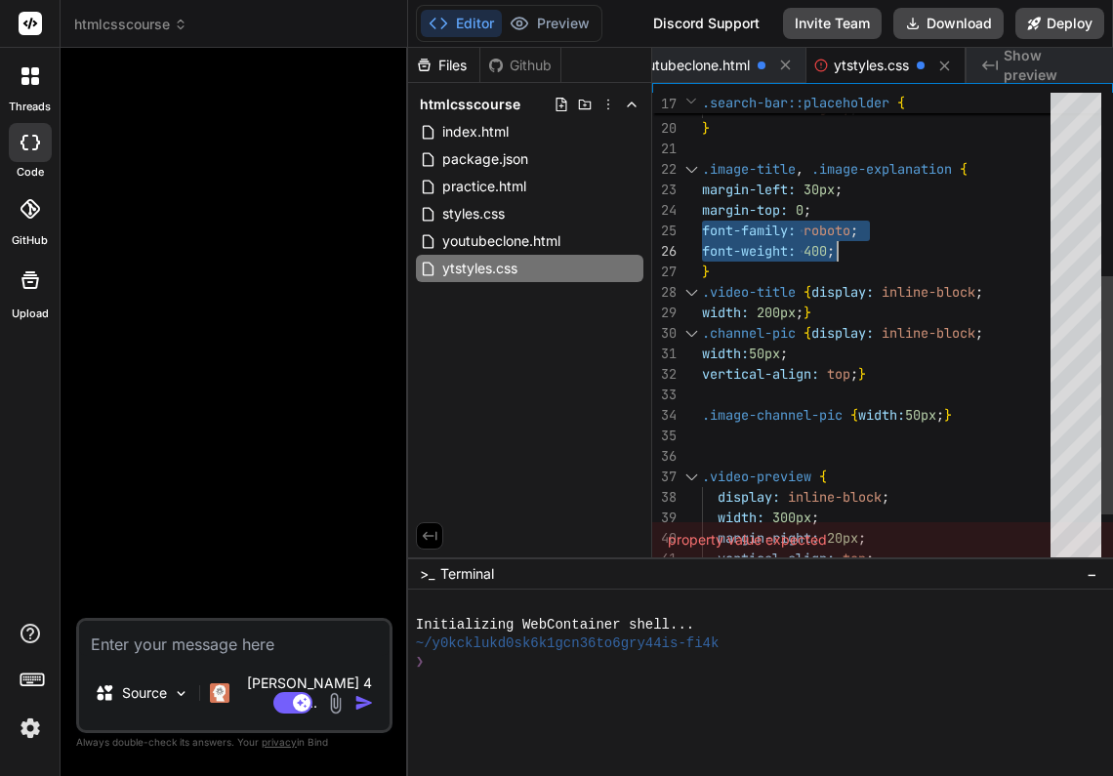
click at [1018, 241] on div "font-weight: 400 ;" at bounding box center [882, 251] width 360 height 20
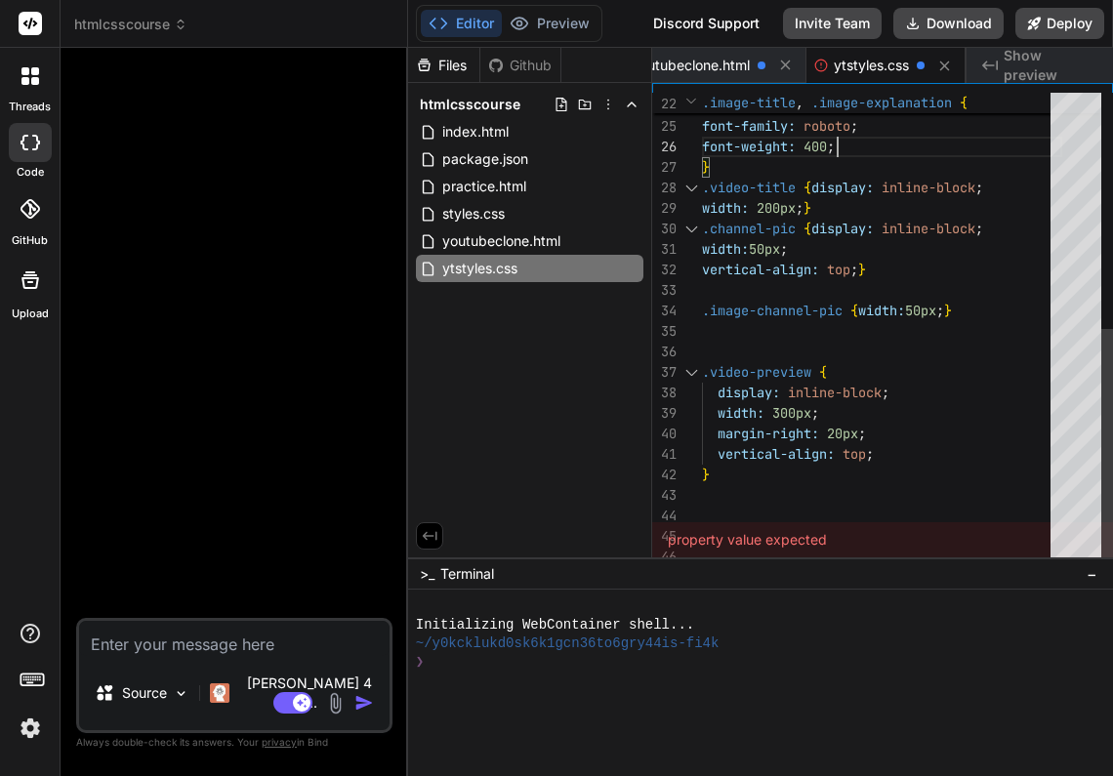
click at [696, 517] on div "44" at bounding box center [677, 516] width 50 height 20
click at [697, 513] on div "44" at bounding box center [677, 516] width 50 height 20
click at [722, 510] on div at bounding box center [882, 516] width 360 height 20
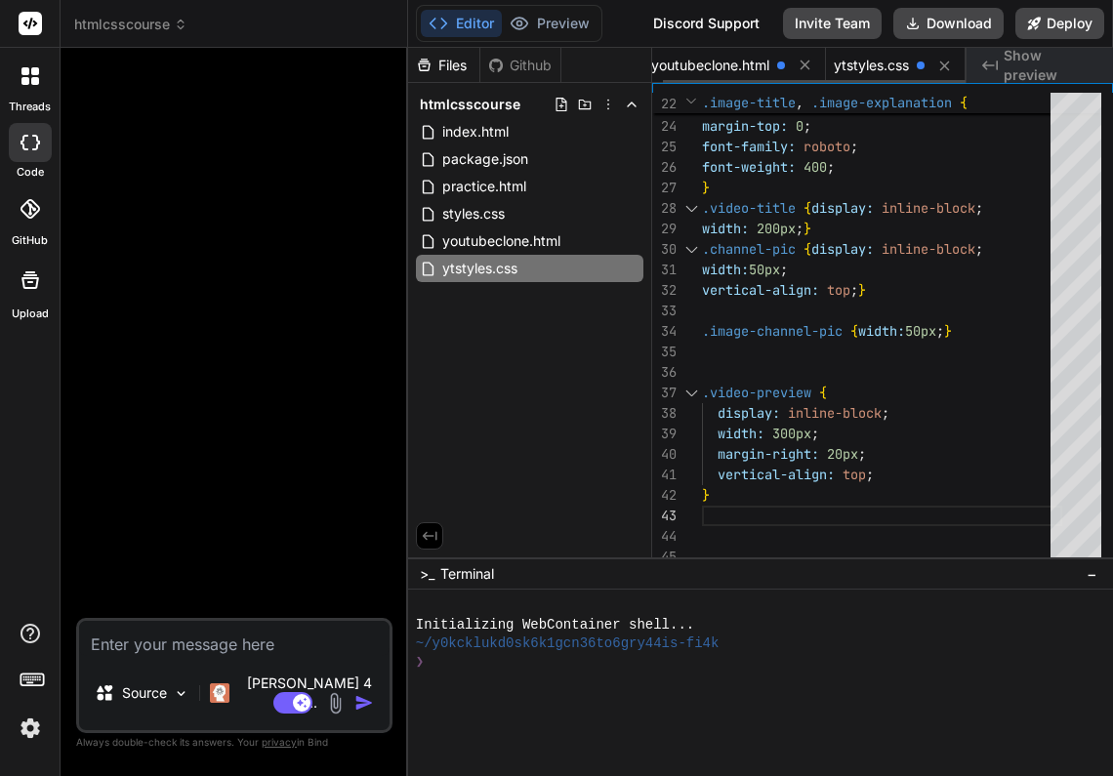
click at [737, 63] on span "youtubeclone.html" at bounding box center [710, 66] width 118 height 20
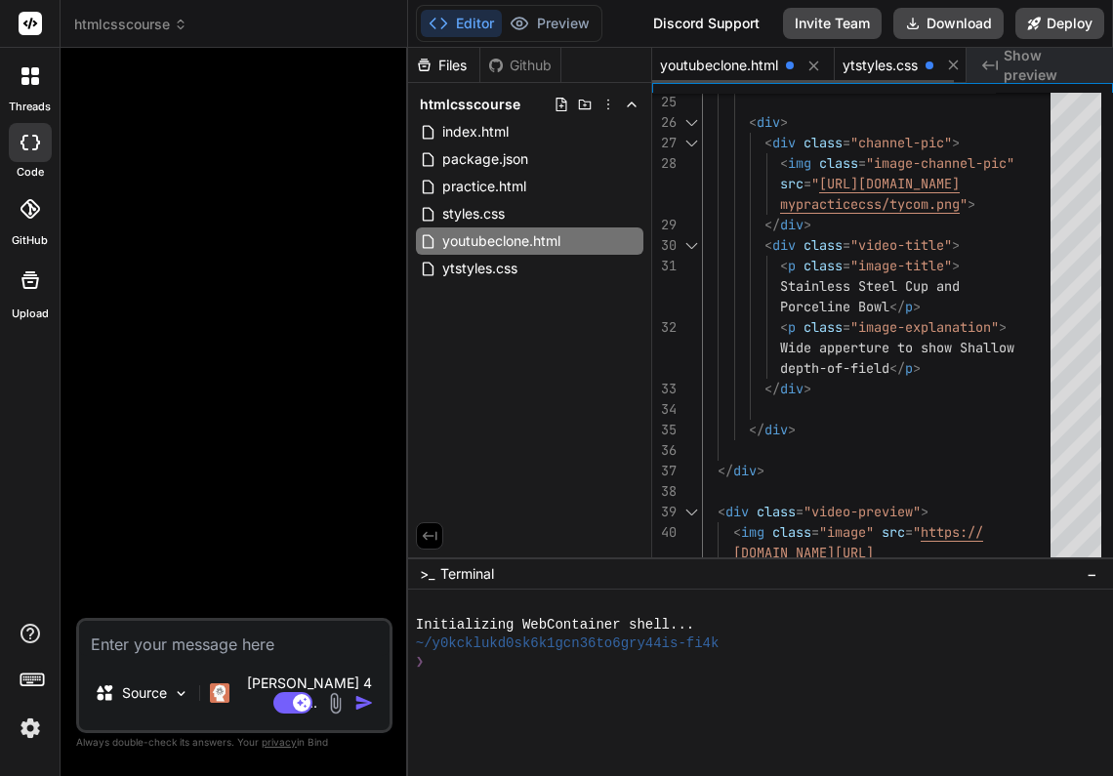
click at [902, 66] on span "ytstyles.css" at bounding box center [879, 66] width 75 height 20
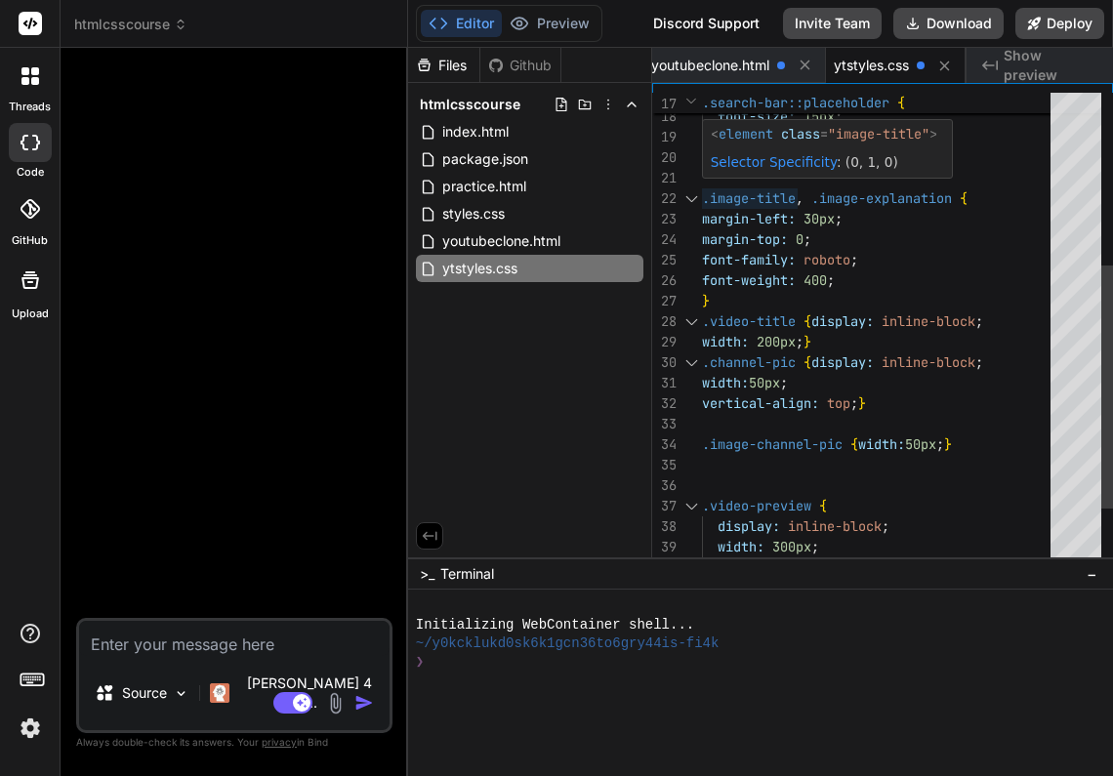
click at [703, 197] on span ".image-title" at bounding box center [749, 198] width 94 height 18
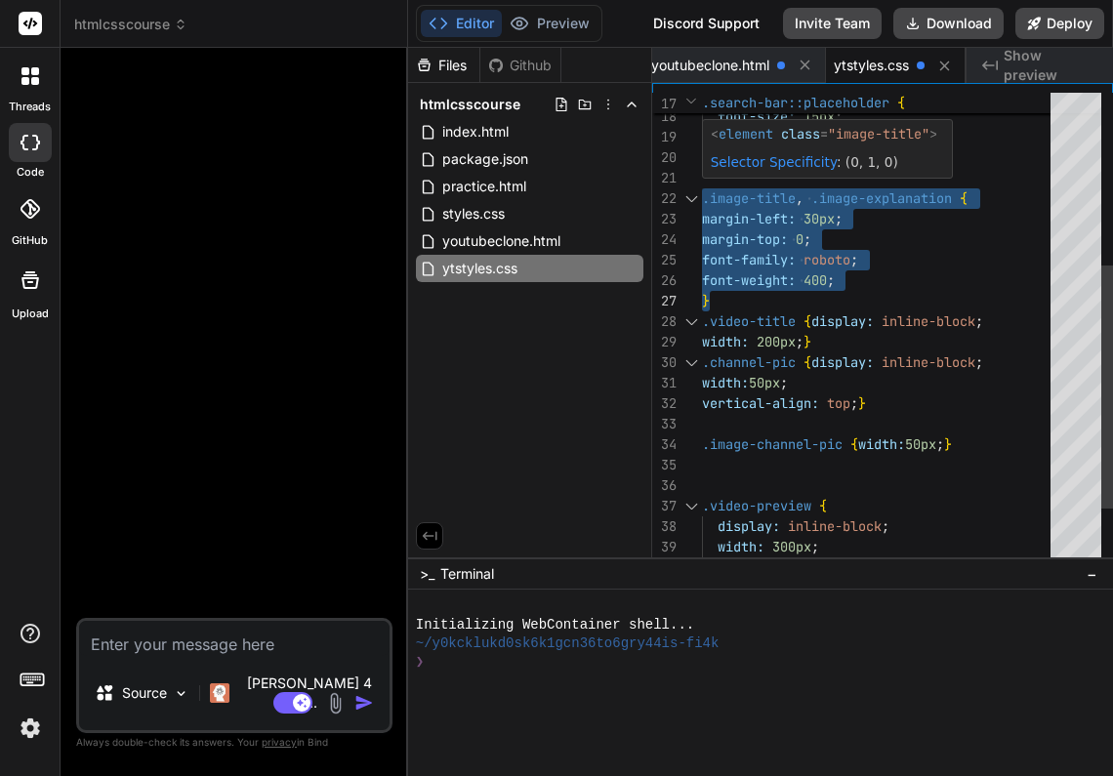
drag, startPoint x: 703, startPoint y: 197, endPoint x: 863, endPoint y: 287, distance: 183.5
click at [863, 288] on div ".image-title , .image-explanation { margin-left: 30px ; margin-top: 0 ; } color…" at bounding box center [882, 219] width 360 height 922
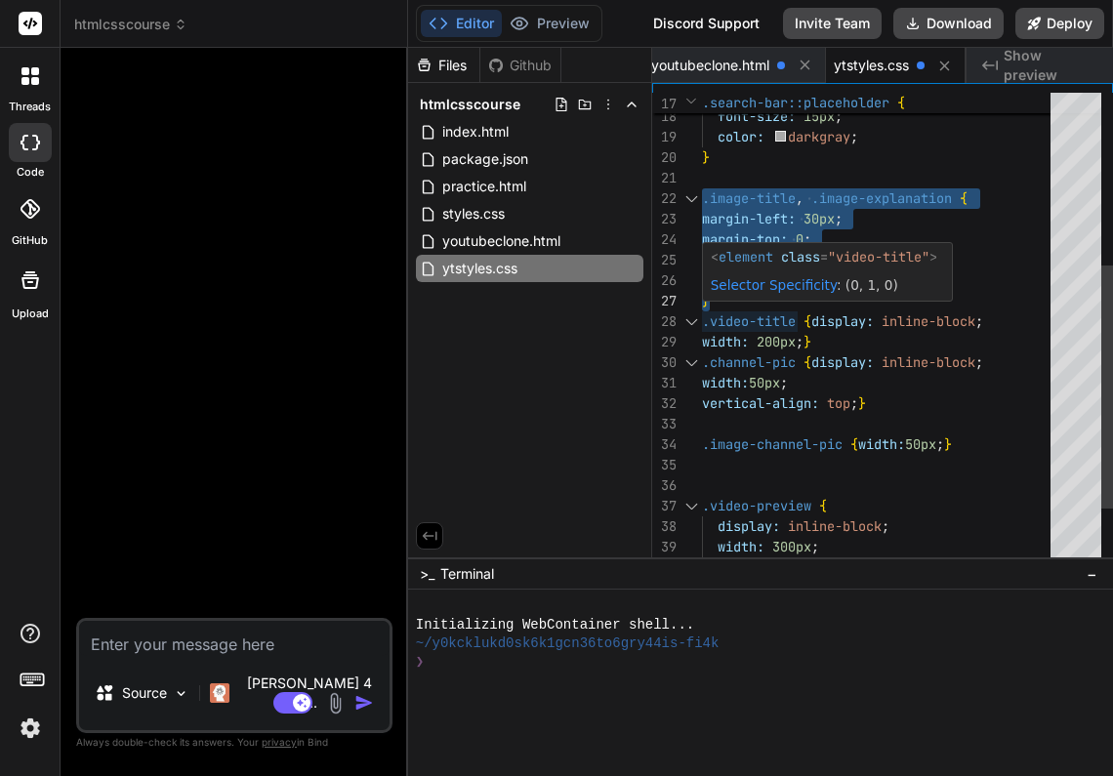
click at [735, 303] on div "}" at bounding box center [882, 301] width 360 height 20
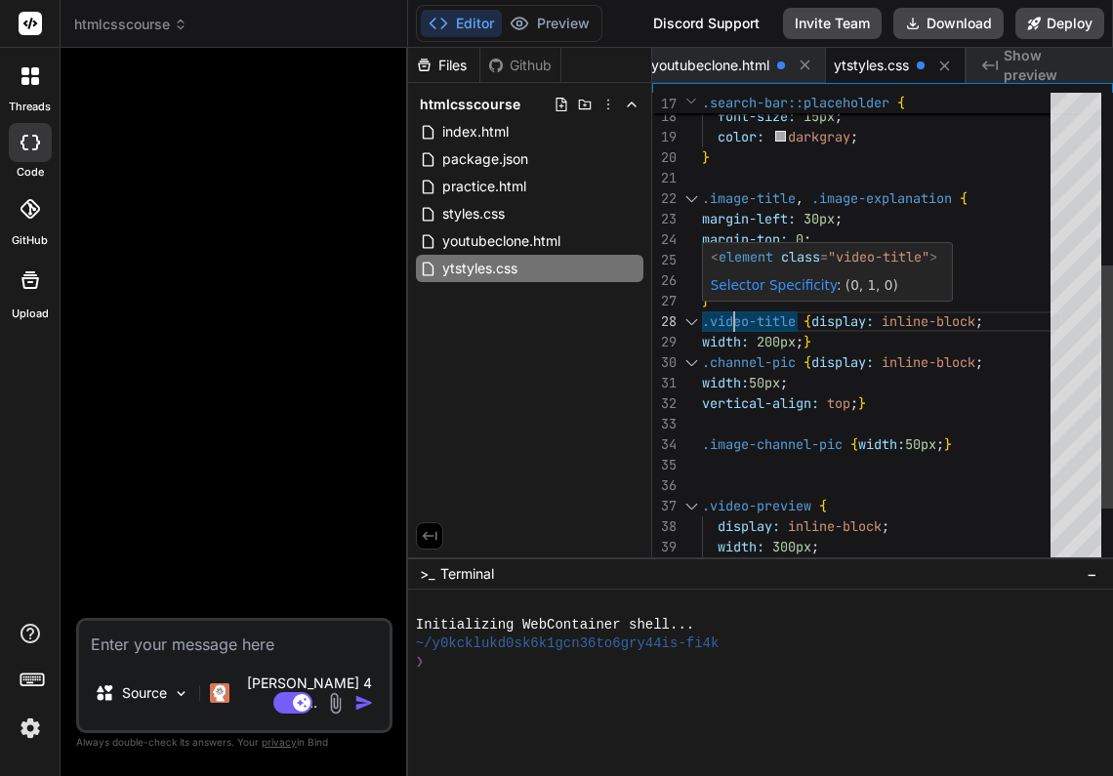
click at [712, 303] on div "}" at bounding box center [882, 301] width 360 height 20
click at [723, 295] on div "}" at bounding box center [882, 301] width 360 height 20
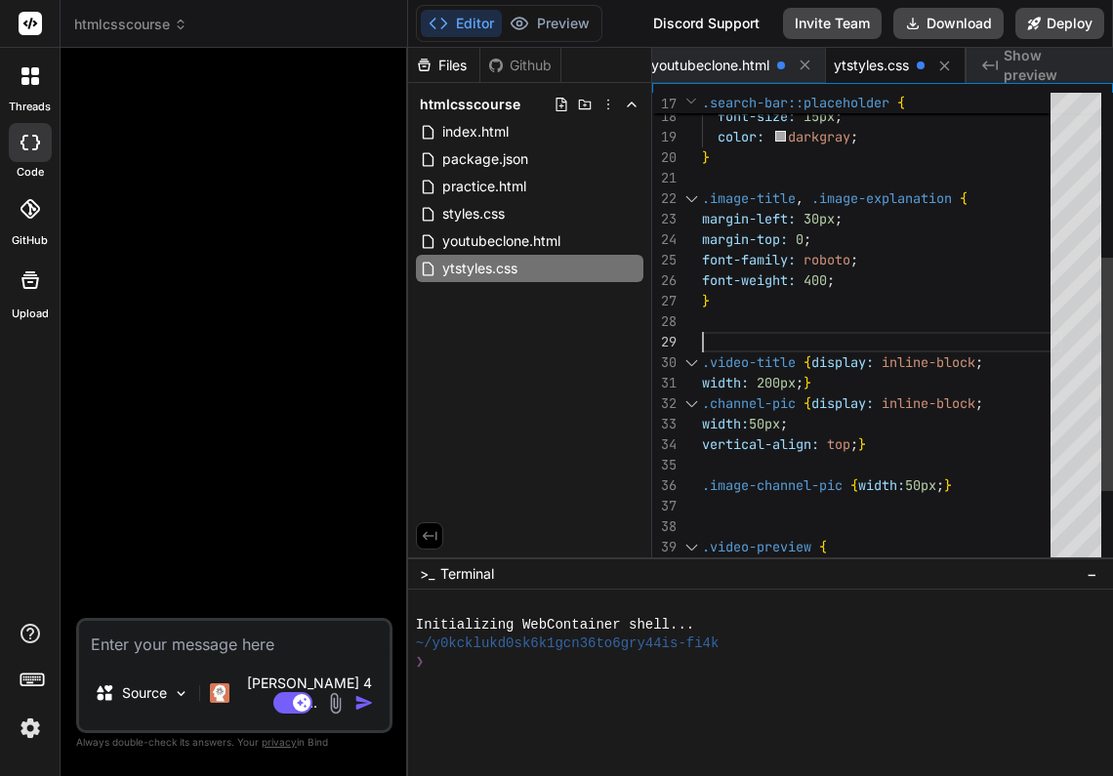
scroll to position [184, 0]
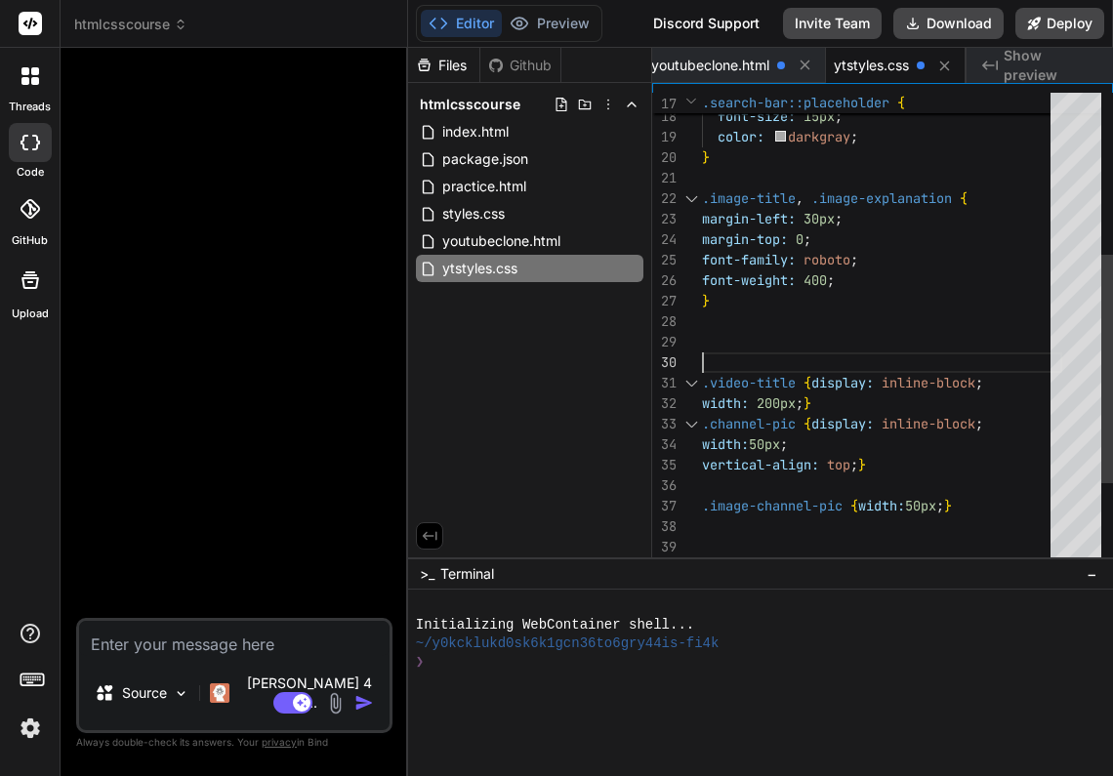
click at [710, 327] on div at bounding box center [882, 321] width 360 height 20
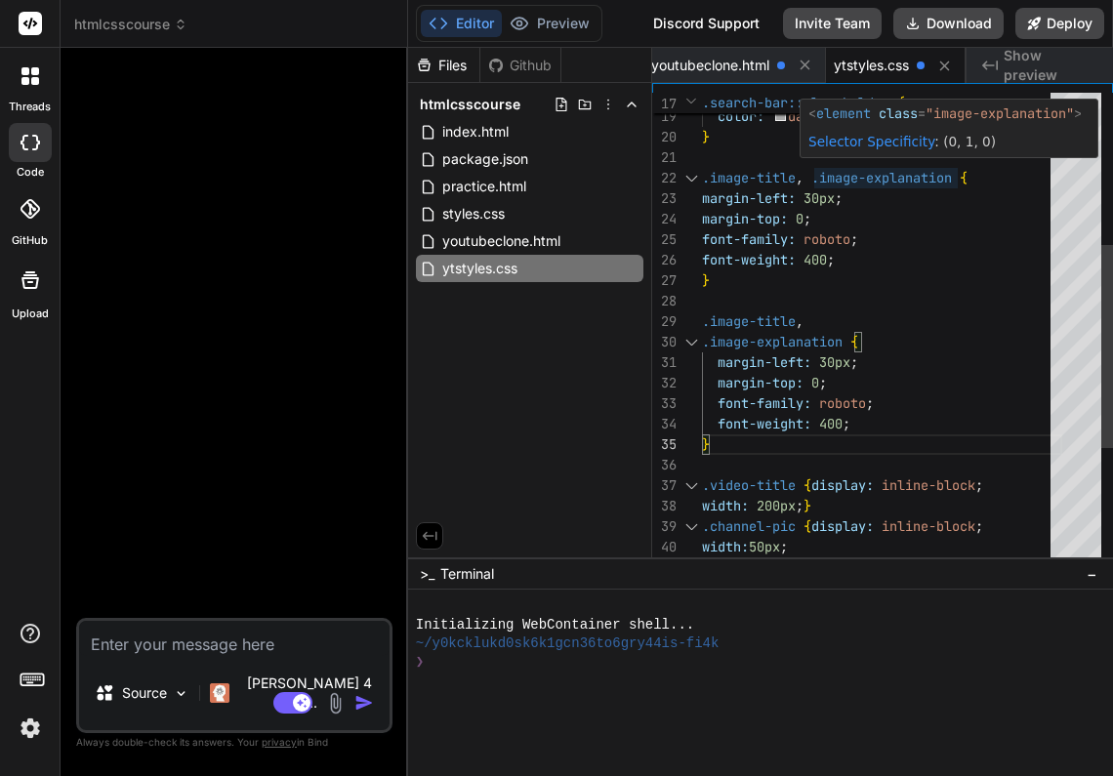
click at [957, 178] on span at bounding box center [956, 178] width 8 height 18
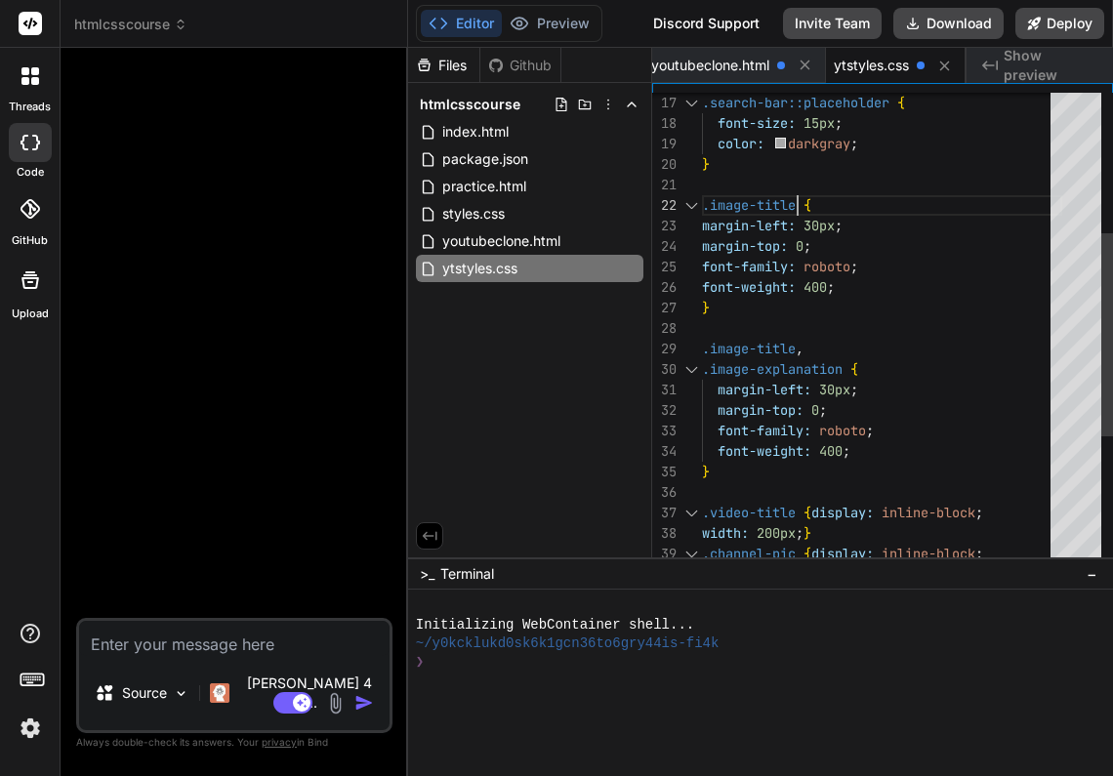
click at [909, 400] on div "margin-top: 0 ;" at bounding box center [882, 410] width 360 height 20
click at [702, 371] on span ".image-explanation" at bounding box center [772, 369] width 141 height 18
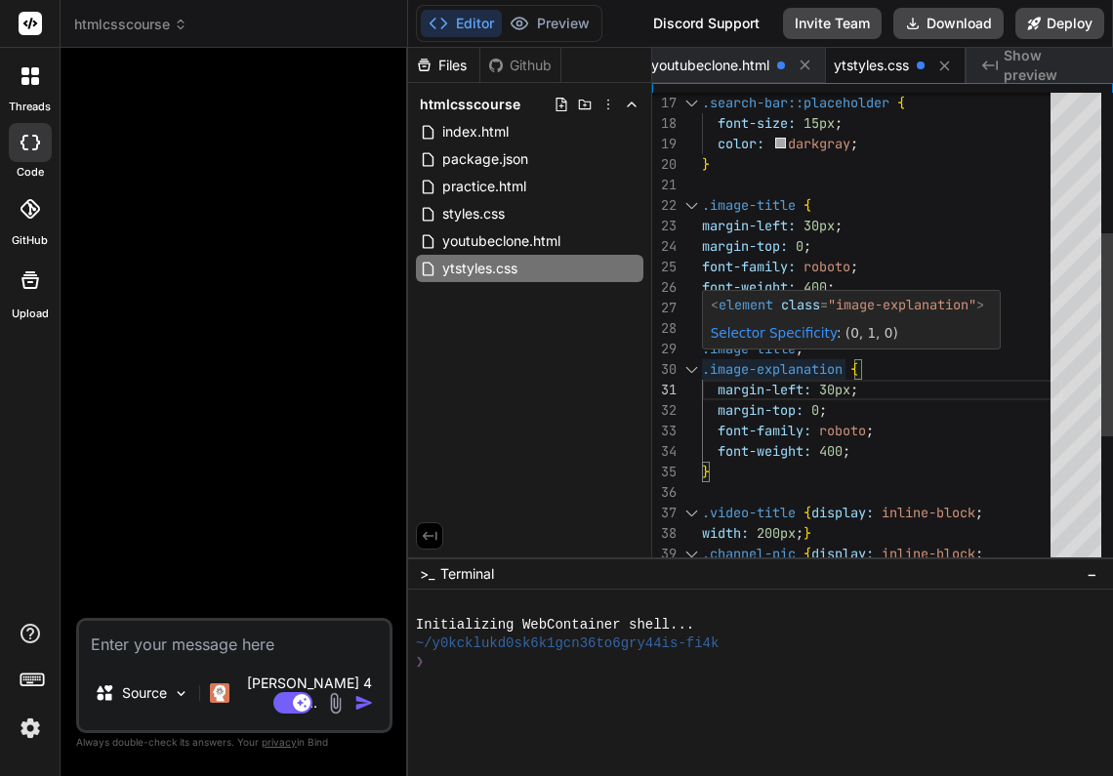
click at [703, 366] on span ".image-explanation" at bounding box center [772, 369] width 141 height 18
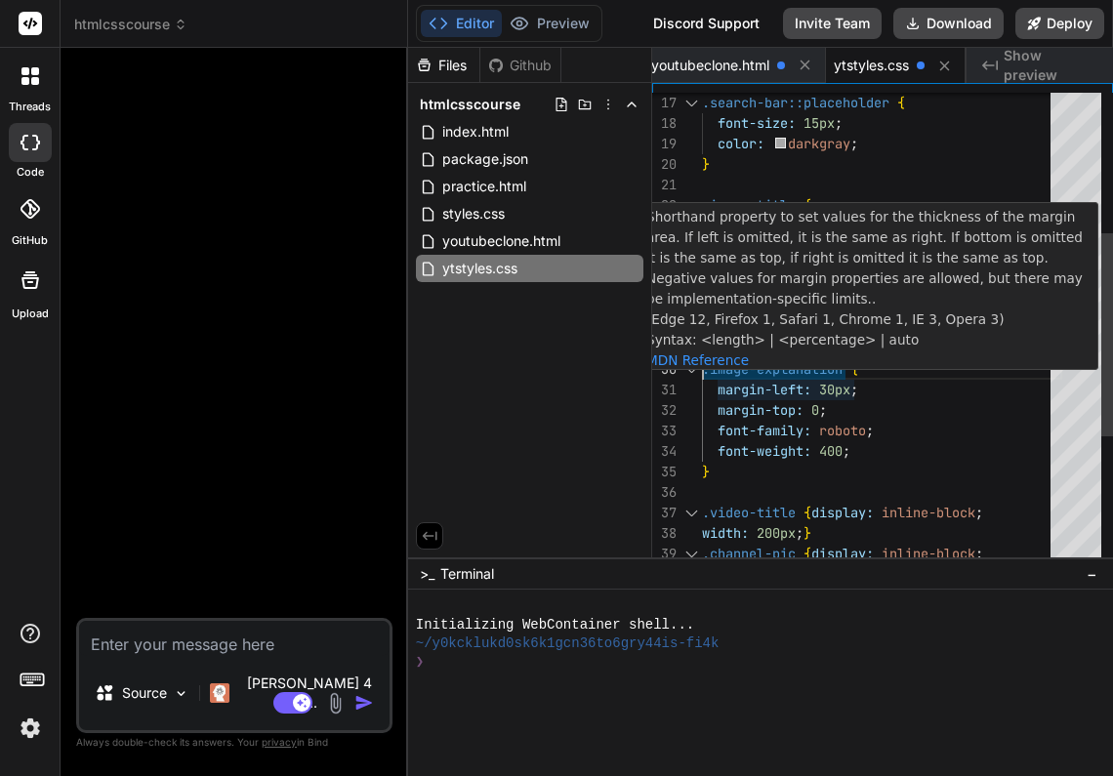
click at [931, 381] on div "margin-left: 30px ;" at bounding box center [882, 390] width 360 height 20
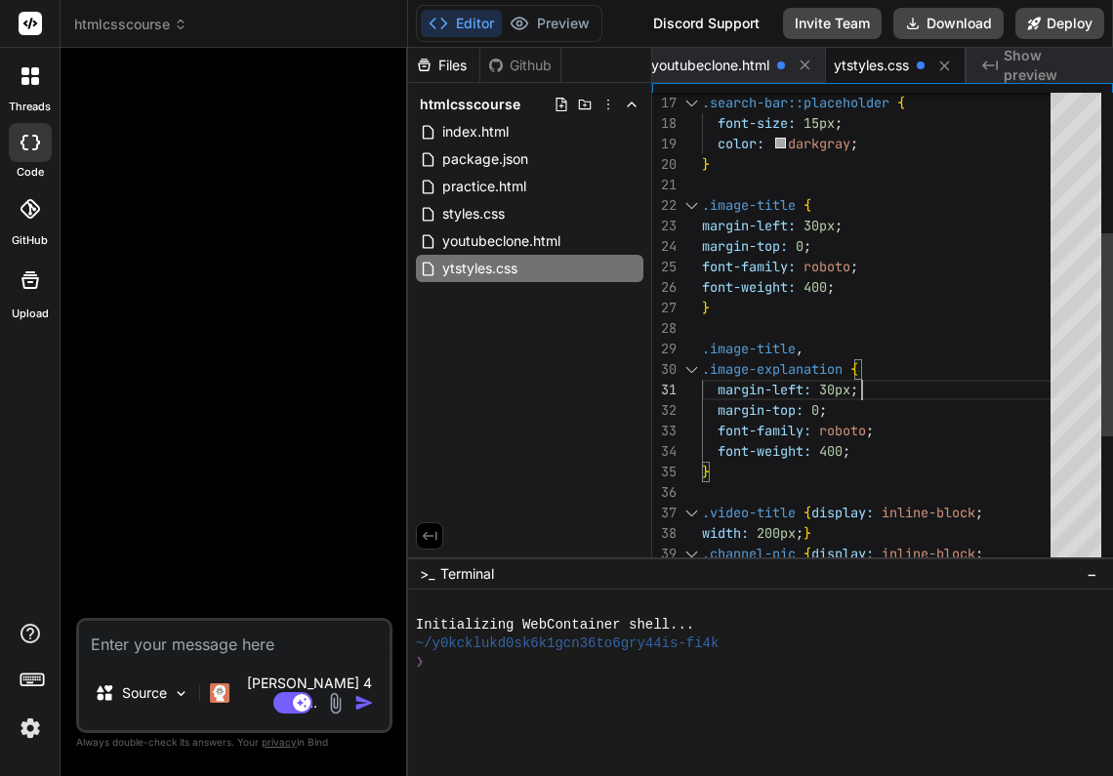
scroll to position [0, 0]
click at [833, 345] on div ".image-title ," at bounding box center [882, 349] width 360 height 20
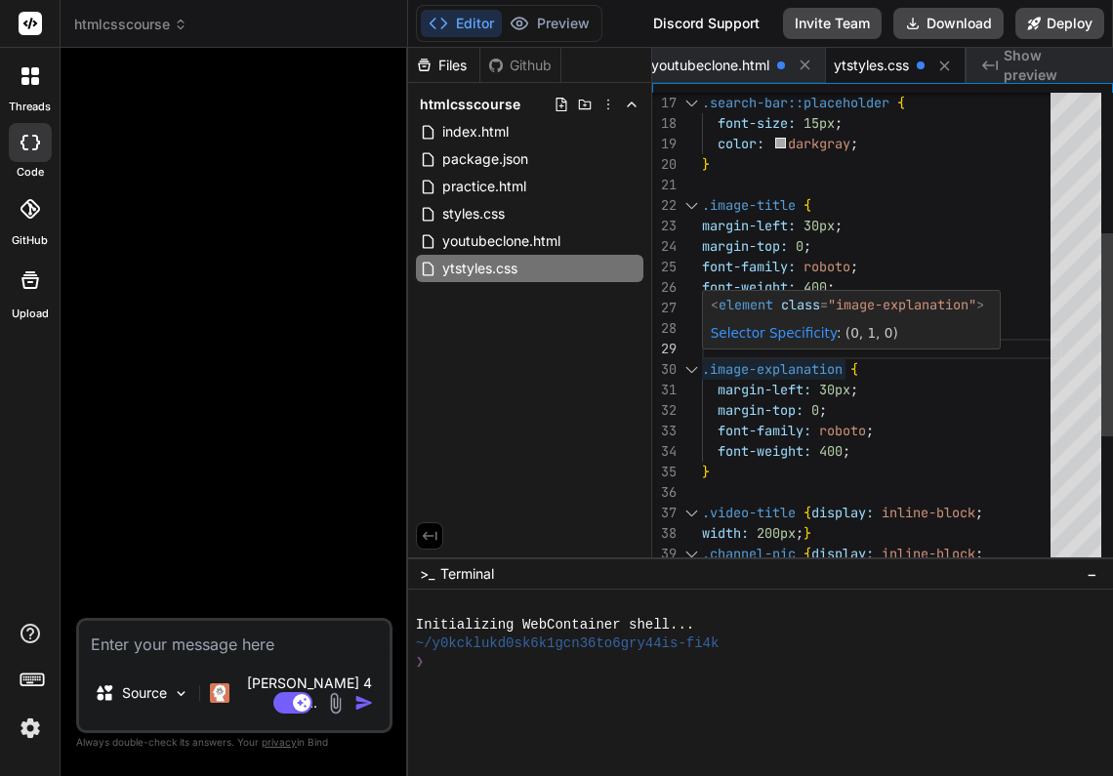
click at [704, 367] on span ".image-explanation" at bounding box center [772, 369] width 141 height 18
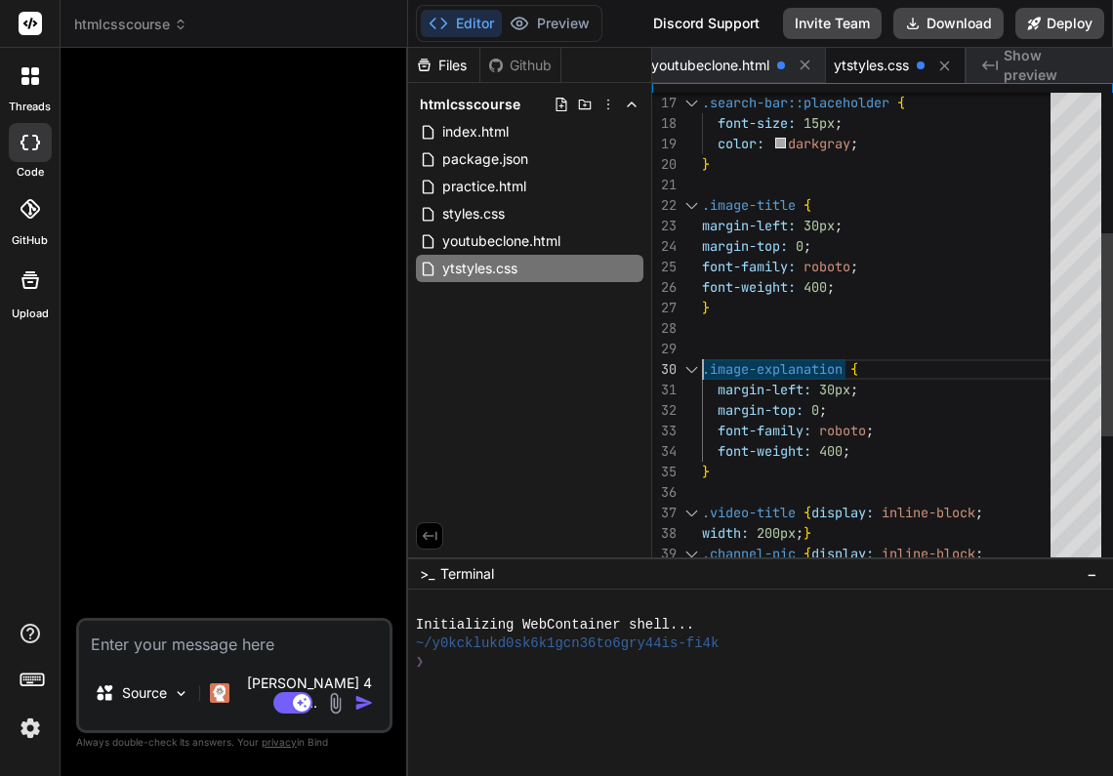
click at [956, 387] on div "margin-left: 30px ;" at bounding box center [882, 390] width 360 height 20
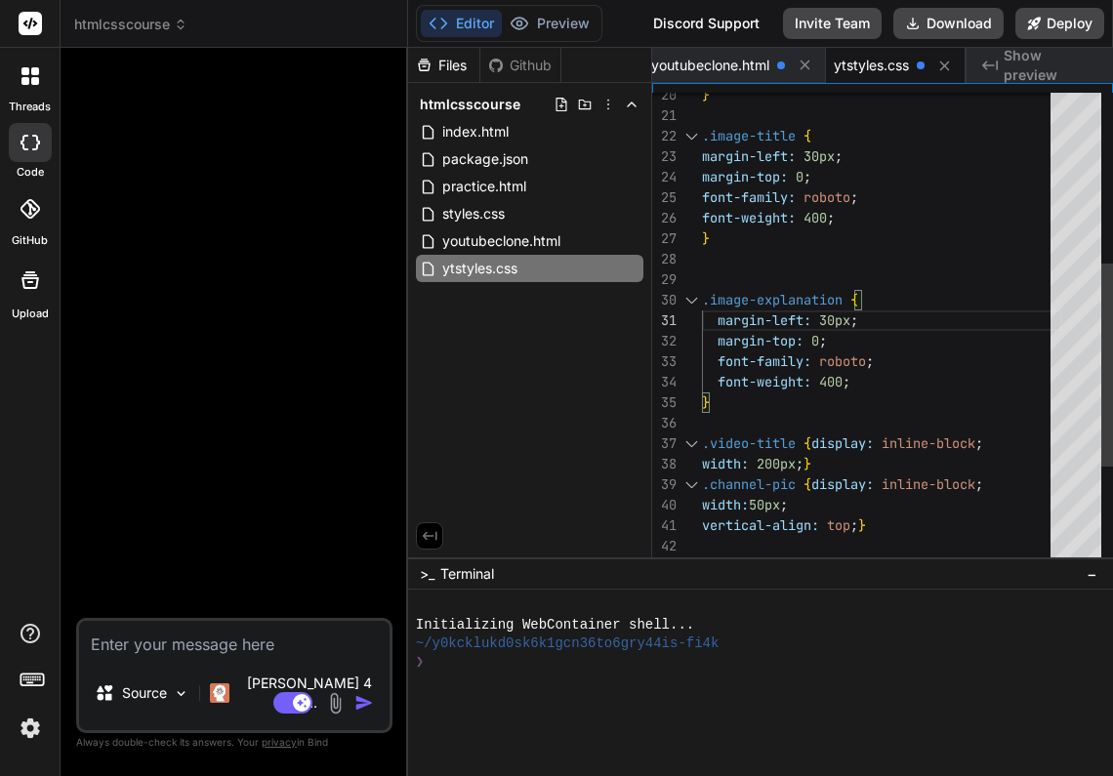
click at [933, 283] on div at bounding box center [882, 279] width 360 height 20
click at [877, 269] on div at bounding box center [882, 279] width 360 height 20
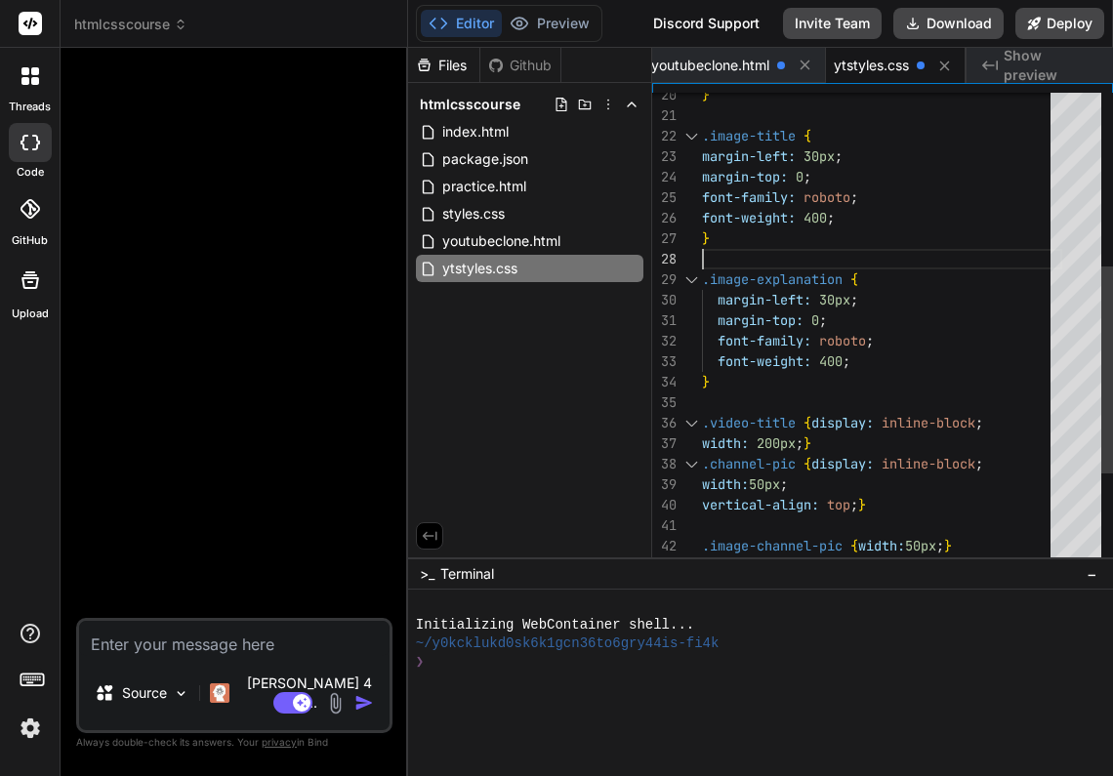
scroll to position [143, 0]
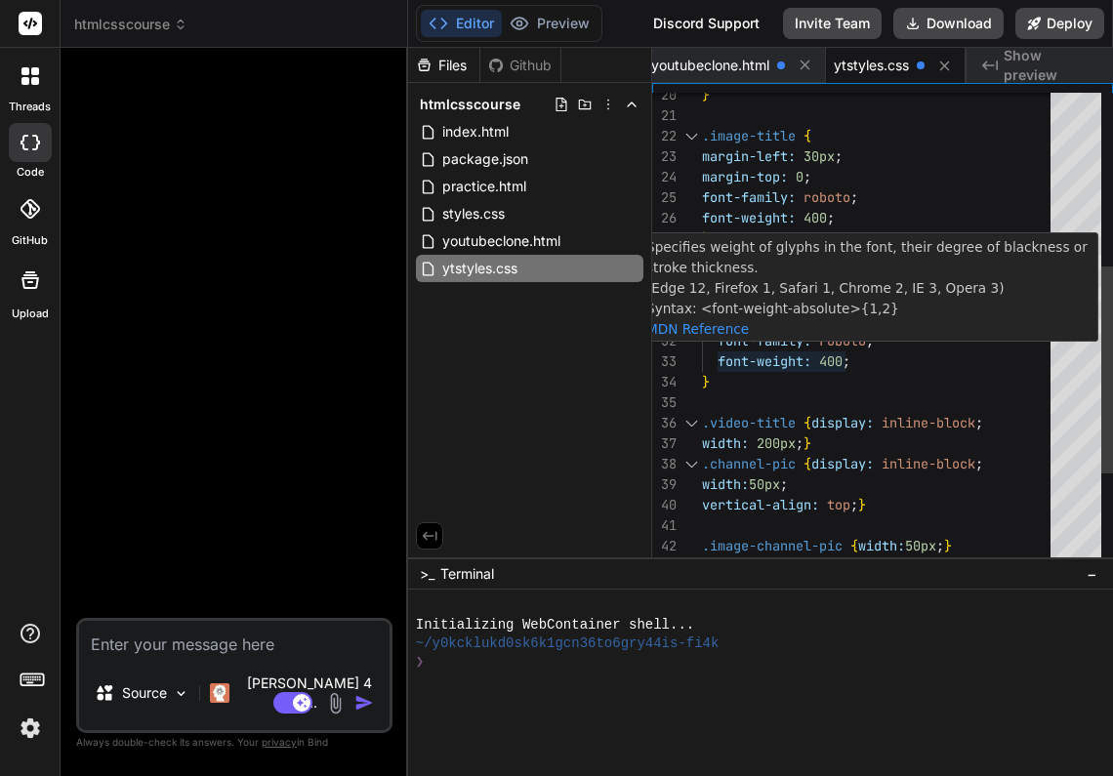
click at [826, 360] on span "400" at bounding box center [830, 361] width 23 height 18
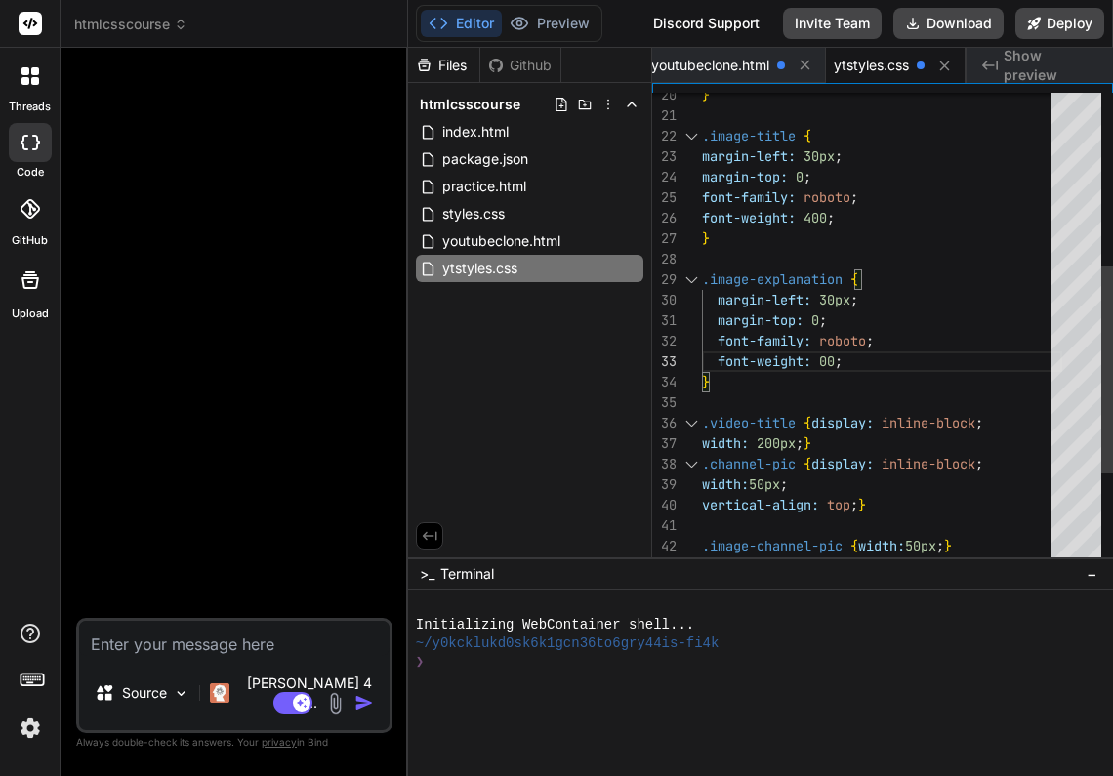
scroll to position [41, 0]
click at [939, 342] on div "font-family: roboto ;" at bounding box center [882, 341] width 360 height 20
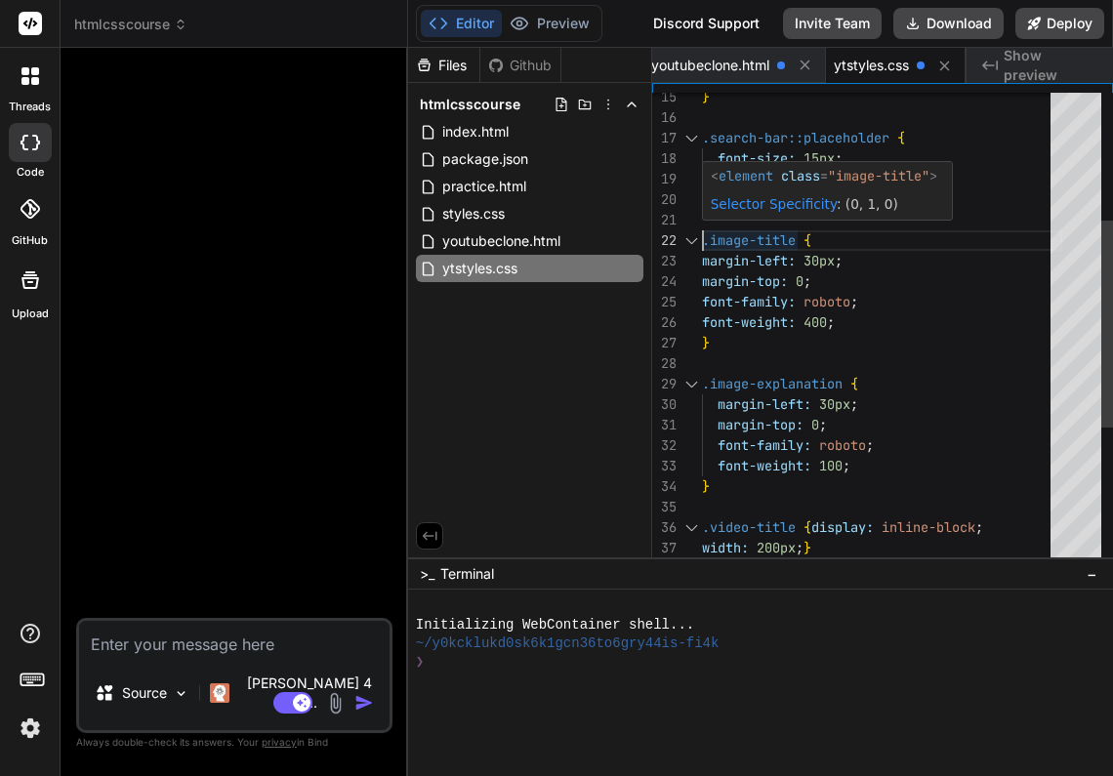
scroll to position [20, 0]
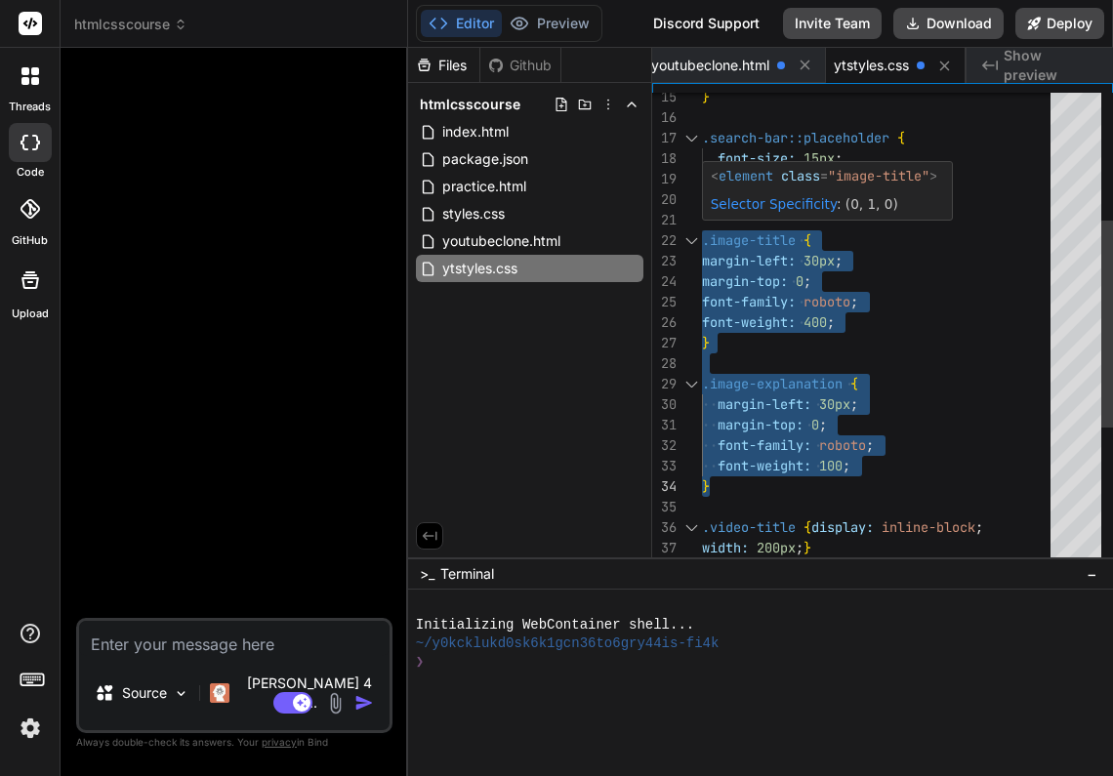
drag, startPoint x: 702, startPoint y: 238, endPoint x: 840, endPoint y: 476, distance: 275.5
click at [840, 476] on div ".image-title { margin-left: 30px ; margin-top: 0 ; font-family: roboto ; font-w…" at bounding box center [882, 343] width 360 height 1086
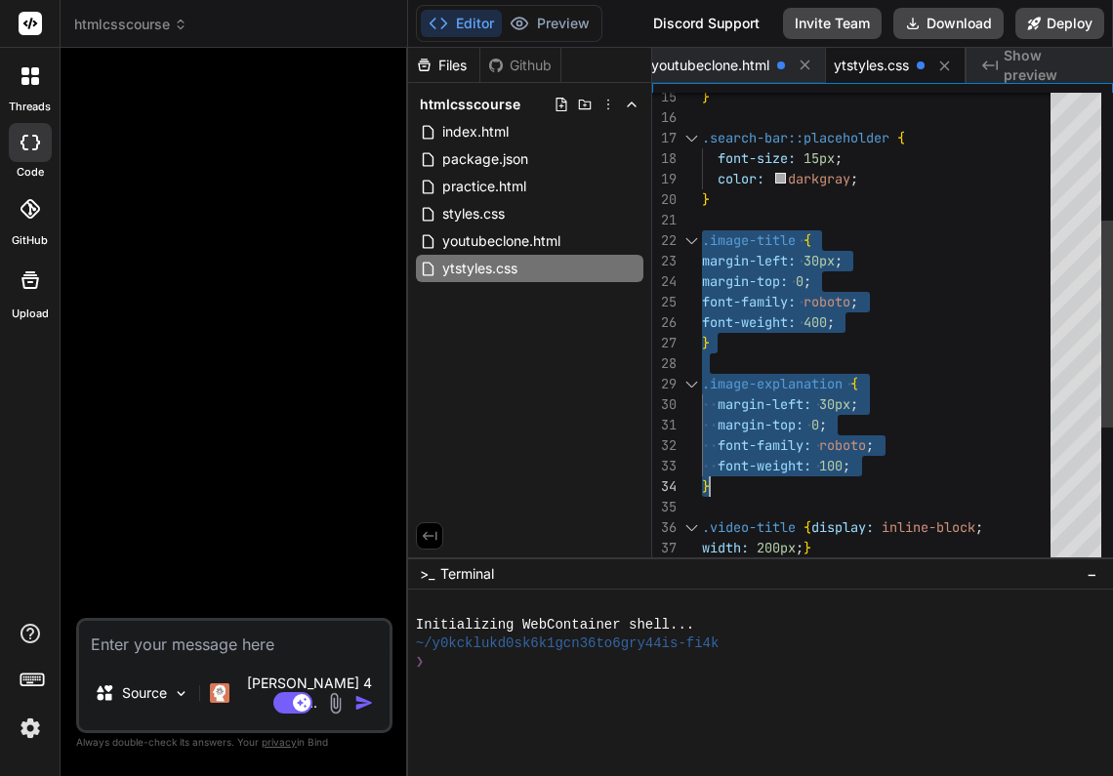
click at [964, 232] on div ".image-title {" at bounding box center [882, 240] width 360 height 20
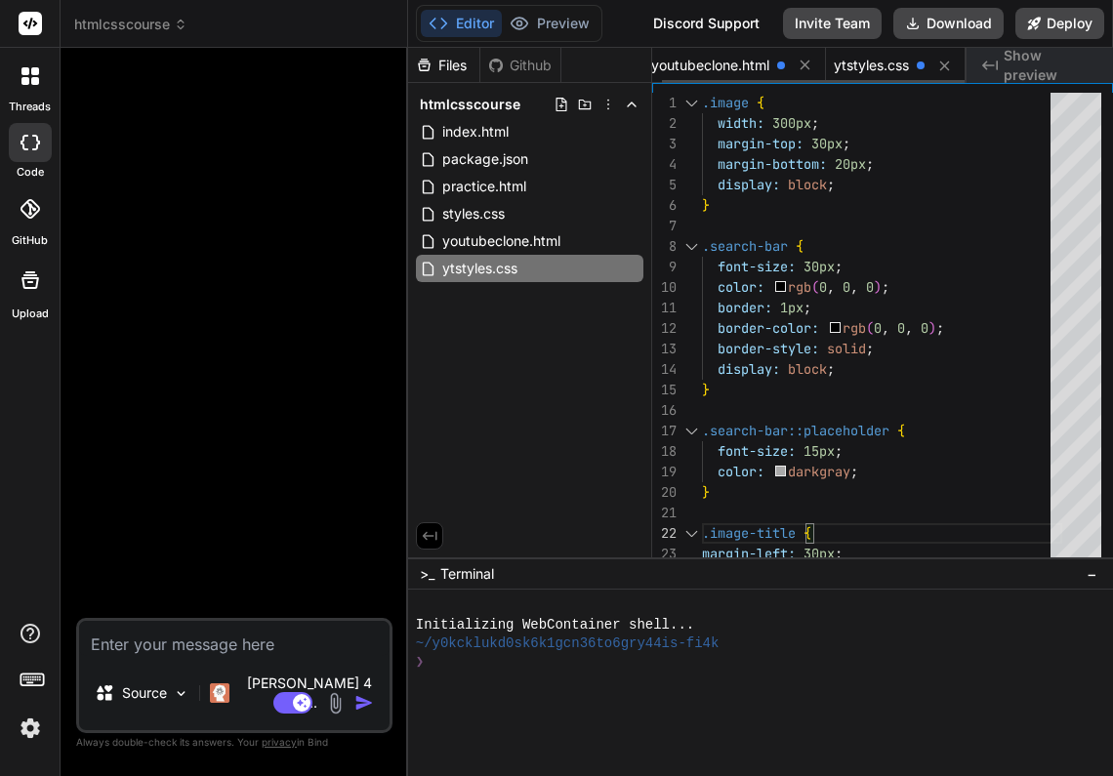
click at [739, 65] on span "youtubeclone.html" at bounding box center [710, 66] width 118 height 20
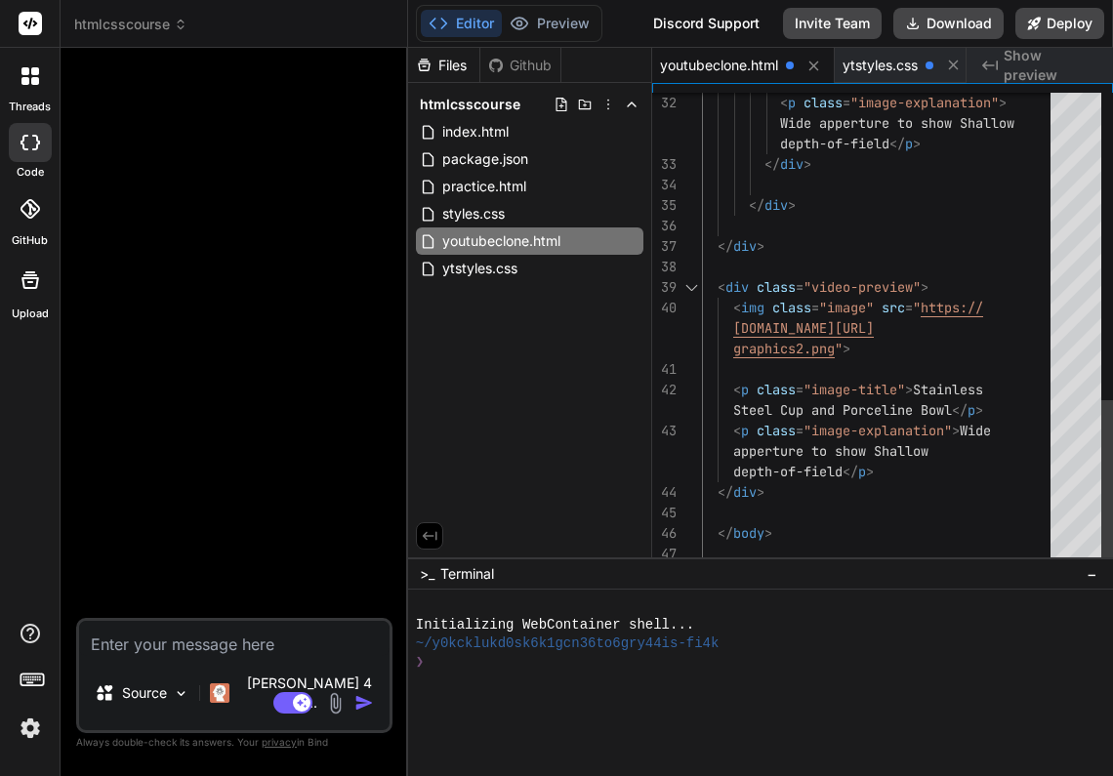
scroll to position [143, 0]
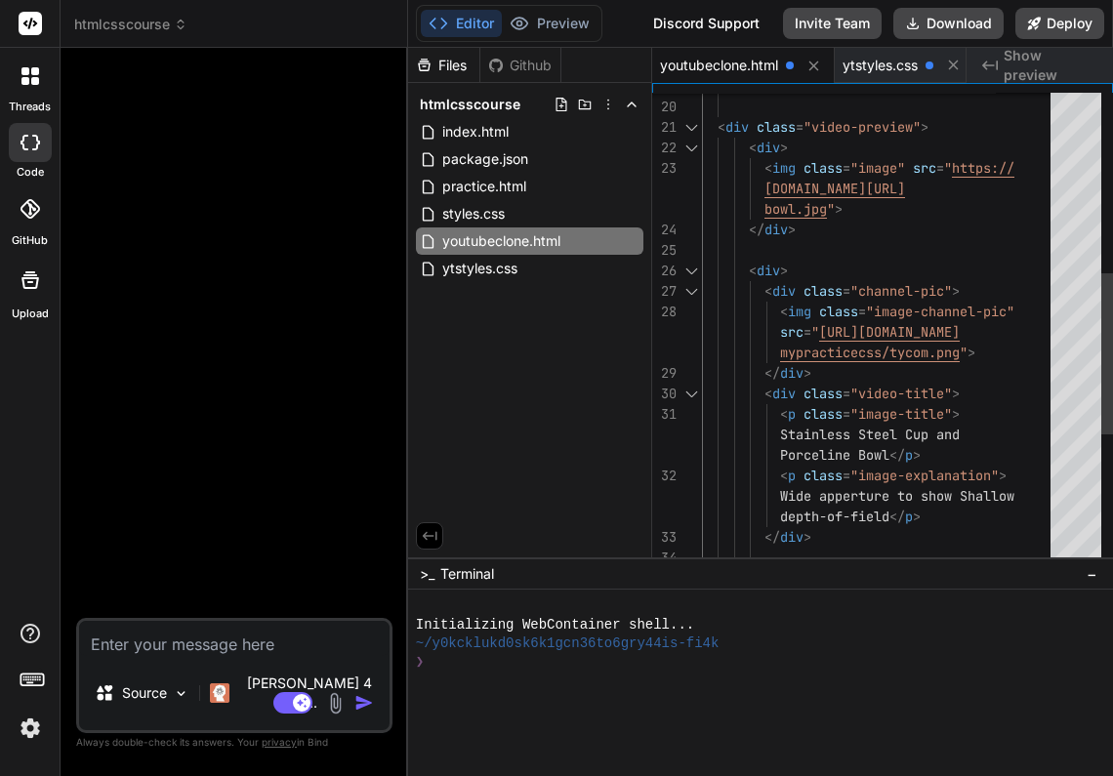
click at [751, 141] on span "<" at bounding box center [753, 148] width 8 height 18
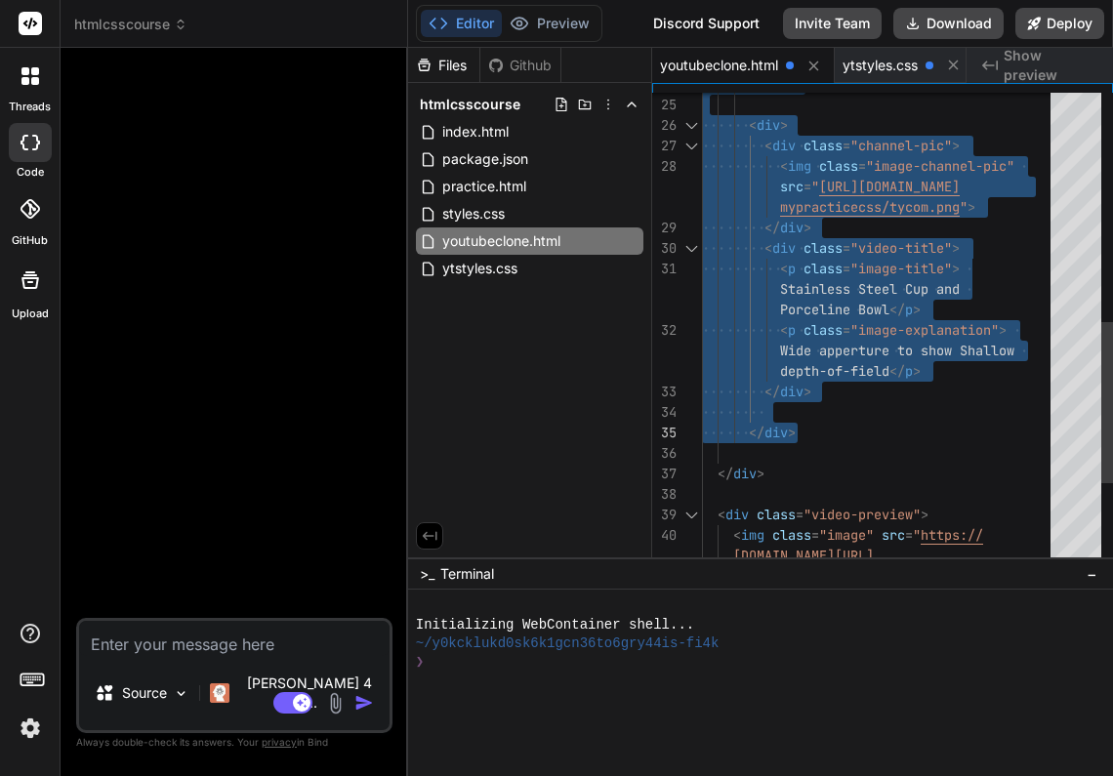
drag, startPoint x: 751, startPoint y: 141, endPoint x: 878, endPoint y: 432, distance: 318.6
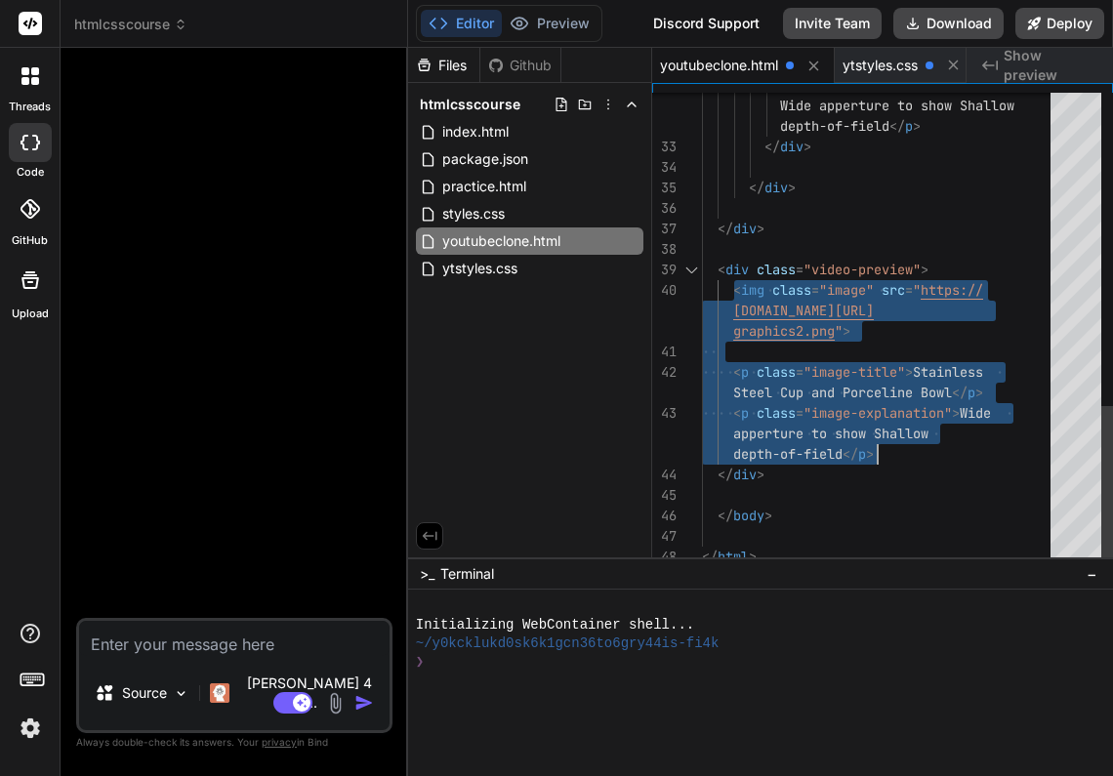
drag, startPoint x: 734, startPoint y: 287, endPoint x: 893, endPoint y: 442, distance: 222.2
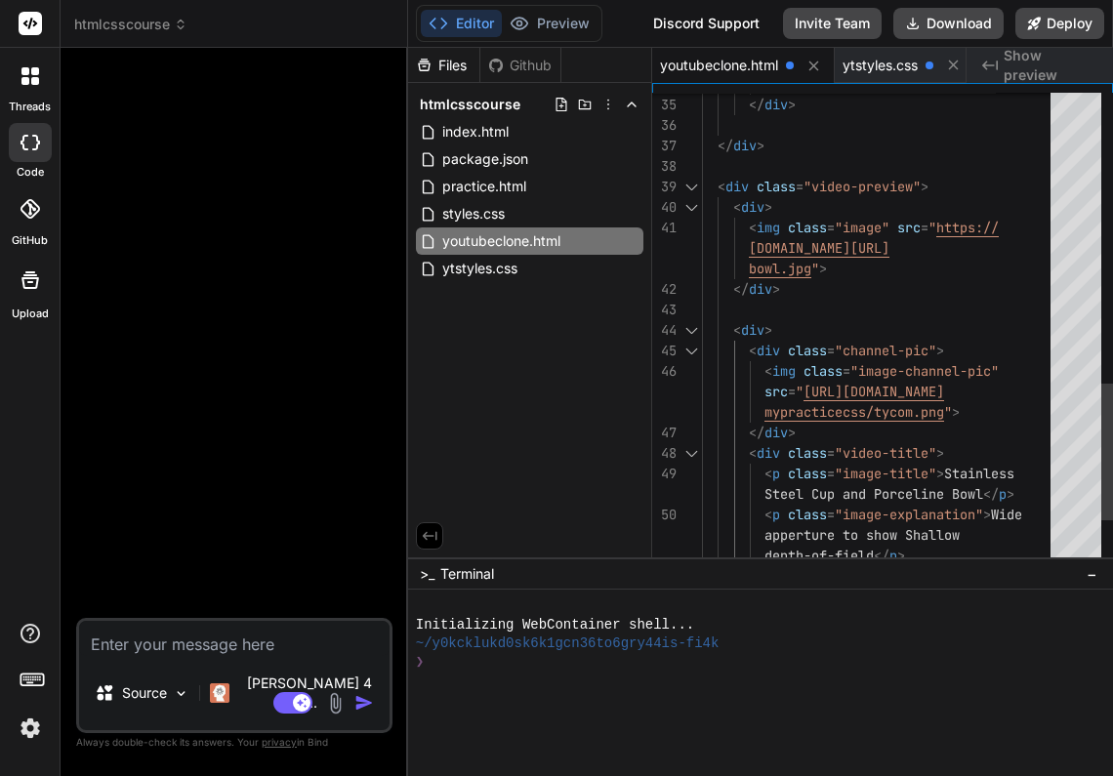
click at [813, 269] on span """ at bounding box center [815, 269] width 8 height 18
click at [810, 271] on span "bowl.jpg" at bounding box center [780, 269] width 62 height 18
click at [813, 270] on span """ at bounding box center [815, 269] width 8 height 18
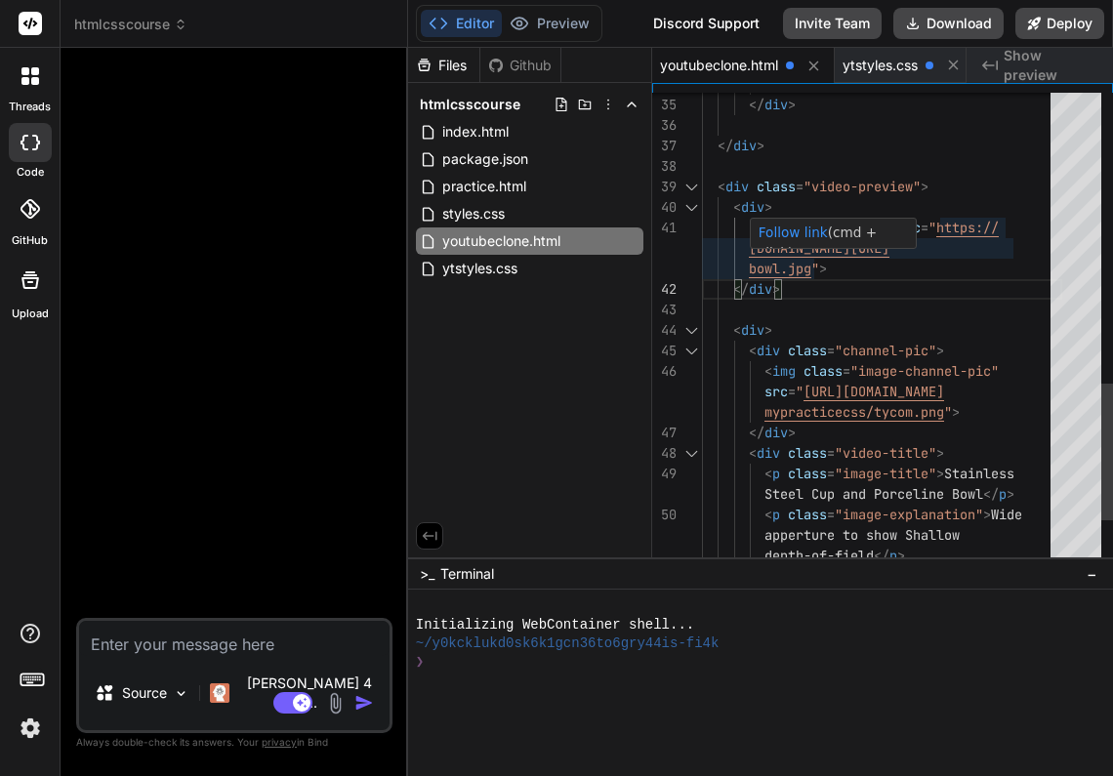
click at [811, 267] on span "bowl.jpg" at bounding box center [780, 269] width 62 height 18
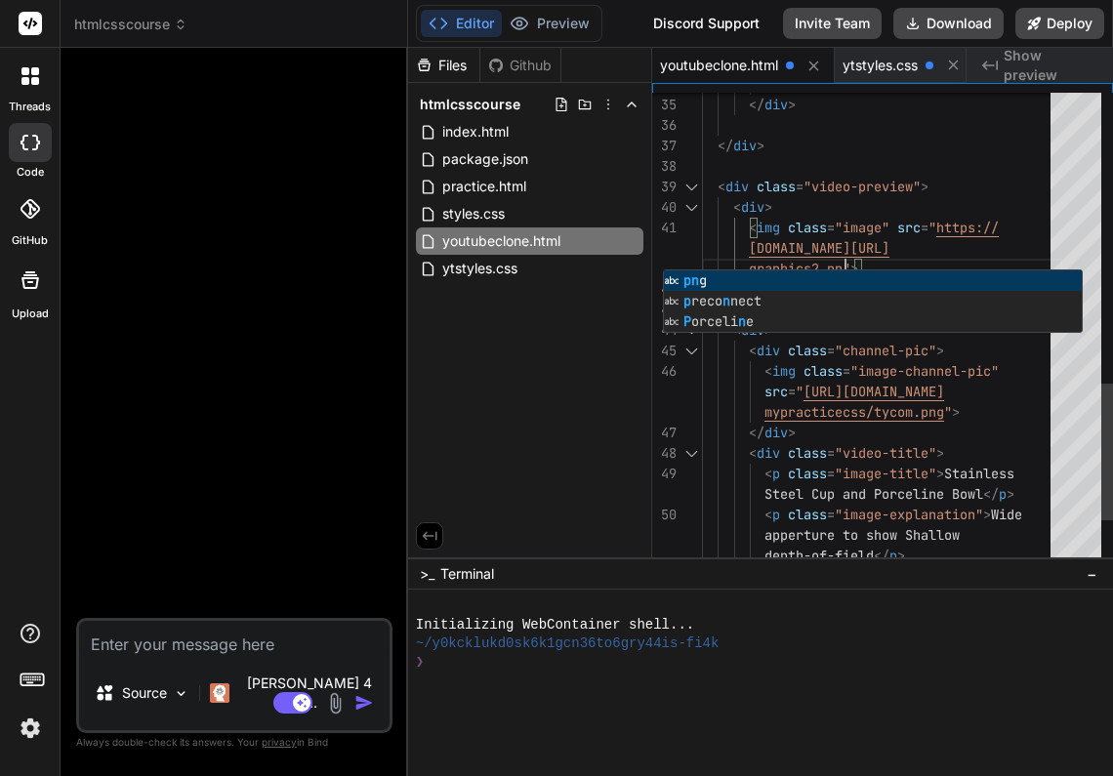
scroll to position [143, 0]
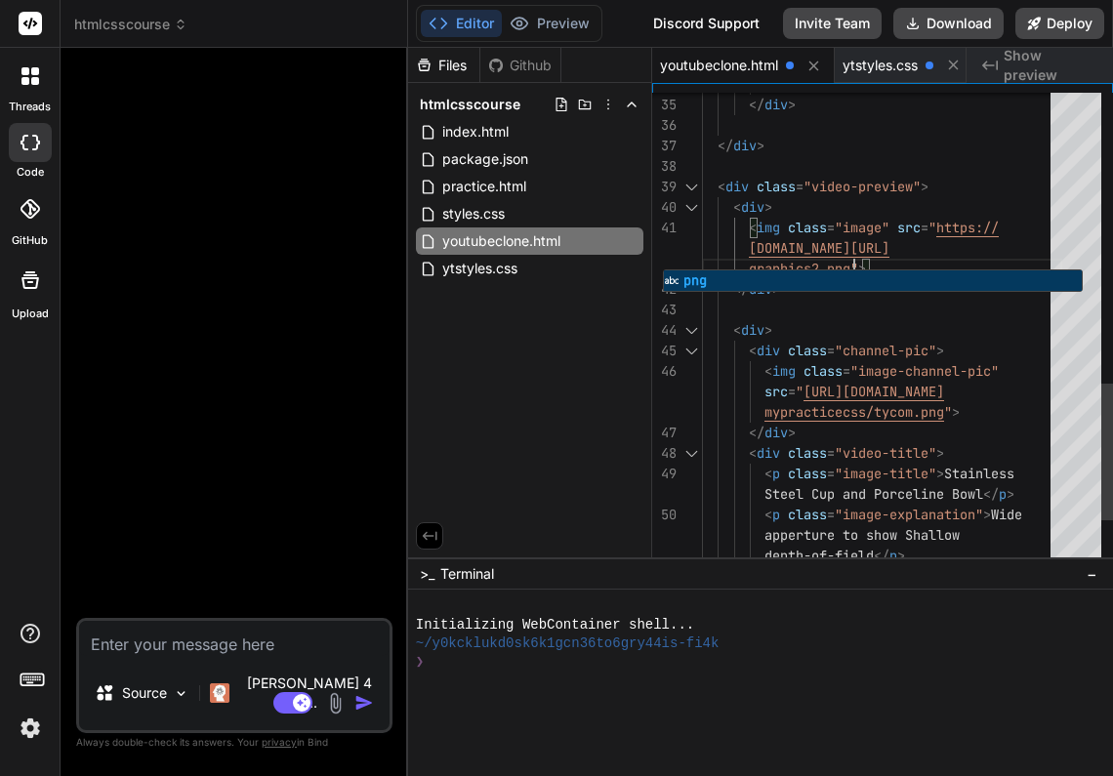
click at [992, 330] on div "< div >" at bounding box center [882, 330] width 360 height 20
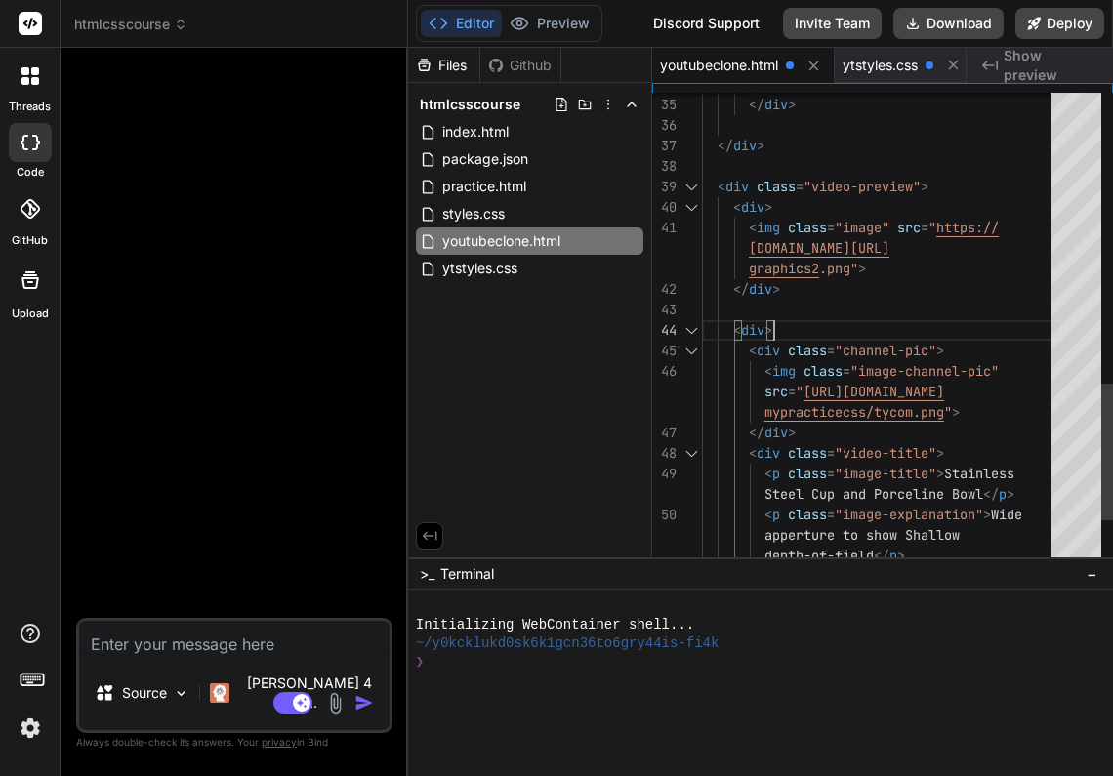
scroll to position [0, 0]
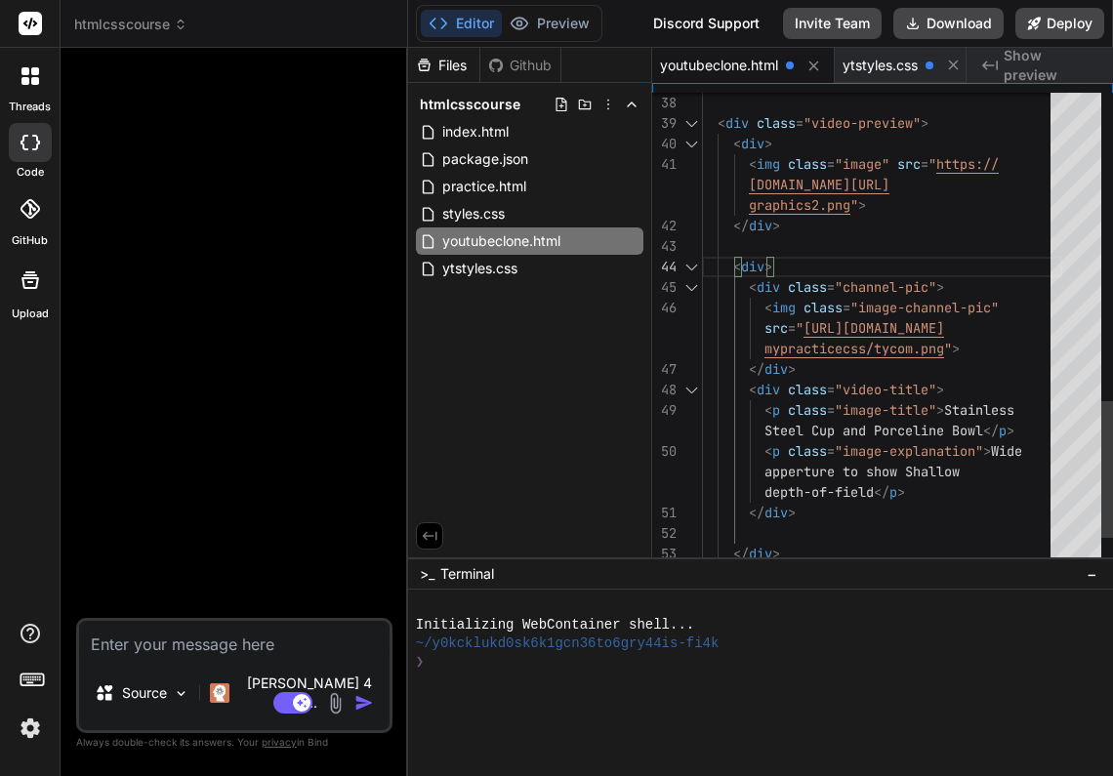
click at [918, 350] on span "mypracticecss/tycom.png" at bounding box center [854, 349] width 180 height 18
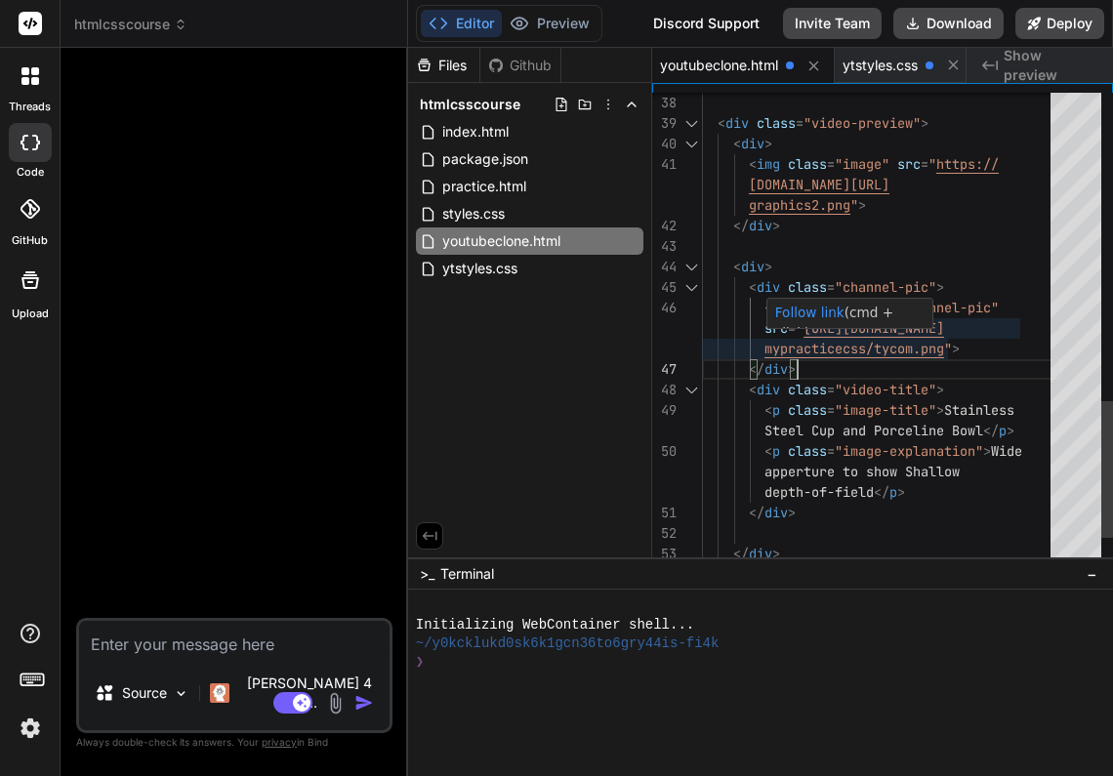
click at [918, 347] on span "mypracticecss/tycom.png" at bounding box center [854, 349] width 180 height 18
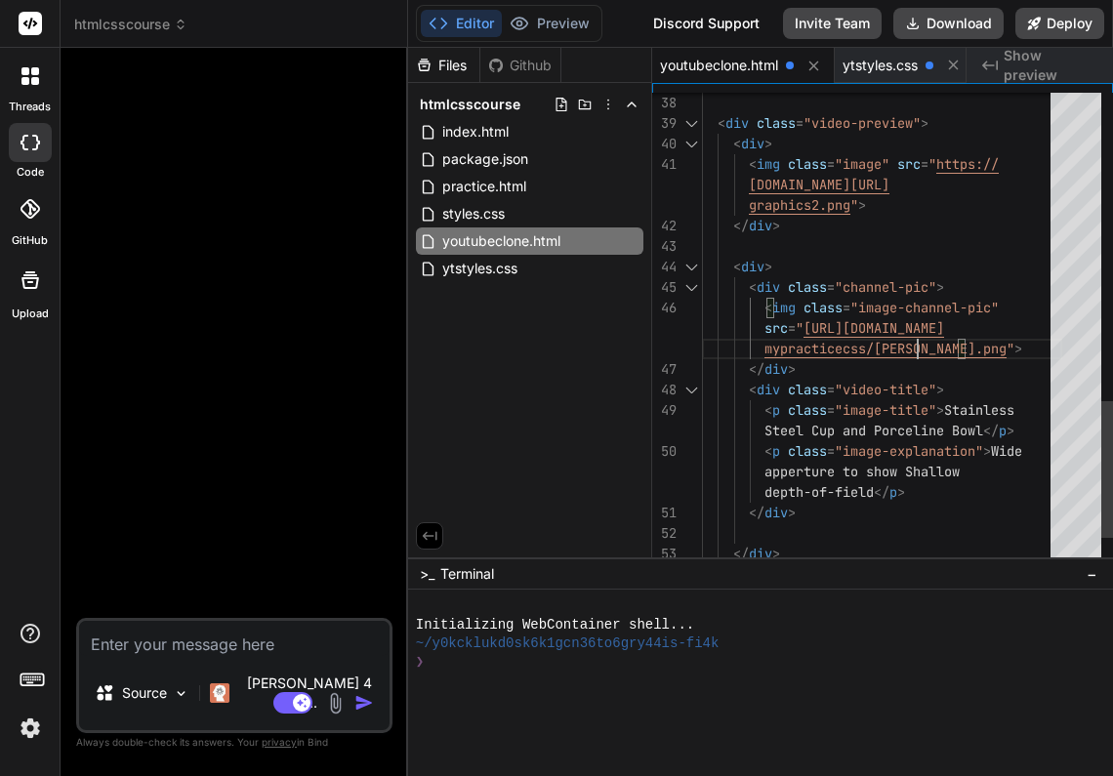
scroll to position [82, 0]
click at [1015, 362] on div "</ div >" at bounding box center [882, 369] width 360 height 20
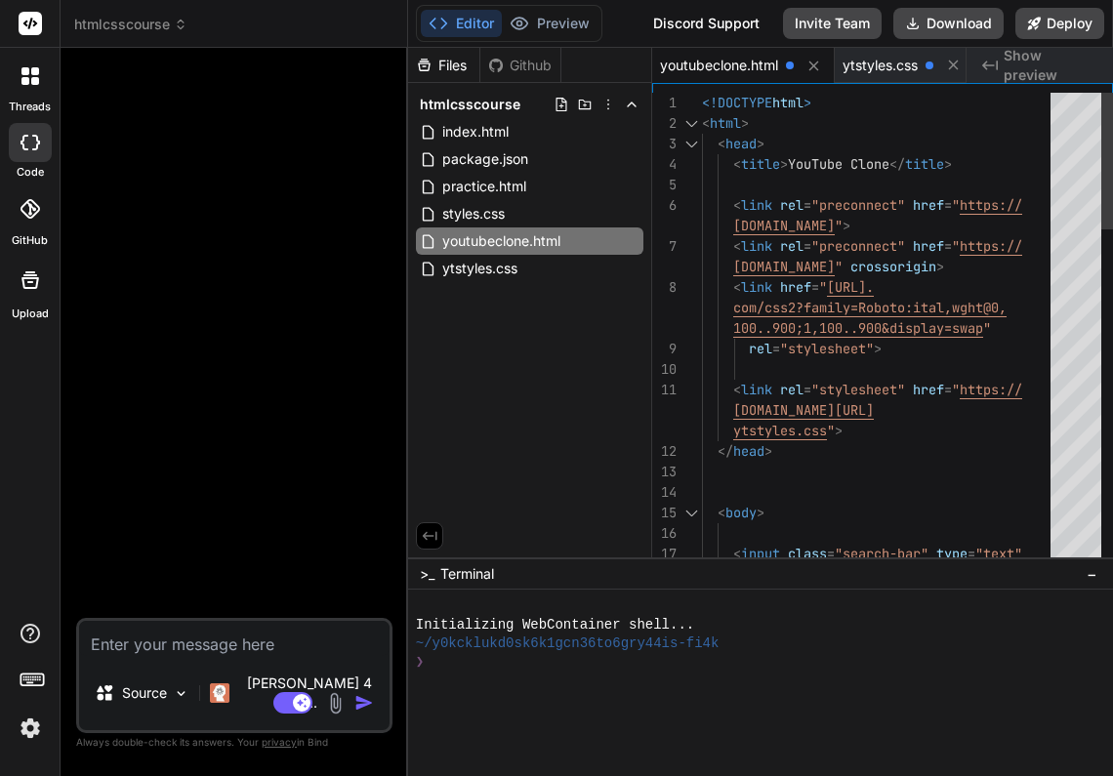
click at [703, 103] on span "<!DOCTYPE" at bounding box center [737, 103] width 70 height 18
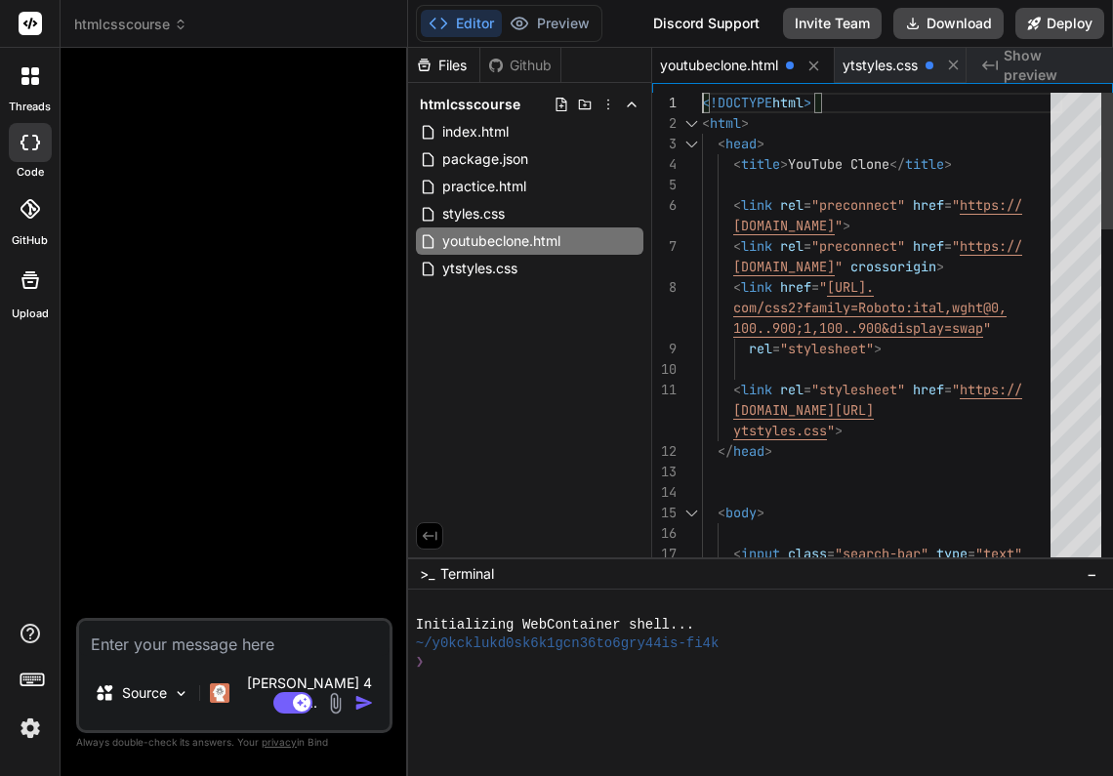
scroll to position [0, 0]
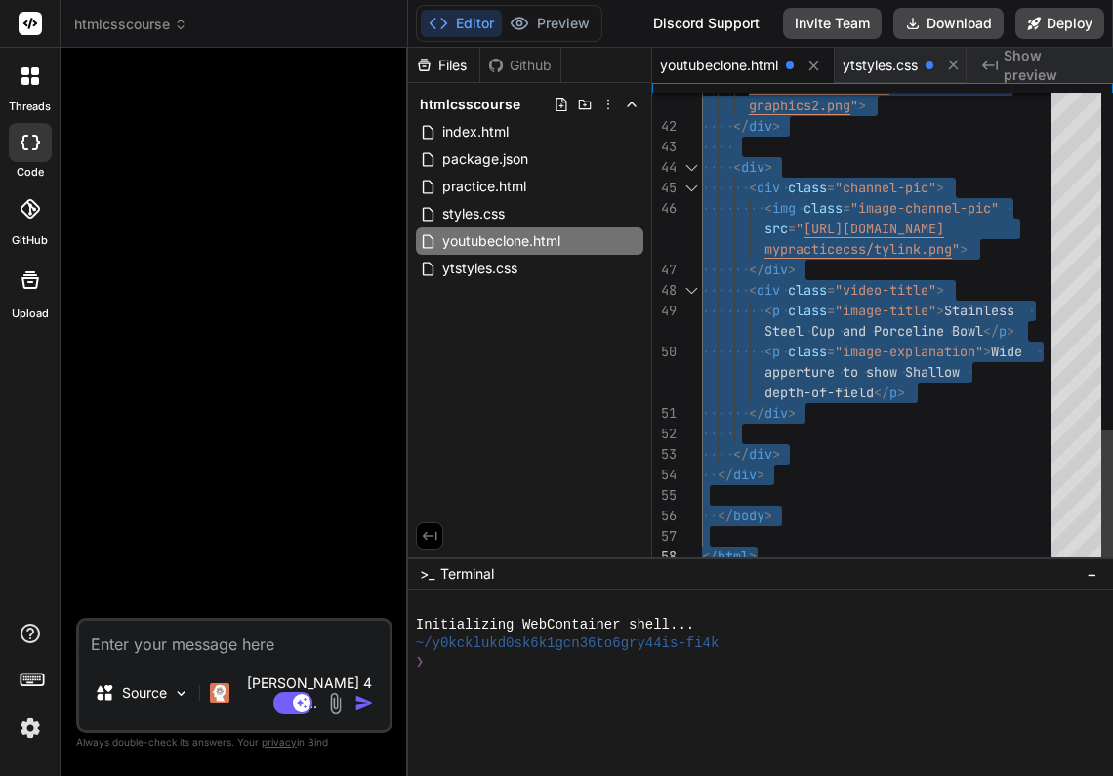
drag, startPoint x: 703, startPoint y: 99, endPoint x: 963, endPoint y: 652, distance: 611.7
type textarea "apperture to show Shallow depth-of-field</p> </div> </div> </div> </body> </htm…"
click at [984, 467] on div "</ div >" at bounding box center [882, 475] width 360 height 20
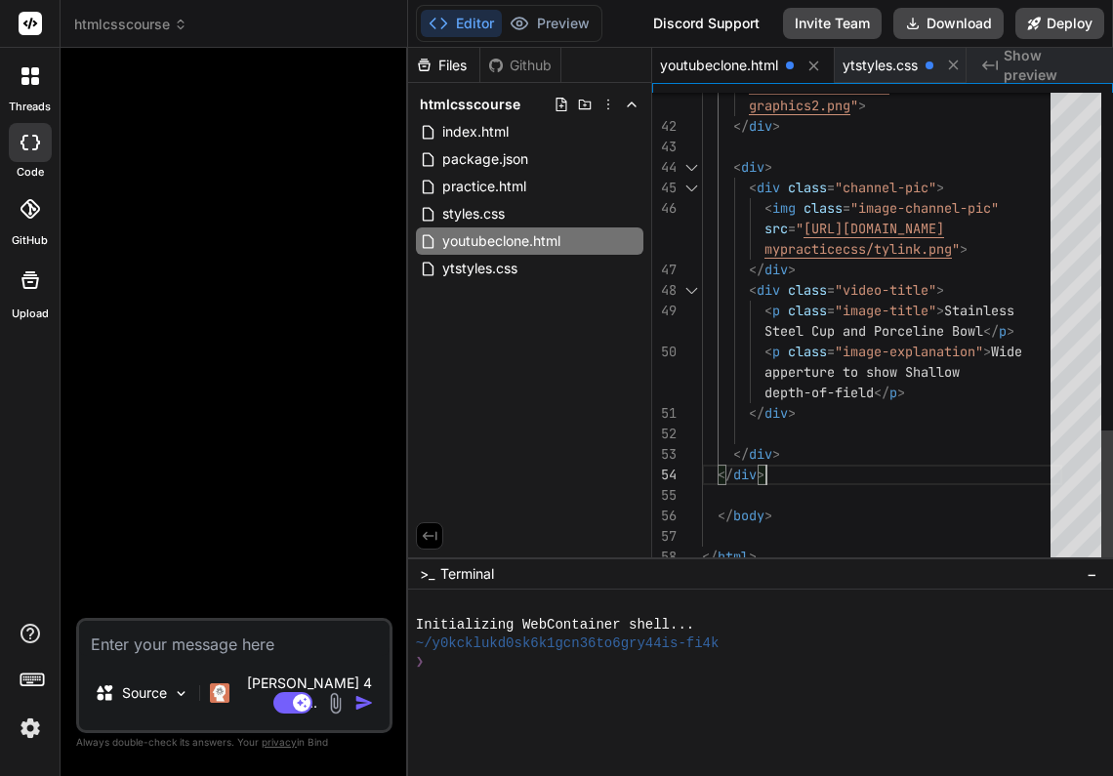
scroll to position [102, 0]
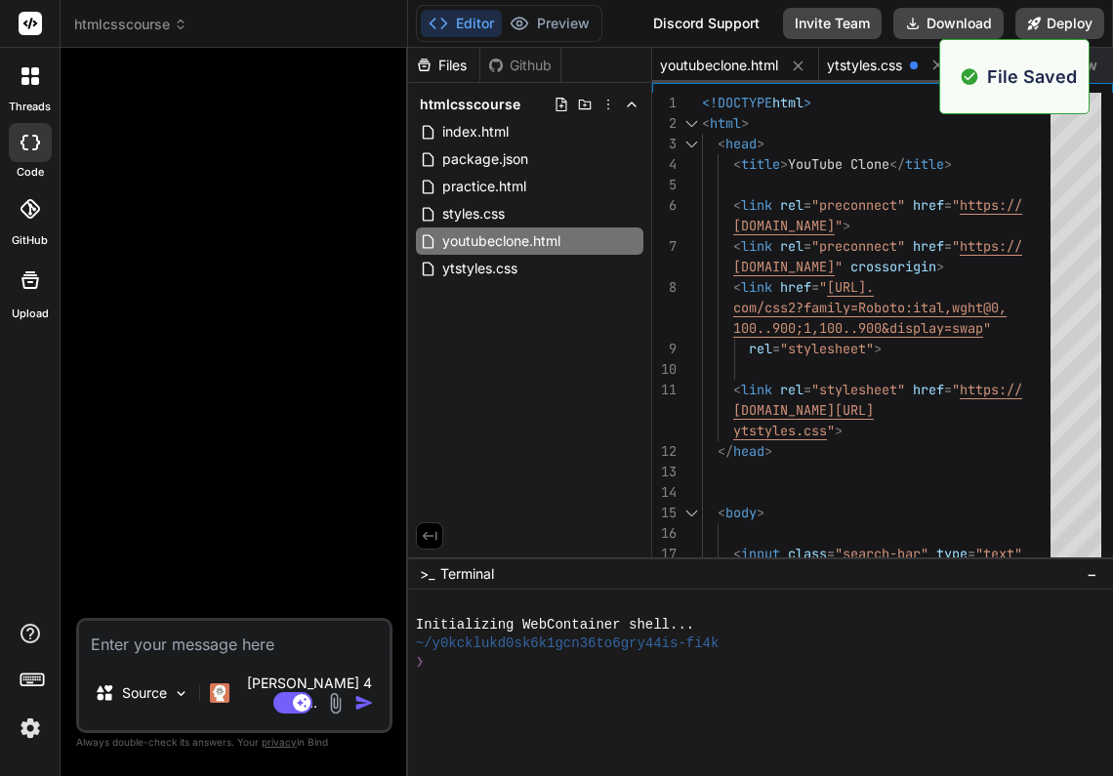
click at [875, 69] on span "ytstyles.css" at bounding box center [864, 66] width 75 height 20
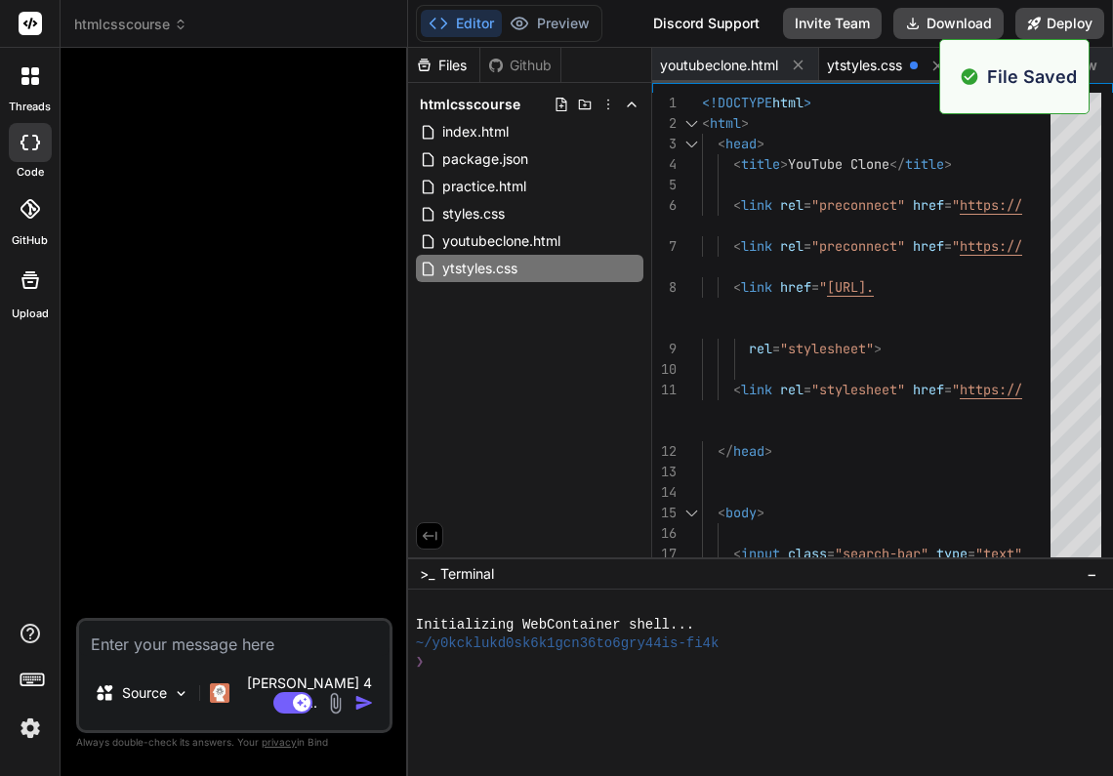
scroll to position [61, 0]
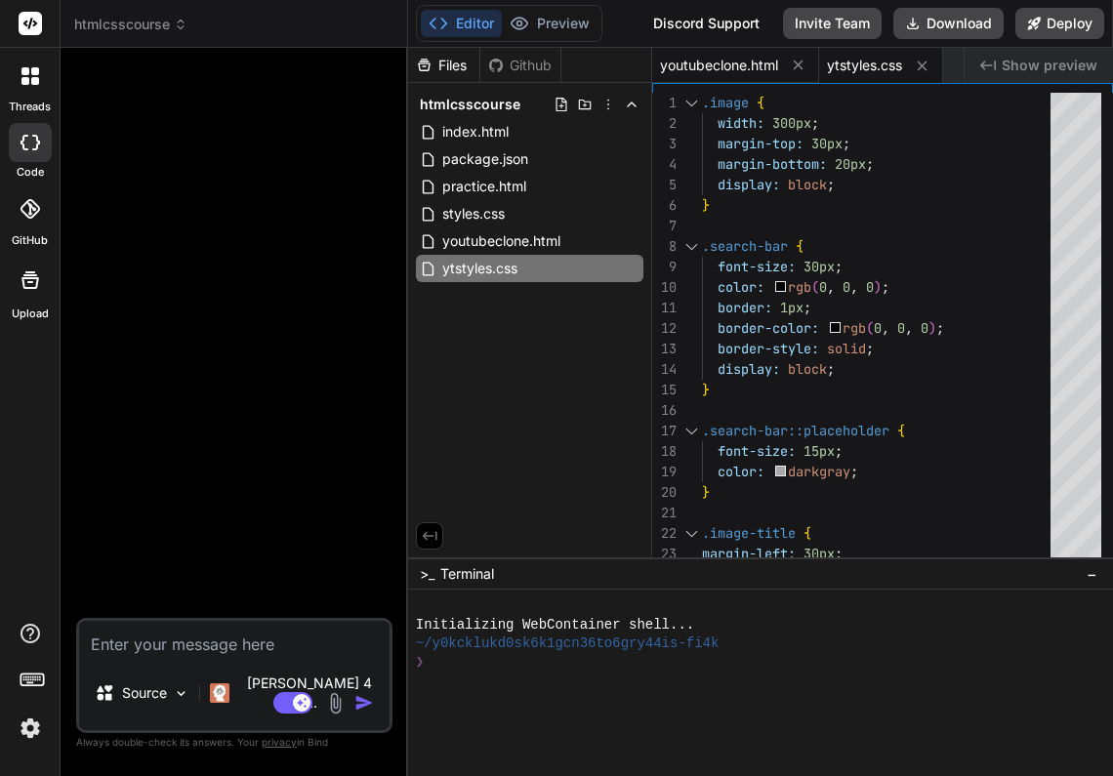
click at [721, 60] on span "youtubeclone.html" at bounding box center [719, 66] width 118 height 20
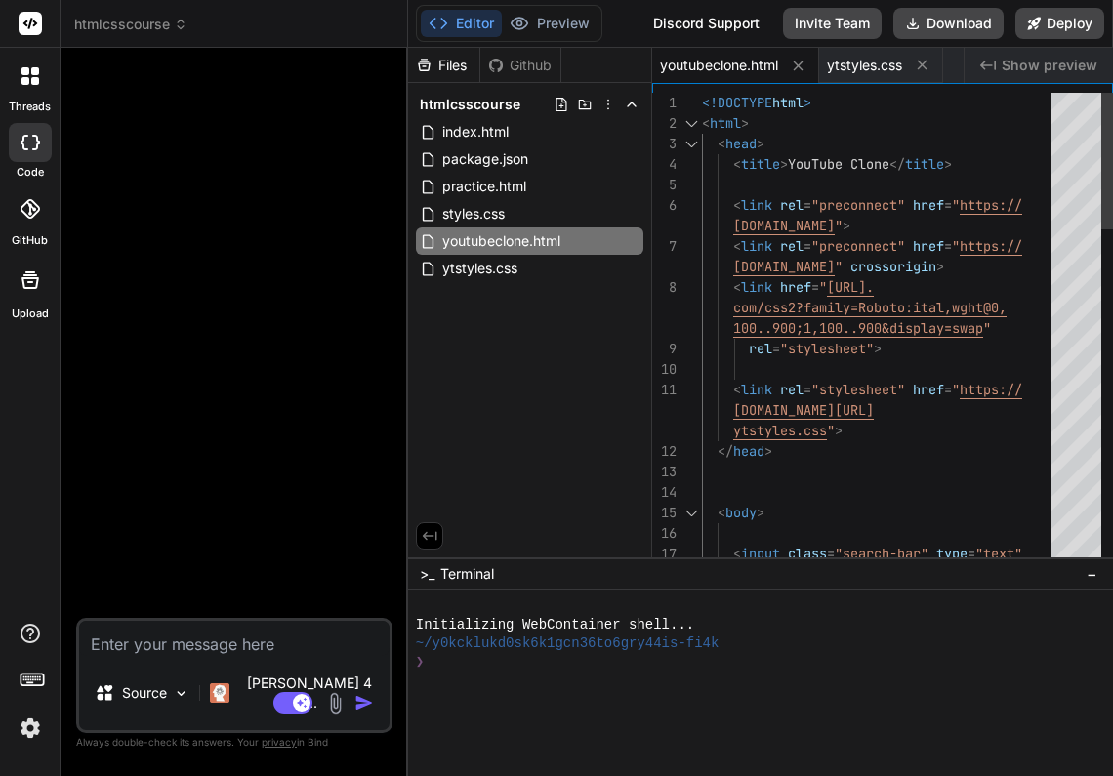
scroll to position [20, 0]
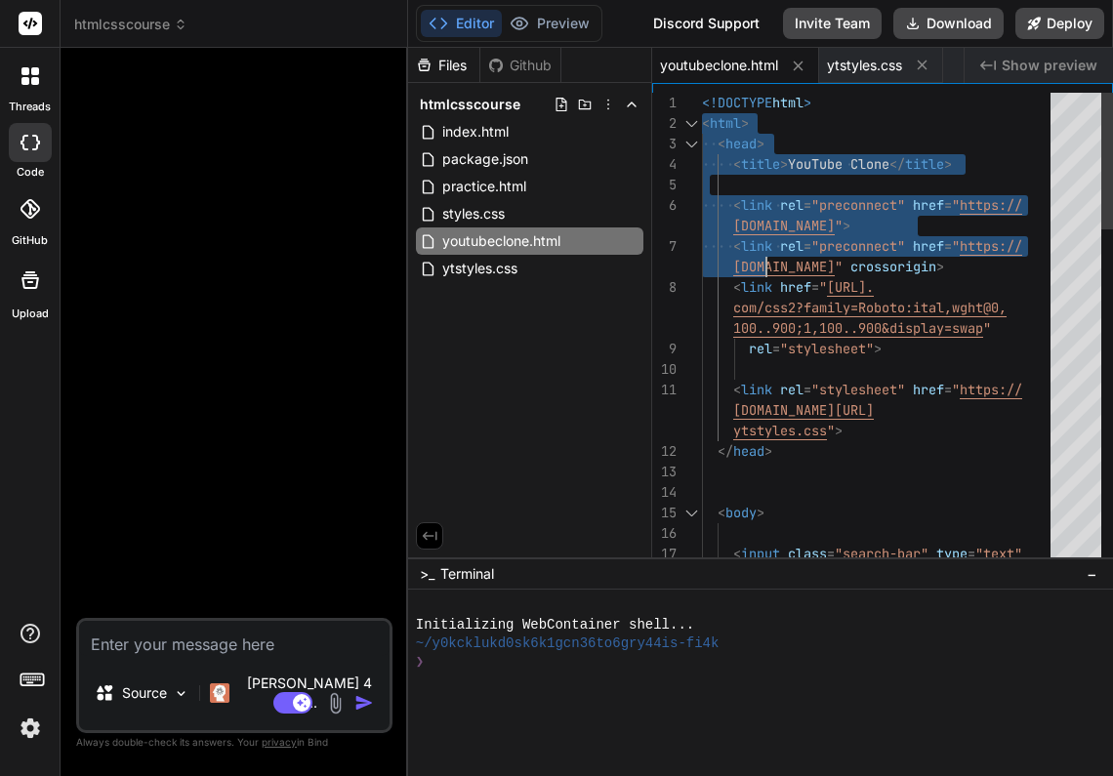
drag, startPoint x: 703, startPoint y: 104, endPoint x: 745, endPoint y: 213, distance: 116.2
click at [702, 95] on span "<!DOCTYPE" at bounding box center [737, 103] width 70 height 18
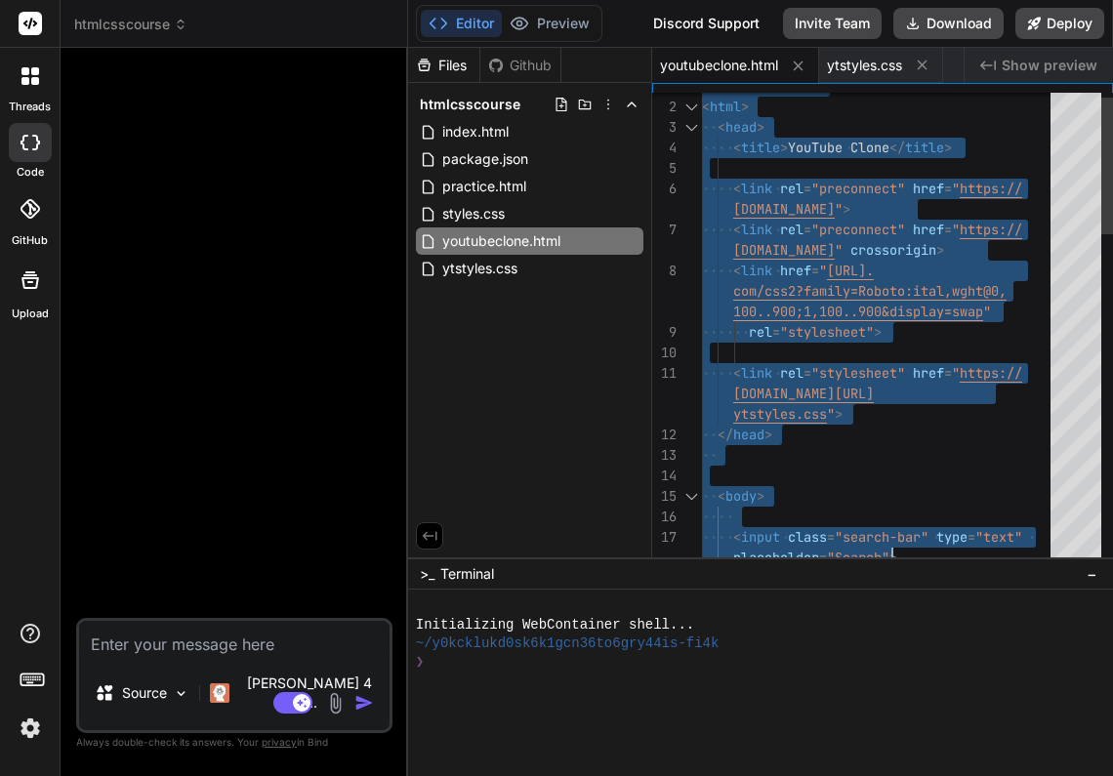
type textarea "<!DOCTYPE html> <html> <head> <title>YouTube Clone</title> <link rel="preconnec…"
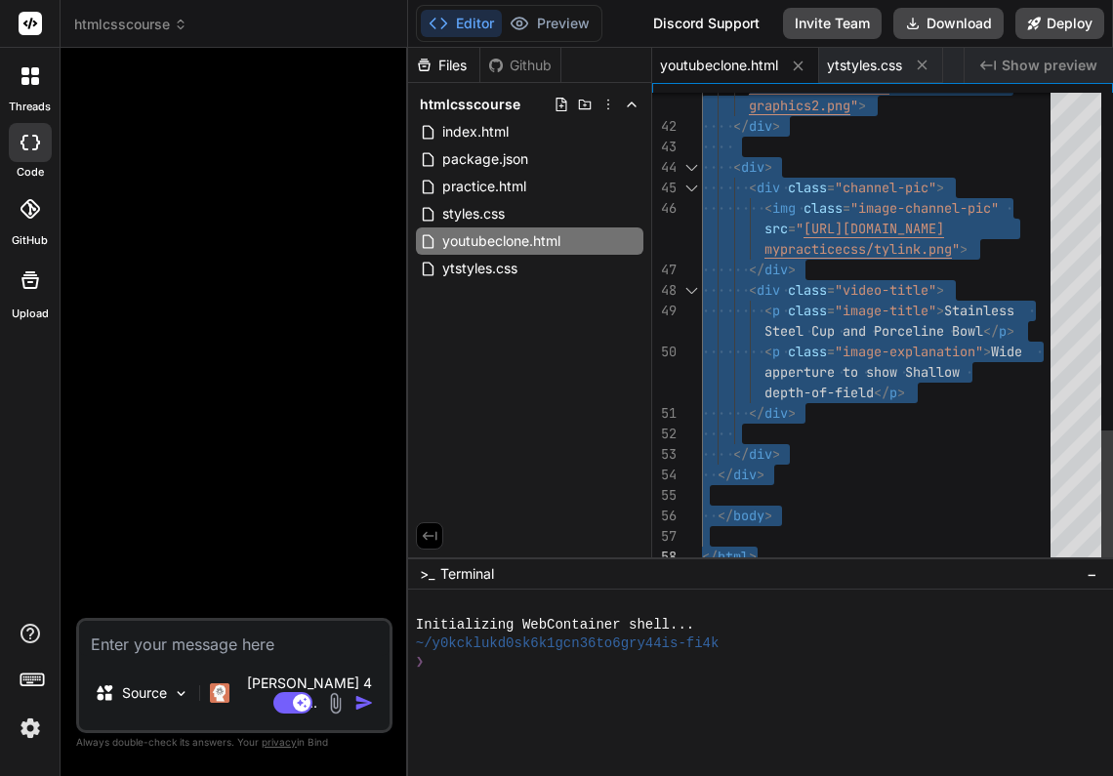
drag, startPoint x: 702, startPoint y: 95, endPoint x: 912, endPoint y: 642, distance: 586.4
